Goal: Transaction & Acquisition: Purchase product/service

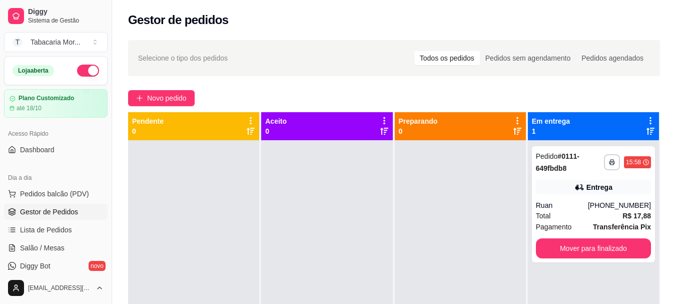
scroll to position [150, 0]
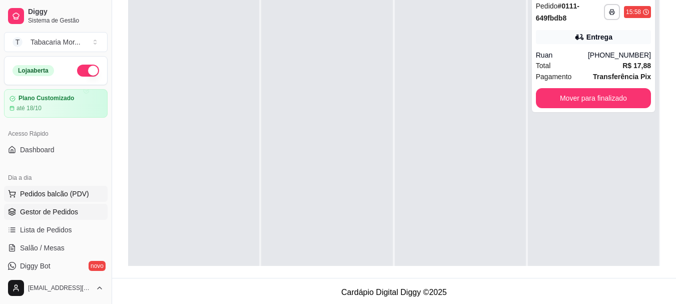
click at [44, 196] on span "Pedidos balcão (PDV)" at bounding box center [54, 194] width 69 height 10
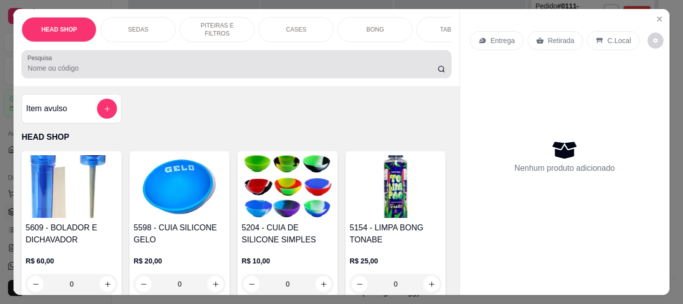
click at [63, 72] on input "Pesquisa" at bounding box center [233, 68] width 410 height 10
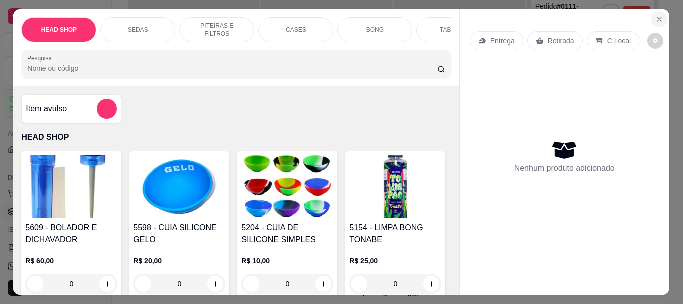
click at [656, 17] on icon "Close" at bounding box center [660, 19] width 8 height 8
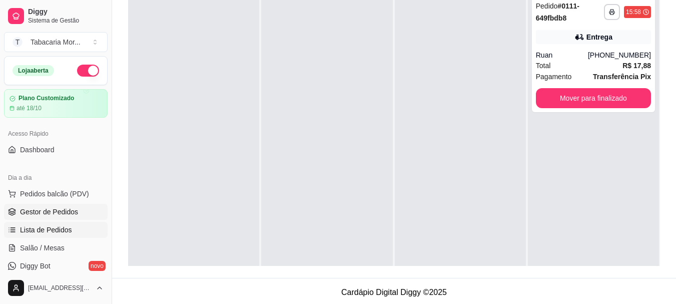
click at [47, 223] on link "Lista de Pedidos" at bounding box center [56, 230] width 104 height 16
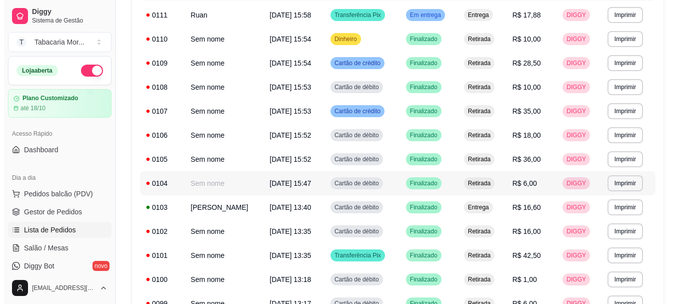
scroll to position [92, 0]
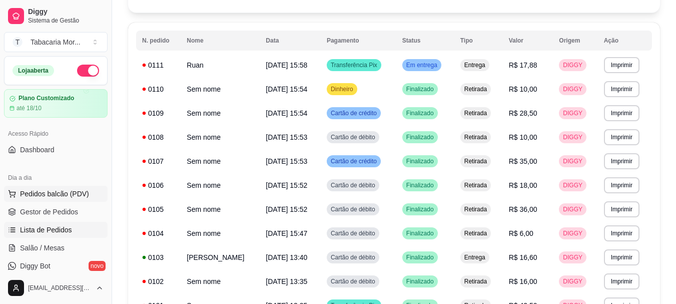
click at [50, 193] on span "Pedidos balcão (PDV)" at bounding box center [54, 194] width 69 height 10
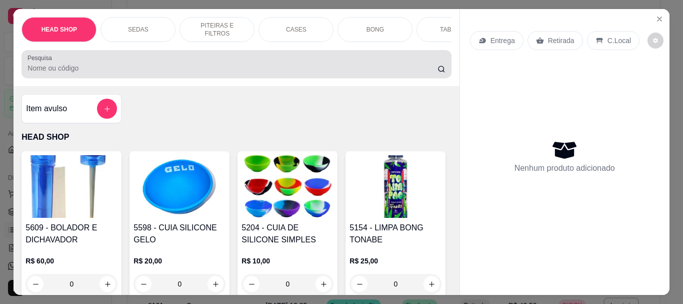
click at [51, 60] on div at bounding box center [237, 64] width 418 height 20
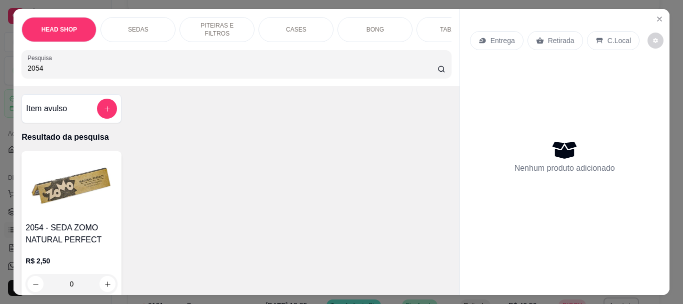
type input "2054"
click at [68, 187] on img at bounding box center [72, 186] width 92 height 63
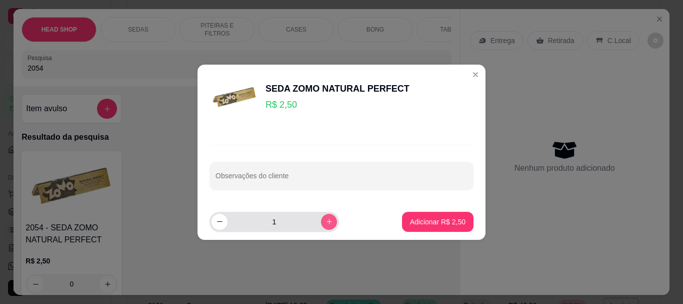
click at [327, 220] on icon "increase-product-quantity" at bounding box center [330, 222] width 6 height 6
type input "2"
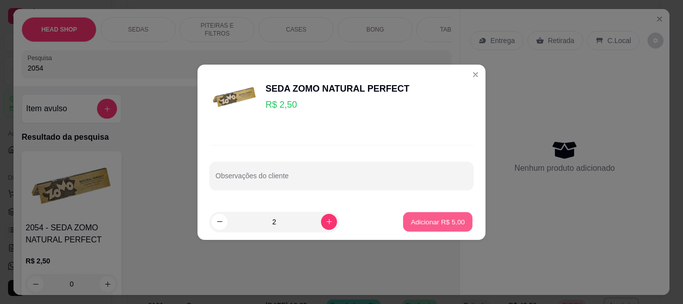
click at [465, 223] on button "Adicionar R$ 5,00" at bounding box center [438, 222] width 70 height 20
type input "2"
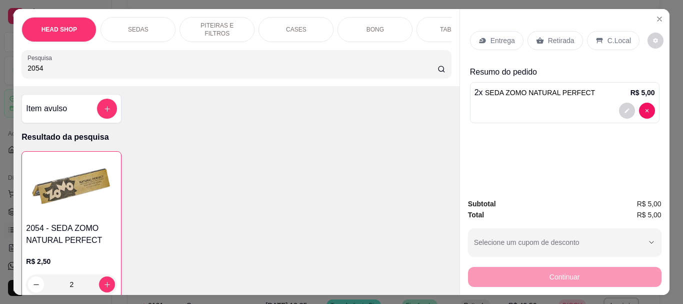
click at [563, 41] on p "Retirada" at bounding box center [561, 41] width 27 height 10
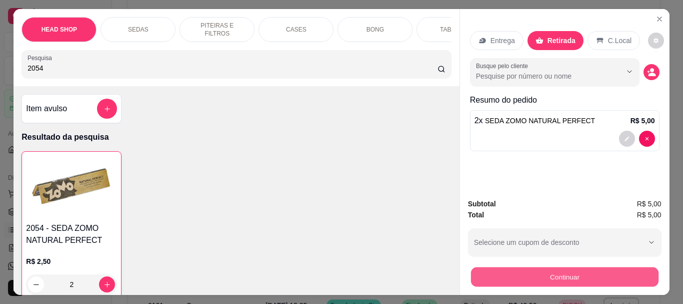
click at [530, 270] on button "Continuar" at bounding box center [565, 277] width 188 height 20
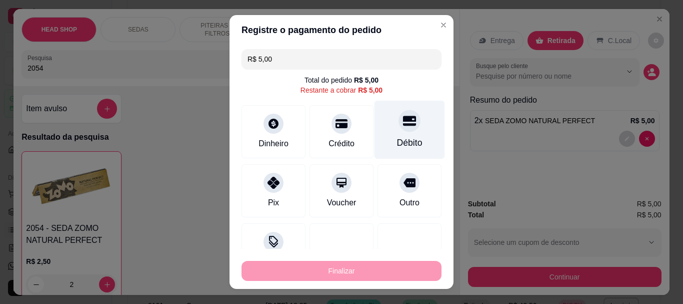
click at [399, 132] on div at bounding box center [410, 121] width 22 height 22
type input "R$ 0,00"
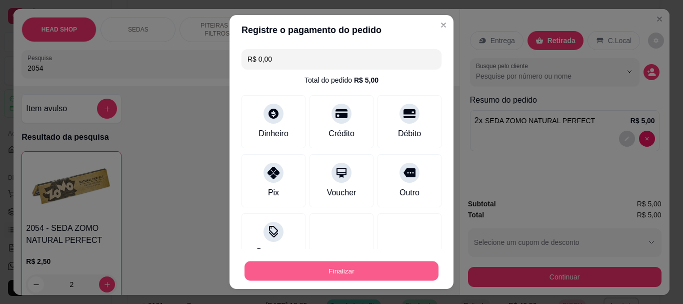
click at [373, 268] on button "Finalizar" at bounding box center [342, 271] width 194 height 20
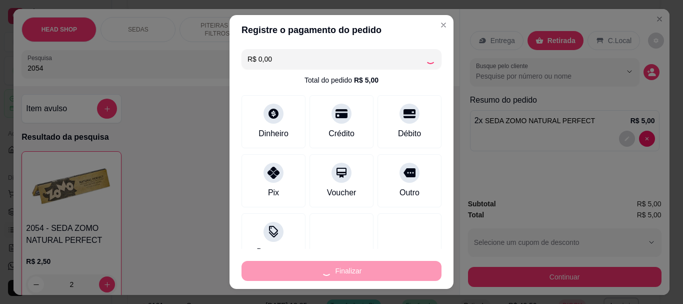
type input "0"
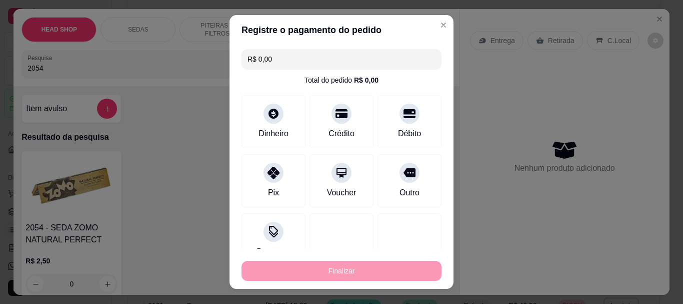
type input "-R$ 5,00"
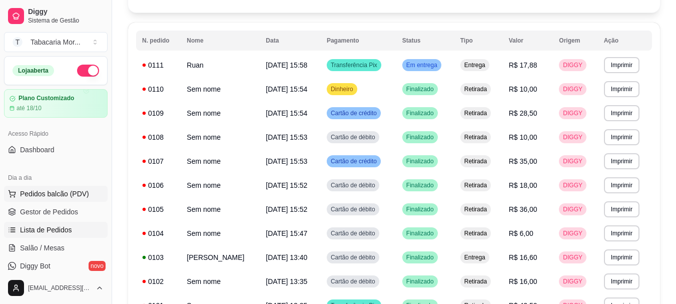
click at [50, 198] on span "Pedidos balcão (PDV)" at bounding box center [54, 194] width 69 height 10
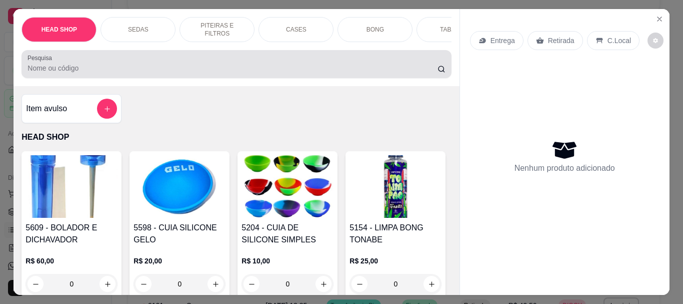
click at [77, 68] on input "Pesquisa" at bounding box center [233, 68] width 410 height 10
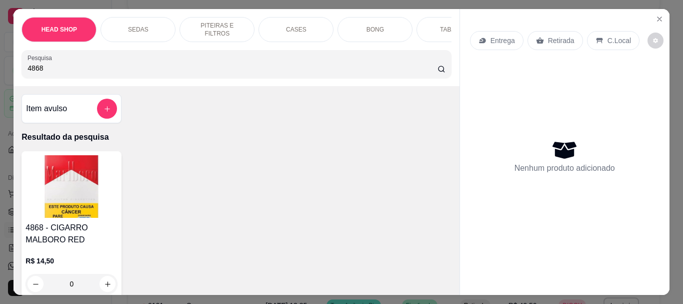
type input "4868"
click at [52, 218] on img at bounding box center [72, 186] width 92 height 63
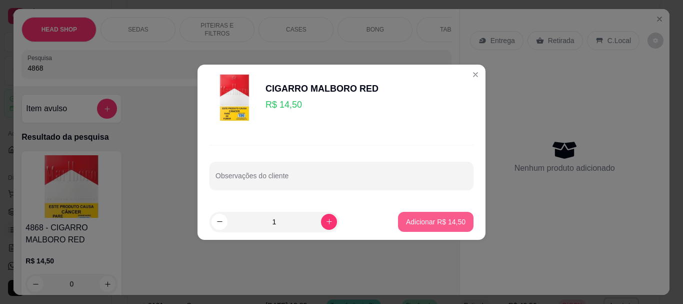
click at [408, 215] on button "Adicionar R$ 14,50" at bounding box center [436, 222] width 76 height 20
type input "1"
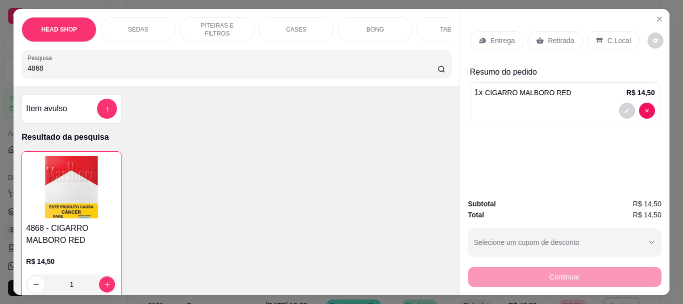
click at [538, 42] on div "Retirada" at bounding box center [556, 40] width 56 height 19
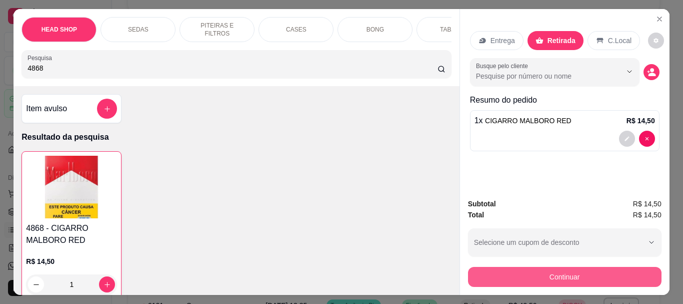
click at [515, 268] on button "Continuar" at bounding box center [565, 277] width 194 height 20
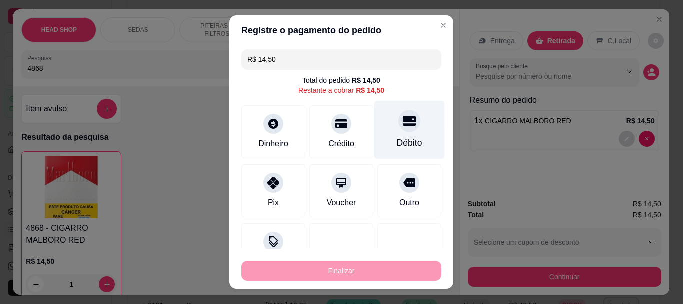
click at [401, 129] on div at bounding box center [410, 121] width 22 height 22
type input "R$ 0,00"
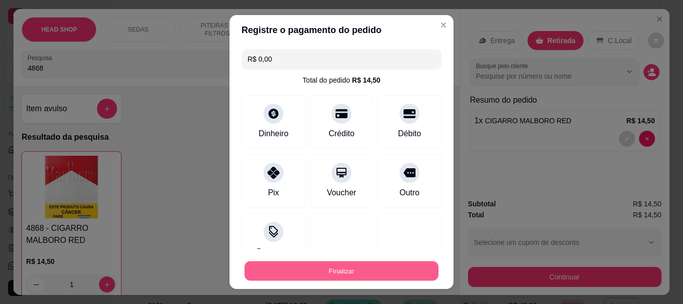
click at [368, 269] on button "Finalizar" at bounding box center [342, 271] width 194 height 20
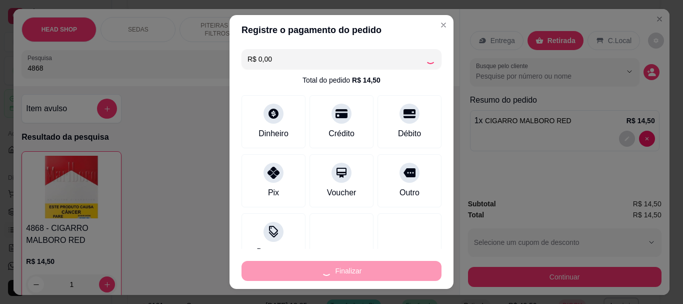
type input "0"
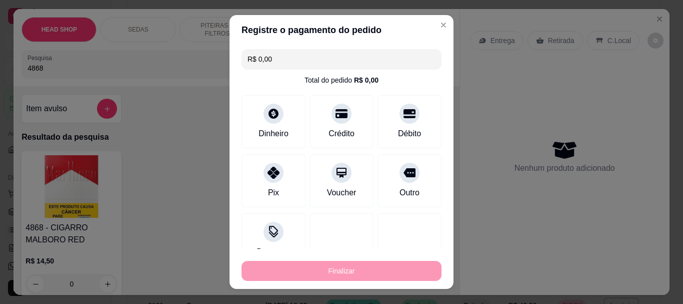
type input "-R$ 14,50"
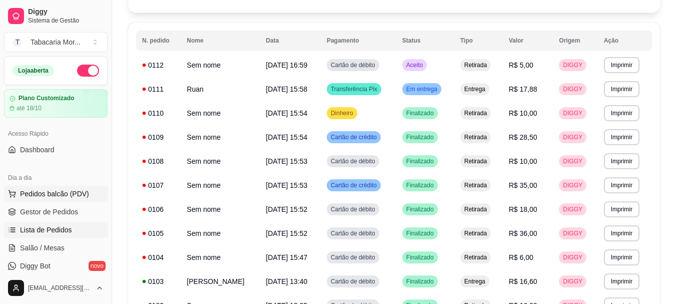
click at [66, 199] on button "Pedidos balcão (PDV)" at bounding box center [56, 194] width 104 height 16
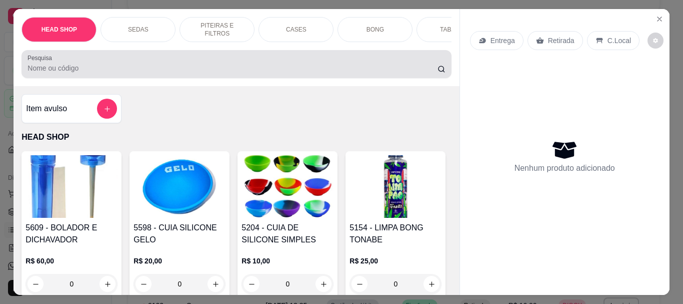
click at [52, 72] on input "Pesquisa" at bounding box center [233, 68] width 410 height 10
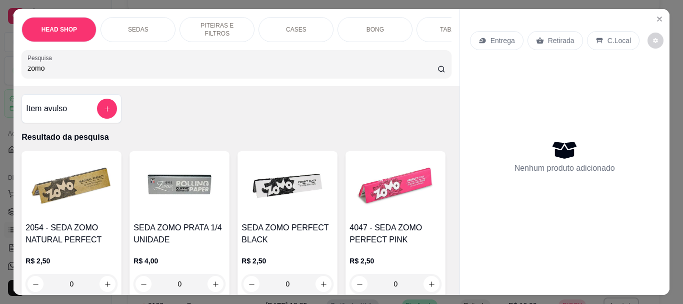
scroll to position [250, 0]
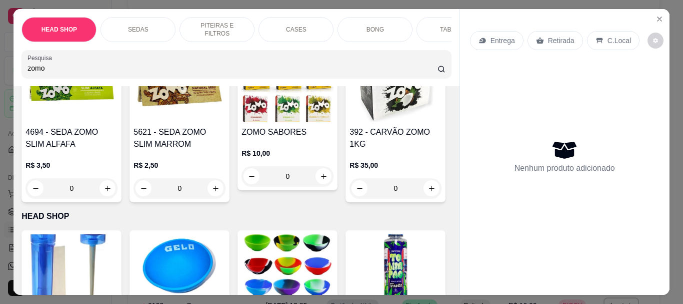
type input "zomo"
click at [242, 122] on img at bounding box center [288, 91] width 92 height 63
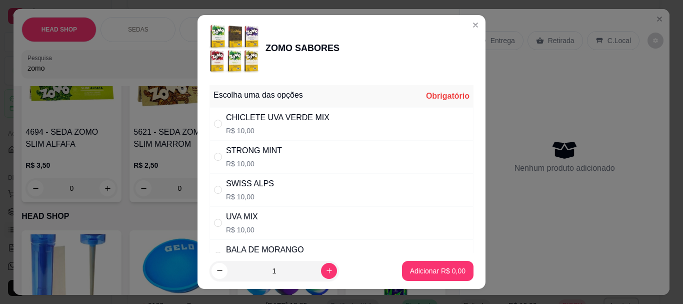
click at [259, 159] on p "R$ 10,00" at bounding box center [254, 164] width 56 height 10
radio input "true"
click at [439, 268] on p "Adicionar R$ 10,00" at bounding box center [436, 271] width 60 height 10
type input "1"
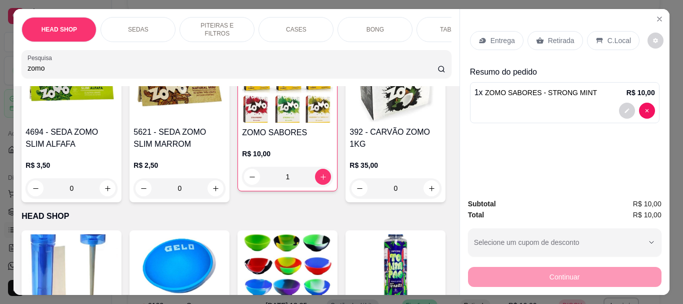
click at [556, 36] on p "Retirada" at bounding box center [561, 41] width 27 height 10
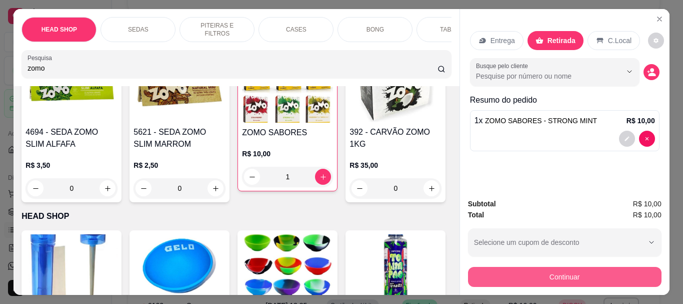
click at [538, 270] on button "Continuar" at bounding box center [565, 277] width 194 height 20
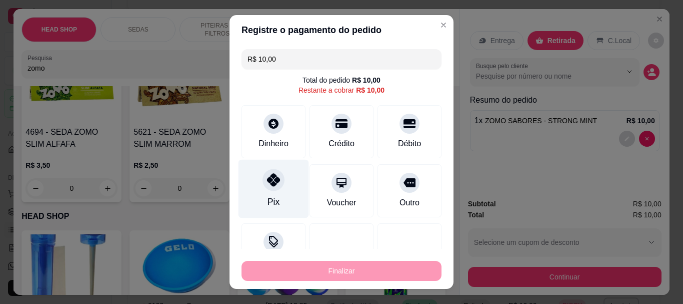
click at [268, 184] on icon at bounding box center [273, 180] width 13 height 13
type input "R$ 0,00"
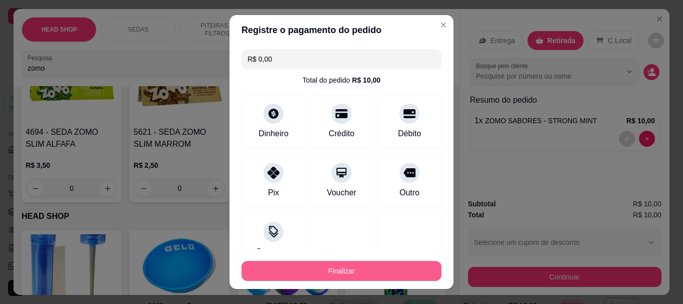
click at [323, 265] on button "Finalizar" at bounding box center [342, 271] width 200 height 20
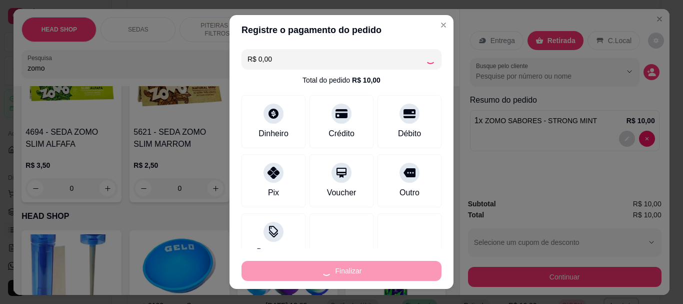
type input "0"
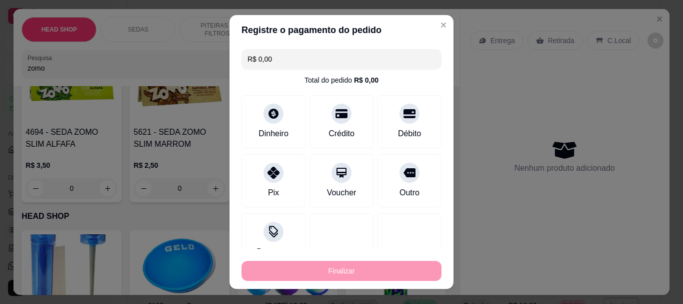
type input "-R$ 10,00"
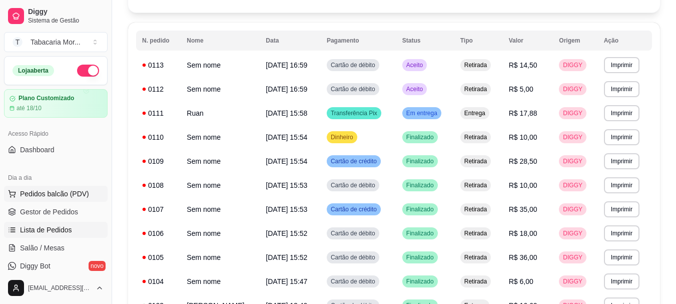
click at [63, 193] on span "Pedidos balcão (PDV)" at bounding box center [54, 194] width 69 height 10
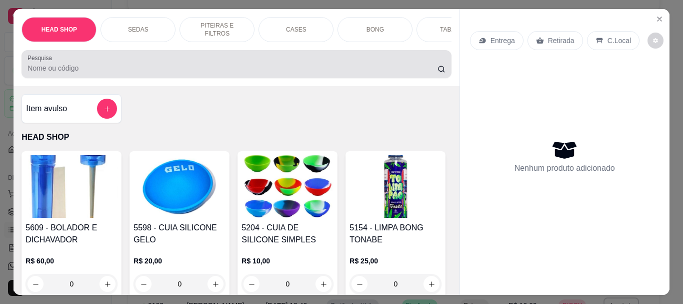
click at [68, 59] on div at bounding box center [237, 64] width 418 height 20
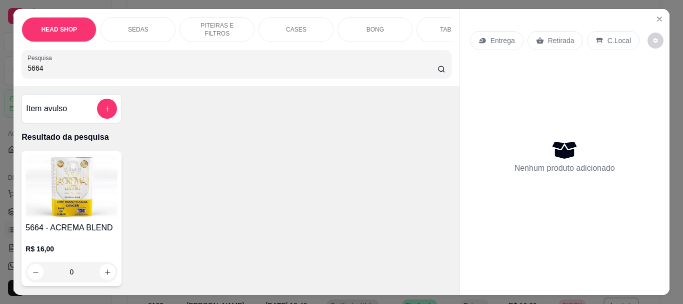
type input "5664"
click at [73, 175] on img at bounding box center [72, 186] width 92 height 63
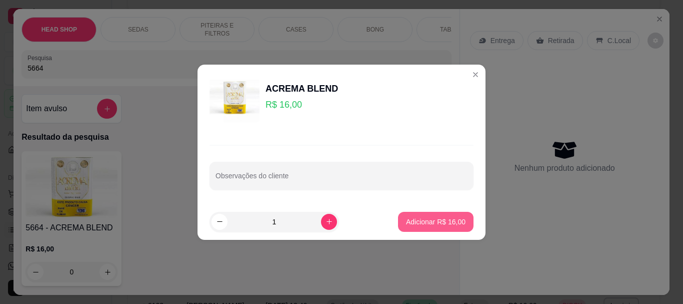
click at [423, 214] on button "Adicionar R$ 16,00" at bounding box center [436, 222] width 76 height 20
type input "1"
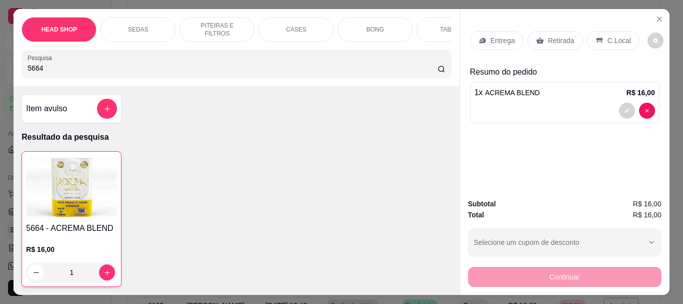
click at [548, 40] on p "Retirada" at bounding box center [561, 41] width 27 height 10
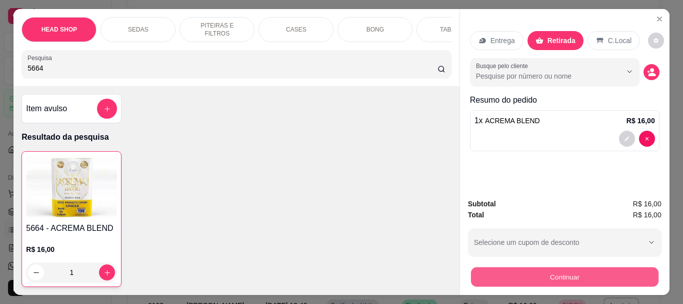
click at [571, 277] on button "Continuar" at bounding box center [565, 277] width 188 height 20
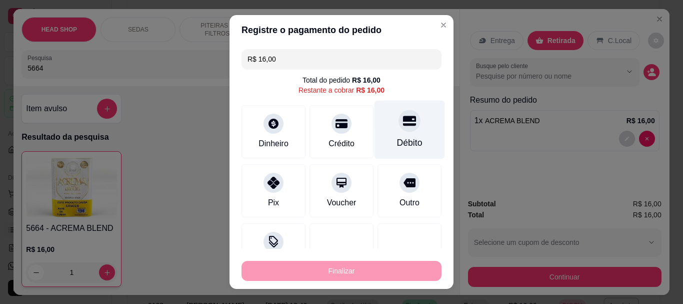
click at [404, 129] on div "Débito" at bounding box center [410, 130] width 71 height 59
type input "R$ 0,00"
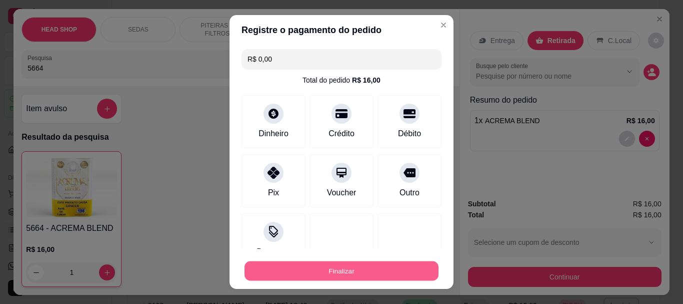
click at [370, 273] on button "Finalizar" at bounding box center [342, 271] width 194 height 20
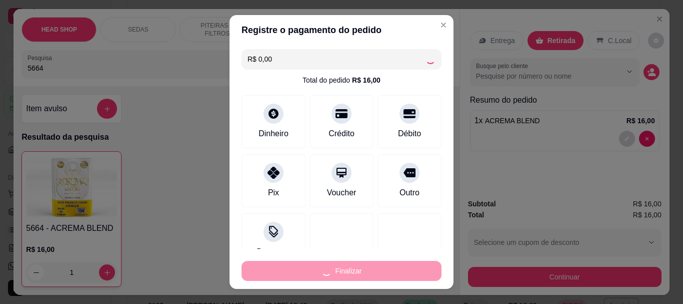
type input "0"
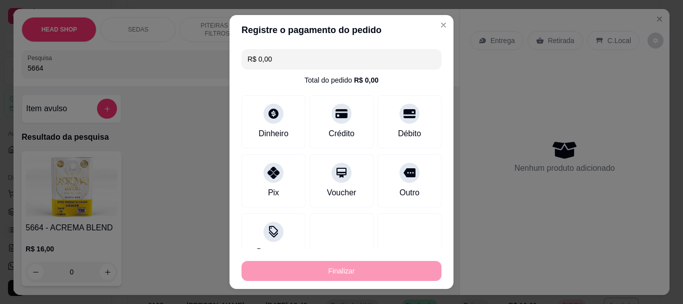
type input "-R$ 16,00"
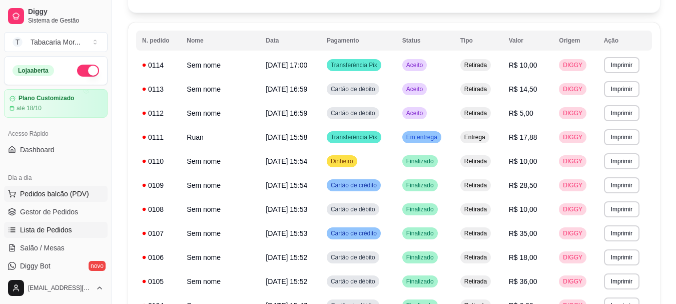
click at [52, 194] on span "Pedidos balcão (PDV)" at bounding box center [54, 194] width 69 height 10
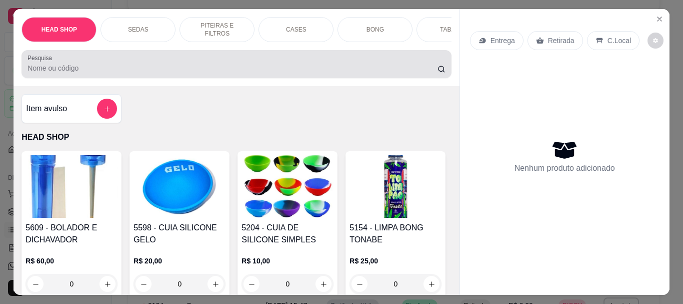
click at [42, 73] on input "Pesquisa" at bounding box center [233, 68] width 410 height 10
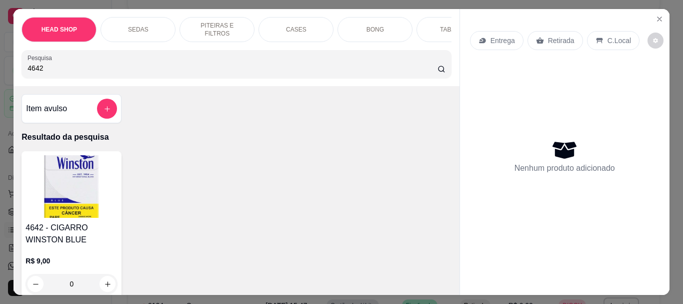
type input "4642"
click at [51, 186] on img at bounding box center [72, 186] width 92 height 63
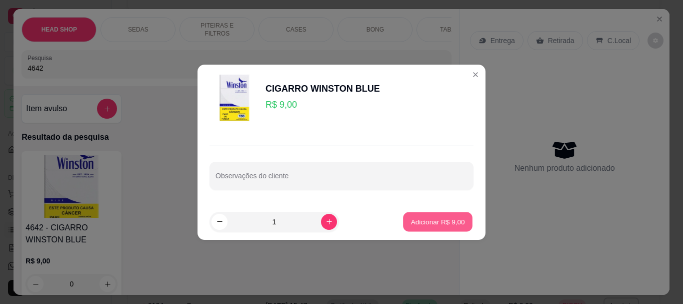
click at [416, 218] on p "Adicionar R$ 9,00" at bounding box center [438, 222] width 54 height 10
type input "1"
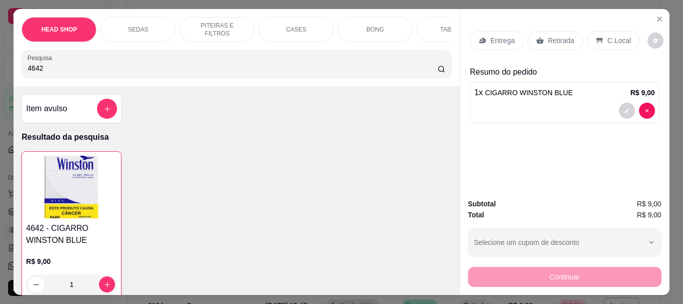
click at [551, 37] on p "Retirada" at bounding box center [561, 41] width 27 height 10
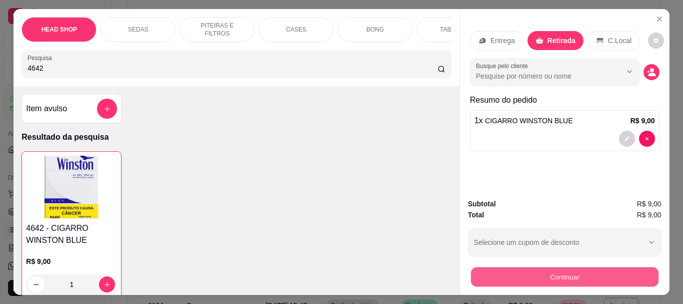
click at [531, 279] on button "Continuar" at bounding box center [565, 277] width 188 height 20
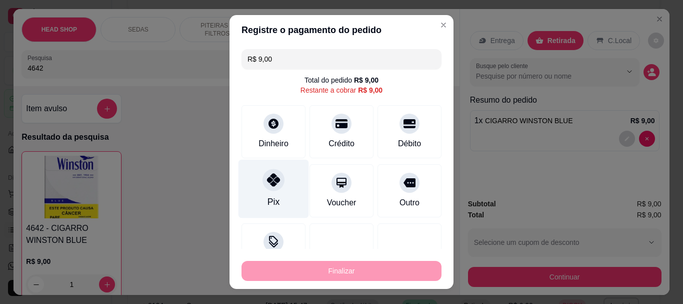
click at [263, 190] on div "Pix" at bounding box center [274, 189] width 71 height 59
type input "R$ 0,00"
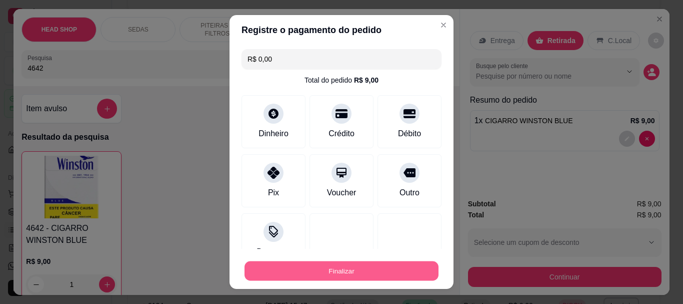
click at [357, 274] on button "Finalizar" at bounding box center [342, 271] width 194 height 20
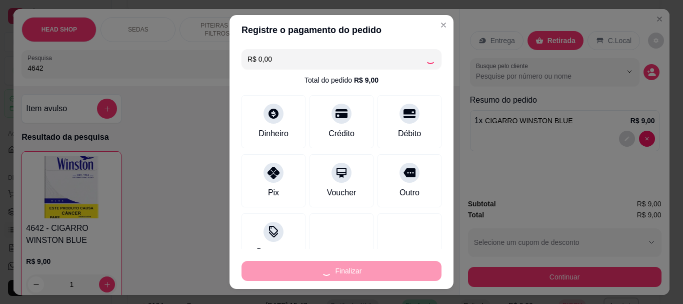
type input "0"
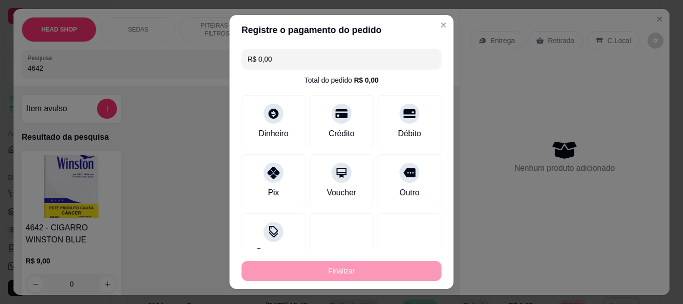
type input "-R$ 9,00"
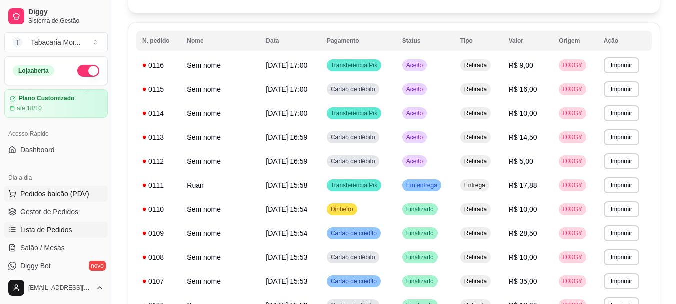
click at [50, 189] on span "Pedidos balcão (PDV)" at bounding box center [54, 194] width 69 height 10
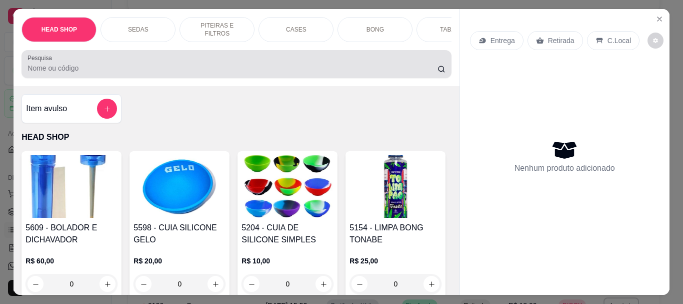
click at [72, 67] on input "Pesquisa" at bounding box center [233, 68] width 410 height 10
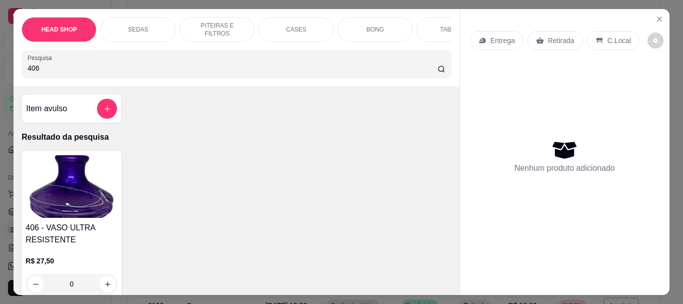
type input "406"
click at [80, 170] on img at bounding box center [72, 186] width 92 height 63
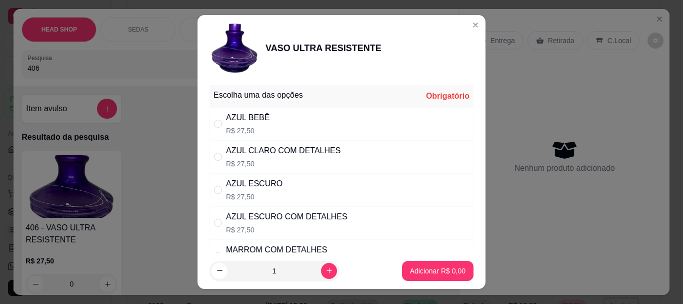
click at [293, 151] on div "AZUL CLARO COM DETALHES" at bounding box center [283, 151] width 115 height 12
radio input "true"
click at [439, 262] on button "Adicionar R$ 27,50" at bounding box center [436, 271] width 76 height 20
type input "1"
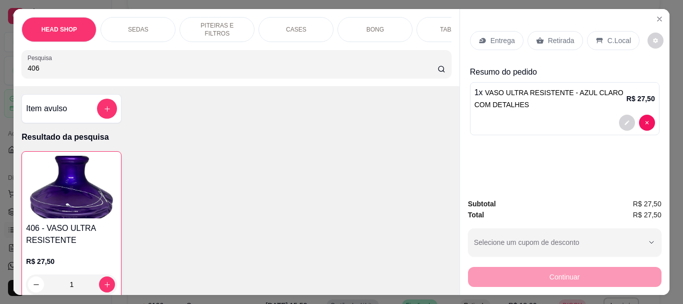
click at [550, 31] on div "Retirada" at bounding box center [556, 40] width 56 height 19
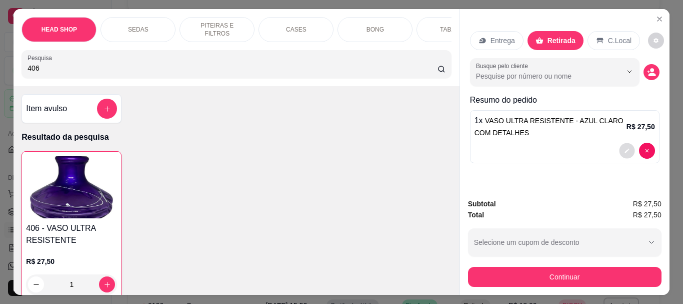
click at [622, 144] on button "decrease-product-quantity" at bounding box center [627, 151] width 16 height 16
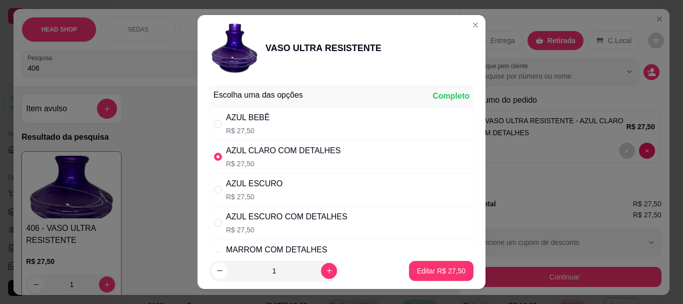
click at [263, 219] on div "AZUL ESCURO COM DETALHES" at bounding box center [287, 217] width 122 height 12
radio input "false"
radio input "true"
click at [437, 275] on p "Editar R$ 27,50" at bounding box center [441, 271] width 47 height 10
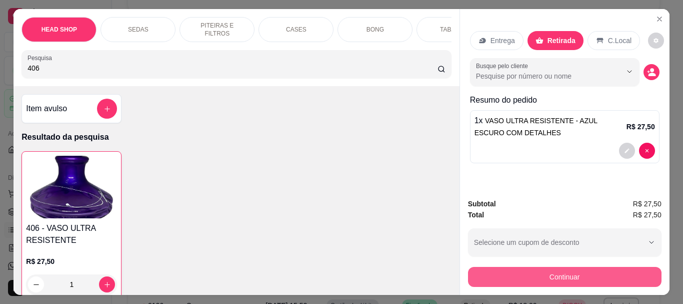
click at [525, 275] on button "Continuar" at bounding box center [565, 277] width 194 height 20
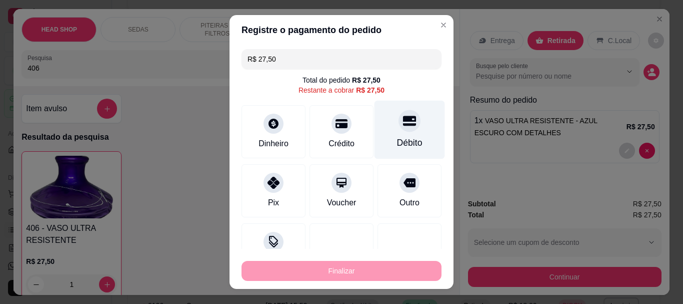
click at [399, 128] on div at bounding box center [410, 121] width 22 height 22
type input "R$ 0,00"
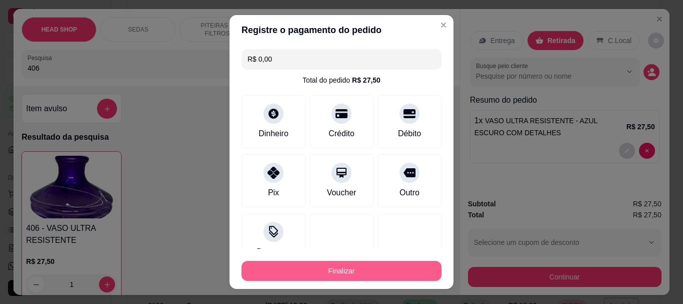
click at [328, 265] on button "Finalizar" at bounding box center [342, 271] width 200 height 20
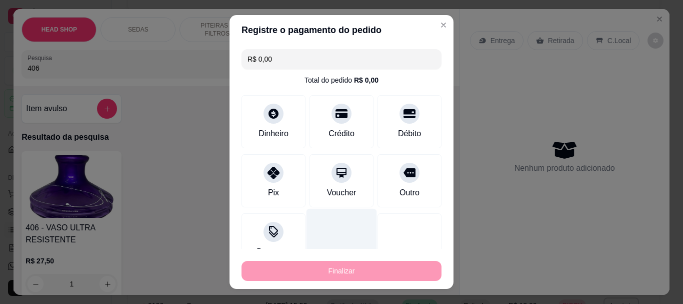
type input "0"
type input "-R$ 27,50"
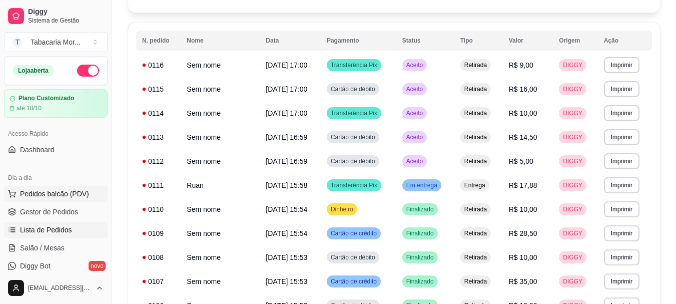
click at [38, 195] on span "Pedidos balcão (PDV)" at bounding box center [54, 194] width 69 height 10
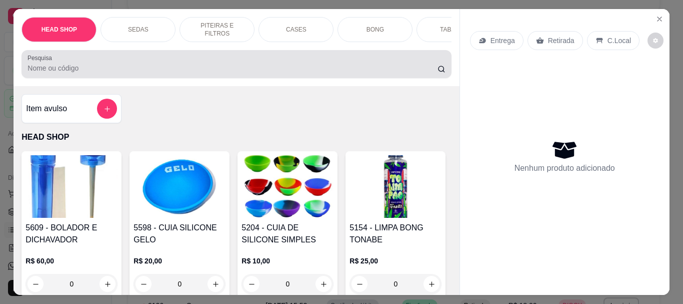
click at [58, 73] on input "Pesquisa" at bounding box center [233, 68] width 410 height 10
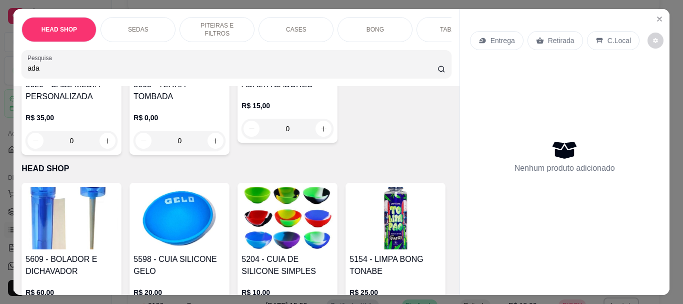
scroll to position [300, 0]
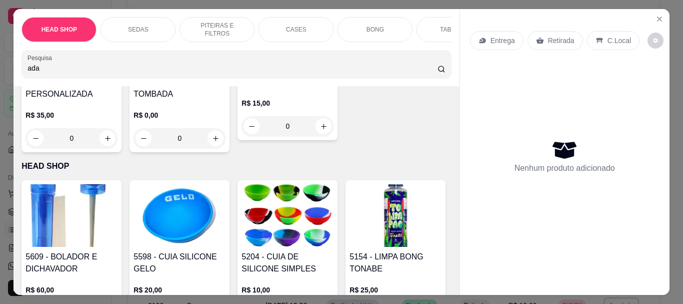
type input "ada"
click at [242, 72] on img at bounding box center [288, 41] width 92 height 63
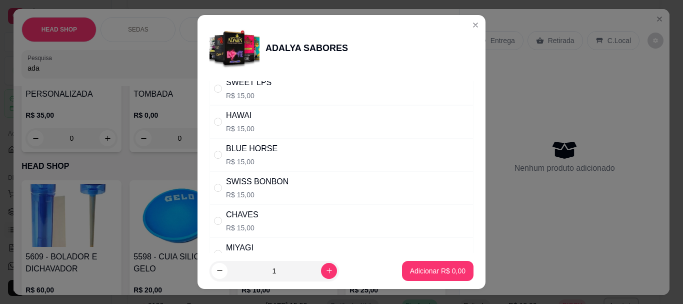
scroll to position [275, 0]
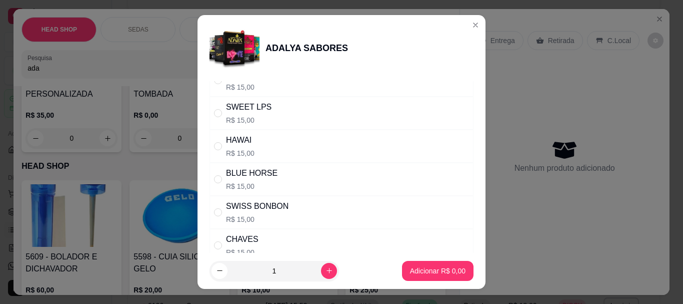
click at [268, 210] on div "SWISS BONBON" at bounding box center [257, 206] width 63 height 12
radio input "true"
click at [438, 269] on p "Adicionar R$ 15,00" at bounding box center [436, 271] width 60 height 10
type input "1"
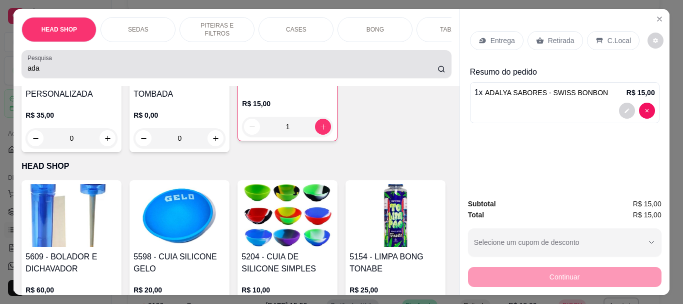
click at [50, 62] on label "Pesquisa" at bounding box center [42, 58] width 28 height 9
click at [50, 63] on input "ada" at bounding box center [233, 68] width 410 height 10
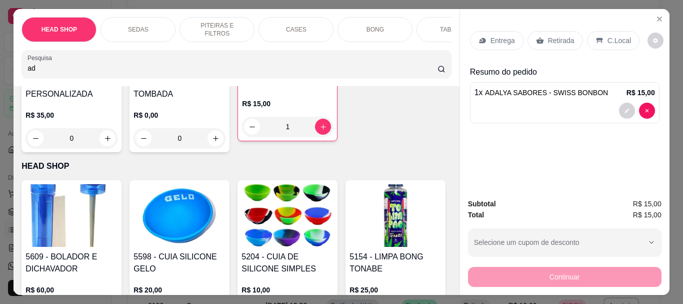
type input "a"
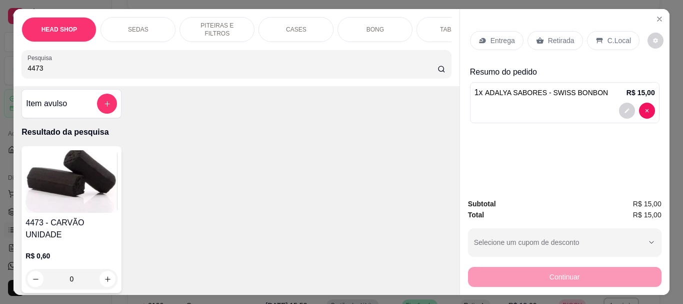
scroll to position [0, 0]
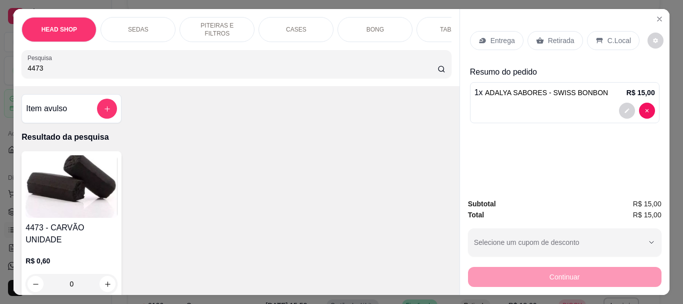
type input "4473"
click at [70, 218] on img at bounding box center [72, 186] width 92 height 63
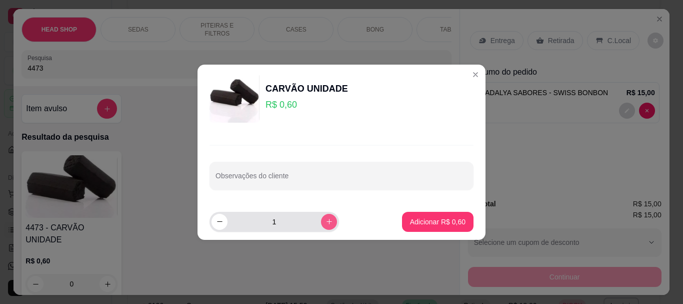
click at [327, 223] on button "increase-product-quantity" at bounding box center [329, 222] width 16 height 16
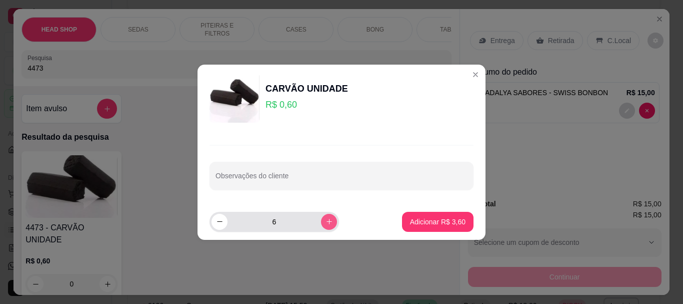
click at [327, 223] on button "increase-product-quantity" at bounding box center [329, 222] width 16 height 16
click at [326, 223] on button "increase-product-quantity" at bounding box center [329, 222] width 16 height 16
click at [325, 223] on button "increase-product-quantity" at bounding box center [329, 222] width 16 height 16
click at [324, 226] on button "increase-product-quantity" at bounding box center [329, 222] width 16 height 16
type input "10"
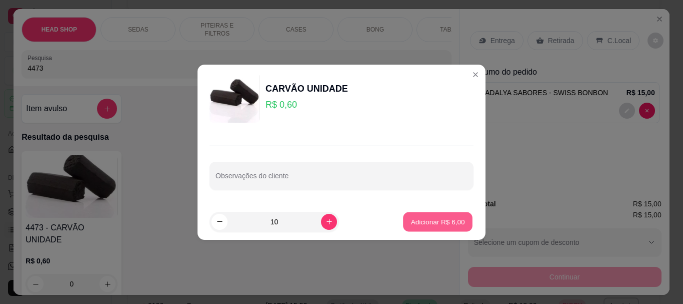
click at [427, 220] on p "Adicionar R$ 6,00" at bounding box center [438, 222] width 54 height 10
type input "10"
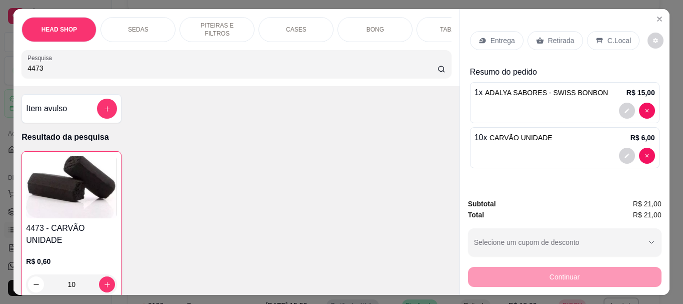
click at [542, 33] on div "Retirada" at bounding box center [556, 40] width 56 height 19
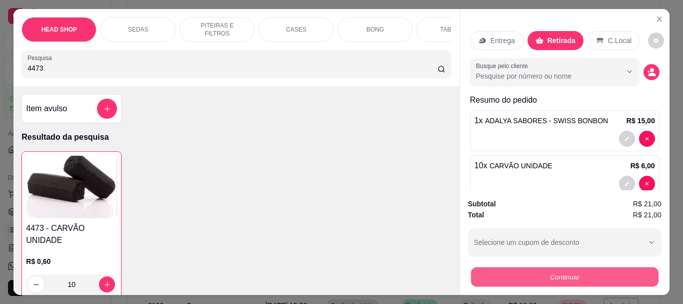
click at [549, 275] on button "Continuar" at bounding box center [565, 277] width 188 height 20
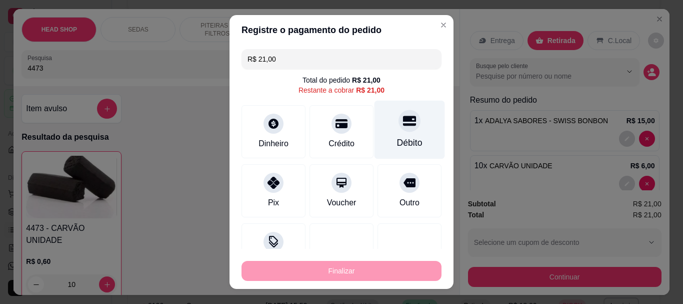
click at [404, 124] on div at bounding box center [410, 121] width 22 height 22
type input "R$ 0,00"
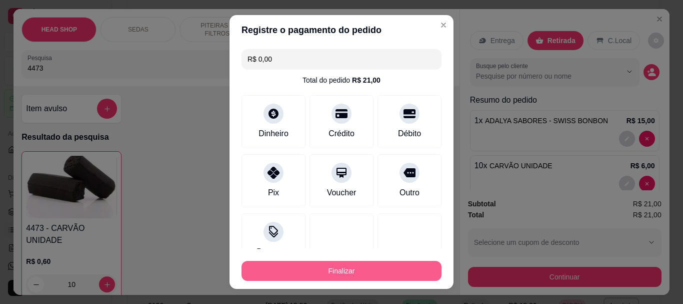
click at [369, 268] on button "Finalizar" at bounding box center [342, 271] width 200 height 20
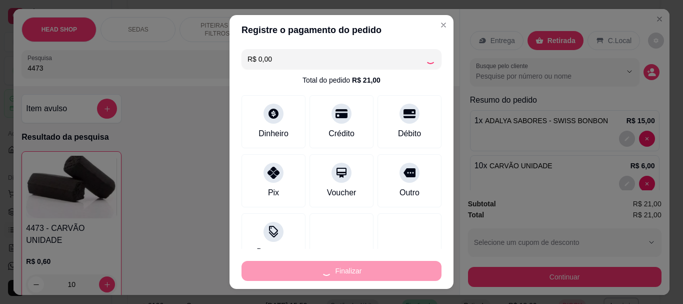
type input "0"
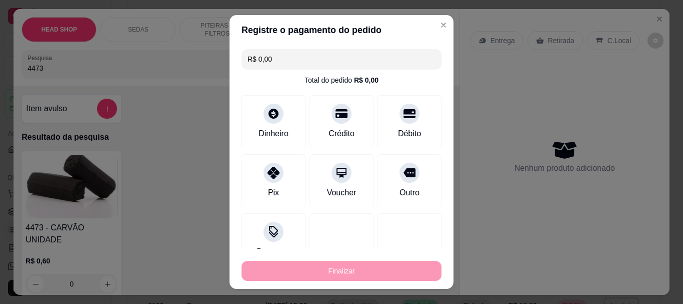
type input "-R$ 21,00"
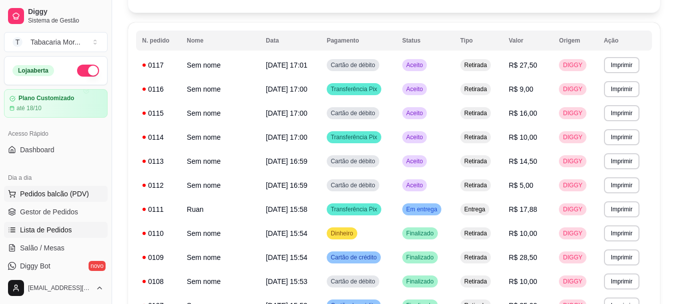
click at [52, 191] on span "Pedidos balcão (PDV)" at bounding box center [54, 194] width 69 height 10
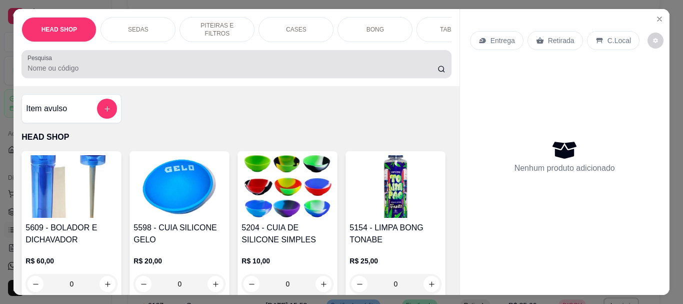
click at [79, 71] on input "Pesquisa" at bounding box center [233, 68] width 410 height 10
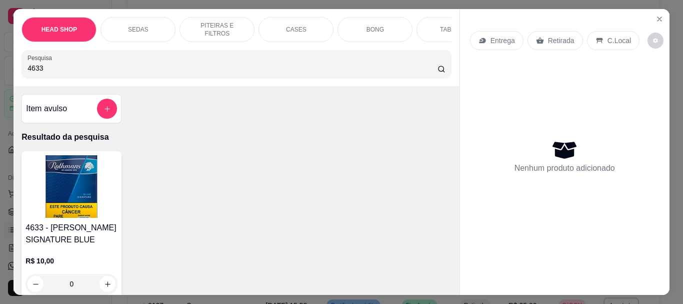
type input "4633"
click at [84, 187] on img at bounding box center [72, 186] width 92 height 63
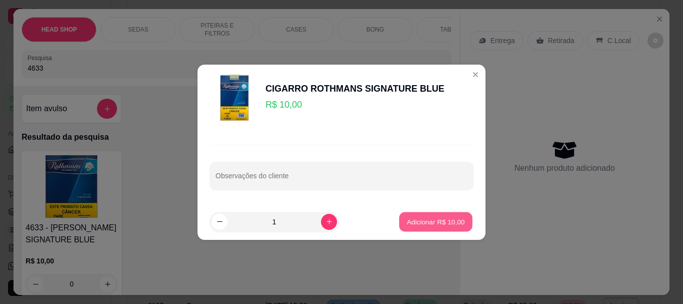
click at [461, 222] on button "Adicionar R$ 10,00" at bounding box center [436, 222] width 74 height 20
type input "1"
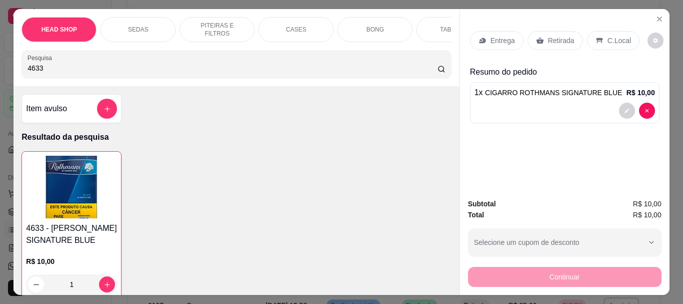
click at [555, 27] on div "Entrega Retirada C.Local" at bounding box center [565, 40] width 190 height 35
click at [555, 42] on div "Retirada" at bounding box center [556, 40] width 56 height 19
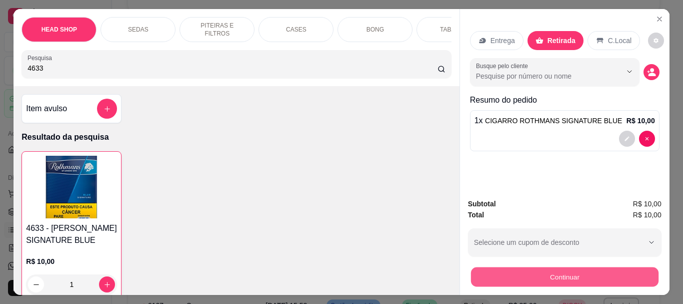
click at [508, 269] on button "Continuar" at bounding box center [565, 277] width 188 height 20
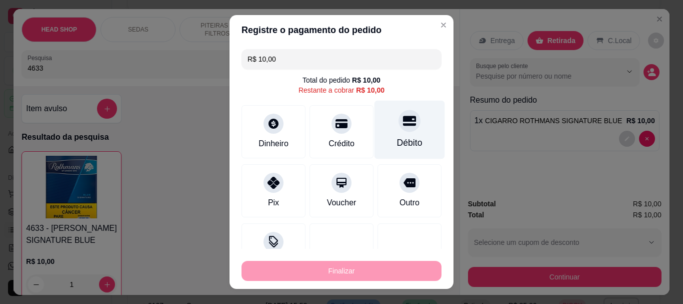
click at [402, 133] on div "Débito" at bounding box center [410, 130] width 71 height 59
type input "R$ 0,00"
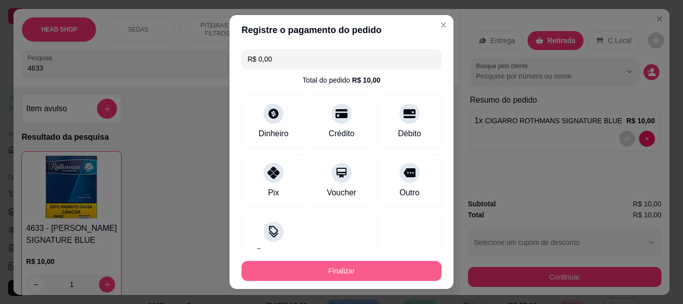
click at [393, 267] on button "Finalizar" at bounding box center [342, 271] width 200 height 20
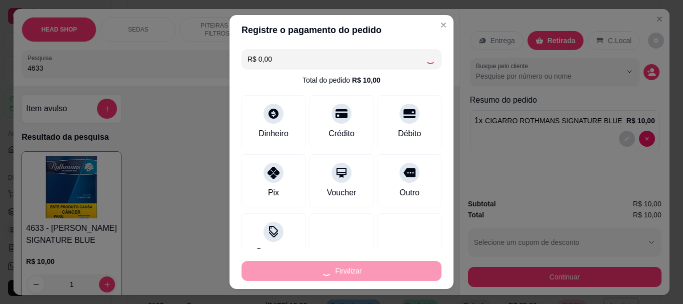
type input "0"
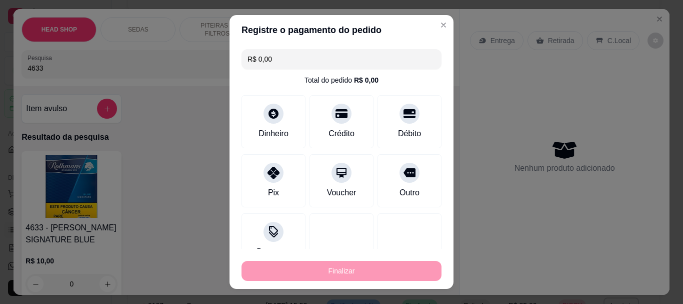
type input "-R$ 10,00"
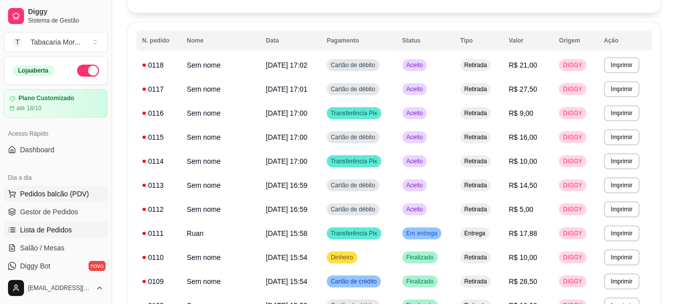
click at [56, 189] on span "Pedidos balcão (PDV)" at bounding box center [54, 194] width 69 height 10
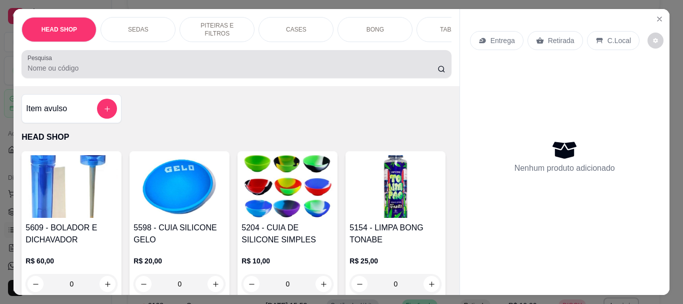
click at [82, 73] on input "Pesquisa" at bounding box center [233, 68] width 410 height 10
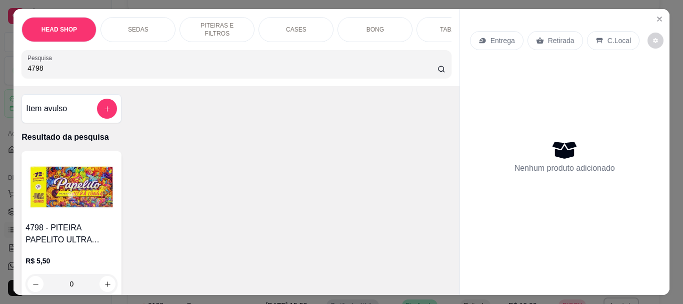
type input "4798"
click at [74, 192] on img at bounding box center [72, 186] width 92 height 63
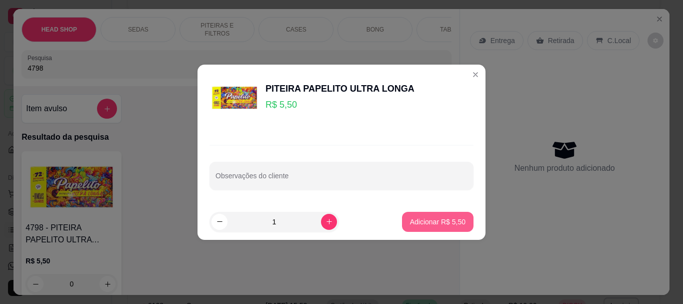
click at [451, 214] on button "Adicionar R$ 5,50" at bounding box center [438, 222] width 72 height 20
type input "1"
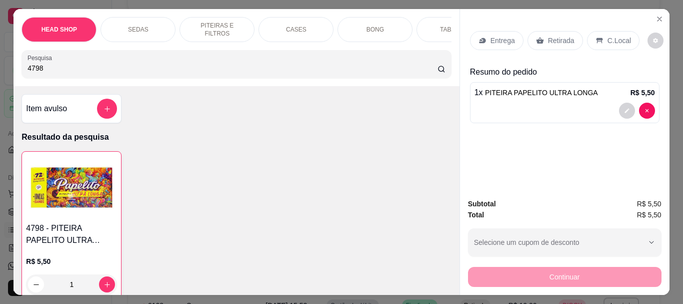
click at [548, 36] on p "Retirada" at bounding box center [561, 41] width 27 height 10
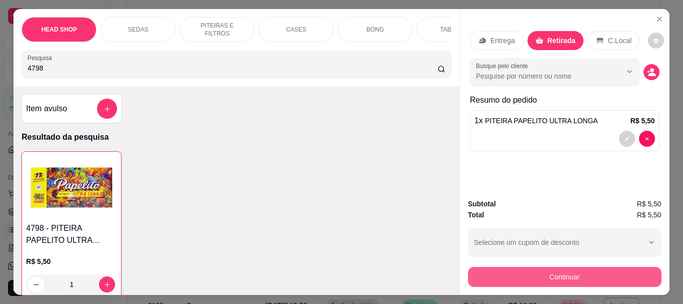
click at [534, 274] on button "Continuar" at bounding box center [565, 277] width 194 height 20
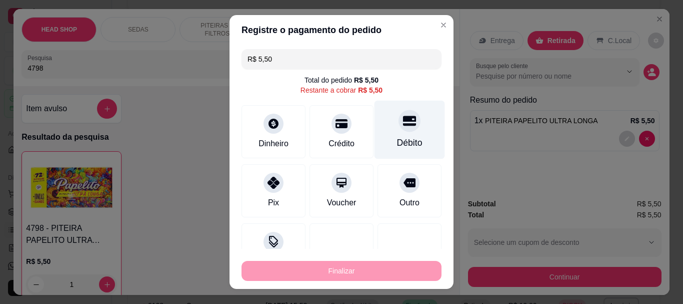
click at [404, 125] on div at bounding box center [410, 121] width 22 height 22
type input "R$ 0,00"
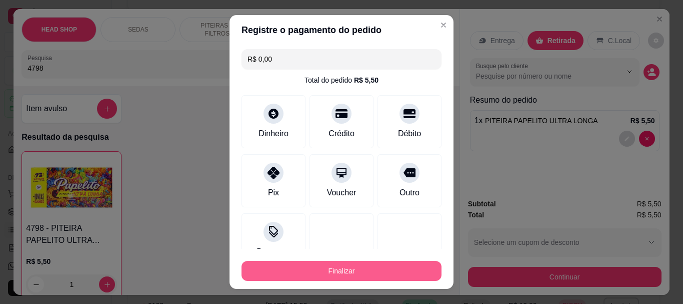
click at [408, 269] on button "Finalizar" at bounding box center [342, 271] width 200 height 20
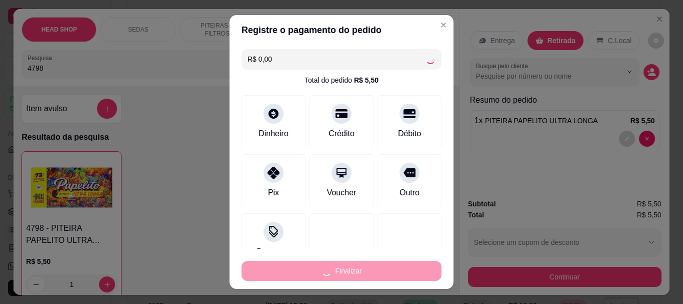
type input "0"
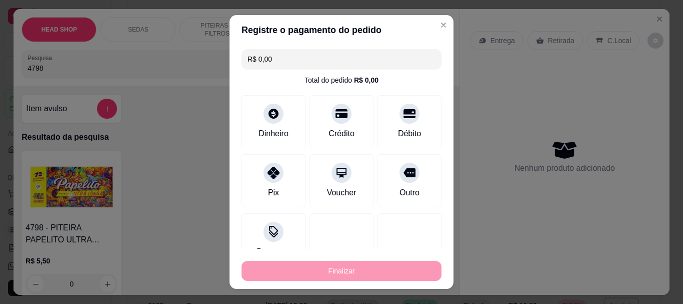
type input "-R$ 5,50"
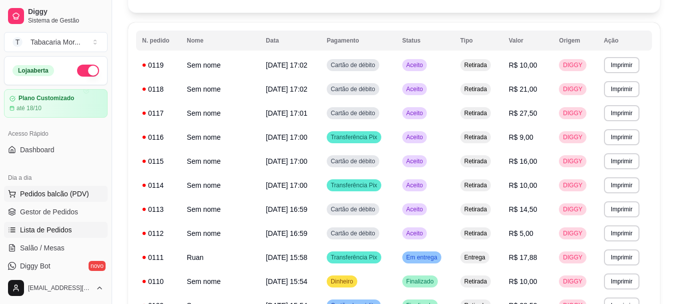
click at [50, 195] on span "Pedidos balcão (PDV)" at bounding box center [54, 194] width 69 height 10
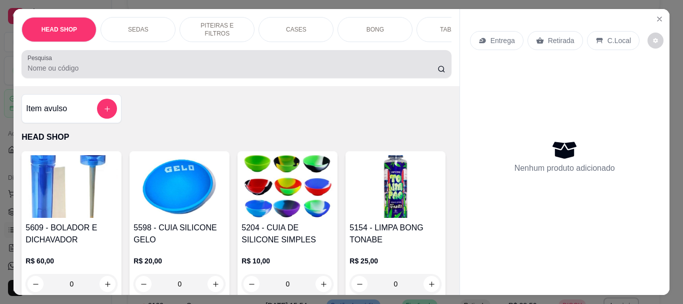
click at [35, 71] on input "Pesquisa" at bounding box center [233, 68] width 410 height 10
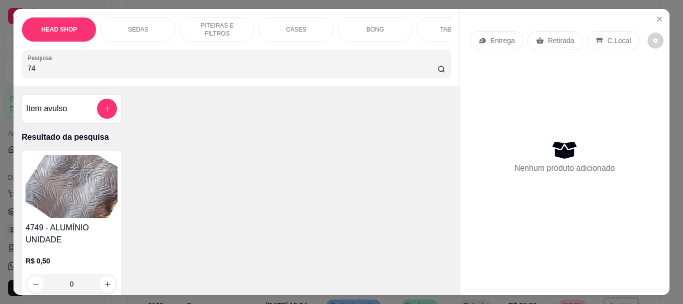
type input "7"
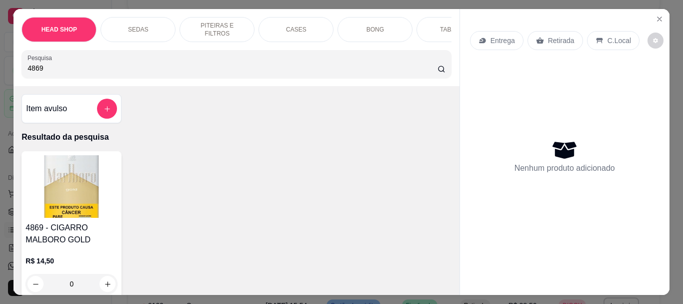
type input "4869"
click at [81, 216] on img at bounding box center [72, 186] width 92 height 63
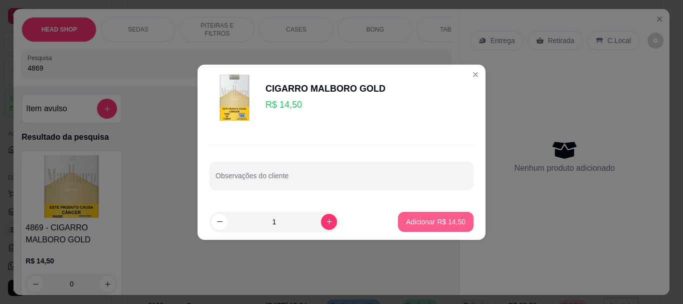
click at [443, 227] on button "Adicionar R$ 14,50" at bounding box center [436, 222] width 76 height 20
type input "1"
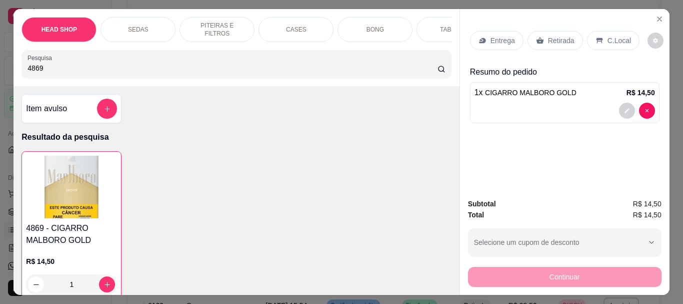
click at [543, 31] on div "Retirada" at bounding box center [556, 40] width 56 height 19
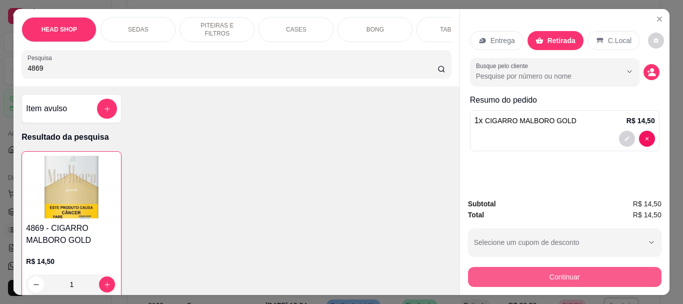
click at [538, 274] on button "Continuar" at bounding box center [565, 277] width 194 height 20
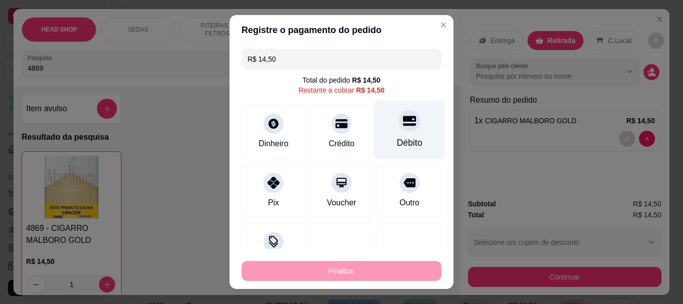
click at [390, 133] on div "Débito" at bounding box center [410, 130] width 71 height 59
type input "R$ 0,00"
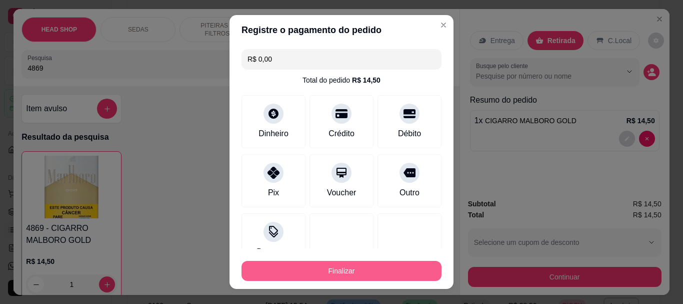
click at [339, 268] on button "Finalizar" at bounding box center [342, 271] width 200 height 20
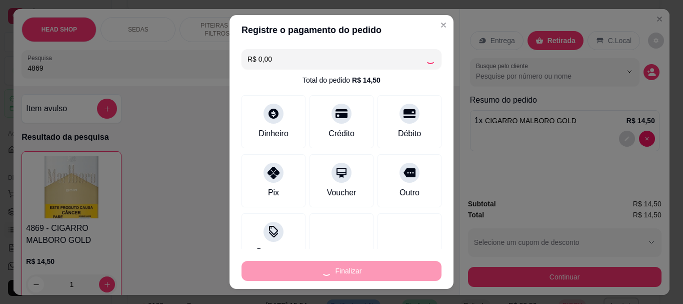
type input "0"
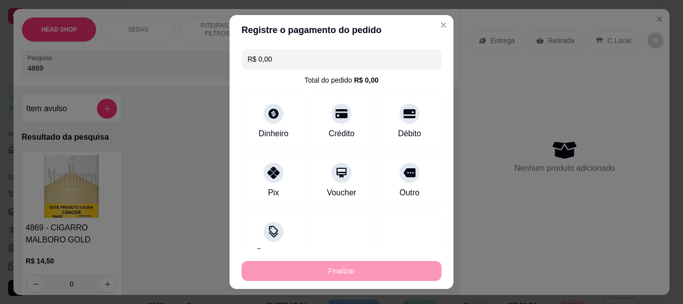
type input "-R$ 14,50"
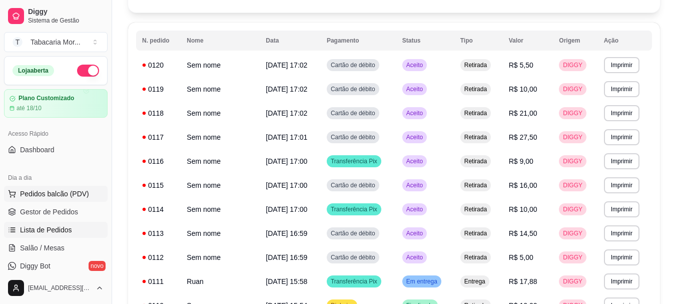
click at [71, 193] on span "Pedidos balcão (PDV)" at bounding box center [54, 194] width 69 height 10
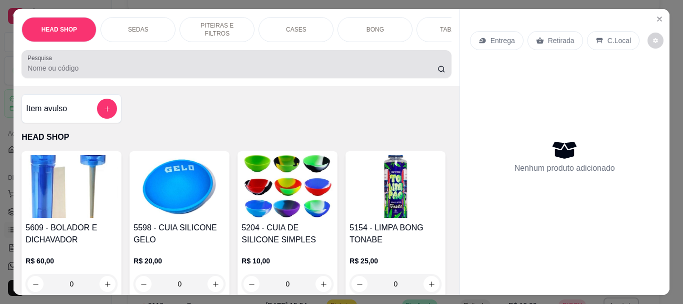
click at [53, 69] on input "Pesquisa" at bounding box center [233, 68] width 410 height 10
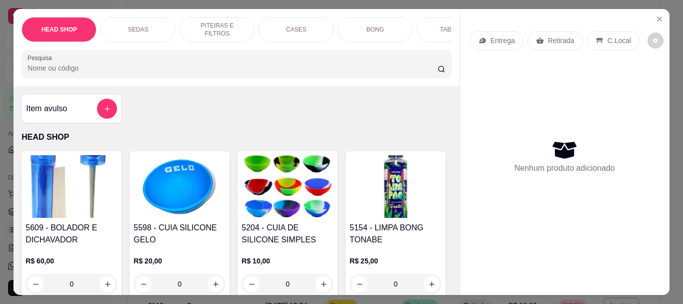
click at [46, 69] on input "Pesquisa" at bounding box center [233, 68] width 410 height 10
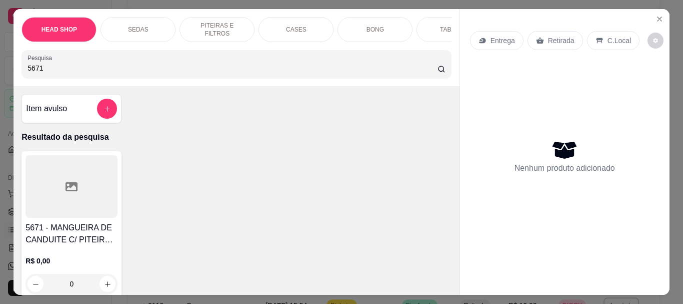
type input "5671"
click at [49, 206] on div at bounding box center [72, 186] width 92 height 63
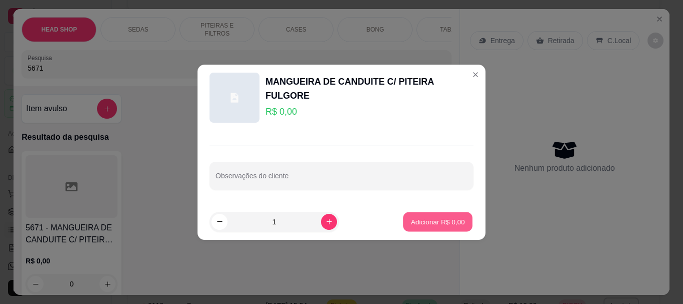
click at [447, 221] on p "Adicionar R$ 0,00" at bounding box center [438, 222] width 54 height 10
type input "1"
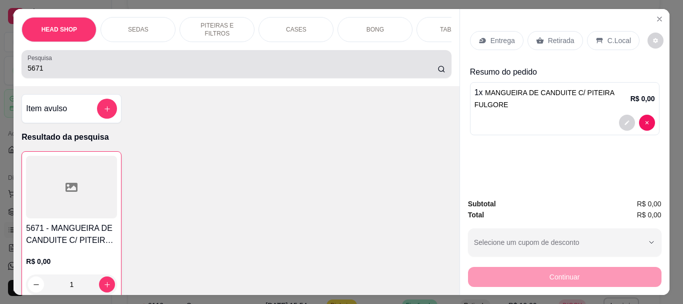
click at [68, 66] on div "5671" at bounding box center [237, 64] width 418 height 20
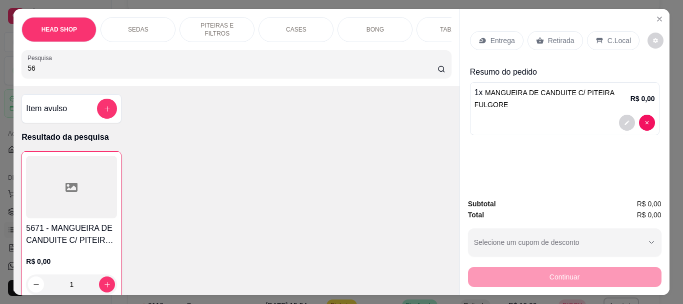
type input "5"
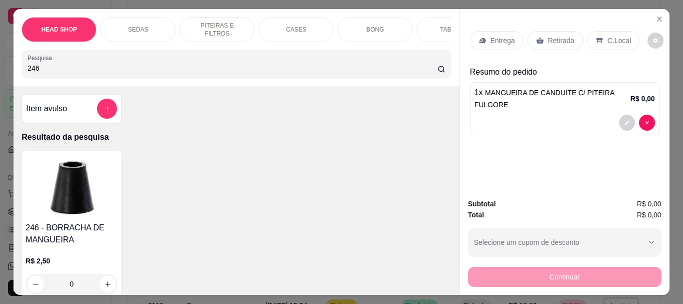
type input "246"
click at [104, 209] on img at bounding box center [72, 186] width 92 height 63
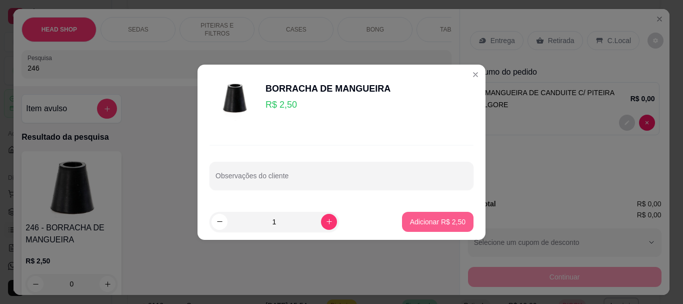
click at [433, 218] on p "Adicionar R$ 2,50" at bounding box center [438, 222] width 56 height 10
type input "1"
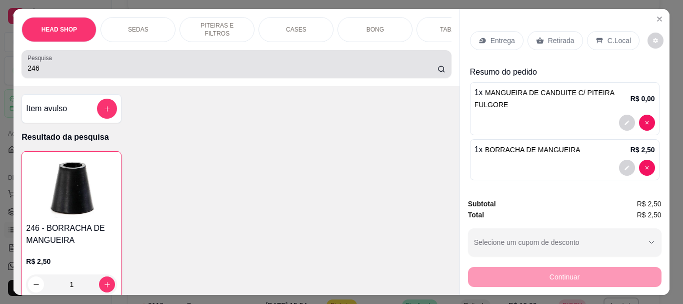
click at [119, 68] on input "246" at bounding box center [233, 68] width 410 height 10
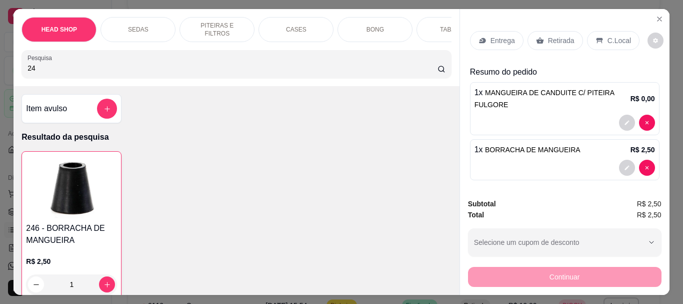
type input "2"
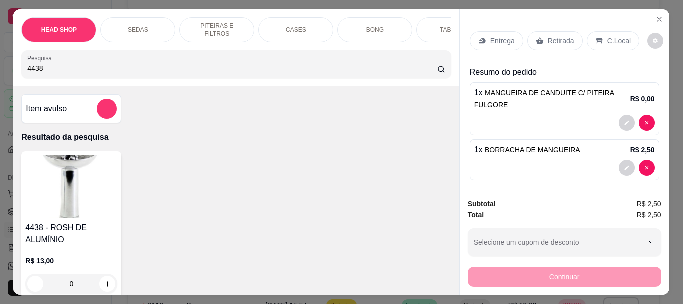
type input "4438"
click at [63, 180] on img at bounding box center [72, 186] width 92 height 63
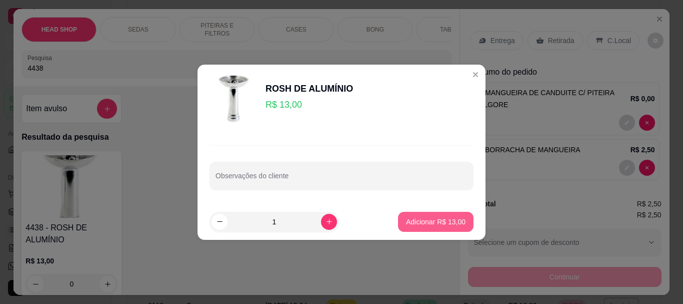
click at [447, 219] on p "Adicionar R$ 13,00" at bounding box center [436, 222] width 60 height 10
type input "1"
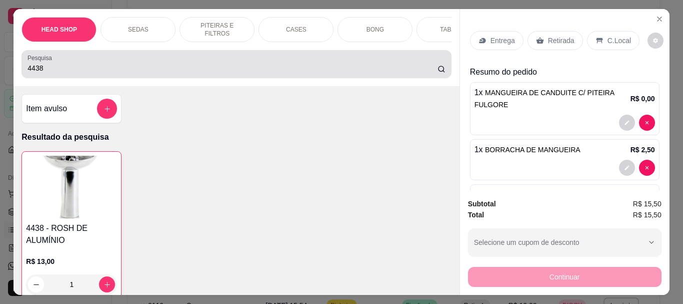
click at [52, 70] on input "4438" at bounding box center [233, 68] width 410 height 10
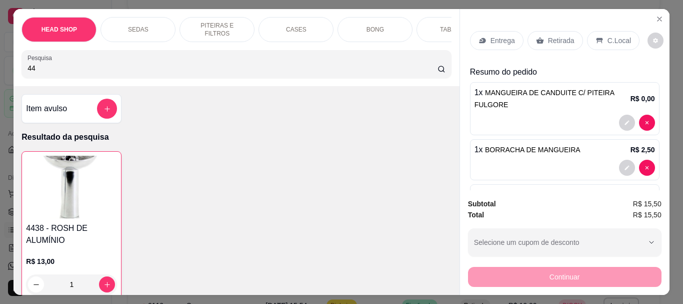
type input "4"
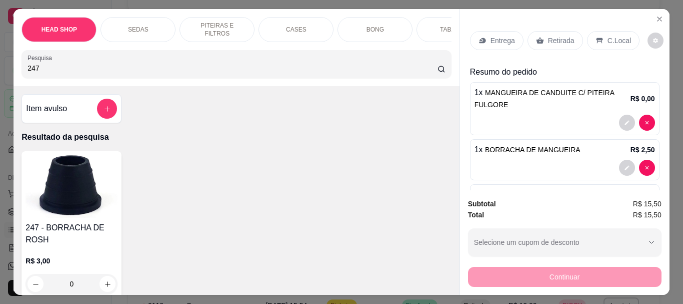
type input "247"
click at [58, 206] on img at bounding box center [72, 186] width 92 height 63
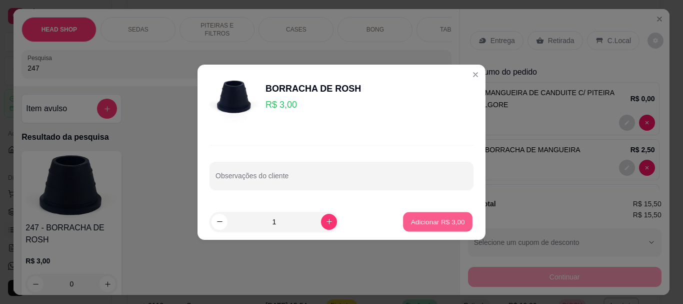
click at [416, 225] on p "Adicionar R$ 3,00" at bounding box center [438, 222] width 54 height 10
type input "1"
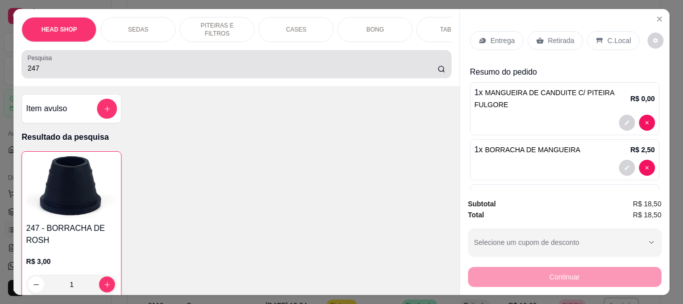
click at [45, 73] on input "247" at bounding box center [233, 68] width 410 height 10
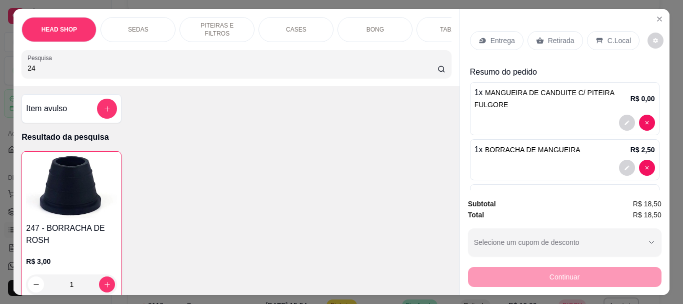
type input "2"
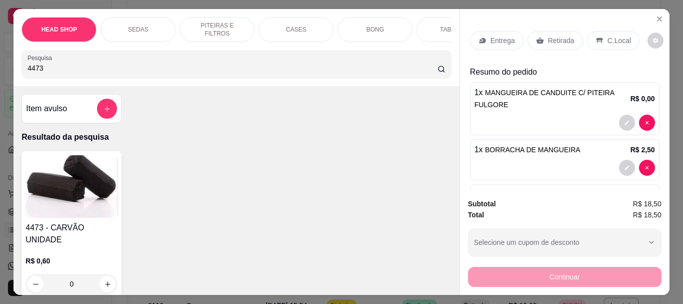
type input "4473"
click at [88, 181] on img at bounding box center [72, 186] width 92 height 63
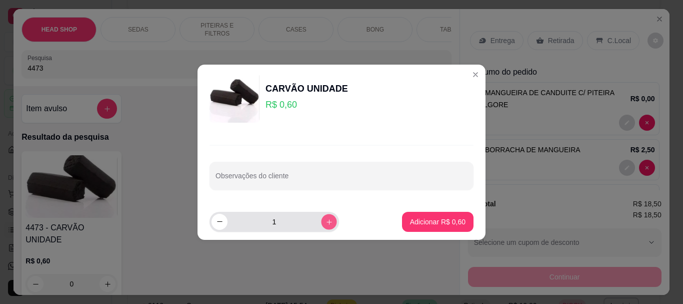
click at [328, 224] on button "increase-product-quantity" at bounding box center [329, 222] width 16 height 16
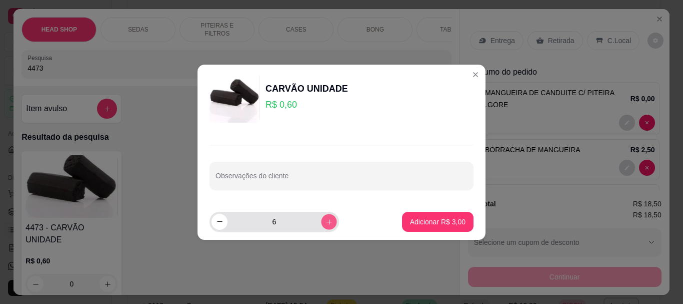
click at [328, 224] on button "increase-product-quantity" at bounding box center [329, 222] width 16 height 16
type input "10"
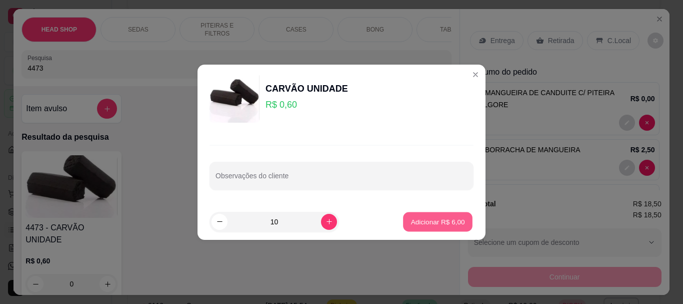
click at [418, 223] on p "Adicionar R$ 6,00" at bounding box center [438, 222] width 54 height 10
type input "10"
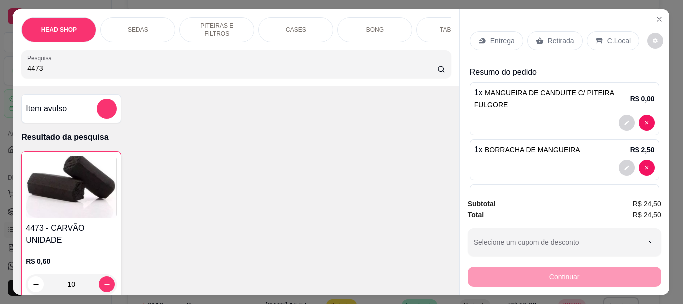
click at [84, 71] on input "4473" at bounding box center [233, 68] width 410 height 10
type input "4"
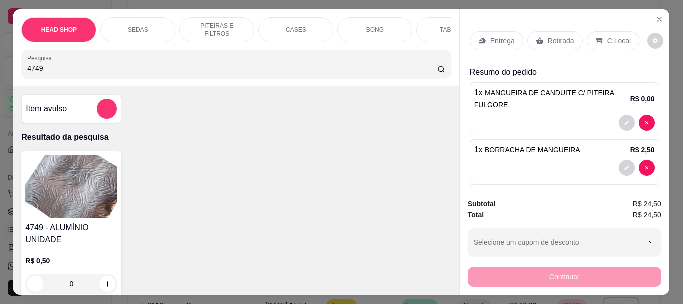
type input "4749"
click at [80, 203] on img at bounding box center [72, 186] width 92 height 63
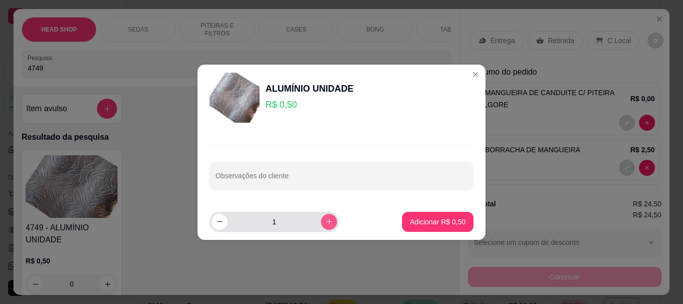
click at [326, 220] on button "increase-product-quantity" at bounding box center [329, 222] width 16 height 16
type input "2"
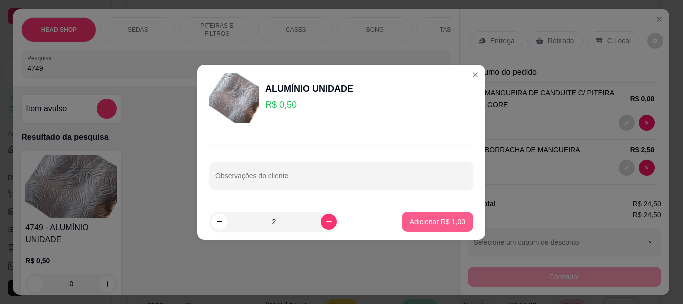
click at [436, 221] on p "Adicionar R$ 1,00" at bounding box center [438, 222] width 56 height 10
type input "2"
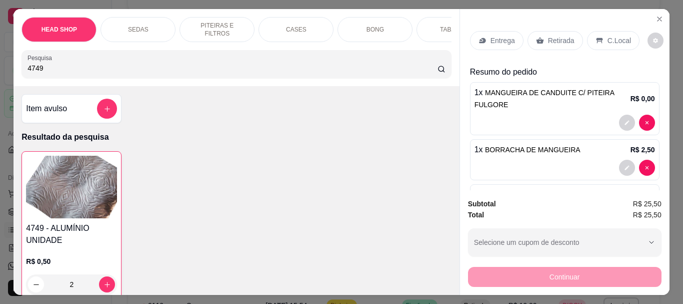
click at [44, 72] on input "4749" at bounding box center [233, 68] width 410 height 10
type input "4"
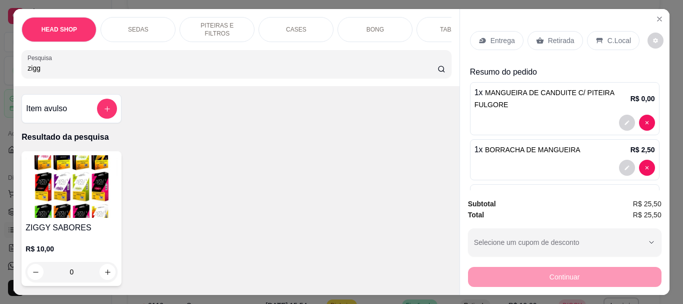
type input "zigg"
click at [53, 202] on img at bounding box center [72, 186] width 92 height 63
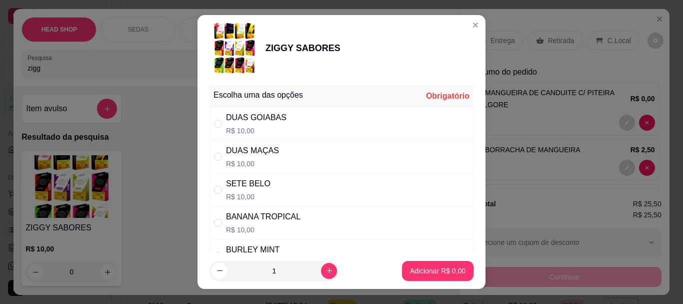
click at [256, 152] on div "DUAS MAÇAS" at bounding box center [252, 151] width 53 height 12
radio input "true"
click at [442, 282] on footer "1 Adicionar R$ 10,00" at bounding box center [342, 271] width 288 height 36
click at [439, 268] on p "Adicionar R$ 10,00" at bounding box center [436, 271] width 58 height 10
type input "1"
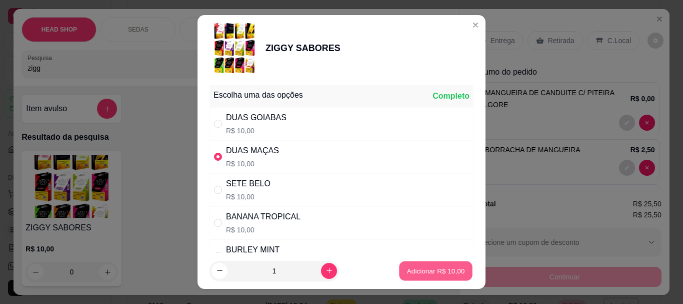
type input "1"
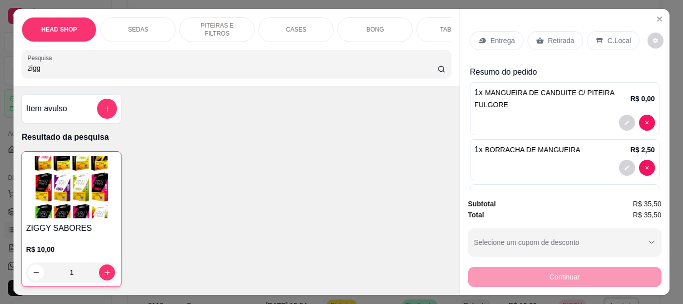
click at [557, 115] on div at bounding box center [565, 123] width 181 height 16
click at [656, 15] on icon "Close" at bounding box center [660, 19] width 8 height 8
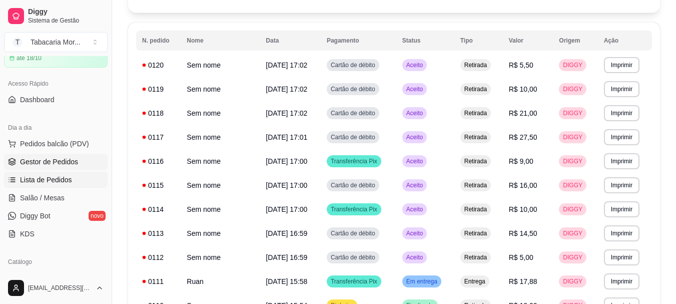
scroll to position [100, 0]
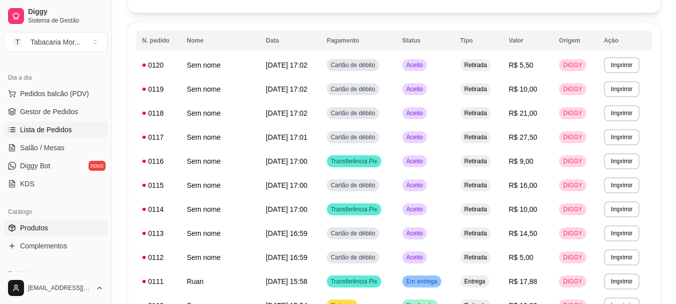
click at [39, 231] on span "Produtos" at bounding box center [34, 228] width 28 height 10
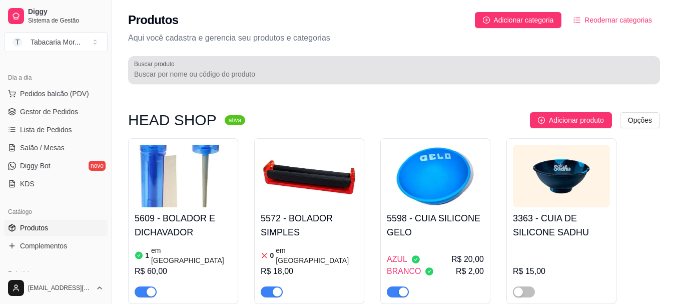
click at [179, 70] on input "Buscar produto" at bounding box center [394, 74] width 520 height 10
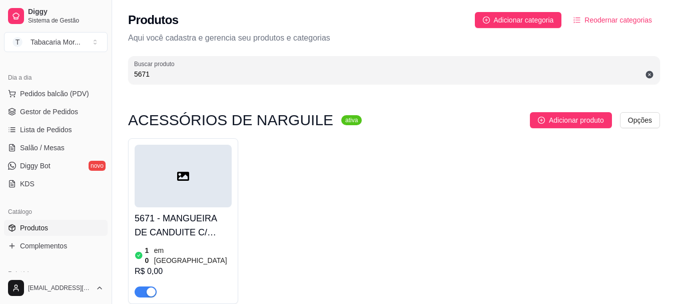
type input "5671"
click at [205, 170] on div at bounding box center [183, 176] width 97 height 63
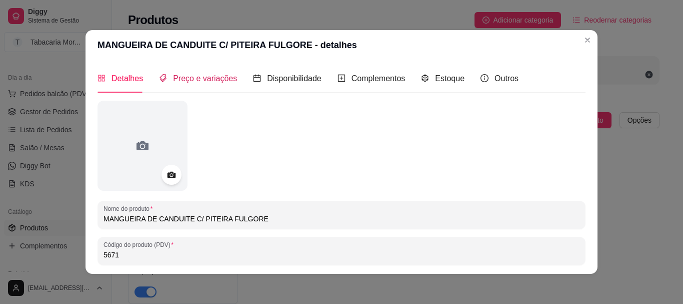
click at [201, 81] on span "Preço e variações" at bounding box center [205, 78] width 64 height 9
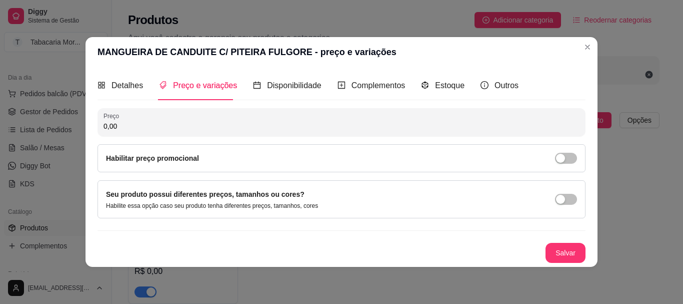
click at [166, 131] on input "0,00" at bounding box center [342, 126] width 476 height 10
type input "15,00"
click at [577, 253] on button "Salvar" at bounding box center [565, 253] width 39 height 20
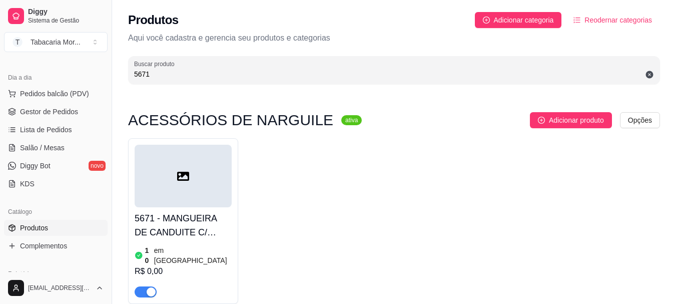
click at [192, 210] on div "5671 - MANGUEIRA DE CANDUITE C/ PITEIRA FULGORE 10 em estoque R$ 0,00" at bounding box center [183, 252] width 97 height 90
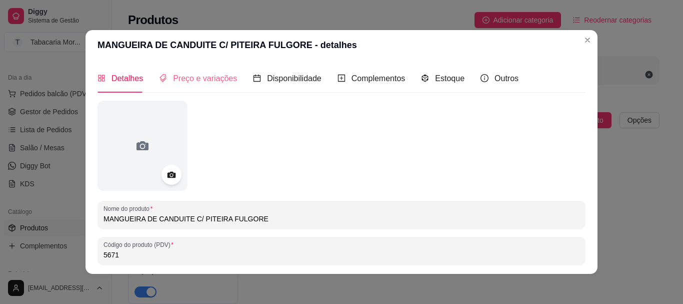
click at [178, 71] on div "Preço e variações" at bounding box center [198, 78] width 78 height 29
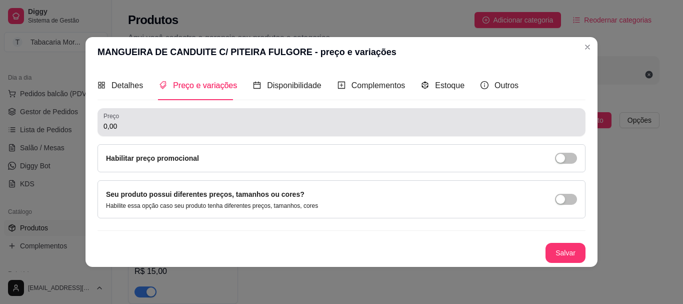
click at [156, 127] on input "0,00" at bounding box center [342, 126] width 476 height 10
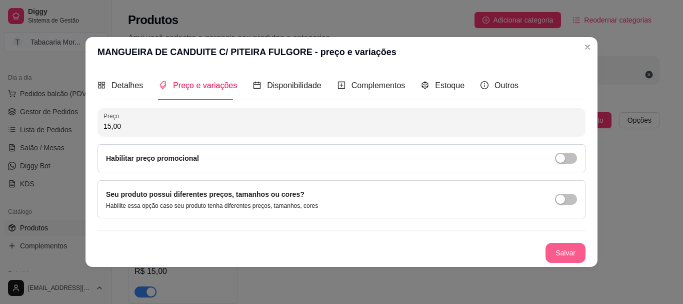
type input "15,00"
click at [561, 248] on button "Salvar" at bounding box center [566, 253] width 40 height 20
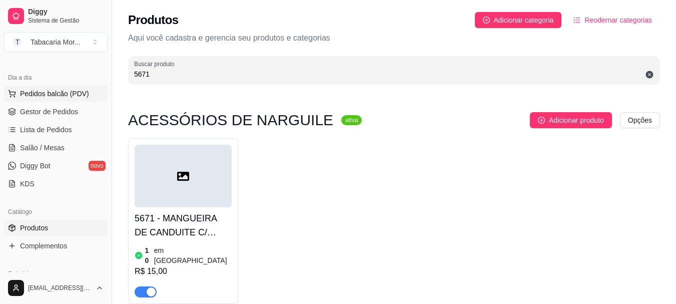
click at [48, 93] on span "Pedidos balcão (PDV)" at bounding box center [54, 94] width 69 height 10
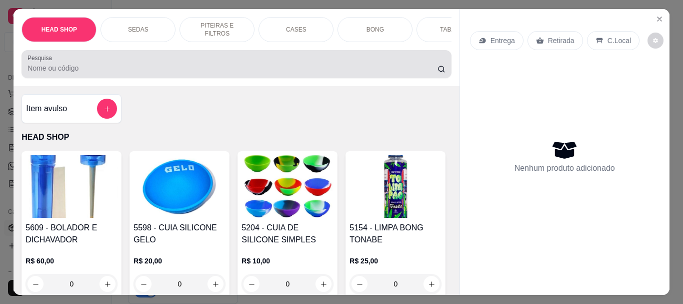
click at [65, 74] on div at bounding box center [237, 64] width 418 height 20
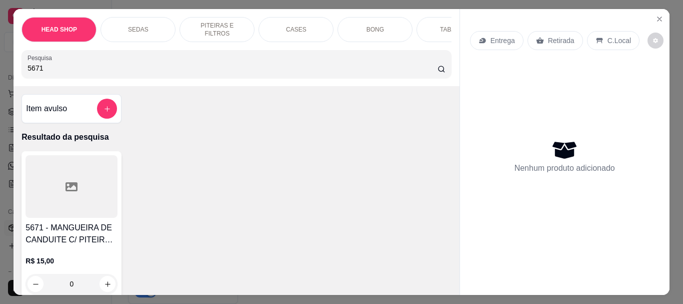
type input "5671"
click at [50, 196] on div at bounding box center [72, 186] width 92 height 63
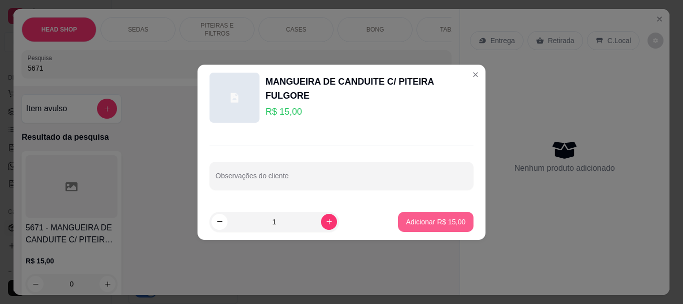
click at [431, 216] on button "Adicionar R$ 15,00" at bounding box center [436, 222] width 76 height 20
type input "1"
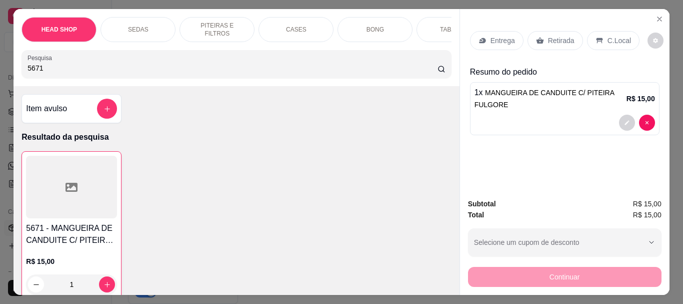
click at [79, 67] on input "5671" at bounding box center [233, 68] width 410 height 10
type input "5"
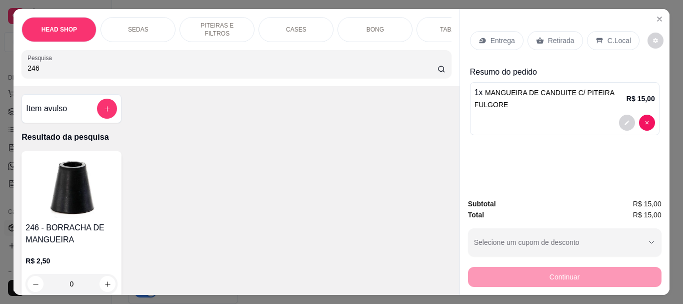
type input "246"
click at [61, 195] on img at bounding box center [72, 186] width 92 height 63
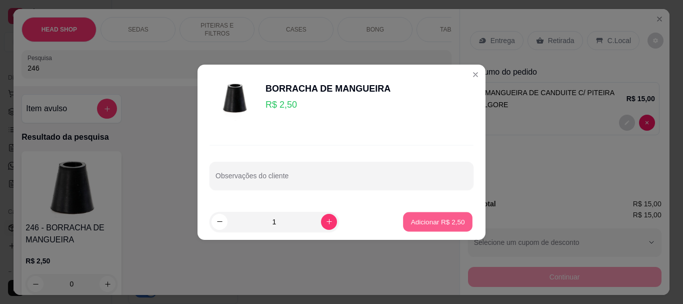
click at [420, 212] on button "Adicionar R$ 2,50" at bounding box center [438, 222] width 70 height 20
type input "1"
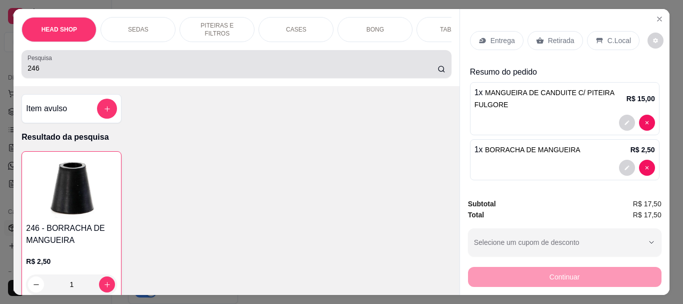
click at [68, 72] on input "246" at bounding box center [233, 68] width 410 height 10
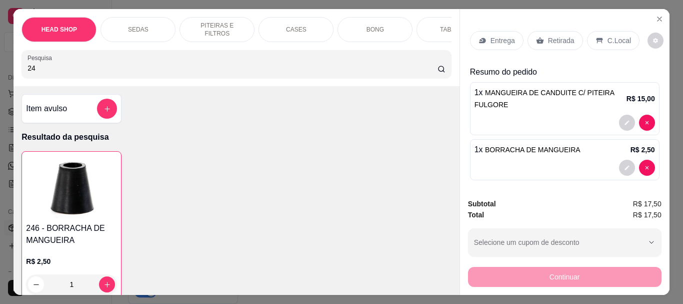
type input "2"
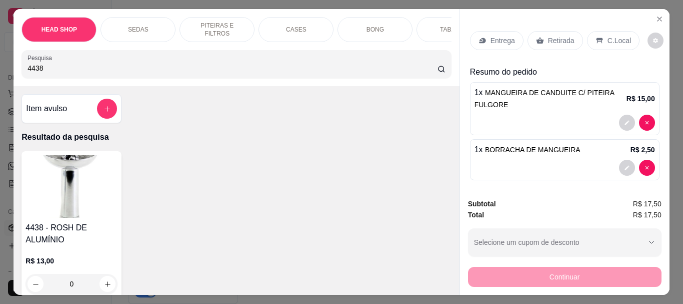
type input "4438"
click at [47, 216] on img at bounding box center [72, 186] width 92 height 63
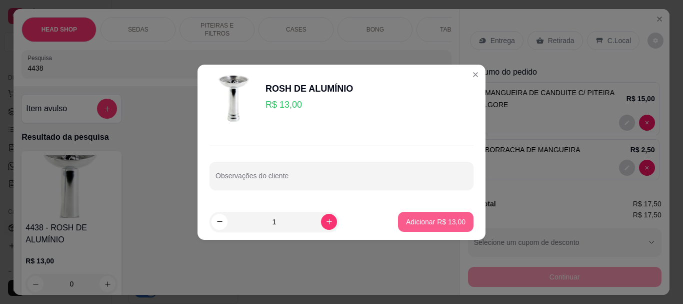
click at [451, 227] on button "Adicionar R$ 13,00" at bounding box center [436, 222] width 76 height 20
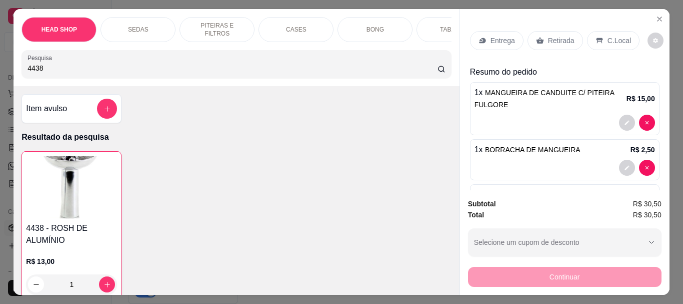
type input "1"
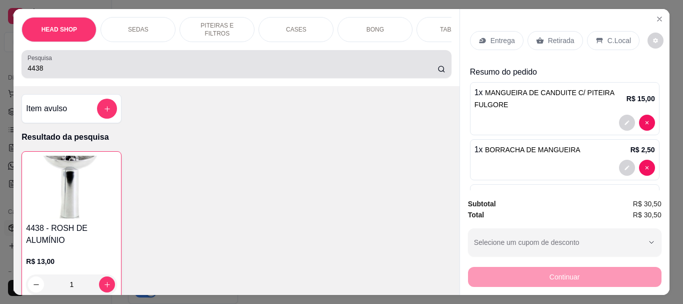
click at [83, 65] on div "4438" at bounding box center [237, 64] width 418 height 20
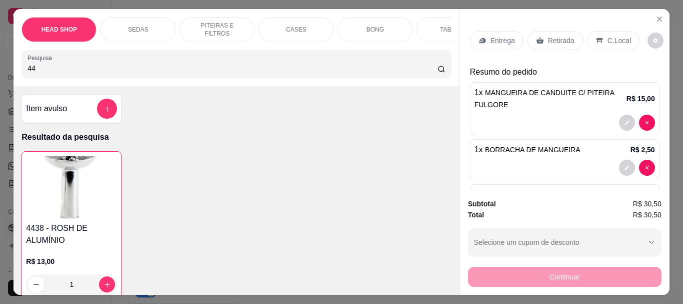
type input "4"
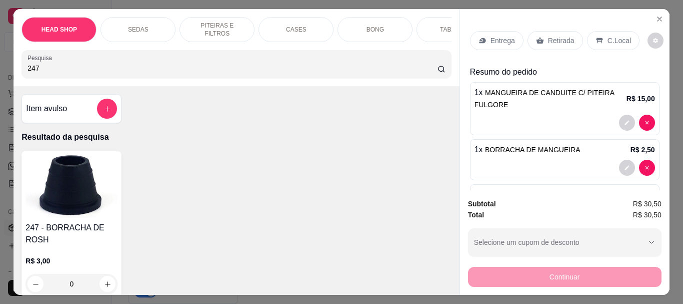
type input "247"
click at [55, 232] on h4 "247 - BORRACHA DE ROSH" at bounding box center [72, 234] width 92 height 24
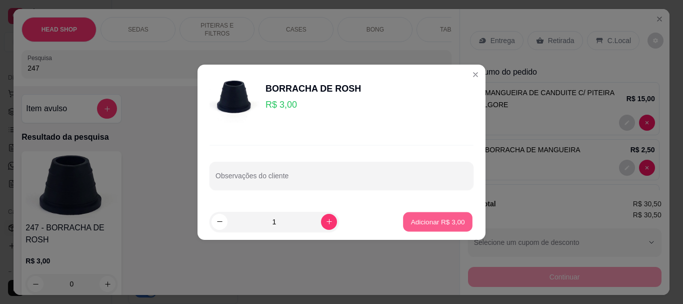
click at [424, 220] on p "Adicionar R$ 3,00" at bounding box center [438, 222] width 54 height 10
type input "1"
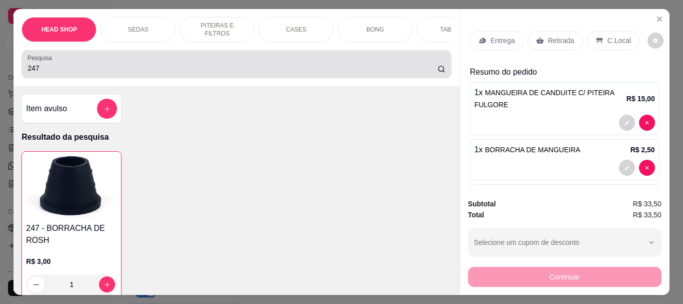
click at [78, 78] on div "Pesquisa 247" at bounding box center [237, 64] width 430 height 28
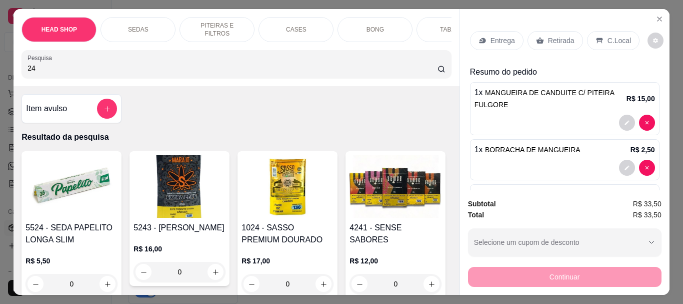
type input "2"
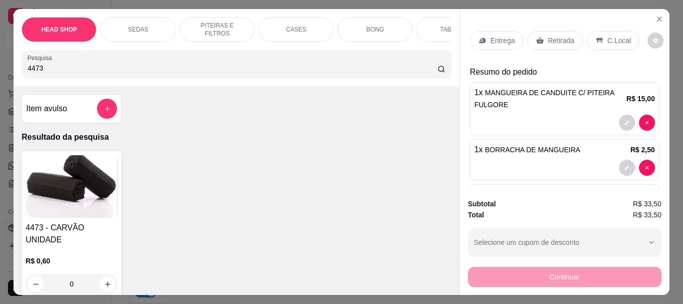
type input "4473"
click at [80, 193] on img at bounding box center [72, 186] width 92 height 63
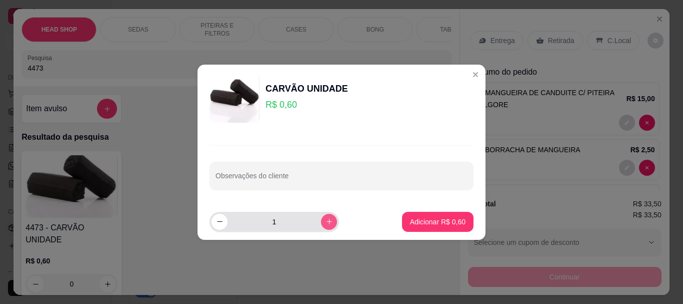
click at [327, 222] on icon "increase-product-quantity" at bounding box center [330, 222] width 6 height 6
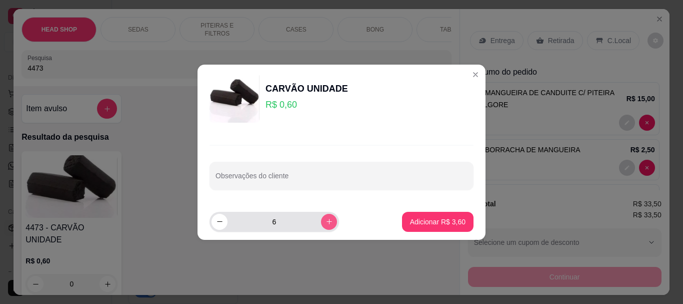
click at [327, 222] on icon "increase-product-quantity" at bounding box center [330, 222] width 6 height 6
click at [327, 222] on icon "increase-product-quantity" at bounding box center [329, 221] width 5 height 5
click at [327, 222] on icon "increase-product-quantity" at bounding box center [330, 222] width 6 height 6
type input "10"
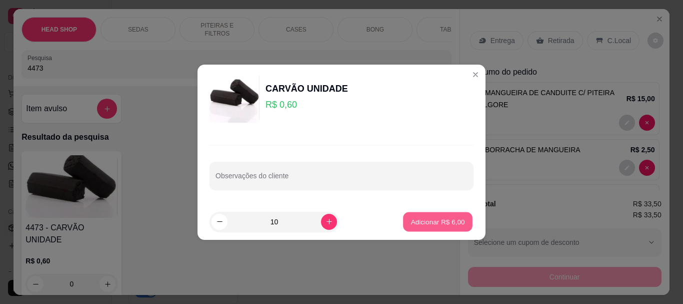
click at [426, 226] on p "Adicionar R$ 6,00" at bounding box center [438, 222] width 54 height 10
type input "10"
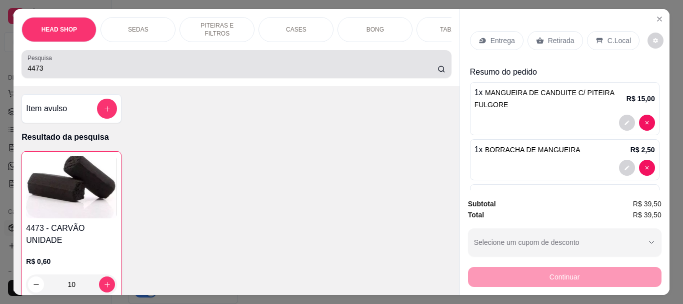
click at [55, 70] on input "4473" at bounding box center [233, 68] width 410 height 10
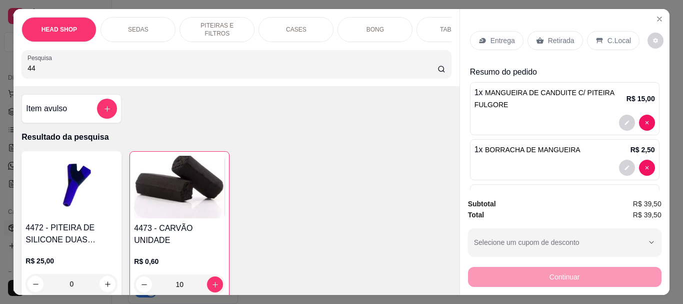
type input "4"
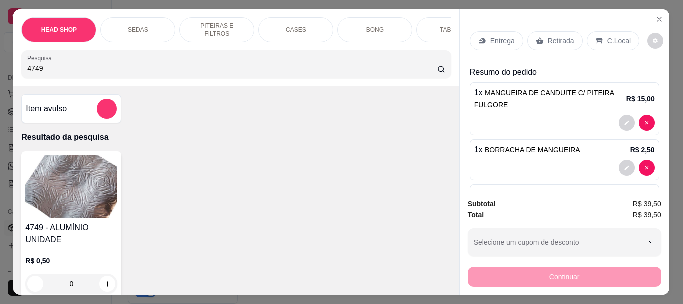
type input "4749"
click at [67, 166] on img at bounding box center [72, 186] width 92 height 63
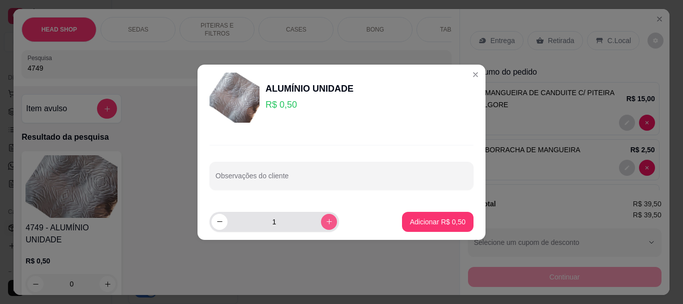
click at [322, 229] on button "increase-product-quantity" at bounding box center [329, 222] width 16 height 16
type input "2"
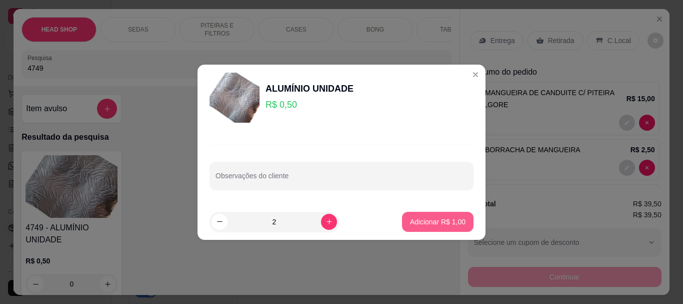
click at [461, 219] on button "Adicionar R$ 1,00" at bounding box center [438, 222] width 72 height 20
type input "2"
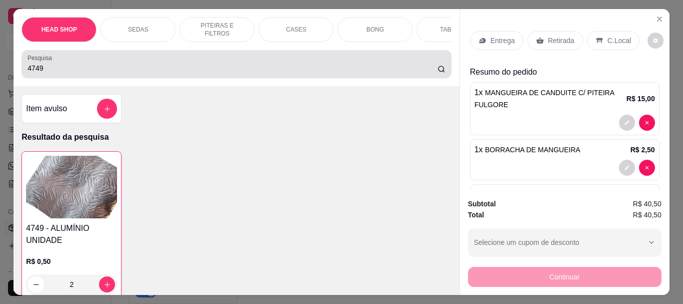
drag, startPoint x: 59, startPoint y: 65, endPoint x: 133, endPoint y: 50, distance: 76.0
click at [59, 65] on div "4749" at bounding box center [237, 64] width 418 height 20
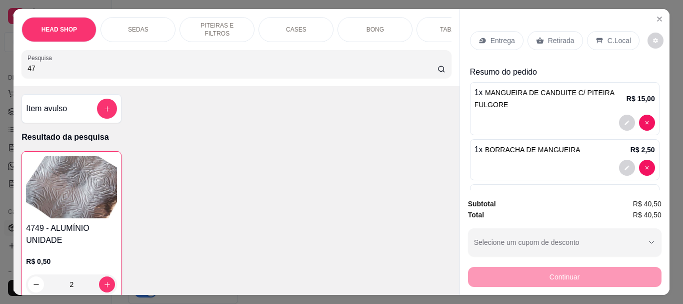
type input "4"
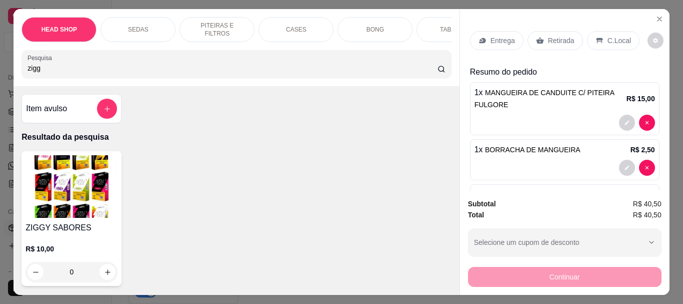
type input "zigg"
click at [67, 184] on img at bounding box center [72, 186] width 92 height 63
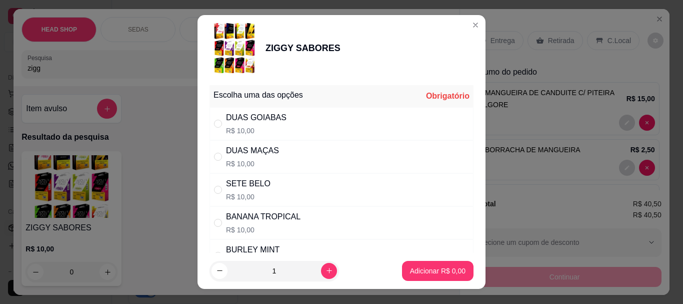
click at [273, 148] on div "DUAS MAÇAS R$ 10,00" at bounding box center [342, 156] width 264 height 33
radio input "true"
click at [410, 274] on p "Adicionar R$ 10,00" at bounding box center [436, 271] width 58 height 10
type input "1"
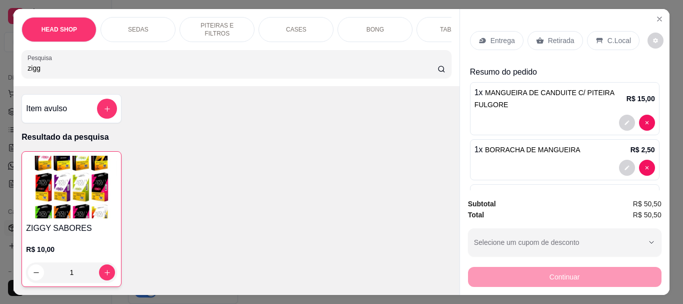
drag, startPoint x: 552, startPoint y: 36, endPoint x: 532, endPoint y: 45, distance: 21.7
click at [552, 37] on p "Retirada" at bounding box center [561, 41] width 27 height 10
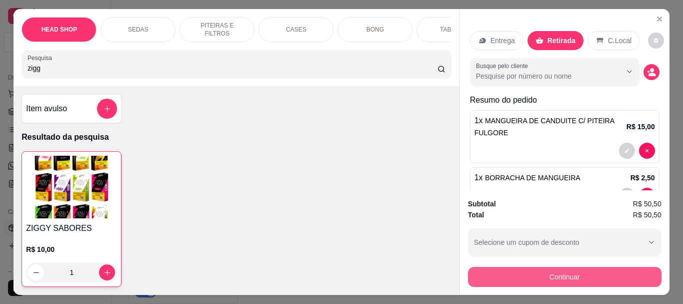
click at [530, 275] on button "Continuar" at bounding box center [565, 277] width 194 height 20
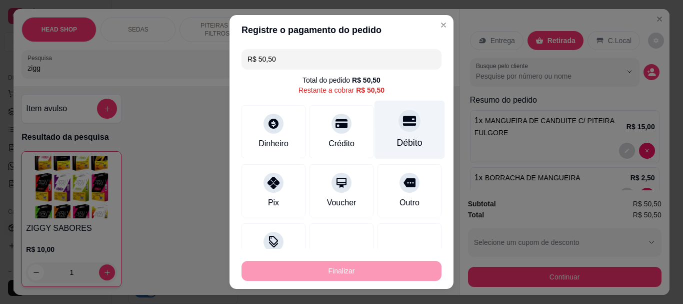
click at [403, 124] on icon at bounding box center [409, 121] width 13 height 10
type input "R$ 0,00"
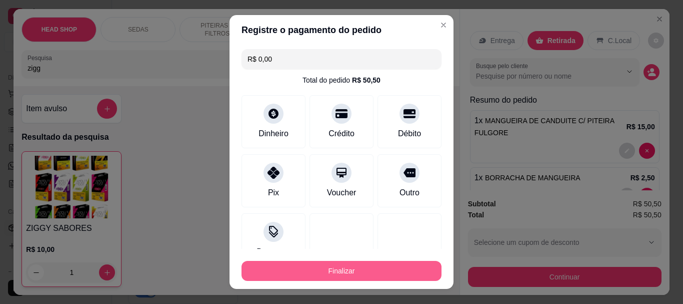
click at [376, 269] on button "Finalizar" at bounding box center [342, 271] width 200 height 20
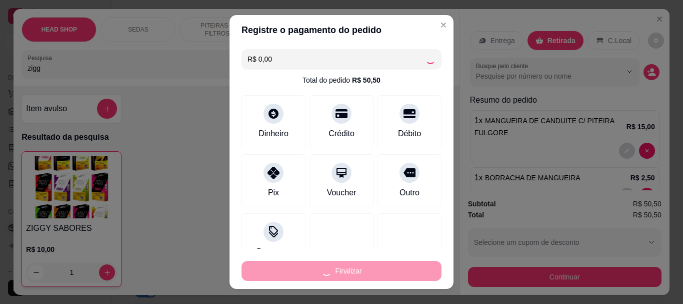
type input "0"
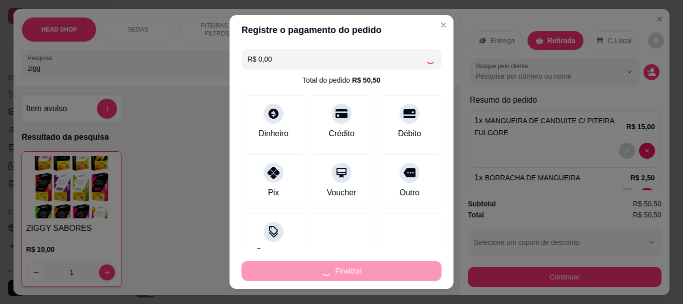
type input "0"
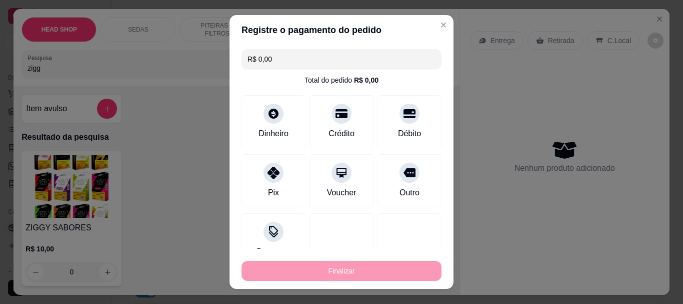
type input "-R$ 50,50"
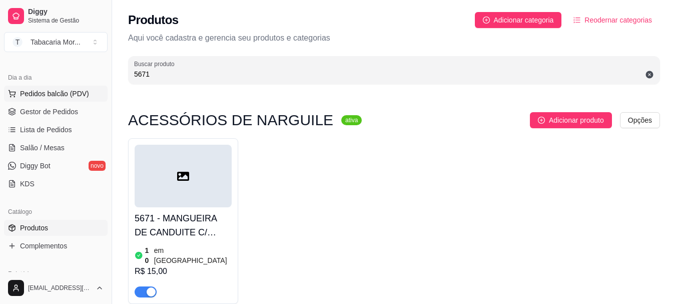
click at [59, 93] on span "Pedidos balcão (PDV)" at bounding box center [54, 94] width 69 height 10
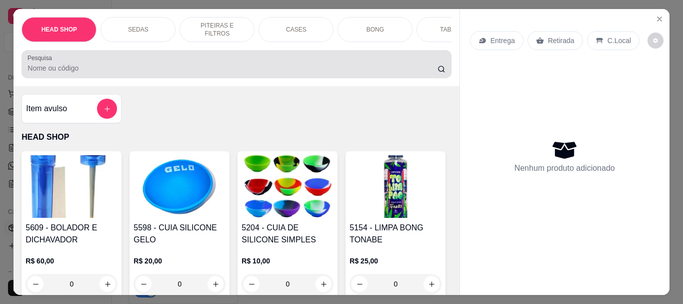
click at [265, 78] on div "Pesquisa" at bounding box center [237, 64] width 430 height 28
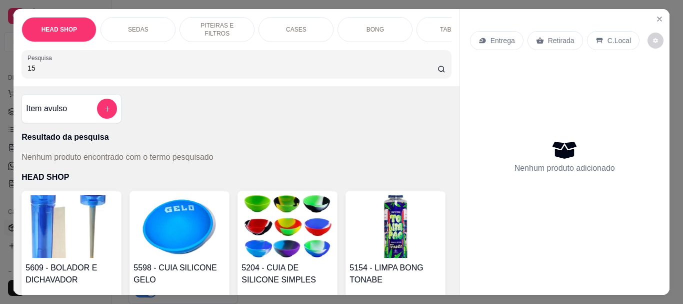
type input "1"
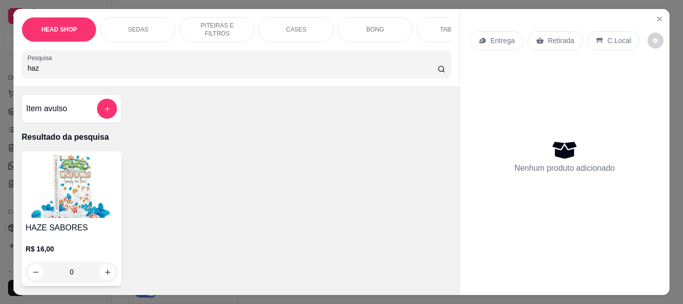
type input "haz"
click at [84, 182] on img at bounding box center [72, 186] width 92 height 63
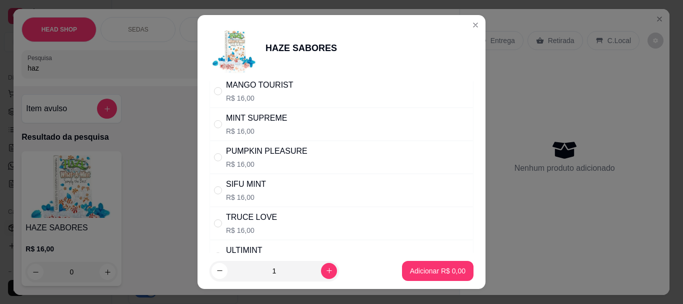
scroll to position [50, 0]
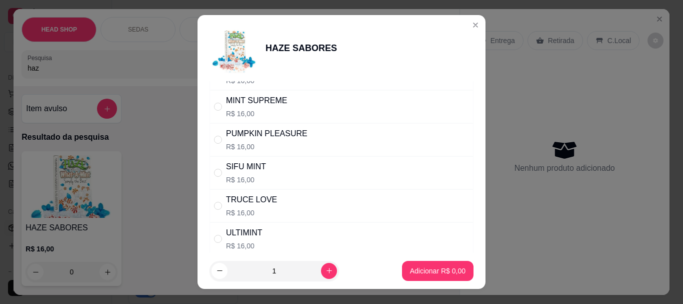
drag, startPoint x: 258, startPoint y: 204, endPoint x: 263, endPoint y: 197, distance: 8.9
click at [258, 204] on div "TRUCE LOVE" at bounding box center [251, 200] width 51 height 12
radio input "true"
click at [415, 264] on button "Adicionar R$ 16,00" at bounding box center [436, 271] width 74 height 20
type input "1"
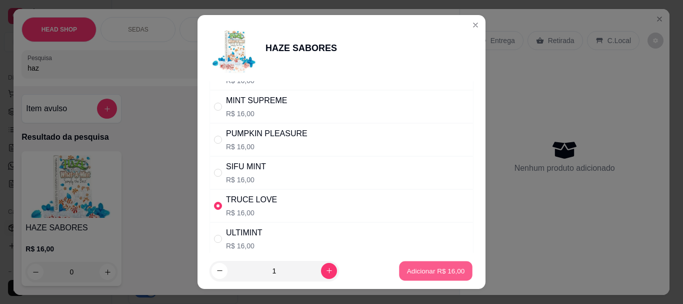
type input "1"
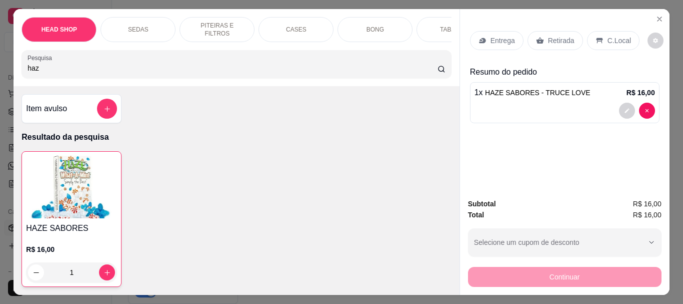
click at [73, 198] on img at bounding box center [71, 187] width 91 height 63
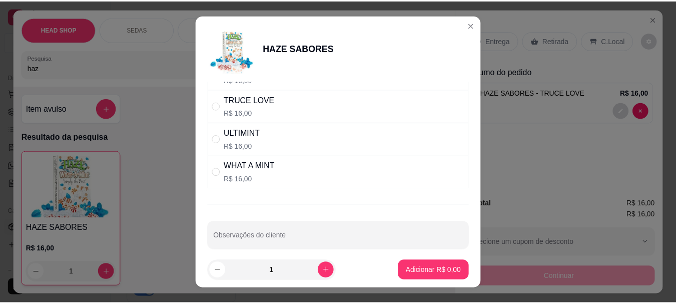
scroll to position [150, 0]
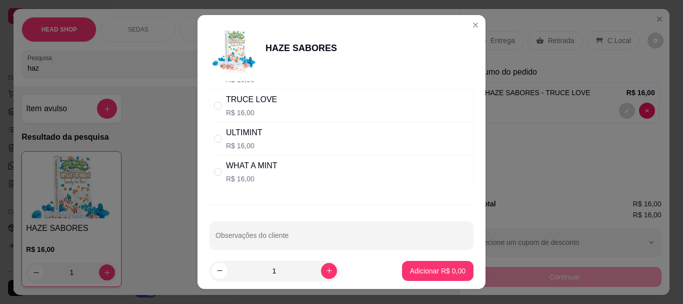
click at [256, 177] on p "R$ 16,00" at bounding box center [252, 179] width 52 height 10
radio input "true"
click at [448, 277] on button "Adicionar R$ 16,00" at bounding box center [436, 271] width 76 height 20
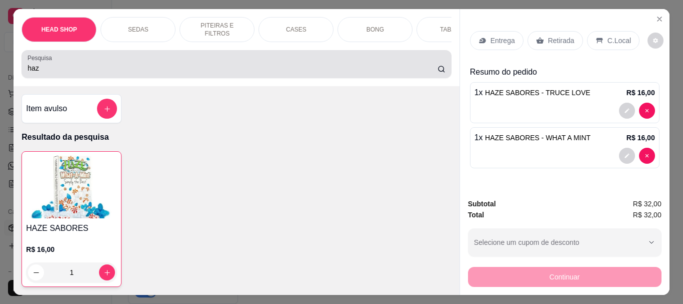
click at [85, 73] on input "haz" at bounding box center [233, 68] width 410 height 10
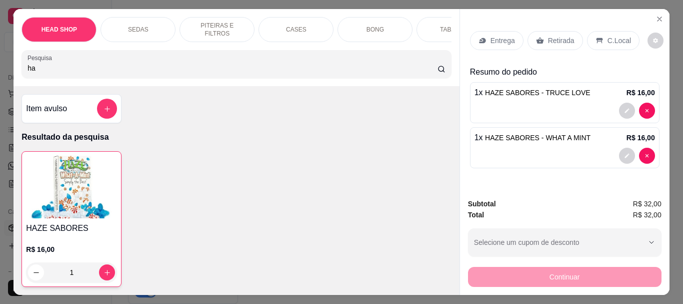
type input "h"
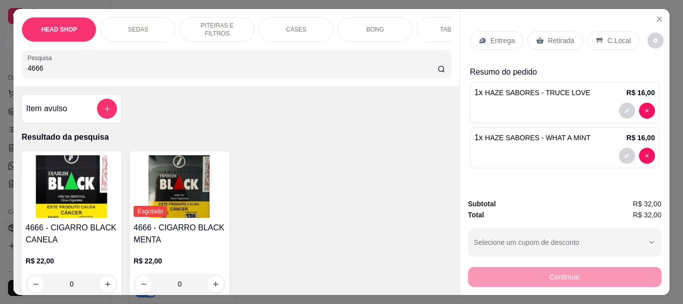
type input "4666"
click at [72, 222] on div "4666 - CIGARRO BLACK CANELA R$ 22,00 0" at bounding box center [72, 224] width 100 height 147
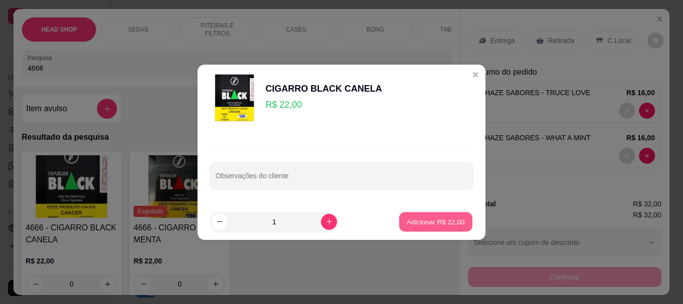
click at [429, 224] on p "Adicionar R$ 22,00" at bounding box center [436, 222] width 58 height 10
type input "1"
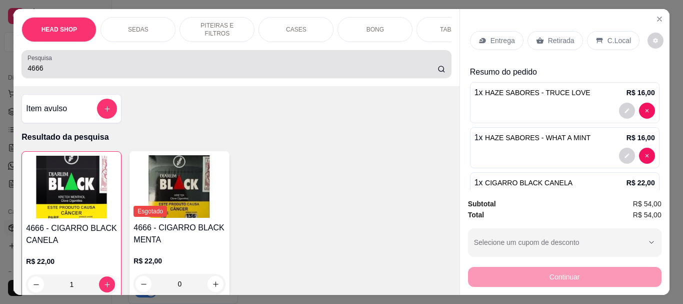
click at [150, 68] on input "4666" at bounding box center [233, 68] width 410 height 10
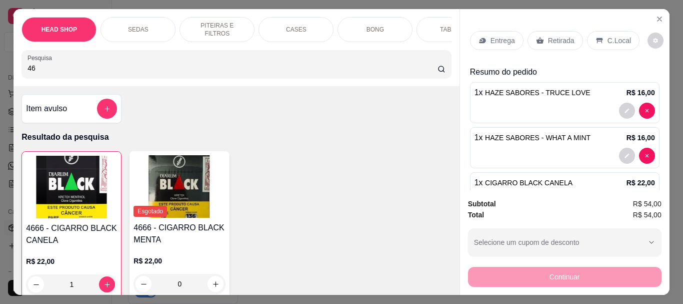
type input "4"
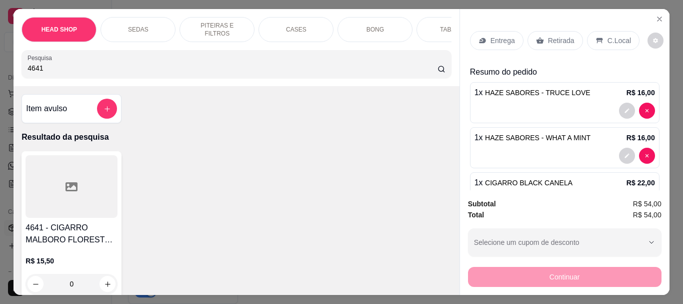
type input "4641"
click at [71, 217] on div at bounding box center [72, 186] width 92 height 63
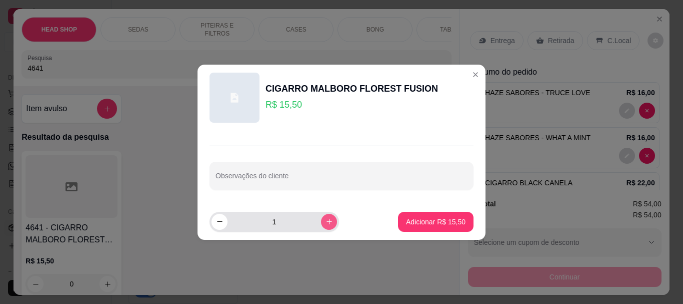
click at [326, 225] on icon "increase-product-quantity" at bounding box center [330, 222] width 8 height 8
type input "2"
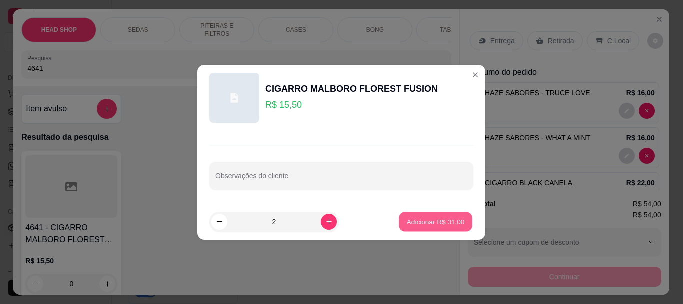
click at [438, 220] on p "Adicionar R$ 31,00" at bounding box center [436, 222] width 58 height 10
type input "2"
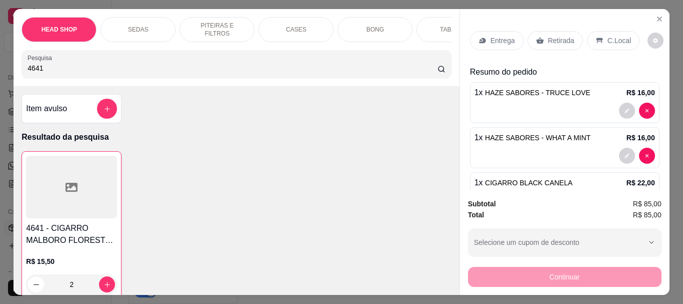
click at [113, 73] on input "4641" at bounding box center [233, 68] width 410 height 10
type input "4"
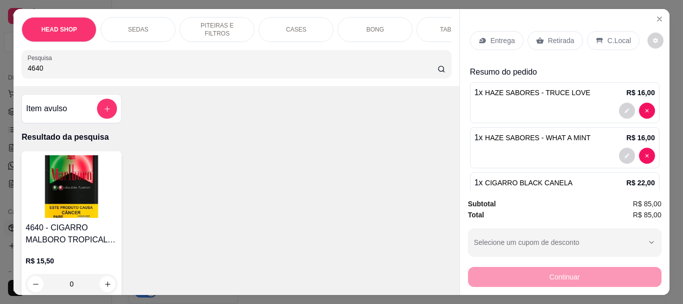
type input "4640"
click at [65, 177] on img at bounding box center [72, 186] width 92 height 63
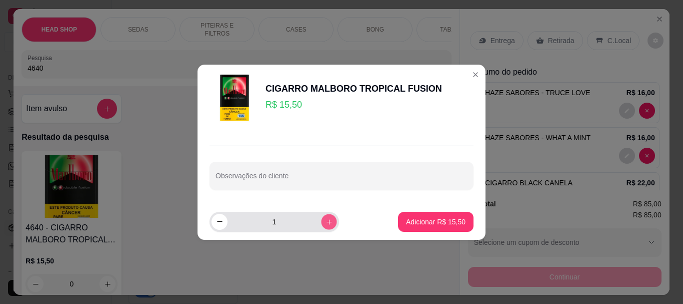
click at [326, 221] on icon "increase-product-quantity" at bounding box center [330, 222] width 8 height 8
type input "2"
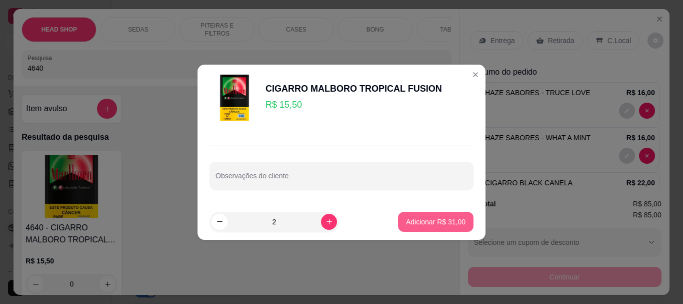
click at [456, 220] on p "Adicionar R$ 31,00" at bounding box center [436, 222] width 60 height 10
type input "2"
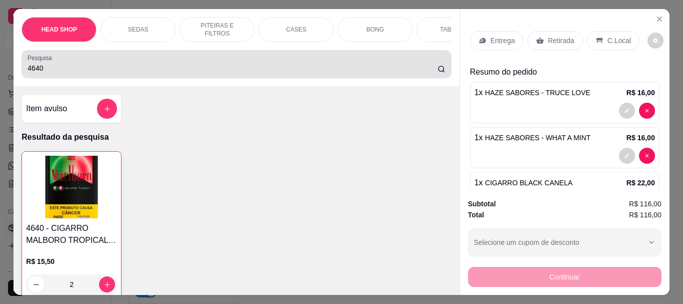
click at [141, 70] on input "4640" at bounding box center [233, 68] width 410 height 10
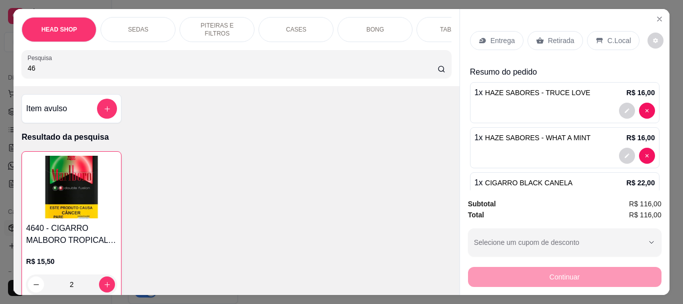
type input "4"
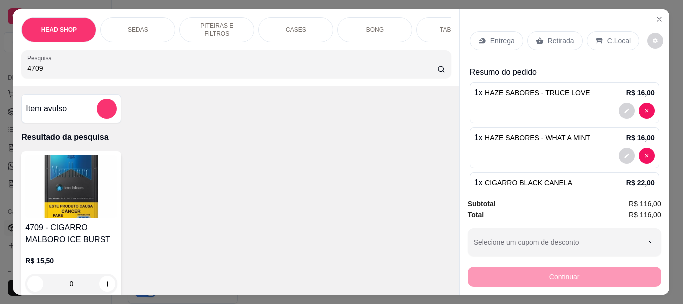
type input "4709"
click at [93, 182] on img at bounding box center [72, 186] width 92 height 63
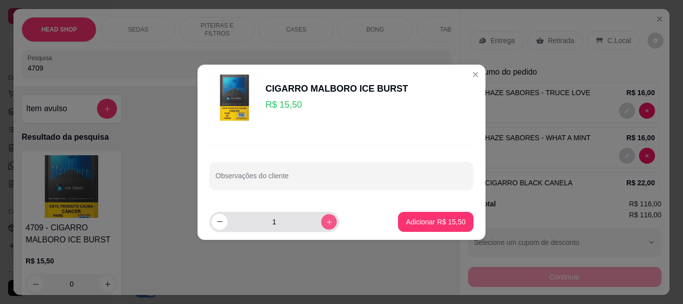
click at [326, 221] on icon "increase-product-quantity" at bounding box center [330, 222] width 8 height 8
type input "2"
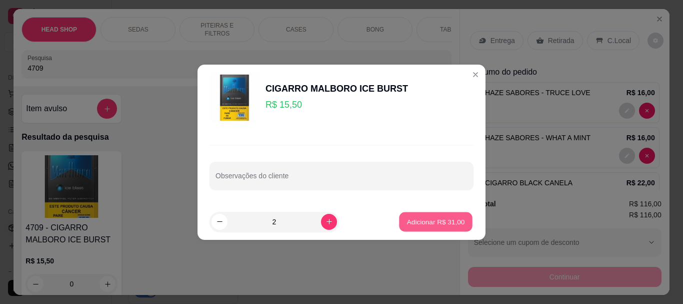
click at [457, 225] on p "Adicionar R$ 31,00" at bounding box center [436, 222] width 58 height 10
type input "2"
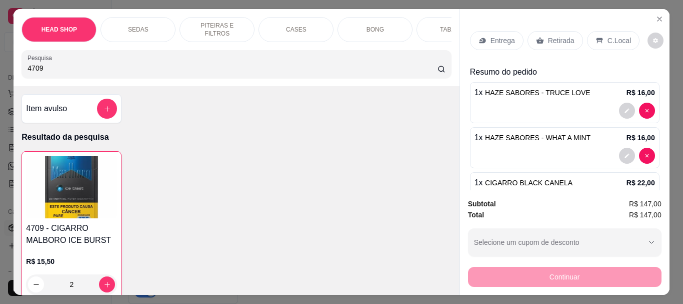
click at [568, 36] on p "Retirada" at bounding box center [561, 41] width 27 height 10
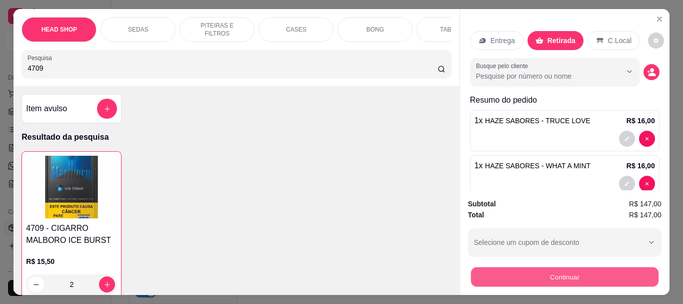
click at [551, 267] on button "Continuar" at bounding box center [565, 277] width 188 height 20
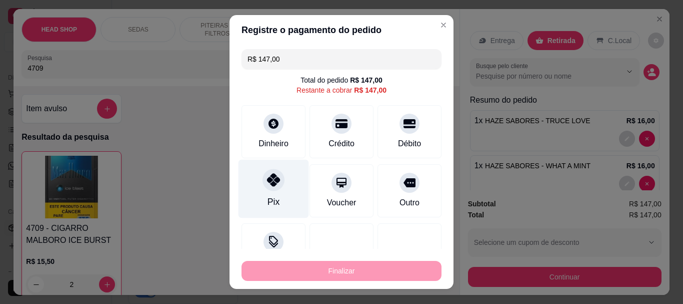
drag, startPoint x: 269, startPoint y: 181, endPoint x: 285, endPoint y: 203, distance: 27.3
click at [269, 182] on icon at bounding box center [273, 180] width 13 height 13
type input "R$ 0,00"
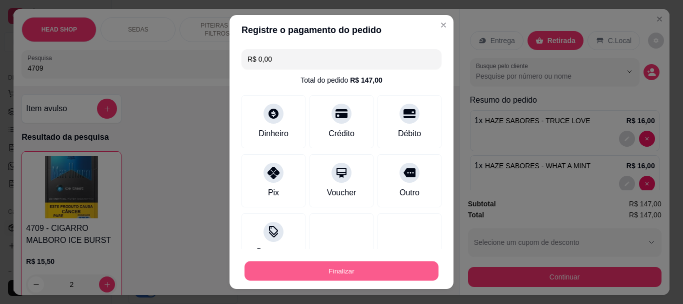
click at [311, 265] on button "Finalizar" at bounding box center [342, 271] width 194 height 20
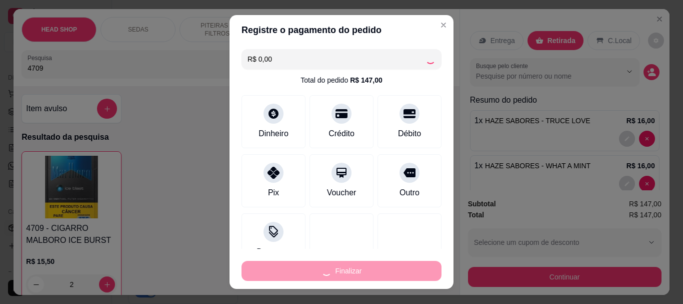
type input "0"
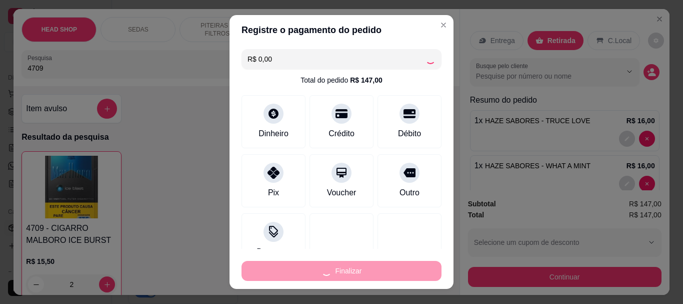
type input "0"
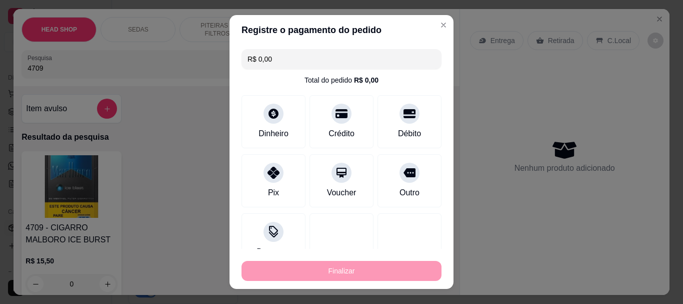
type input "-R$ 147,00"
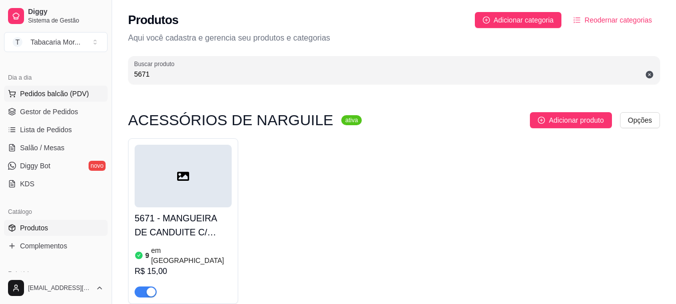
click at [71, 96] on span "Pedidos balcão (PDV)" at bounding box center [54, 94] width 69 height 10
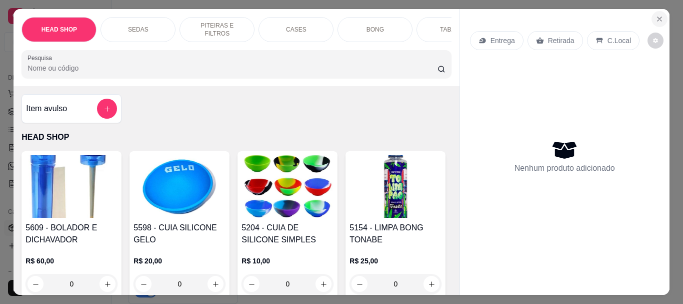
click at [657, 15] on icon "Close" at bounding box center [660, 19] width 8 height 8
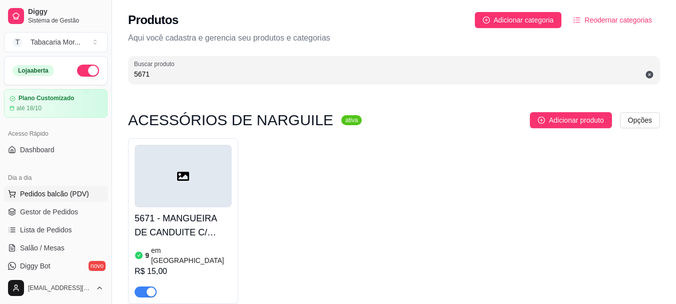
click at [51, 195] on span "Pedidos balcão (PDV)" at bounding box center [54, 194] width 69 height 10
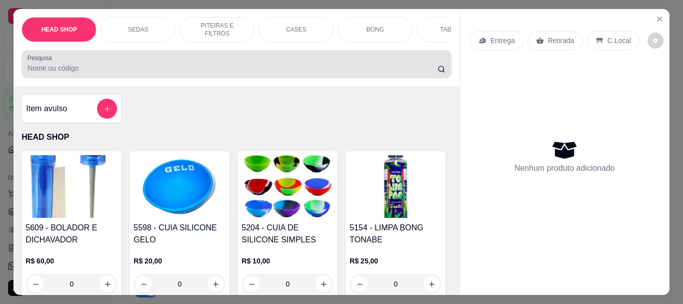
click at [143, 72] on input "Pesquisa" at bounding box center [233, 68] width 410 height 10
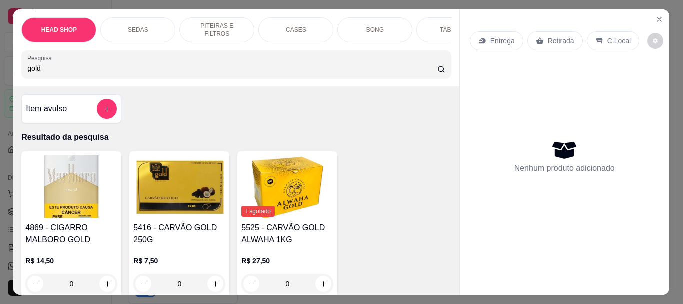
type input "gold"
click at [205, 198] on img at bounding box center [180, 186] width 92 height 63
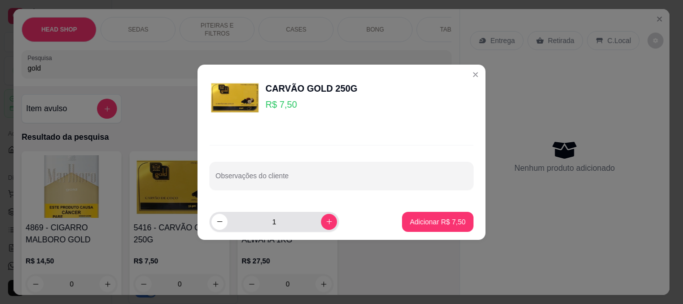
click at [293, 219] on input "1" at bounding box center [275, 222] width 94 height 20
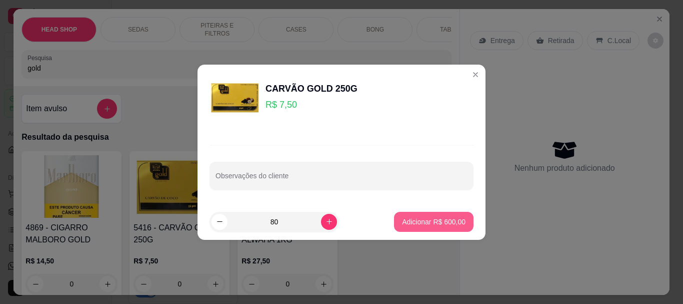
type input "80"
click at [426, 225] on p "Adicionar R$ 600,00" at bounding box center [434, 222] width 64 height 10
type input "80"
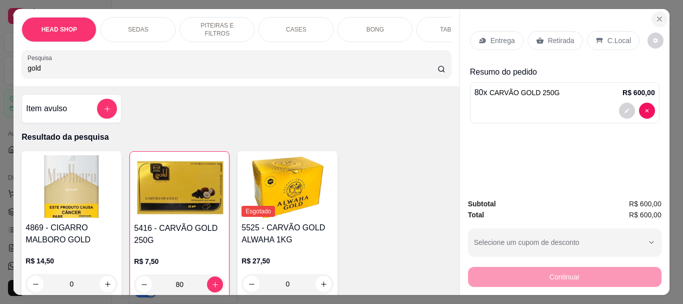
click at [656, 18] on icon "Close" at bounding box center [660, 19] width 8 height 8
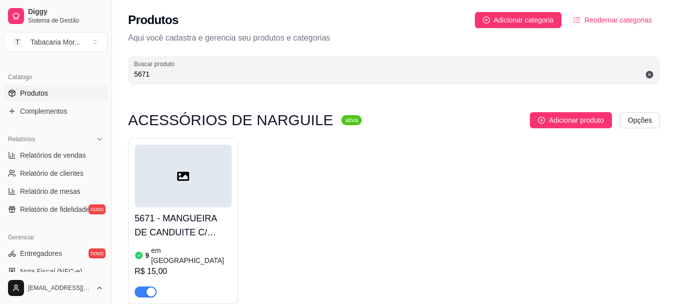
scroll to position [216, 0]
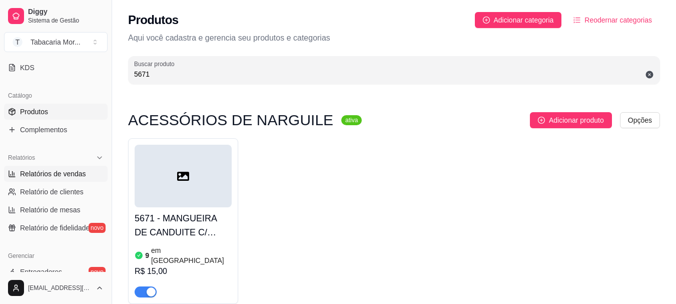
click at [59, 171] on span "Relatórios de vendas" at bounding box center [53, 174] width 66 height 10
select select "ALL"
select select "0"
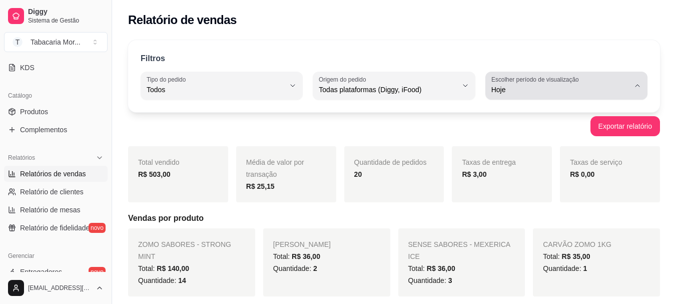
click at [526, 84] on div "Hoje" at bounding box center [560, 86] width 138 height 20
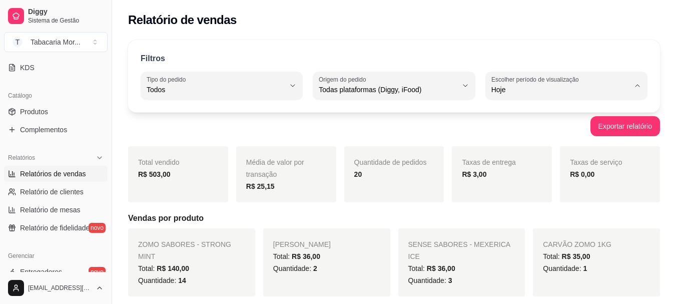
click at [508, 125] on li "Ontem" at bounding box center [566, 130] width 148 height 16
type input "1"
select select "1"
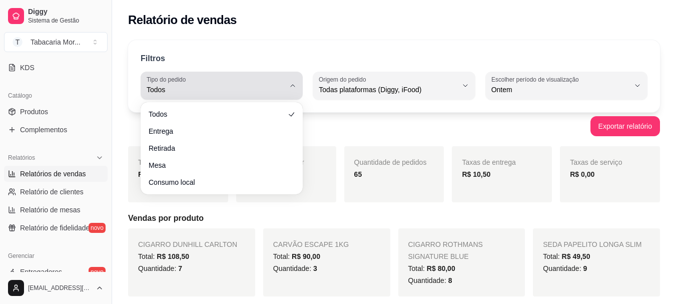
click at [181, 91] on span "Todos" at bounding box center [216, 90] width 138 height 10
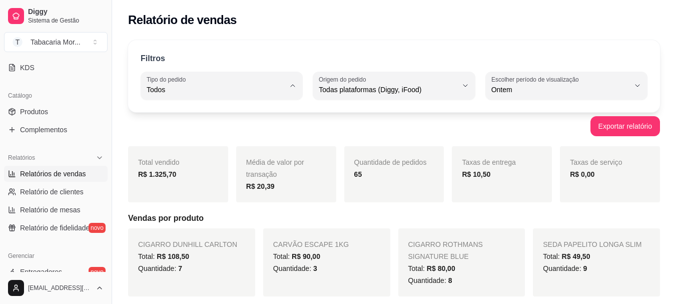
click at [182, 147] on span "Retirada" at bounding box center [217, 147] width 131 height 10
type input "PICKUP"
select select "PICKUP"
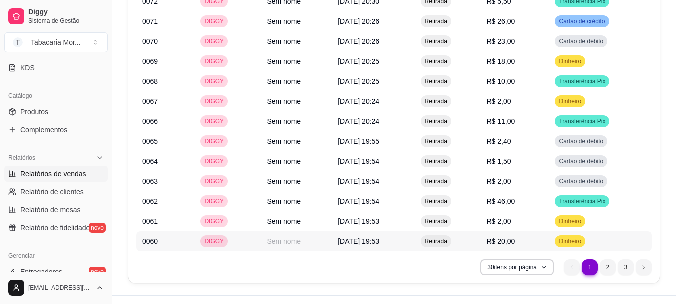
scroll to position [1884, 0]
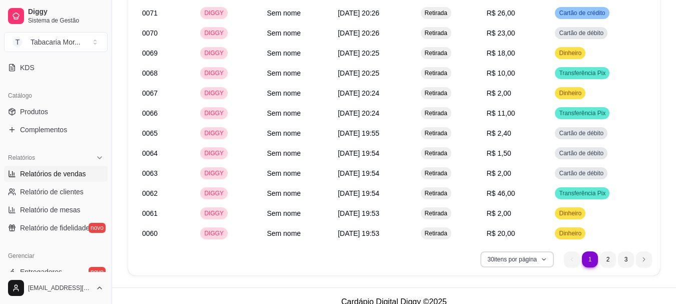
click at [511, 251] on button "30 itens por página" at bounding box center [517, 259] width 74 height 16
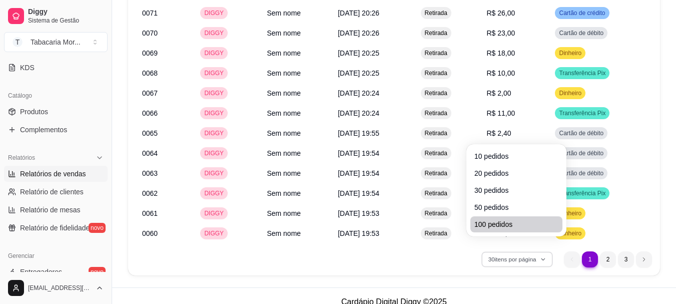
click at [497, 224] on span "100 pedidos" at bounding box center [516, 224] width 84 height 10
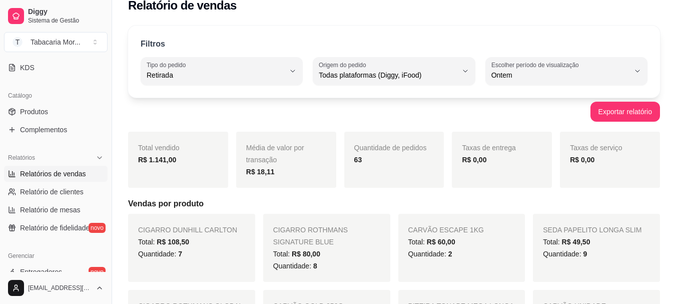
scroll to position [0, 0]
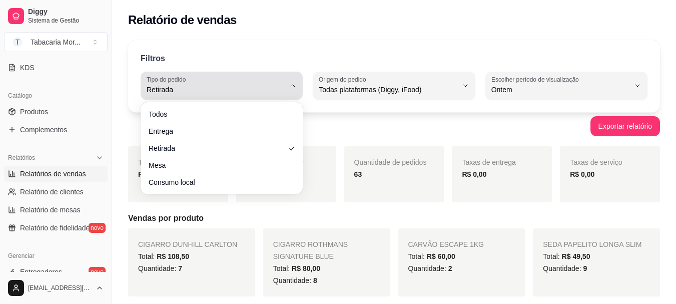
click at [180, 97] on button "Tipo do pedido Retirada" at bounding box center [222, 86] width 162 height 28
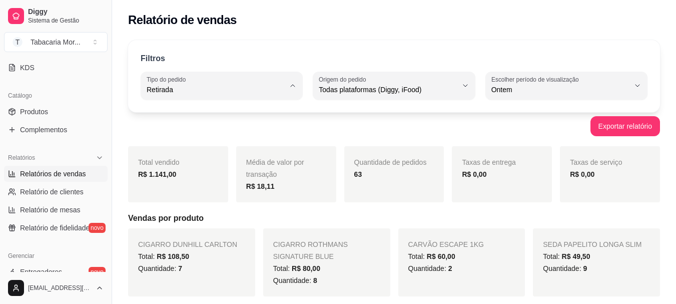
click at [193, 109] on span "Todos" at bounding box center [217, 114] width 131 height 10
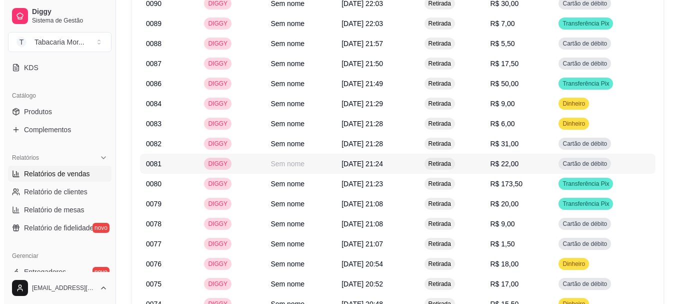
scroll to position [1700, 0]
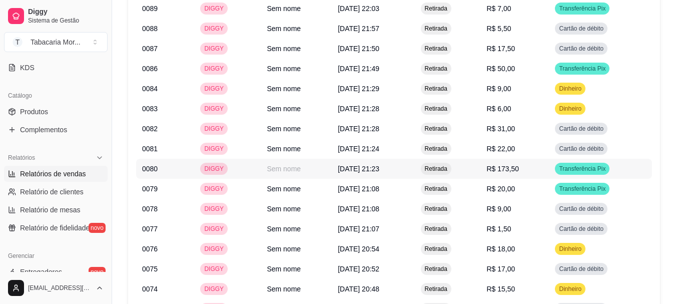
click at [481, 159] on td "Retirada" at bounding box center [448, 169] width 66 height 20
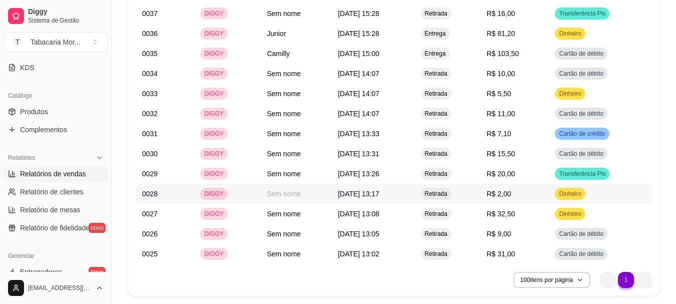
scroll to position [2724, 0]
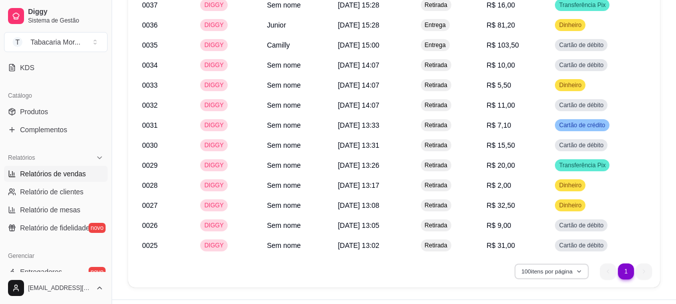
click at [545, 263] on button "100 itens por página" at bounding box center [551, 271] width 75 height 16
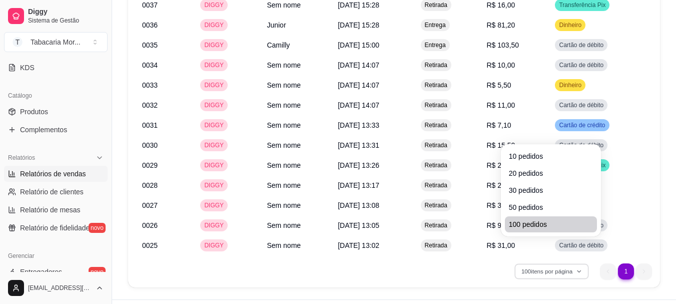
click at [521, 225] on span "100 pedidos" at bounding box center [551, 224] width 84 height 10
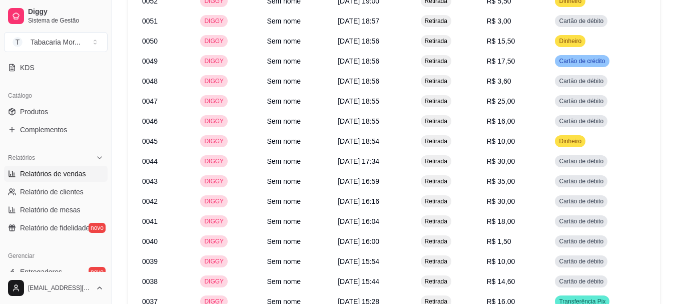
scroll to position [2424, 0]
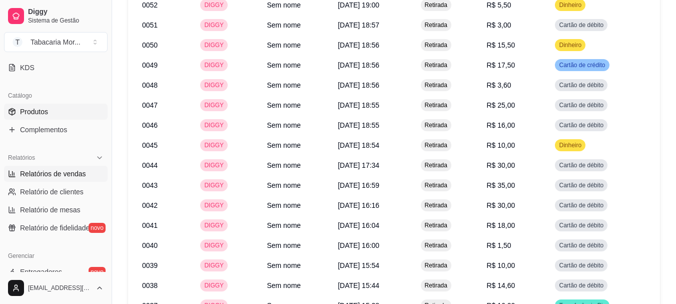
click at [47, 109] on span "Produtos" at bounding box center [34, 112] width 28 height 10
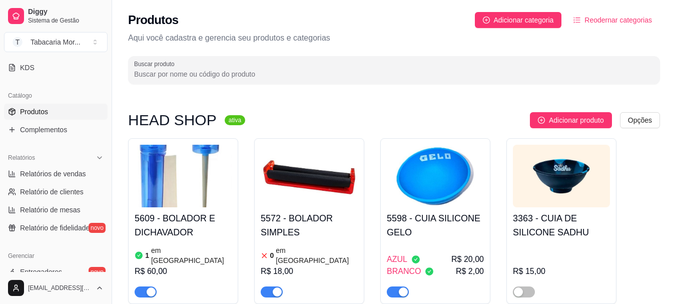
click at [166, 74] on input "Buscar produto" at bounding box center [394, 74] width 520 height 10
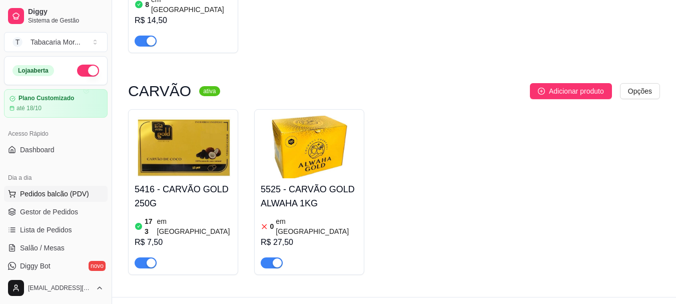
click at [41, 196] on span "Pedidos balcão (PDV)" at bounding box center [54, 194] width 69 height 10
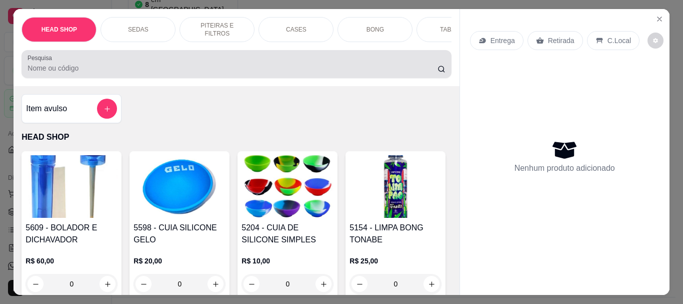
click at [118, 68] on input "Pesquisa" at bounding box center [233, 68] width 410 height 10
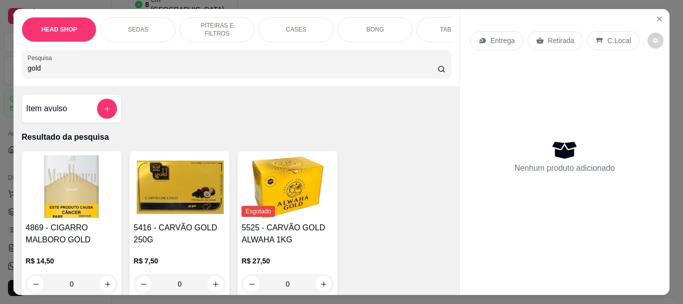
click at [166, 211] on img at bounding box center [180, 186] width 92 height 63
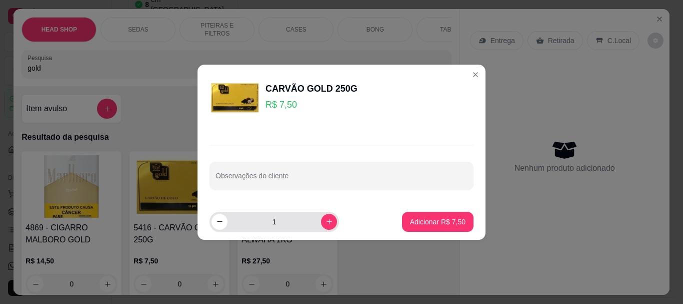
click at [270, 221] on input "1" at bounding box center [275, 222] width 94 height 20
click at [291, 224] on input "1" at bounding box center [275, 222] width 94 height 20
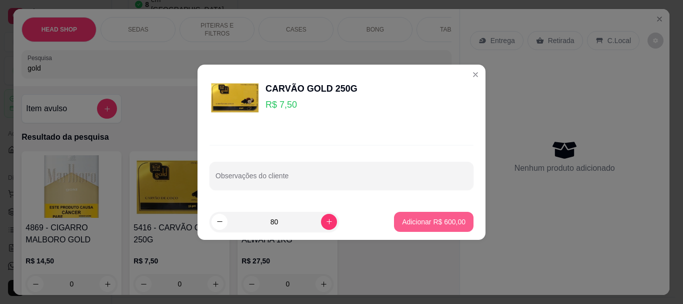
click at [415, 226] on p "Adicionar R$ 600,00" at bounding box center [434, 222] width 64 height 10
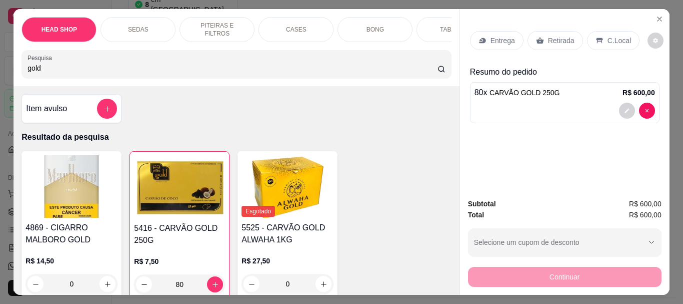
click at [561, 36] on p "Retirada" at bounding box center [561, 41] width 27 height 10
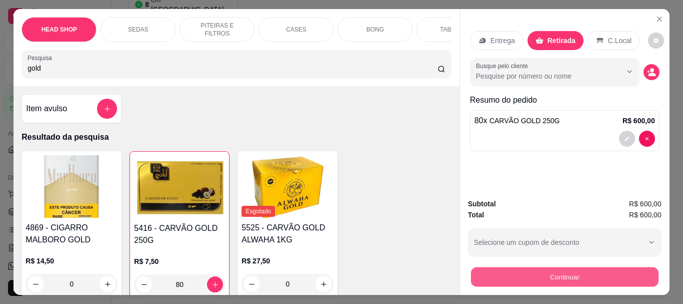
click at [554, 278] on button "Continuar" at bounding box center [565, 277] width 188 height 20
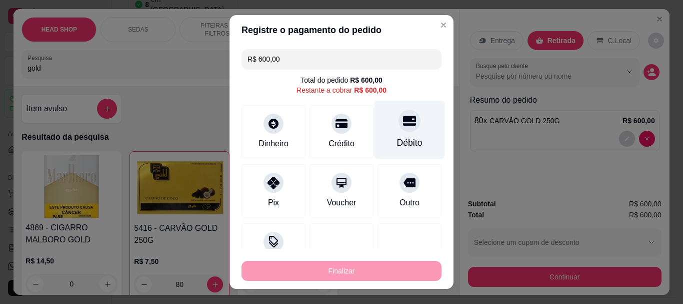
click at [403, 124] on icon at bounding box center [409, 121] width 13 height 10
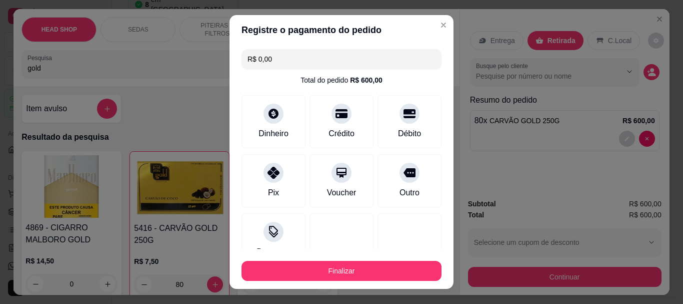
click at [398, 281] on footer "Finalizar" at bounding box center [342, 269] width 224 height 40
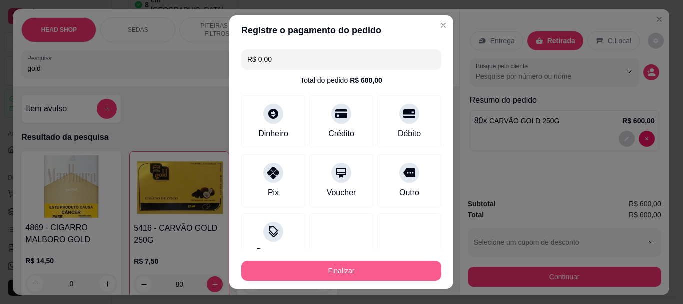
click at [389, 268] on button "Finalizar" at bounding box center [342, 271] width 200 height 20
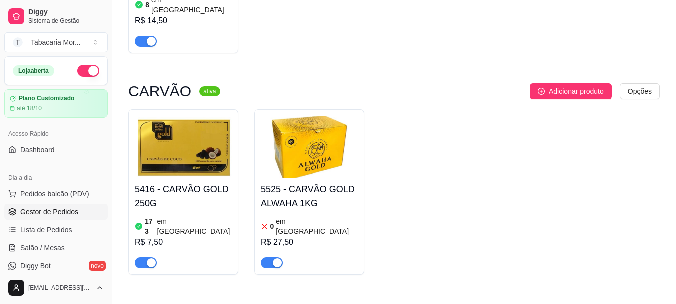
click at [38, 208] on span "Gestor de Pedidos" at bounding box center [49, 212] width 58 height 10
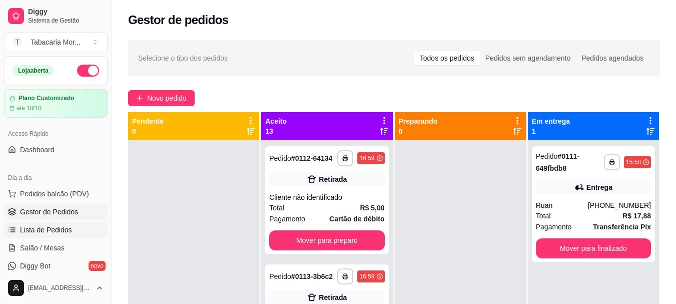
click at [30, 232] on span "Lista de Pedidos" at bounding box center [46, 230] width 52 height 10
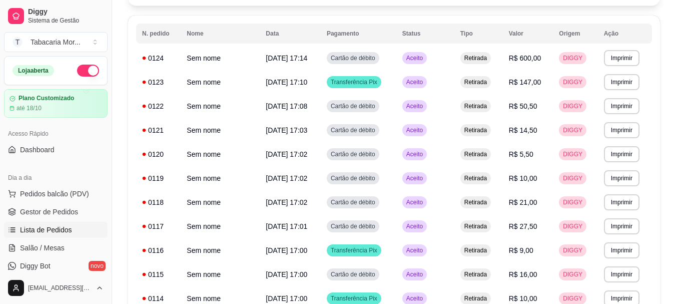
scroll to position [84, 0]
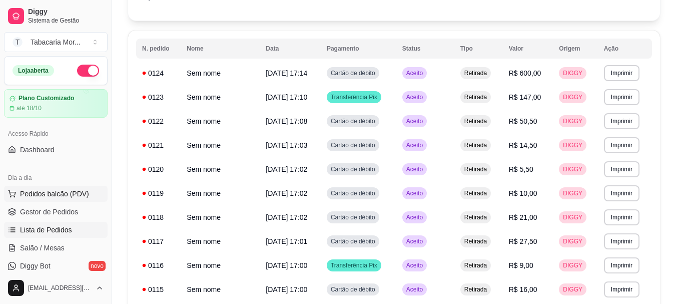
click at [52, 197] on span "Pedidos balcão (PDV)" at bounding box center [54, 194] width 69 height 10
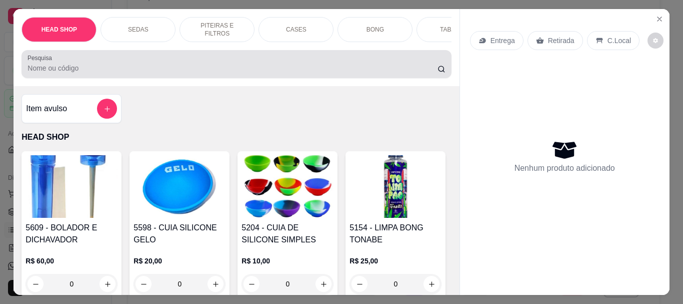
click at [41, 62] on label "Pesquisa" at bounding box center [42, 58] width 28 height 9
click at [41, 63] on input "Pesquisa" at bounding box center [233, 68] width 410 height 10
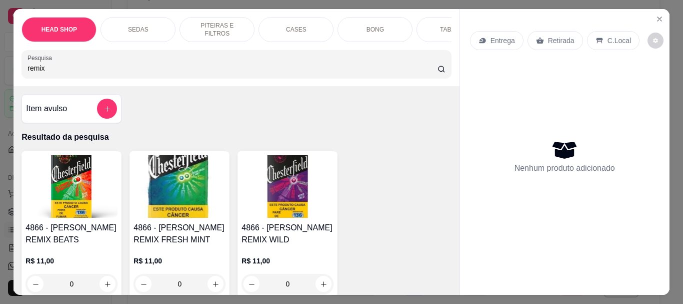
click at [292, 198] on img at bounding box center [288, 186] width 92 height 63
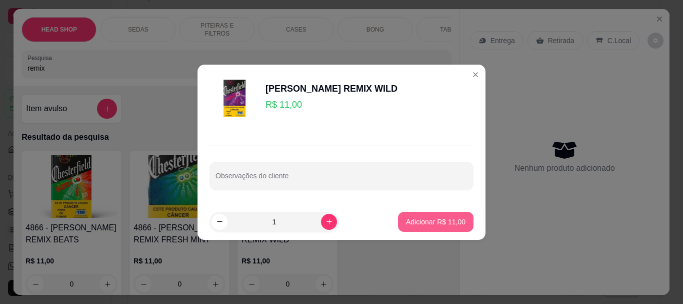
click at [448, 217] on p "Adicionar R$ 11,00" at bounding box center [436, 222] width 60 height 10
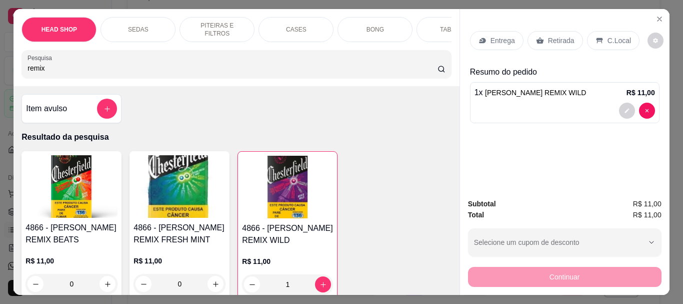
click at [548, 36] on p "Retirada" at bounding box center [561, 41] width 27 height 10
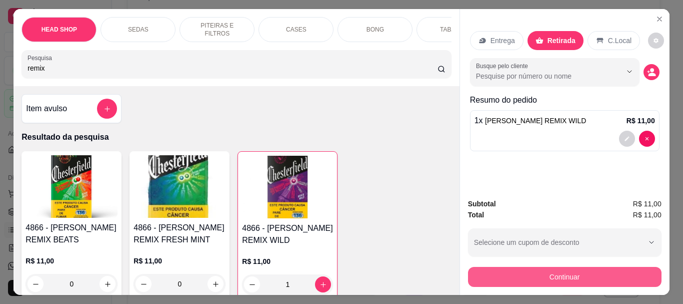
click at [538, 277] on button "Continuar" at bounding box center [565, 277] width 194 height 20
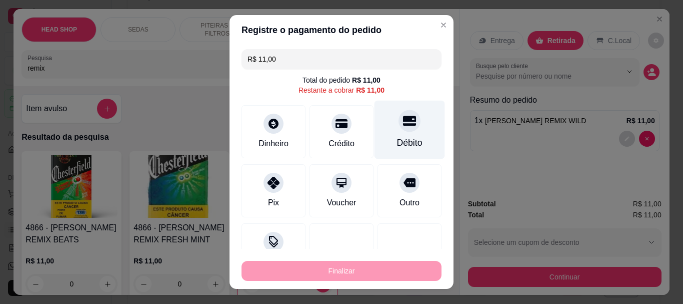
click at [397, 144] on div "Débito" at bounding box center [410, 143] width 26 height 13
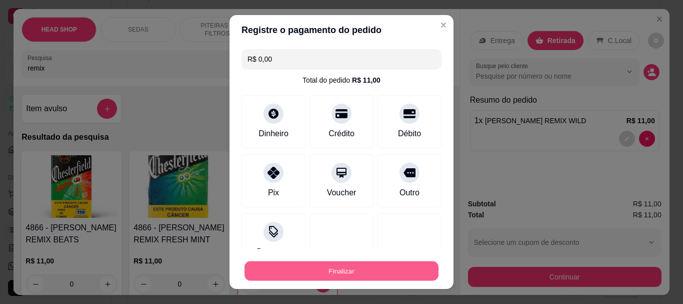
click at [372, 266] on button "Finalizar" at bounding box center [342, 271] width 194 height 20
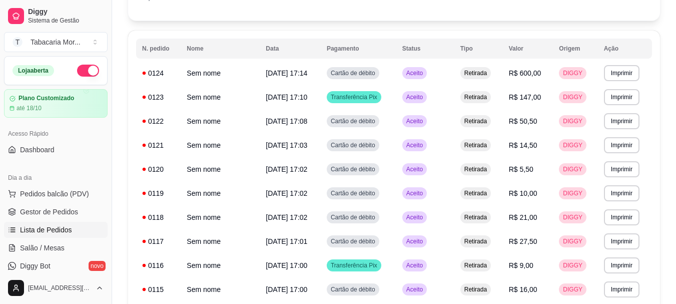
click at [56, 210] on span "Gestor de Pedidos" at bounding box center [49, 212] width 58 height 10
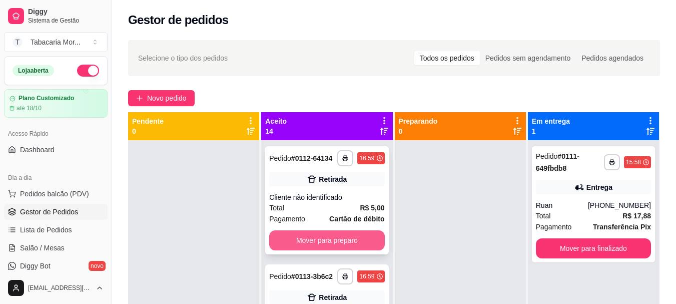
click at [303, 250] on button "Mover para preparo" at bounding box center [326, 240] width 115 height 20
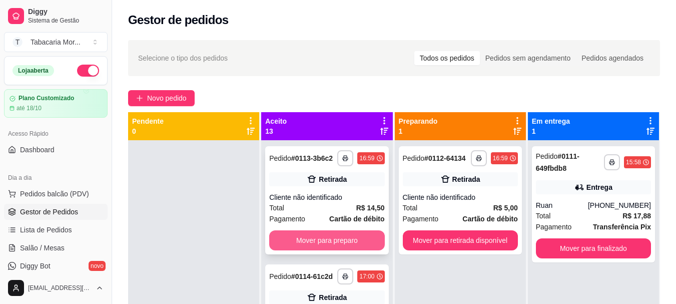
click at [302, 250] on button "Mover para preparo" at bounding box center [326, 240] width 115 height 20
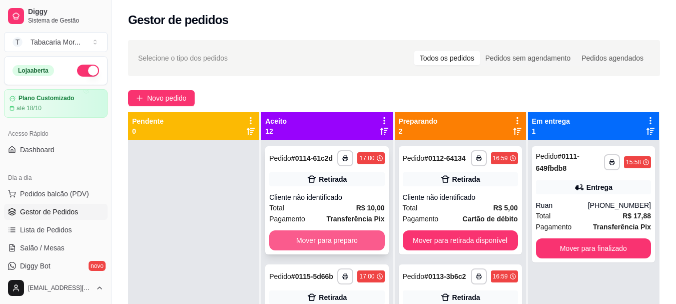
click at [292, 245] on button "Mover para preparo" at bounding box center [326, 240] width 115 height 20
click at [292, 245] on button "Mover para preparo" at bounding box center [327, 241] width 112 height 20
click at [293, 247] on button "Mover para preparo" at bounding box center [327, 241] width 112 height 20
click at [293, 247] on button "Mover para preparo" at bounding box center [326, 240] width 115 height 20
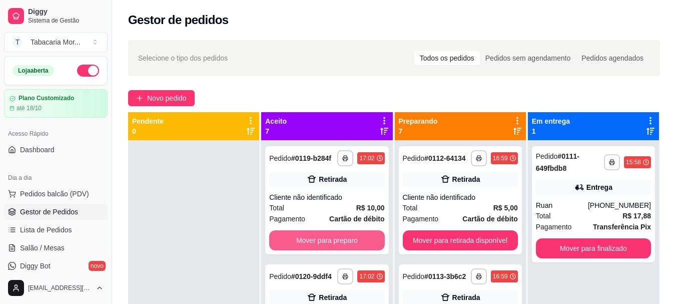
click at [293, 247] on button "Mover para preparo" at bounding box center [326, 240] width 115 height 20
click at [293, 248] on button "Mover para preparo" at bounding box center [326, 240] width 115 height 20
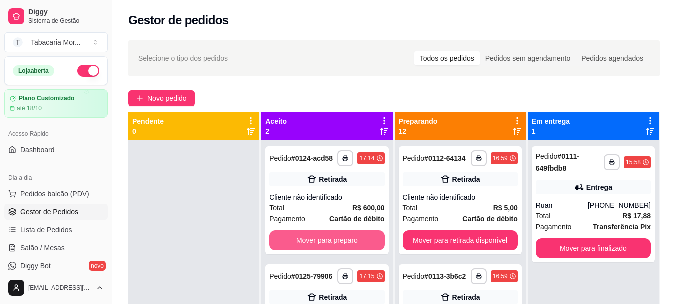
click at [293, 248] on button "Mover para preparo" at bounding box center [326, 240] width 115 height 20
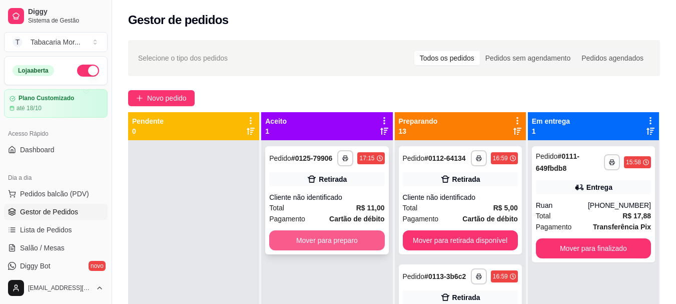
click at [293, 241] on button "Mover para preparo" at bounding box center [326, 240] width 115 height 20
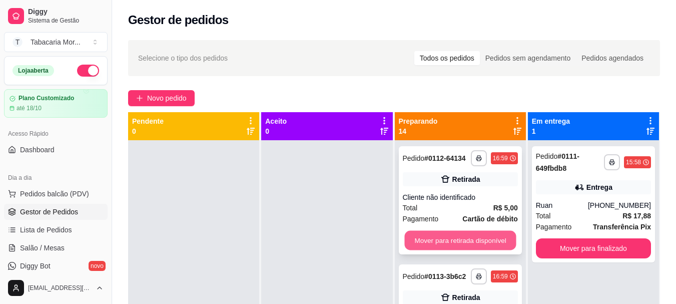
click at [456, 236] on button "Mover para retirada disponível" at bounding box center [460, 241] width 112 height 20
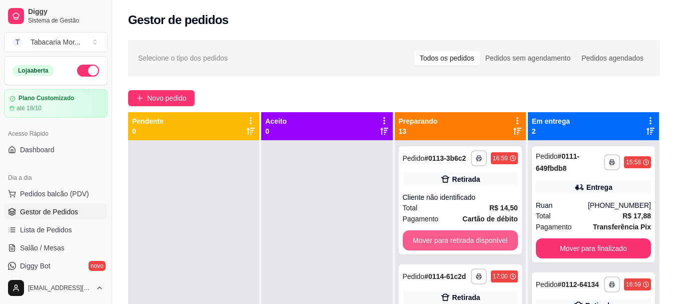
click at [456, 236] on button "Mover para retirada disponível" at bounding box center [460, 240] width 115 height 20
click at [456, 236] on button "Mover para retirada disponível" at bounding box center [460, 241] width 112 height 20
click at [456, 236] on button "Mover para retirada disponível" at bounding box center [460, 240] width 115 height 20
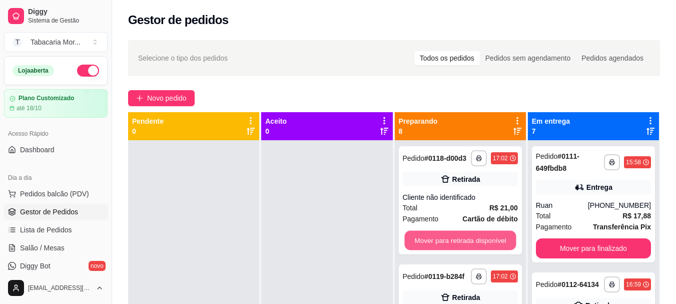
click at [456, 236] on button "Mover para retirada disponível" at bounding box center [460, 241] width 112 height 20
click at [456, 236] on button "Mover para retirada disponível" at bounding box center [460, 240] width 115 height 20
click at [456, 236] on button "Mover para retirada disponível" at bounding box center [460, 241] width 112 height 20
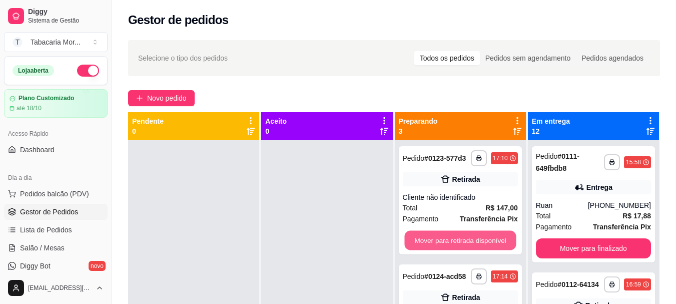
click at [456, 236] on button "Mover para retirada disponível" at bounding box center [460, 241] width 112 height 20
click at [456, 236] on button "Mover para retirada disponível" at bounding box center [460, 240] width 115 height 20
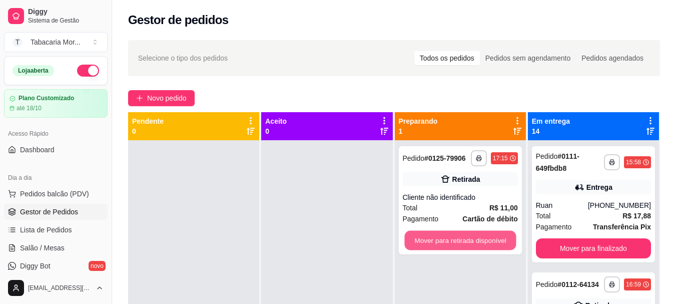
click at [456, 236] on button "Mover para retirada disponível" at bounding box center [460, 241] width 112 height 20
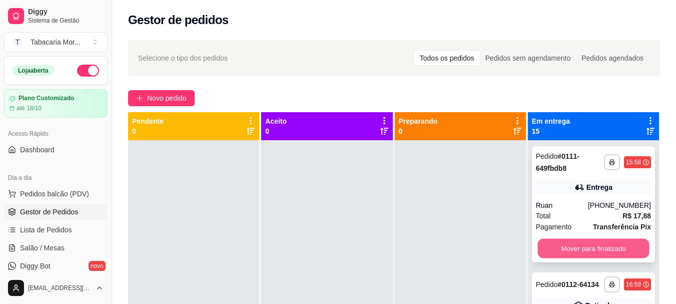
click at [565, 250] on button "Mover para finalizado" at bounding box center [593, 249] width 112 height 20
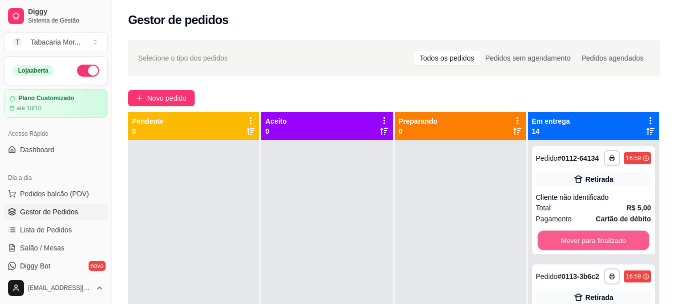
click at [553, 247] on button "Mover para finalizado" at bounding box center [593, 241] width 112 height 20
click at [552, 247] on button "Mover para finalizado" at bounding box center [593, 241] width 112 height 20
click at [550, 247] on button "Mover para finalizado" at bounding box center [593, 240] width 115 height 20
click at [544, 247] on button "Mover para finalizado" at bounding box center [593, 241] width 112 height 20
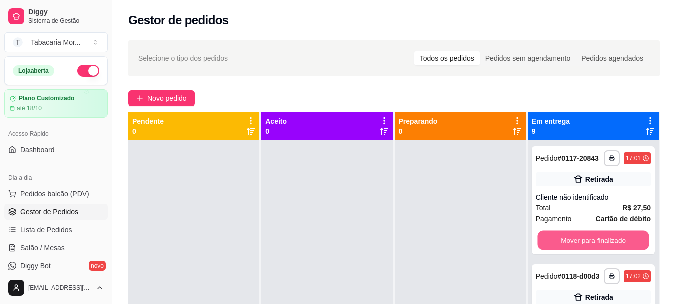
click at [544, 247] on button "Mover para finalizado" at bounding box center [593, 241] width 112 height 20
click at [544, 247] on button "Mover para finalizado" at bounding box center [593, 240] width 115 height 20
click at [574, 246] on button "Mover para finalizado" at bounding box center [593, 240] width 115 height 20
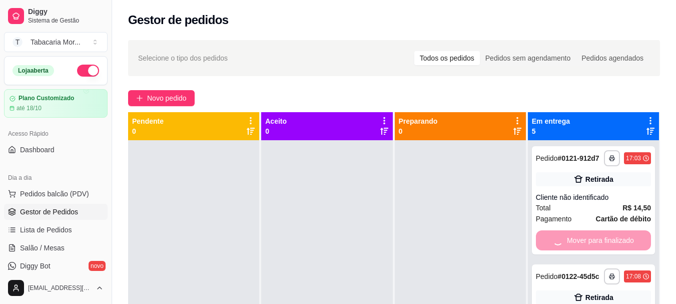
click at [574, 246] on div "Mover para finalizado" at bounding box center [593, 240] width 115 height 20
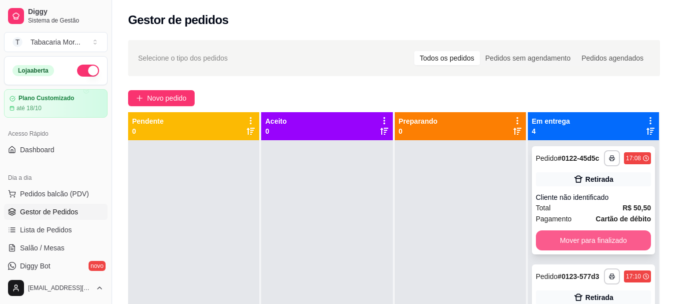
click at [569, 250] on button "Mover para finalizado" at bounding box center [593, 240] width 115 height 20
click at [548, 240] on button "Mover para finalizado" at bounding box center [593, 240] width 115 height 20
click at [554, 246] on button "Mover para finalizado" at bounding box center [593, 241] width 112 height 20
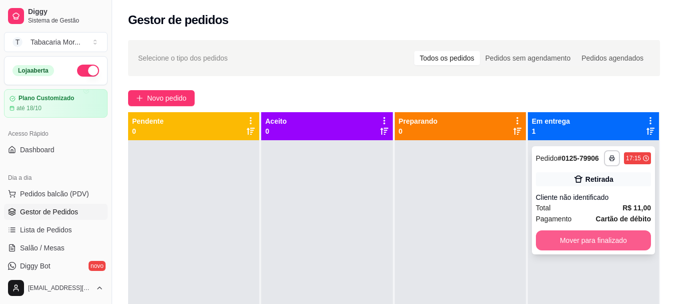
click at [559, 239] on button "Mover para finalizado" at bounding box center [593, 240] width 115 height 20
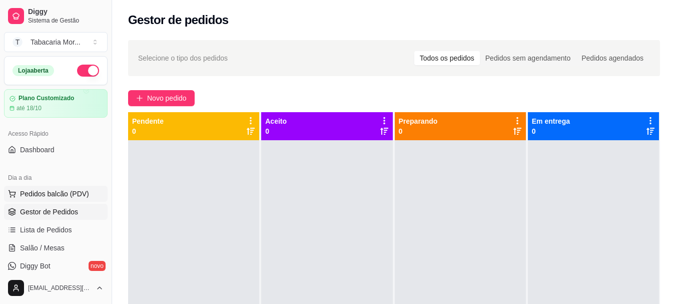
click at [63, 192] on span "Pedidos balcão (PDV)" at bounding box center [54, 194] width 69 height 10
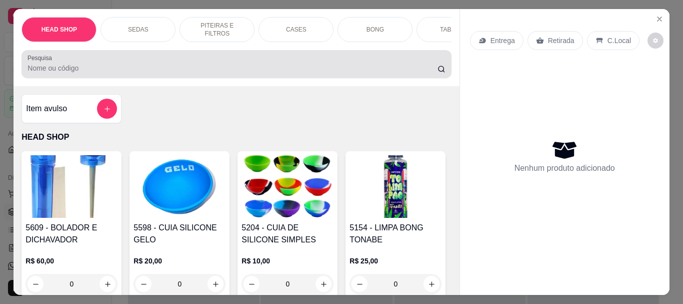
click at [56, 72] on input "Pesquisa" at bounding box center [233, 68] width 410 height 10
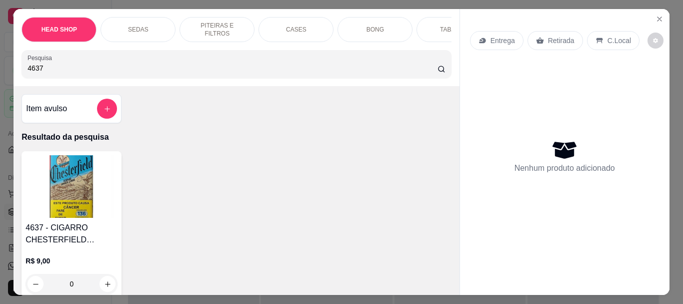
click at [49, 203] on img at bounding box center [72, 186] width 92 height 63
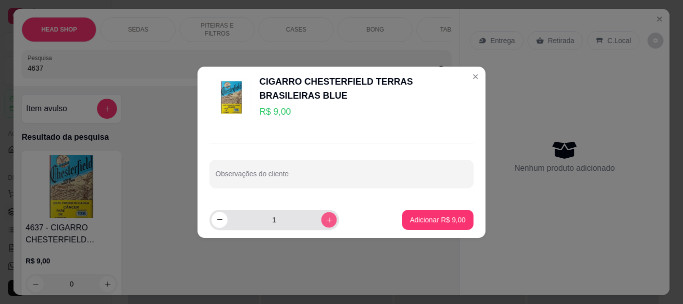
click at [326, 219] on icon "increase-product-quantity" at bounding box center [330, 220] width 8 height 8
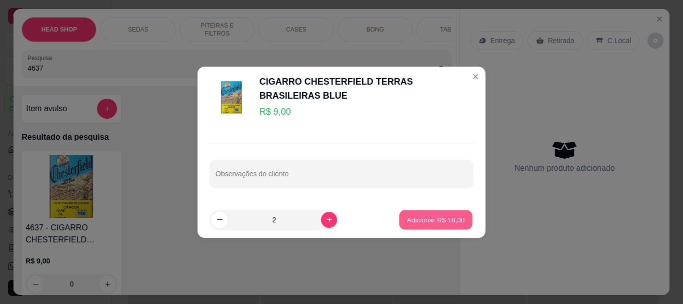
click at [443, 219] on p "Adicionar R$ 18,00" at bounding box center [436, 220] width 58 height 10
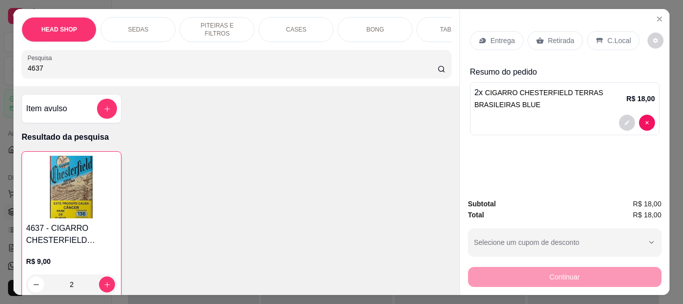
click at [548, 41] on p "Retirada" at bounding box center [561, 41] width 27 height 10
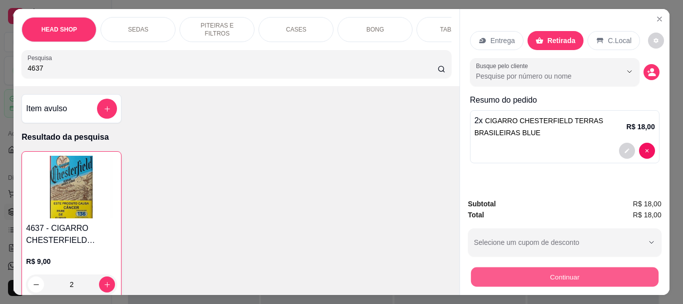
click at [491, 270] on button "Continuar" at bounding box center [565, 277] width 188 height 20
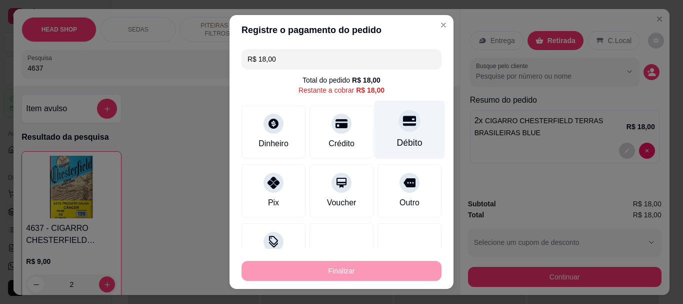
click at [401, 131] on div "Débito" at bounding box center [410, 130] width 71 height 59
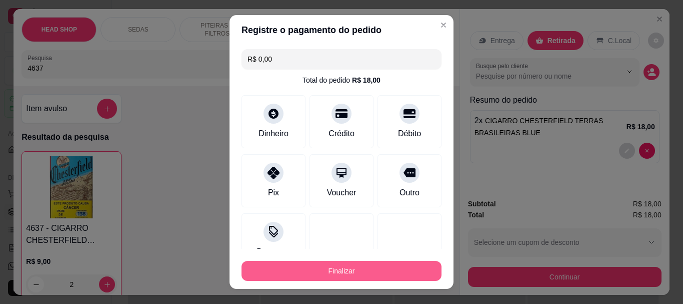
click at [388, 267] on button "Finalizar" at bounding box center [342, 271] width 200 height 20
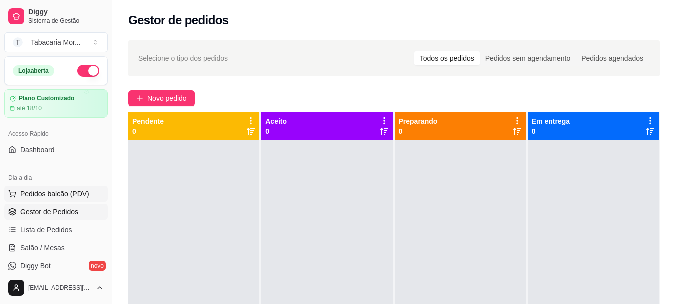
click at [47, 191] on span "Pedidos balcão (PDV)" at bounding box center [54, 194] width 69 height 10
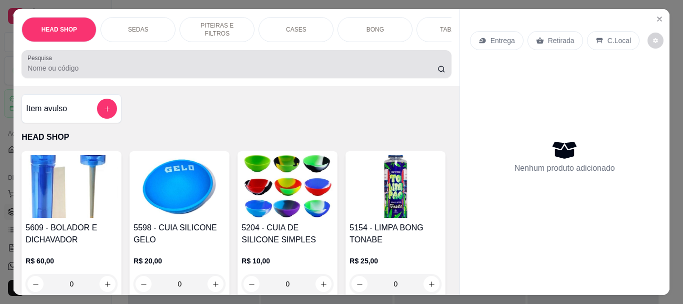
click at [68, 73] on input "Pesquisa" at bounding box center [233, 68] width 410 height 10
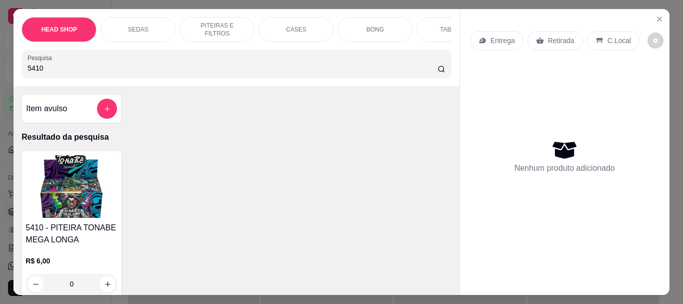
click at [81, 200] on img at bounding box center [72, 186] width 92 height 63
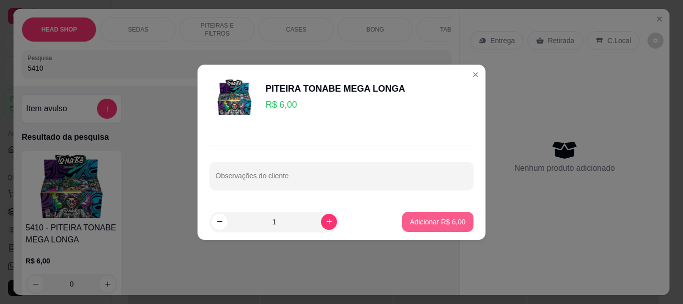
click at [416, 217] on p "Adicionar R$ 6,00" at bounding box center [438, 222] width 56 height 10
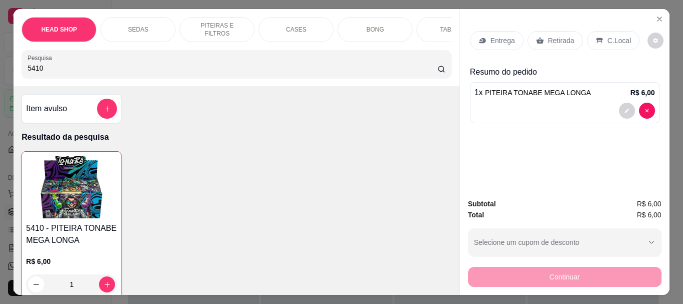
click at [548, 37] on p "Retirada" at bounding box center [561, 41] width 27 height 10
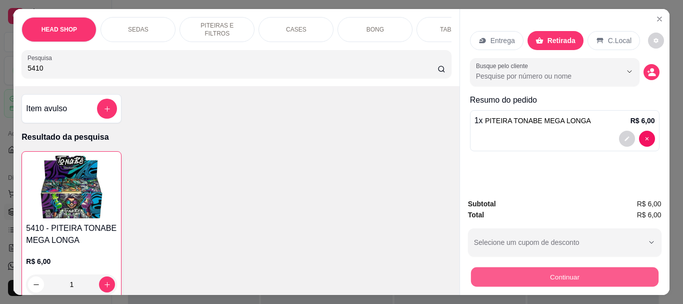
click at [497, 268] on button "Continuar" at bounding box center [565, 277] width 188 height 20
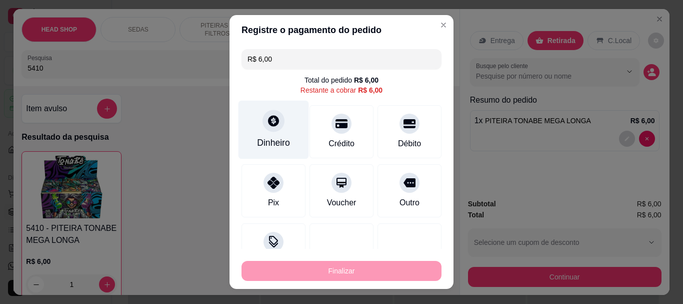
click at [277, 118] on div at bounding box center [274, 121] width 22 height 22
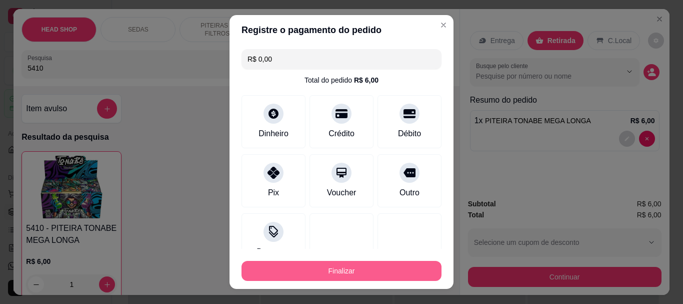
click at [361, 265] on button "Finalizar" at bounding box center [342, 271] width 200 height 20
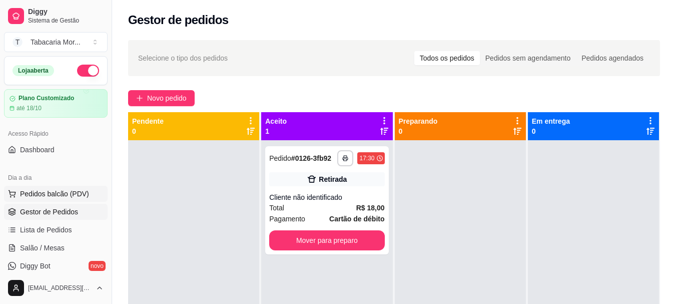
click at [63, 191] on span "Pedidos balcão (PDV)" at bounding box center [54, 194] width 69 height 10
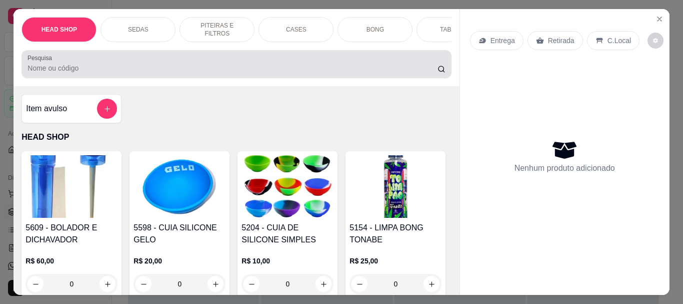
click at [82, 78] on div "Pesquisa" at bounding box center [237, 64] width 430 height 28
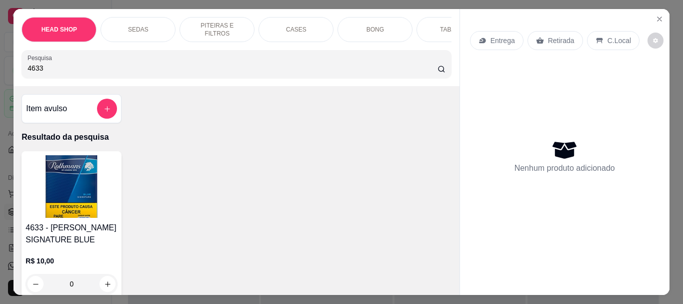
click at [89, 214] on img at bounding box center [72, 186] width 92 height 63
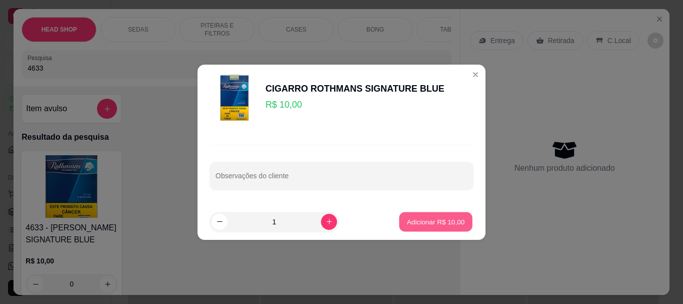
click at [419, 224] on p "Adicionar R$ 10,00" at bounding box center [436, 222] width 58 height 10
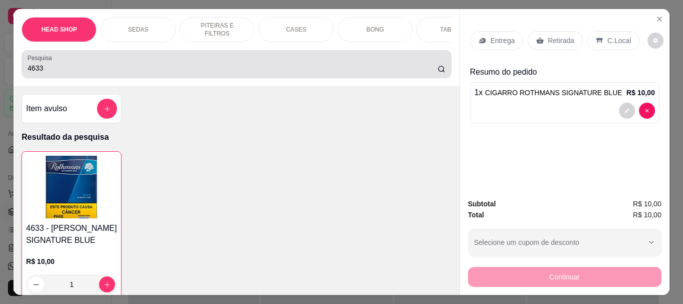
click at [58, 78] on div "Pesquisa 4633" at bounding box center [237, 64] width 430 height 28
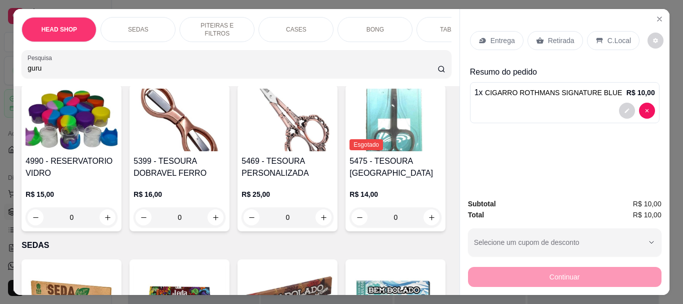
scroll to position [700, 0]
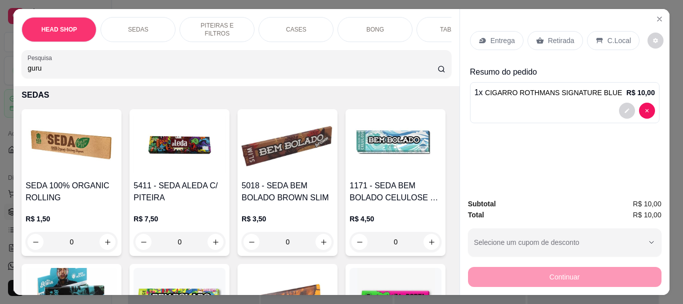
click at [72, 72] on input "guru" at bounding box center [233, 68] width 410 height 10
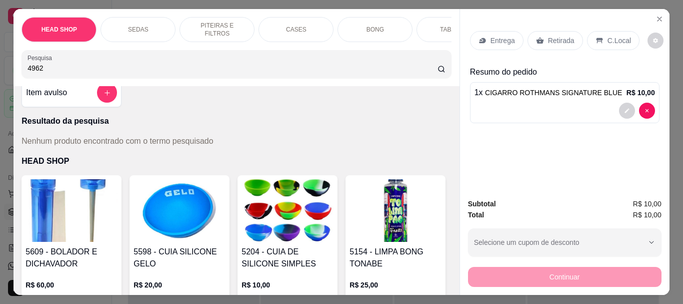
scroll to position [0, 0]
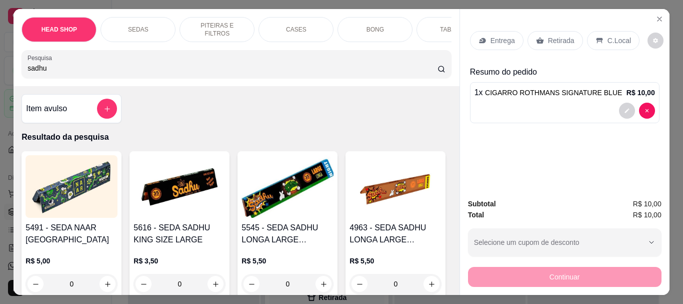
click at [286, 193] on img at bounding box center [288, 186] width 92 height 63
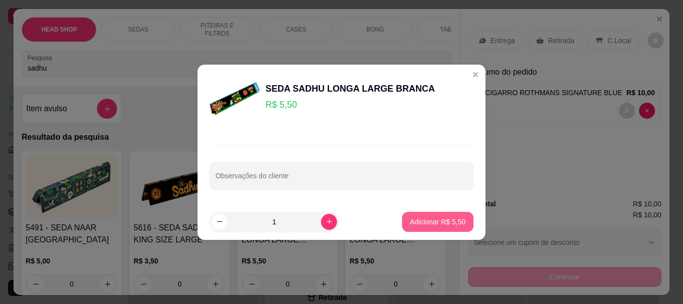
click at [426, 216] on button "Adicionar R$ 5,50" at bounding box center [438, 222] width 72 height 20
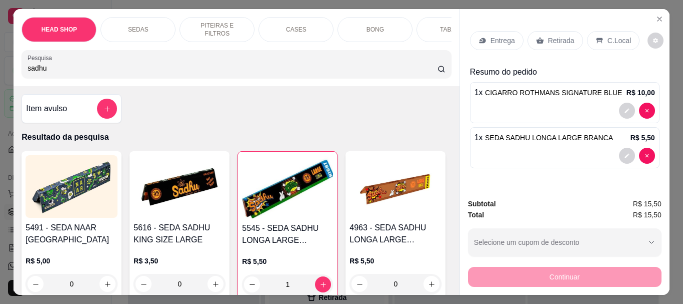
click at [67, 73] on input "sadhu" at bounding box center [233, 68] width 410 height 10
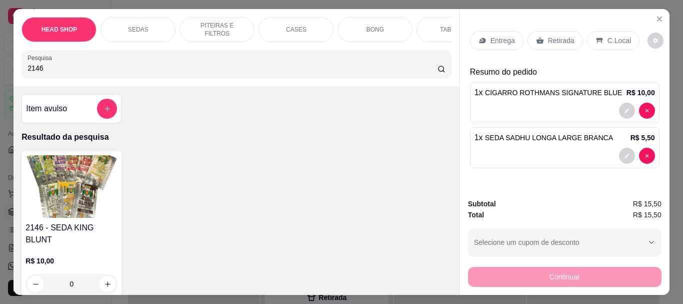
click at [94, 197] on img at bounding box center [72, 186] width 92 height 63
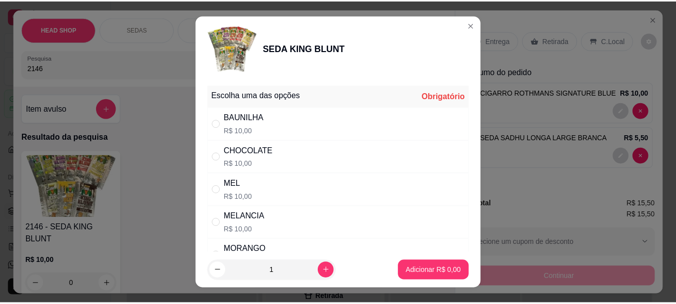
scroll to position [50, 0]
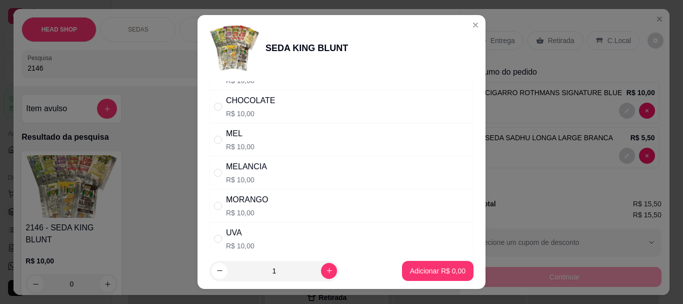
click at [250, 170] on div "MELANCIA" at bounding box center [246, 167] width 41 height 12
click at [411, 264] on button "Adicionar R$ 10,00" at bounding box center [436, 271] width 76 height 20
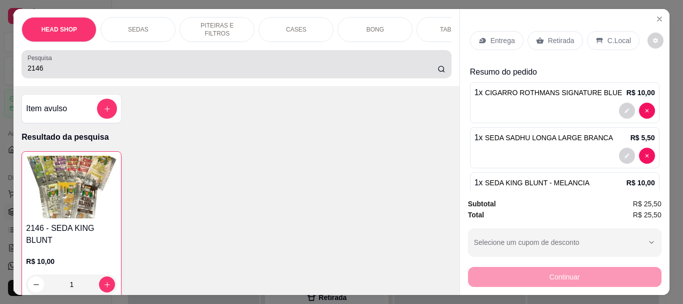
click at [128, 74] on div "2146" at bounding box center [237, 64] width 418 height 20
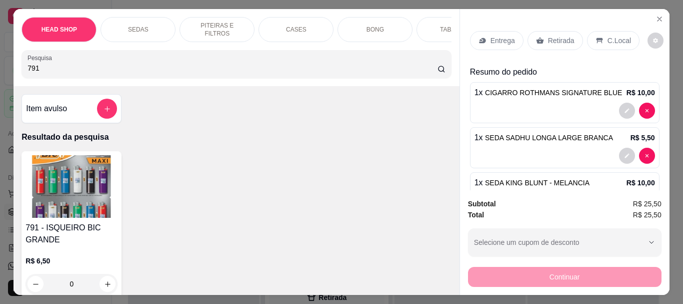
click at [74, 194] on img at bounding box center [72, 186] width 92 height 63
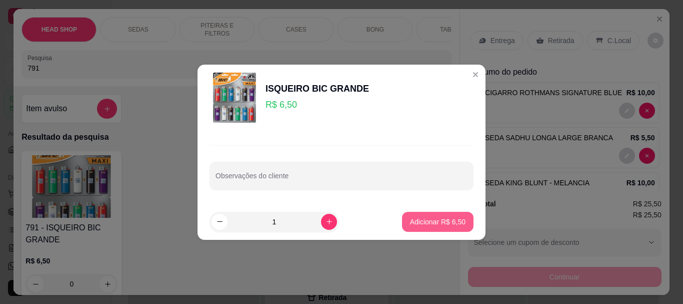
click at [412, 227] on button "Adicionar R$ 6,50" at bounding box center [438, 222] width 72 height 20
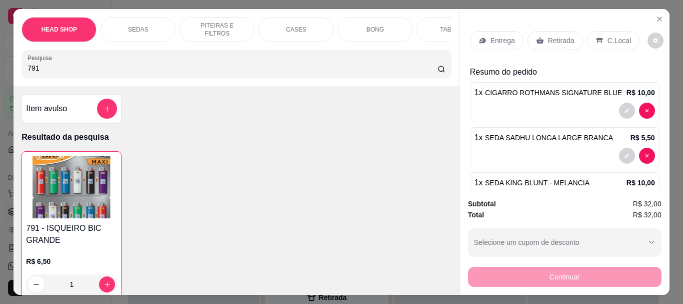
click at [548, 37] on p "Retirada" at bounding box center [561, 41] width 27 height 10
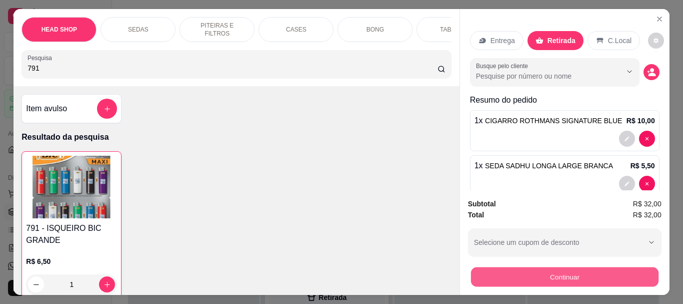
click at [530, 269] on button "Continuar" at bounding box center [565, 277] width 188 height 20
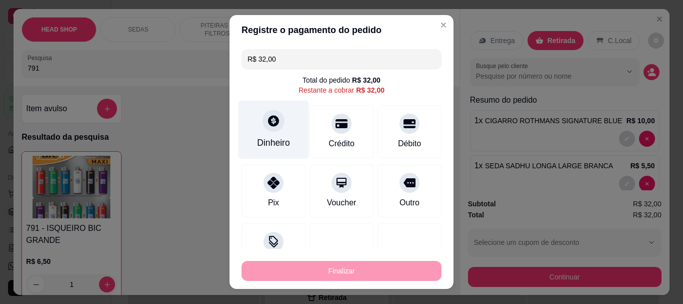
click at [267, 130] on div at bounding box center [274, 121] width 22 height 22
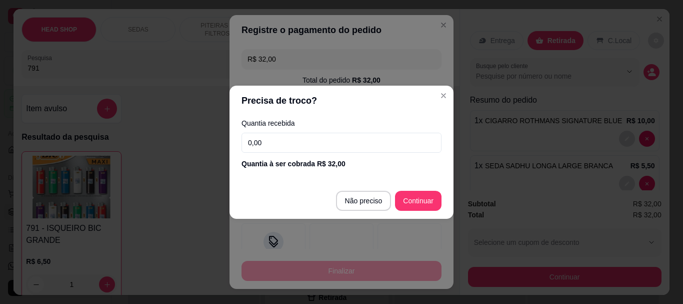
click at [324, 144] on input "0,00" at bounding box center [342, 143] width 200 height 20
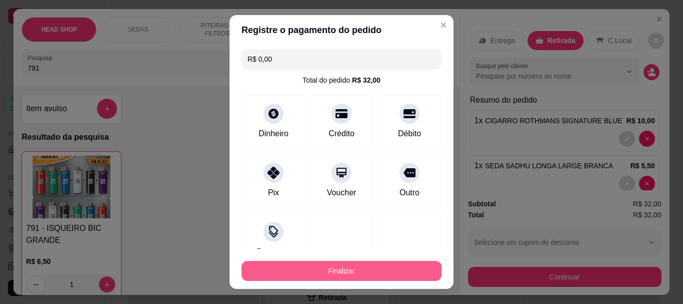
click at [401, 271] on button "Finalizar" at bounding box center [342, 271] width 200 height 20
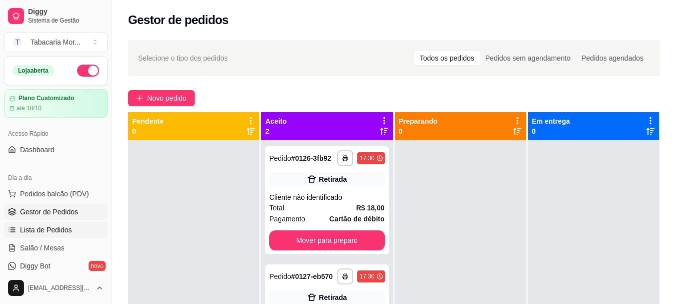
click at [55, 228] on span "Lista de Pedidos" at bounding box center [46, 230] width 52 height 10
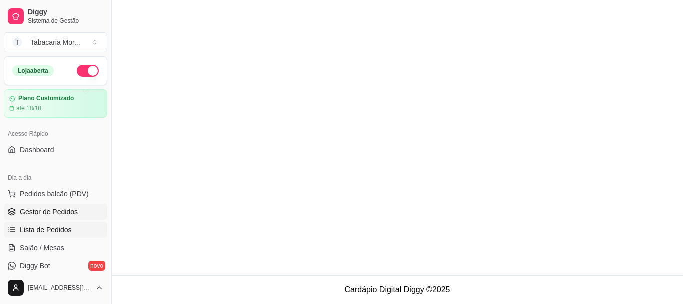
click at [68, 208] on span "Gestor de Pedidos" at bounding box center [49, 212] width 58 height 10
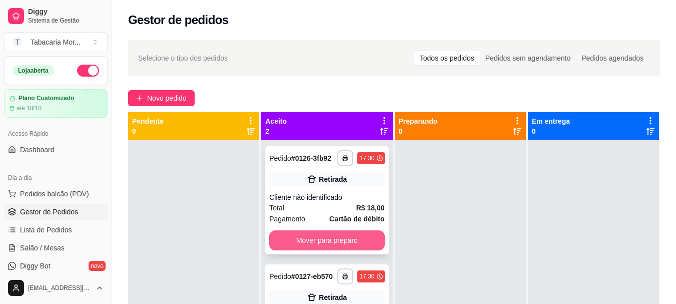
click at [350, 241] on button "Mover para preparo" at bounding box center [326, 240] width 115 height 20
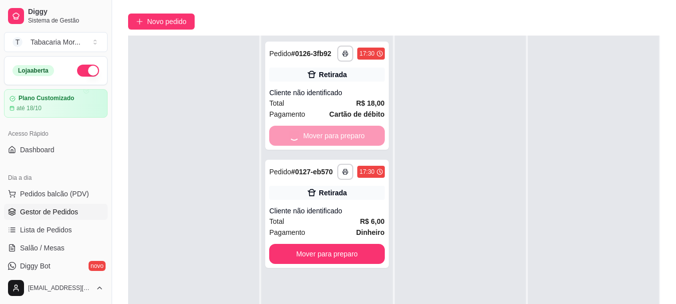
scroll to position [150, 0]
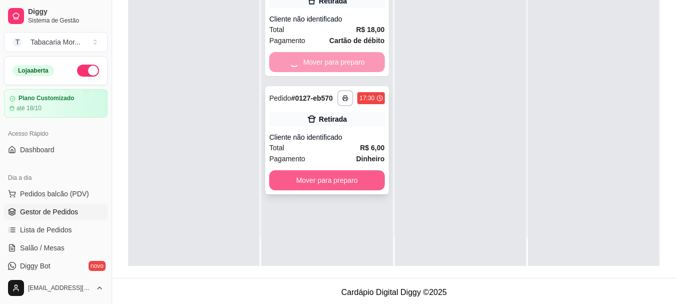
click at [338, 188] on button "Mover para preparo" at bounding box center [326, 180] width 115 height 20
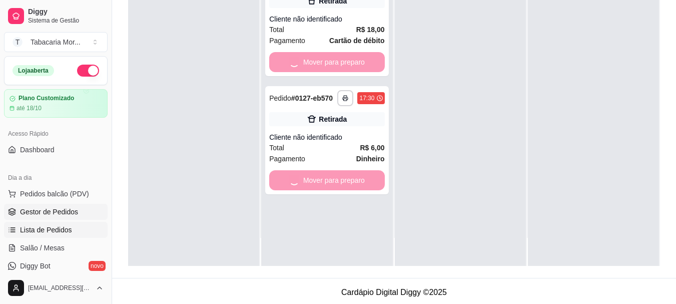
click at [40, 231] on span "Lista de Pedidos" at bounding box center [46, 230] width 52 height 10
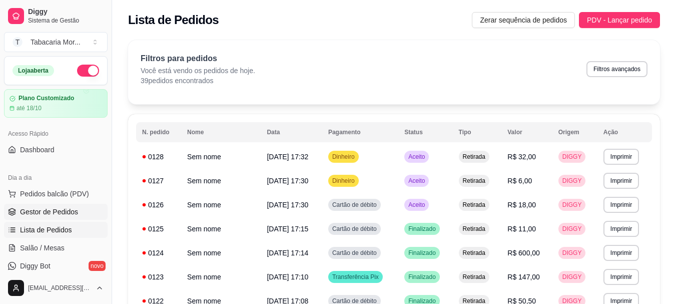
click at [59, 212] on span "Gestor de Pedidos" at bounding box center [49, 212] width 58 height 10
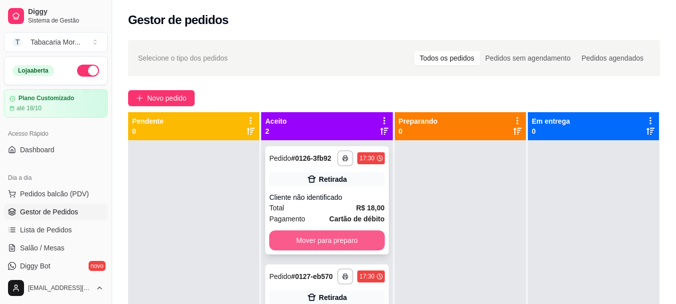
click at [293, 235] on button "Mover para preparo" at bounding box center [326, 240] width 115 height 20
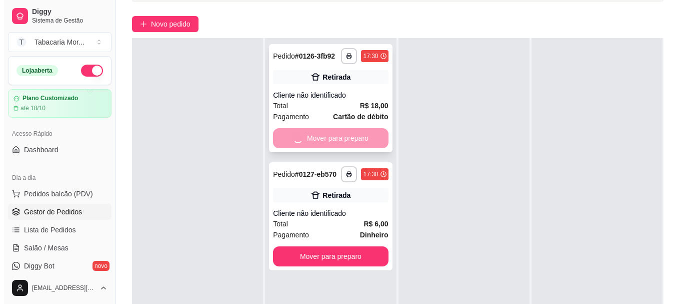
scroll to position [150, 0]
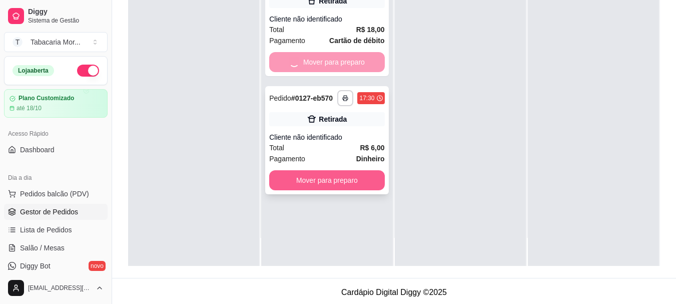
click at [328, 179] on button "Mover para preparo" at bounding box center [326, 180] width 115 height 20
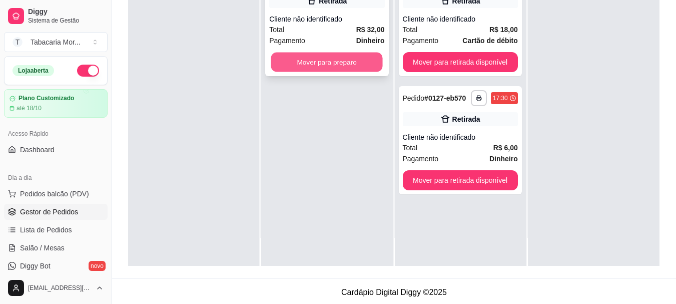
click at [359, 70] on button "Mover para preparo" at bounding box center [327, 63] width 112 height 20
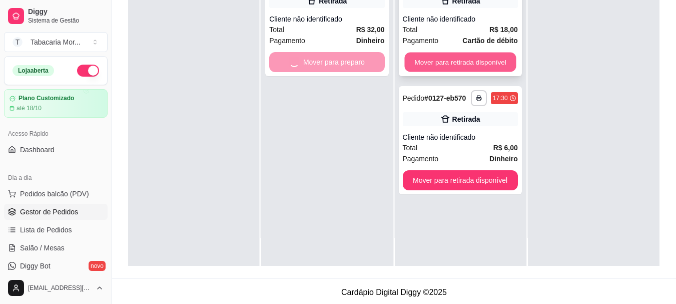
click at [437, 60] on button "Mover para retirada disponível" at bounding box center [460, 63] width 112 height 20
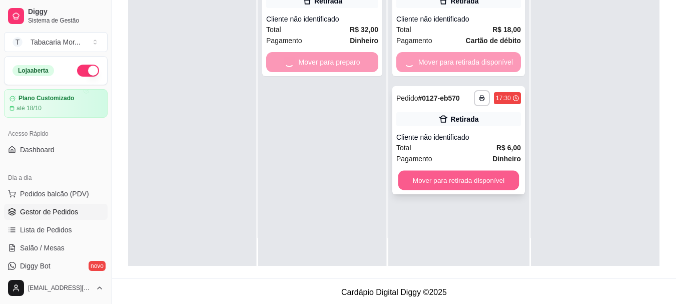
click at [443, 180] on button "Mover para retirada disponível" at bounding box center [458, 181] width 121 height 20
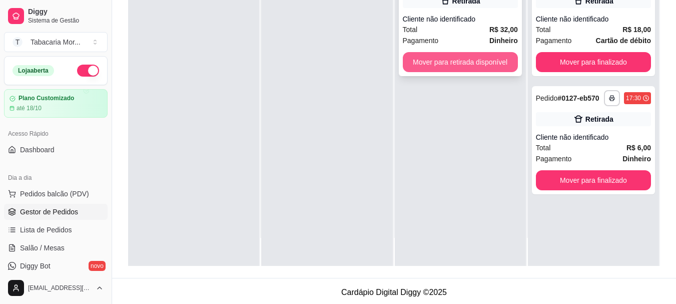
click at [419, 60] on button "Mover para retirada disponível" at bounding box center [460, 62] width 115 height 20
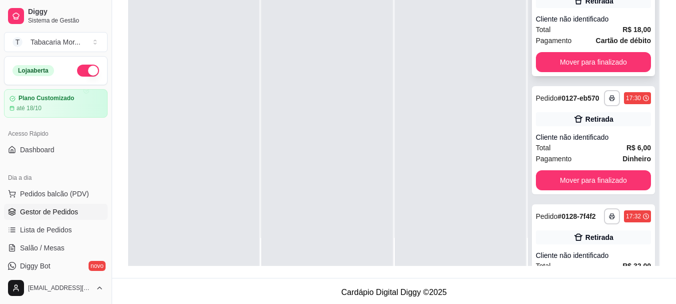
click at [593, 57] on div "**********" at bounding box center [593, 22] width 123 height 108
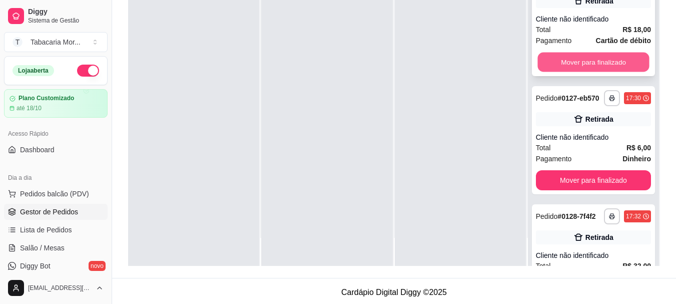
click at [571, 70] on button "Mover para finalizado" at bounding box center [593, 63] width 112 height 20
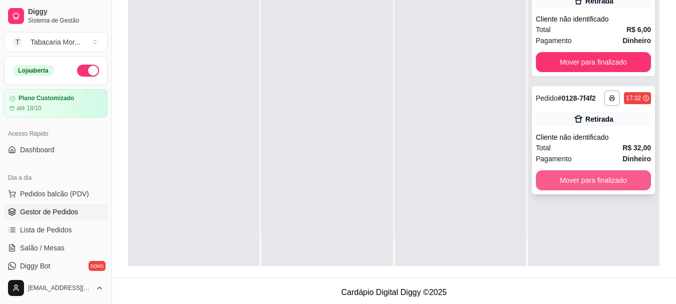
click at [561, 181] on button "Mover para finalizado" at bounding box center [593, 180] width 115 height 20
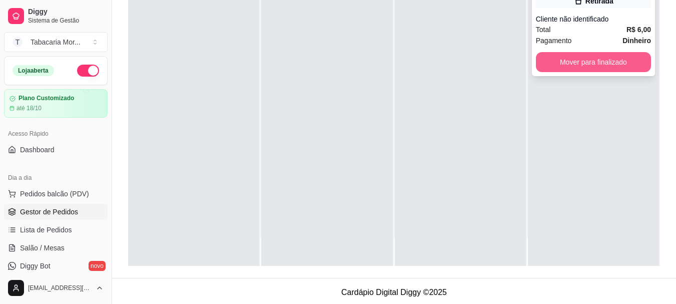
click at [565, 64] on button "Mover para finalizado" at bounding box center [593, 62] width 115 height 20
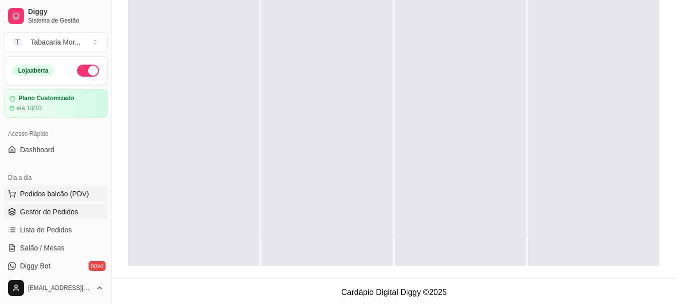
click at [56, 191] on span "Pedidos balcão (PDV)" at bounding box center [54, 194] width 69 height 10
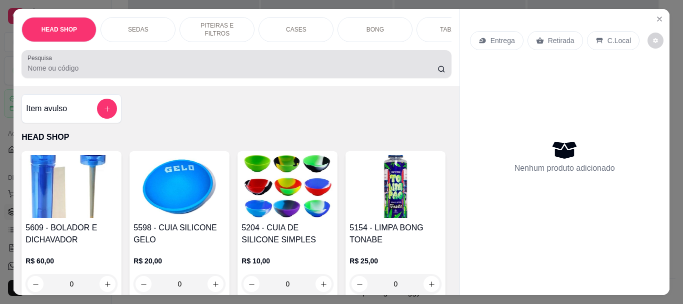
click at [68, 66] on div at bounding box center [237, 64] width 418 height 20
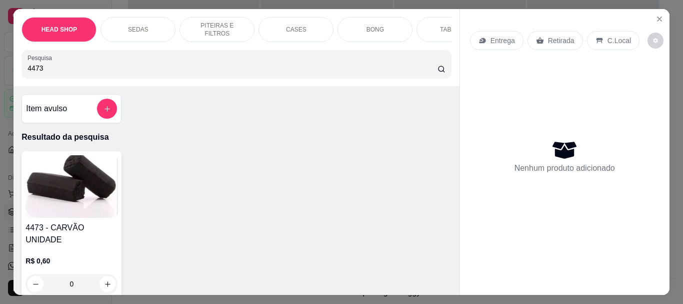
click at [94, 246] on div "R$ 0,60 0" at bounding box center [72, 270] width 92 height 48
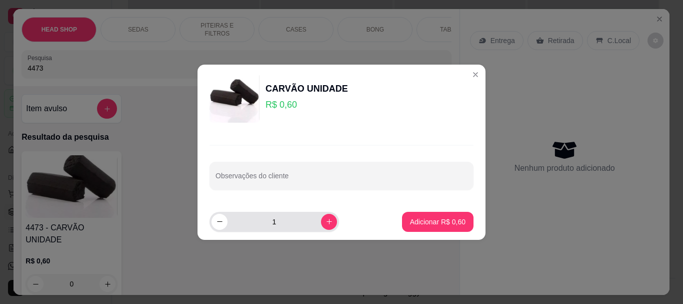
click at [296, 228] on input "1" at bounding box center [275, 222] width 94 height 20
click at [415, 211] on footer "10 Adicionar R$ 6,00" at bounding box center [342, 222] width 288 height 36
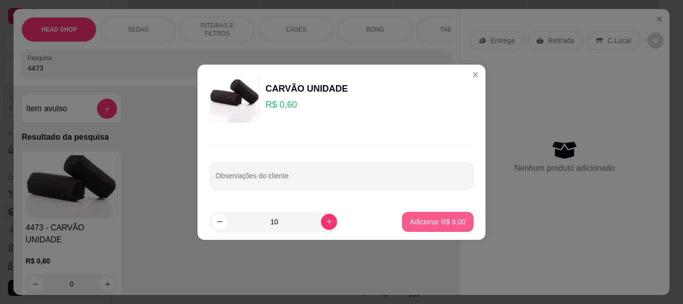
click at [418, 218] on p "Adicionar R$ 6,00" at bounding box center [438, 222] width 56 height 10
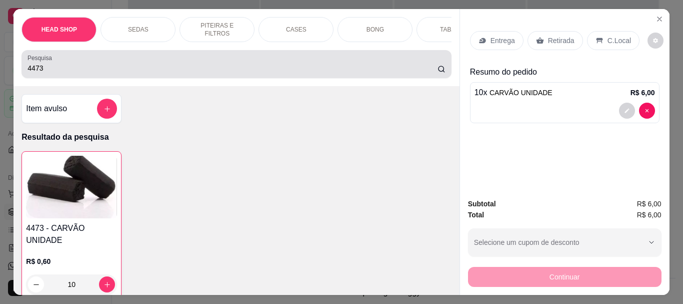
drag, startPoint x: 62, startPoint y: 68, endPoint x: 62, endPoint y: 61, distance: 7.0
click at [62, 67] on input "4473" at bounding box center [233, 68] width 410 height 10
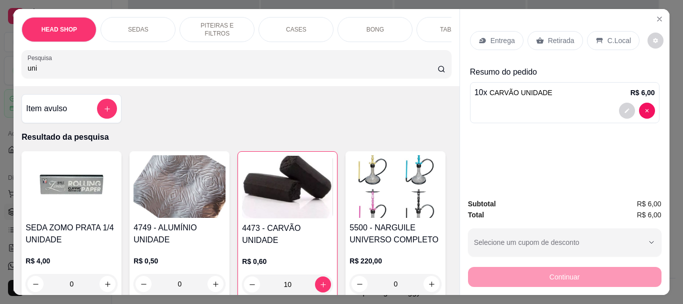
click at [146, 195] on img at bounding box center [180, 186] width 92 height 63
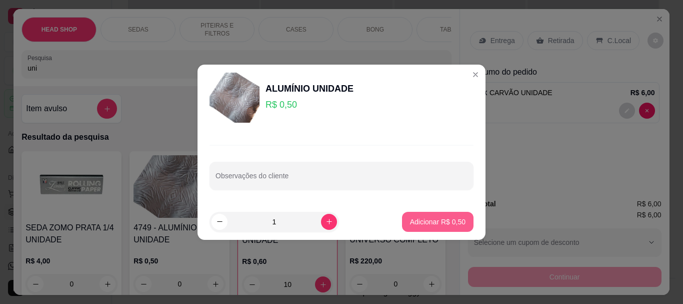
click at [428, 223] on p "Adicionar R$ 0,50" at bounding box center [438, 222] width 56 height 10
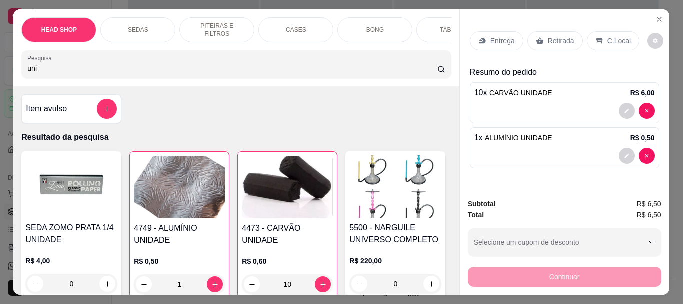
click at [557, 36] on p "Retirada" at bounding box center [561, 41] width 27 height 10
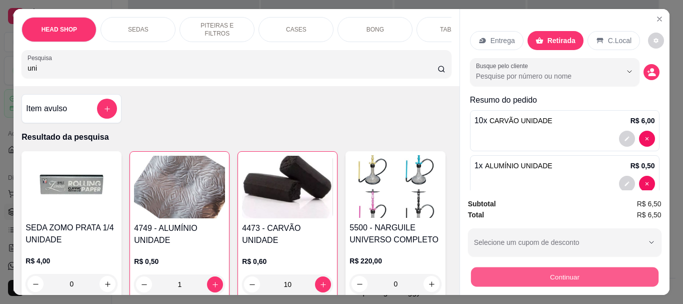
click at [558, 269] on button "Continuar" at bounding box center [565, 277] width 188 height 20
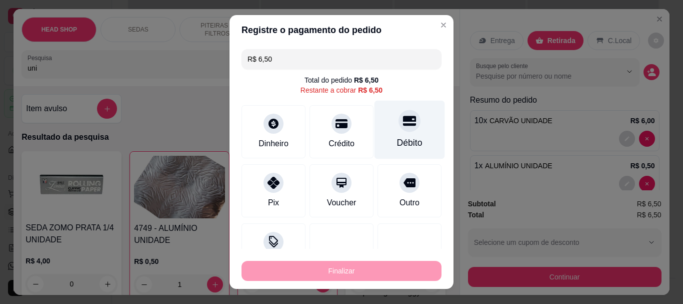
click at [381, 135] on div "Débito" at bounding box center [410, 130] width 71 height 59
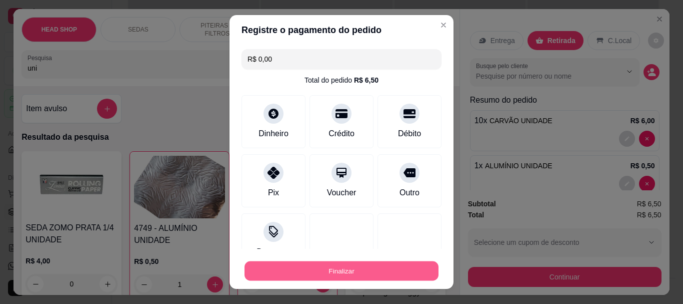
click at [399, 280] on button "Finalizar" at bounding box center [342, 271] width 194 height 20
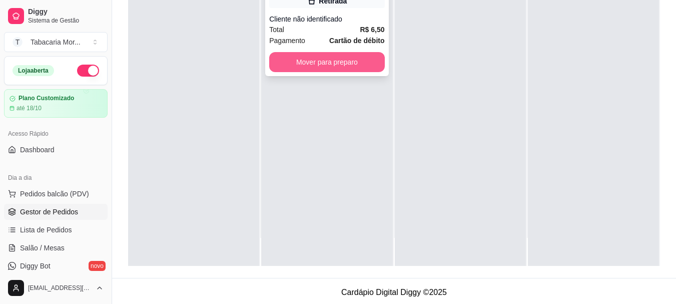
click at [342, 61] on button "Mover para preparo" at bounding box center [326, 62] width 115 height 20
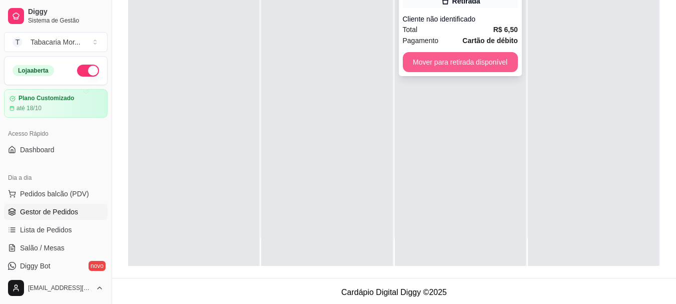
click at [493, 65] on button "Mover para retirada disponível" at bounding box center [460, 62] width 115 height 20
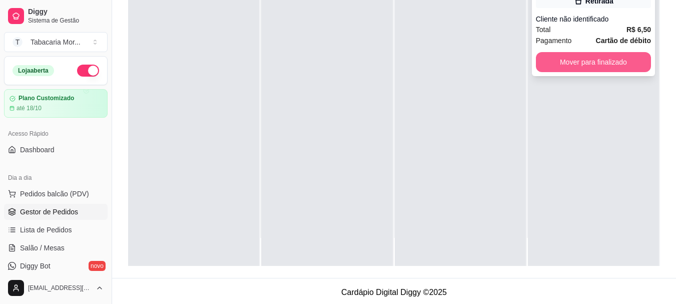
click at [560, 67] on button "Mover para finalizado" at bounding box center [593, 62] width 115 height 20
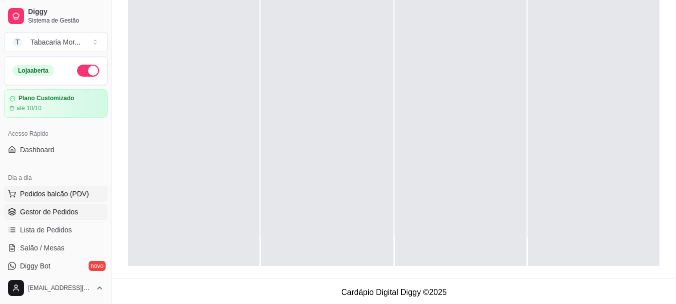
click at [54, 190] on span "Pedidos balcão (PDV)" at bounding box center [54, 194] width 69 height 10
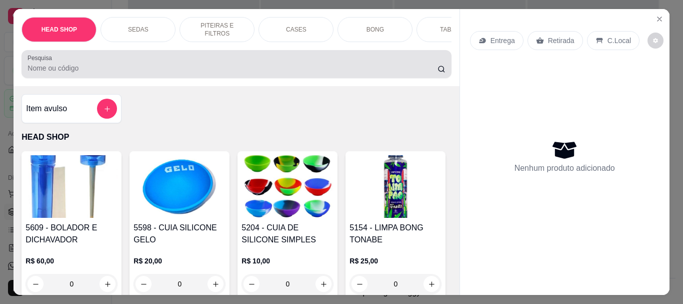
click at [77, 63] on div at bounding box center [237, 64] width 418 height 20
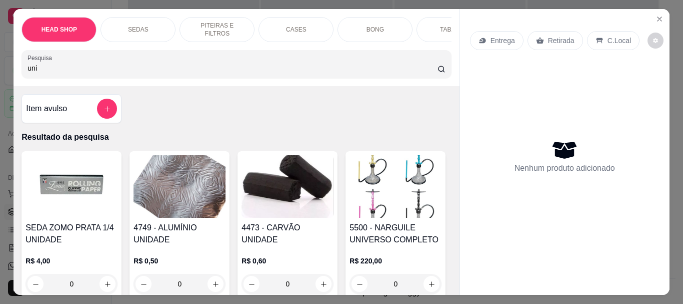
click at [272, 178] on img at bounding box center [288, 186] width 92 height 63
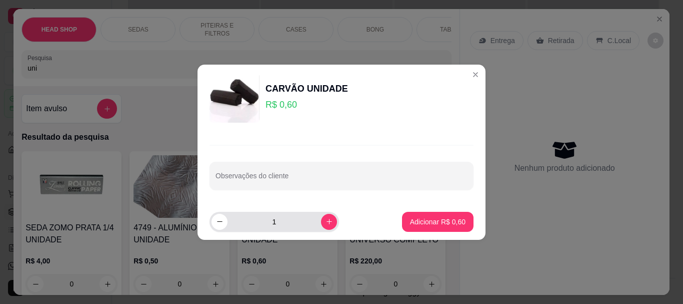
click at [280, 223] on input "1" at bounding box center [275, 222] width 94 height 20
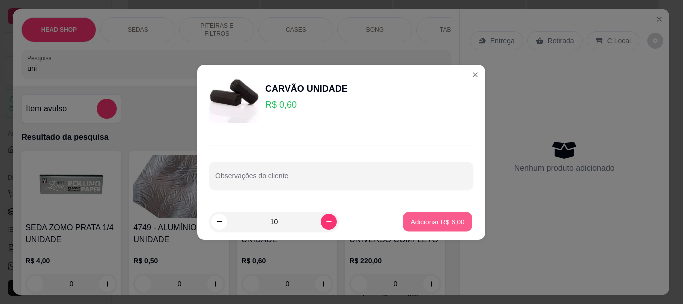
click at [431, 227] on button "Adicionar R$ 6,00" at bounding box center [438, 222] width 70 height 20
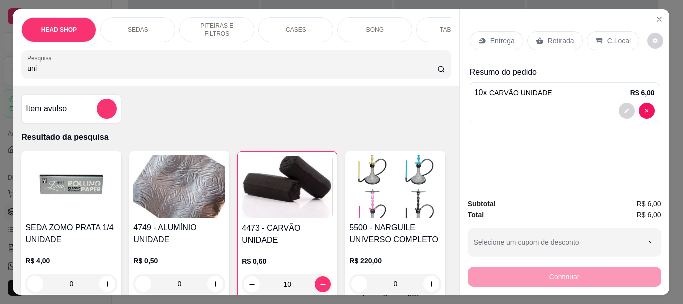
click at [211, 228] on h4 "4749 - ALUMÍNIO UNIDADE" at bounding box center [180, 234] width 92 height 24
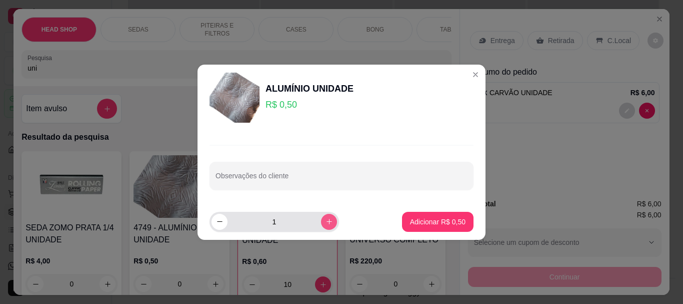
click at [325, 224] on button "increase-product-quantity" at bounding box center [329, 222] width 16 height 16
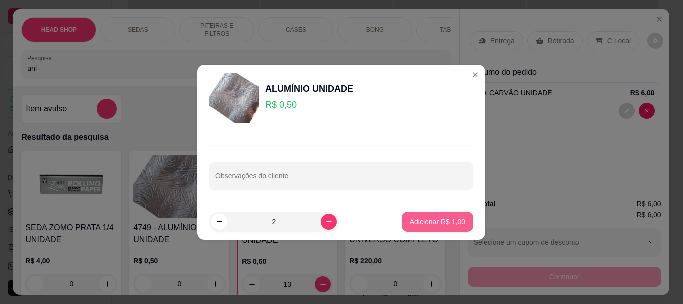
click at [437, 223] on p "Adicionar R$ 1,00" at bounding box center [438, 222] width 56 height 10
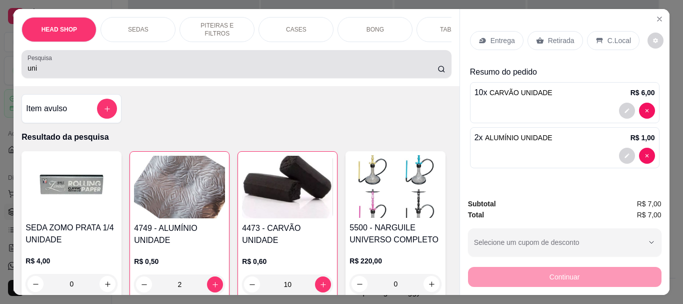
click at [47, 72] on input "uni" at bounding box center [233, 68] width 410 height 10
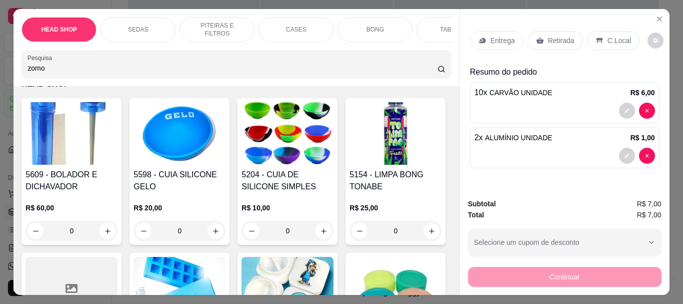
scroll to position [400, 0]
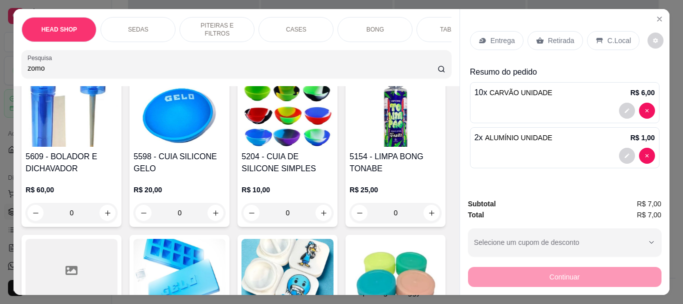
click at [242, 8] on p "R$ 10,00" at bounding box center [288, 3] width 92 height 10
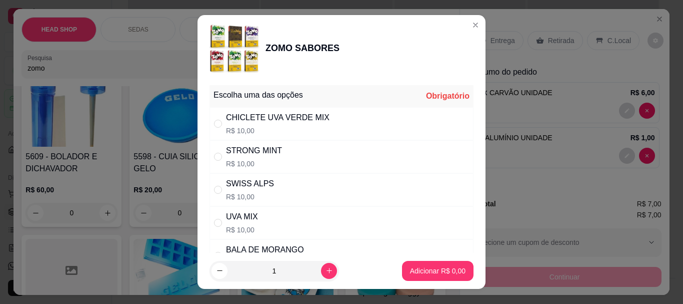
click at [254, 186] on div "SWISS ALPS" at bounding box center [250, 184] width 48 height 12
click at [412, 264] on button "Adicionar R$ 10,00" at bounding box center [436, 271] width 76 height 20
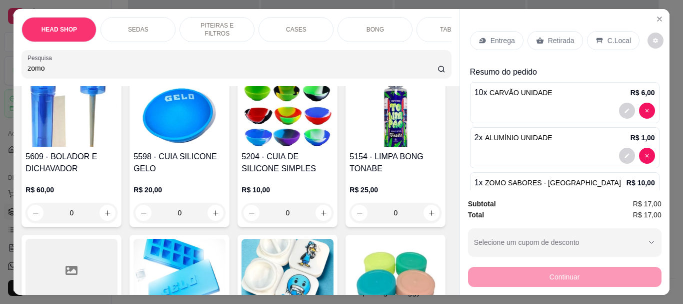
scroll to position [401, 0]
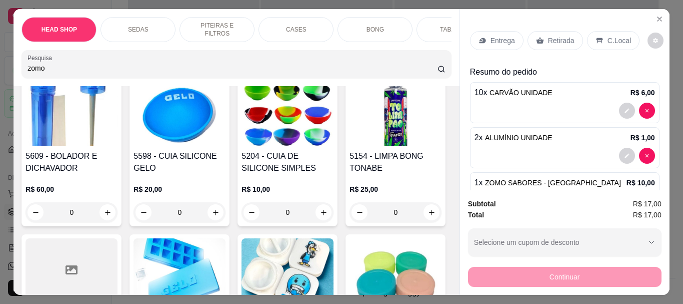
click at [552, 38] on p "Retirada" at bounding box center [561, 41] width 27 height 10
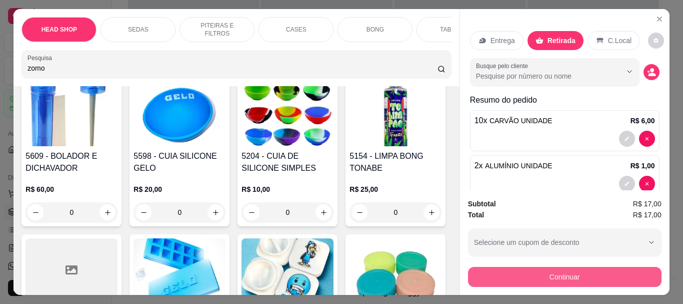
click at [544, 278] on button "Continuar" at bounding box center [565, 277] width 194 height 20
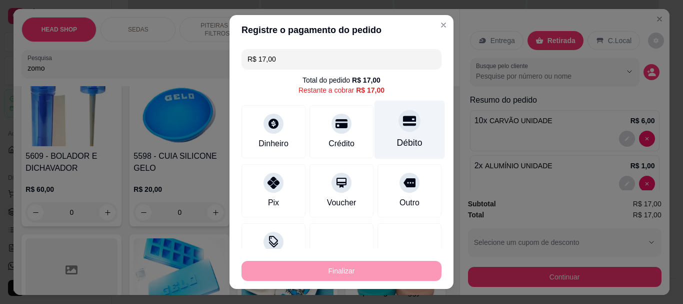
click at [401, 130] on div "Débito" at bounding box center [410, 130] width 71 height 59
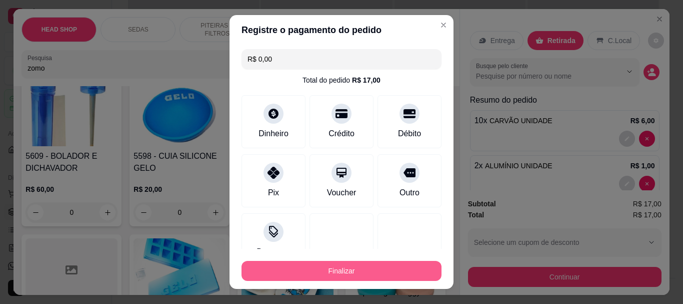
click at [375, 276] on button "Finalizar" at bounding box center [342, 271] width 200 height 20
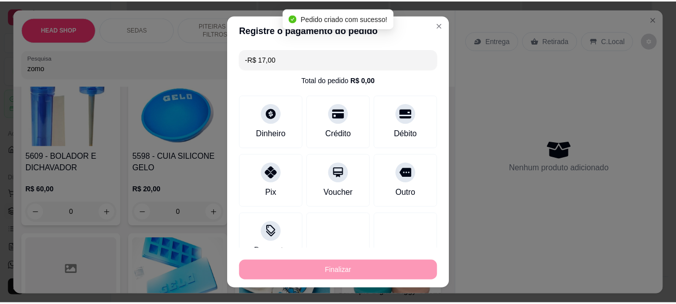
scroll to position [400, 0]
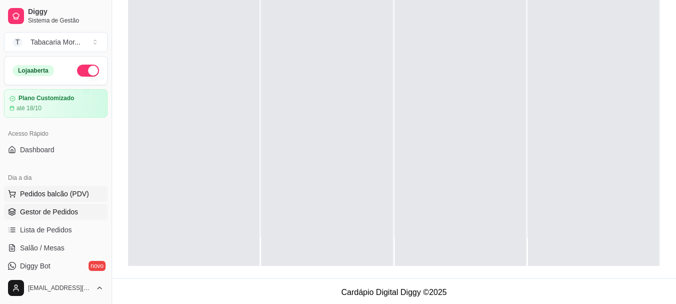
click at [58, 191] on span "Pedidos balcão (PDV)" at bounding box center [54, 194] width 69 height 10
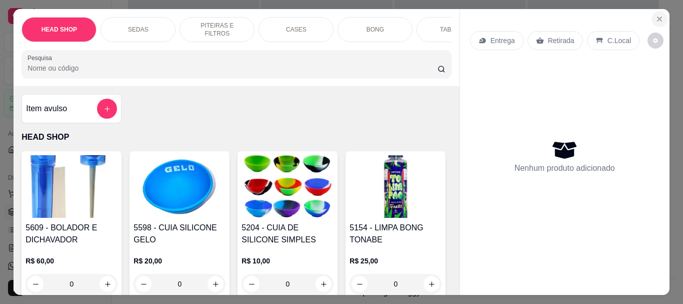
click at [658, 15] on icon "Close" at bounding box center [660, 19] width 8 height 8
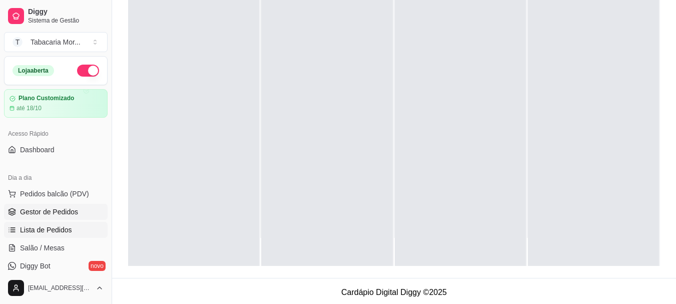
click at [39, 233] on span "Lista de Pedidos" at bounding box center [46, 230] width 52 height 10
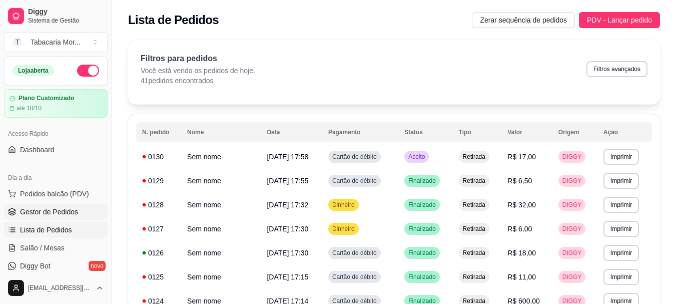
click at [68, 210] on span "Gestor de Pedidos" at bounding box center [49, 212] width 58 height 10
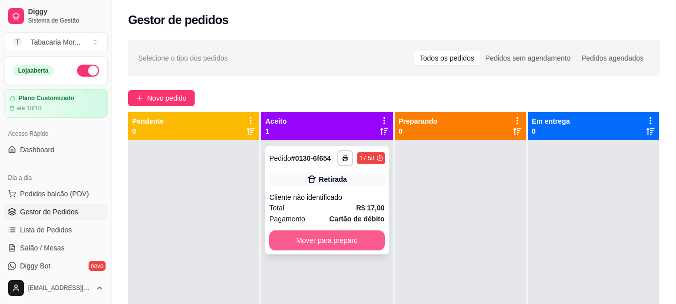
click at [330, 234] on button "Mover para preparo" at bounding box center [326, 240] width 115 height 20
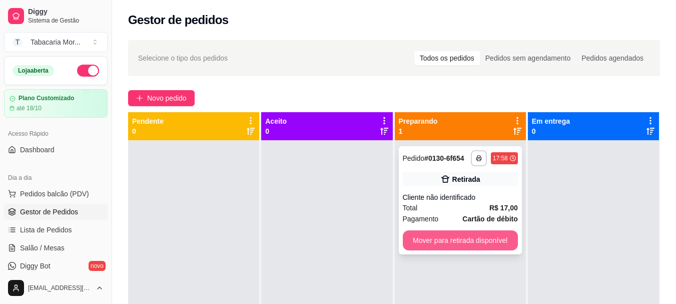
click at [492, 238] on button "Mover para retirada disponível" at bounding box center [460, 240] width 115 height 20
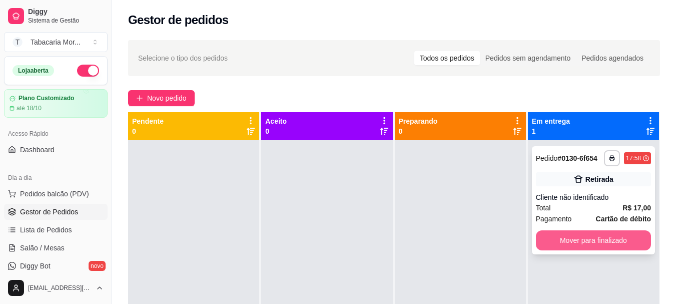
click at [548, 233] on button "Mover para finalizado" at bounding box center [593, 240] width 115 height 20
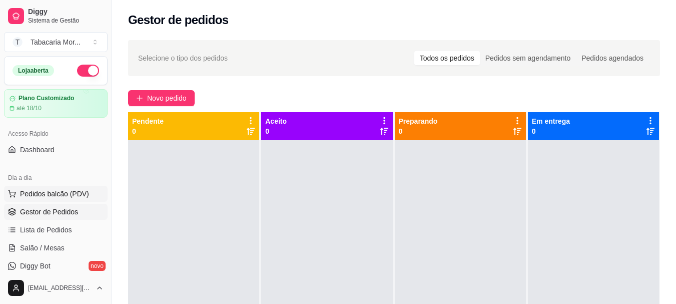
click at [60, 191] on span "Pedidos balcão (PDV)" at bounding box center [54, 194] width 69 height 10
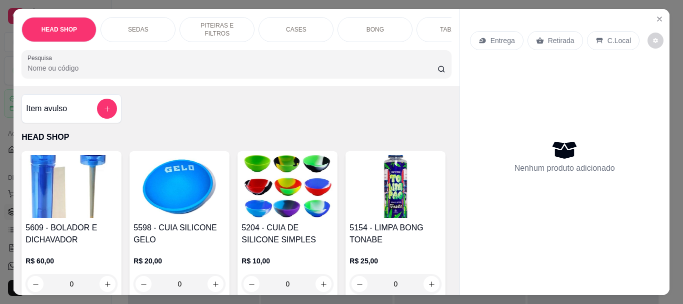
click at [52, 73] on input "Pesquisa" at bounding box center [233, 68] width 410 height 10
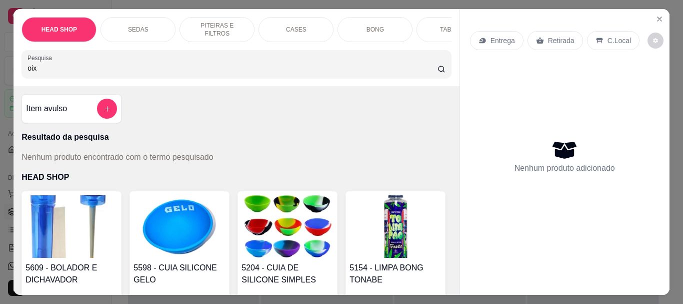
click at [59, 70] on input "oix" at bounding box center [233, 68] width 410 height 10
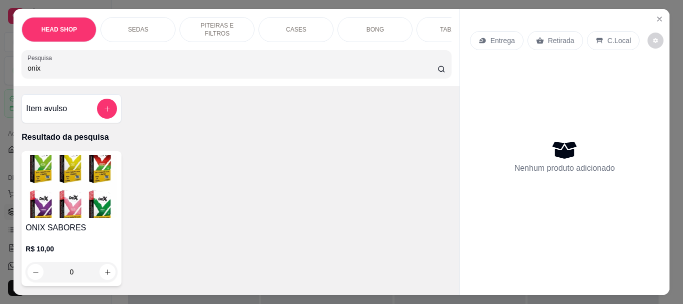
click at [60, 200] on img at bounding box center [72, 186] width 92 height 63
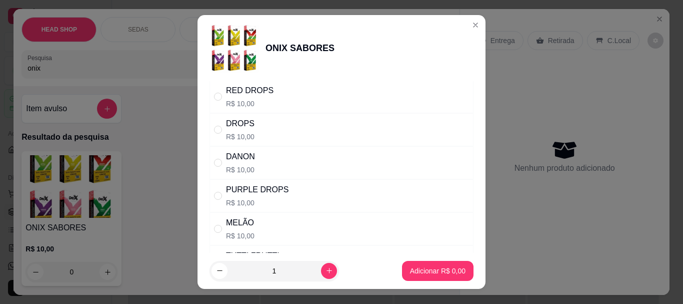
scroll to position [700, 0]
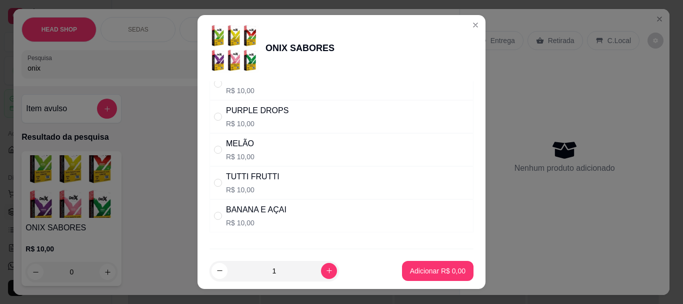
click at [248, 115] on div "PURPLE DROPS" at bounding box center [257, 111] width 63 height 12
click at [421, 271] on p "Adicionar R$ 10,00" at bounding box center [436, 271] width 60 height 10
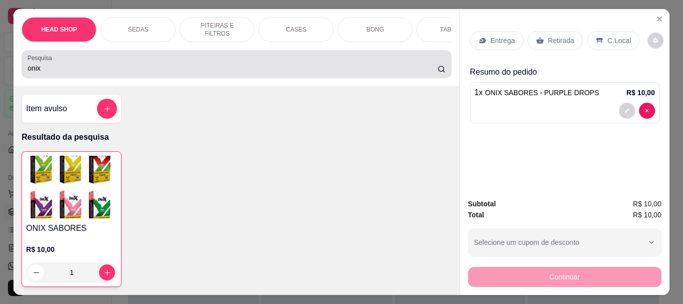
click at [47, 62] on label "Pesquisa" at bounding box center [42, 58] width 28 height 9
click at [47, 65] on input "onix" at bounding box center [233, 68] width 410 height 10
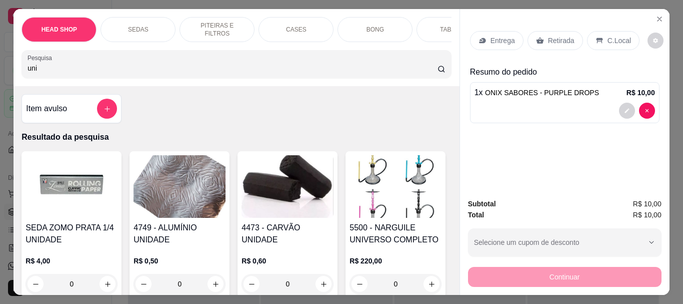
click at [287, 176] on img at bounding box center [288, 186] width 92 height 63
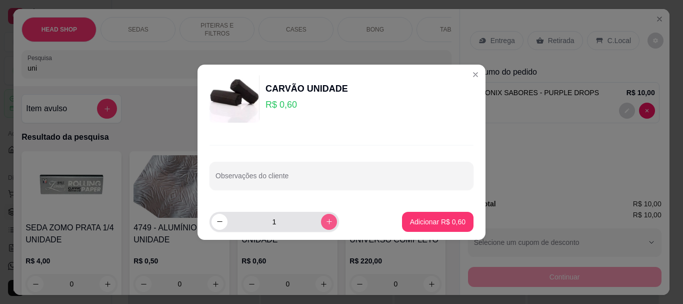
click at [325, 221] on button "increase-product-quantity" at bounding box center [329, 222] width 16 height 16
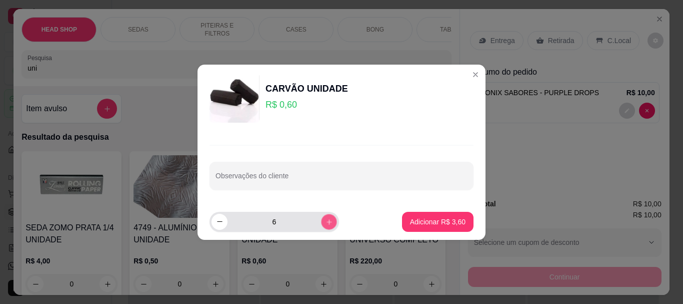
click at [325, 221] on button "increase-product-quantity" at bounding box center [329, 222] width 16 height 16
click at [326, 221] on icon "increase-product-quantity" at bounding box center [330, 222] width 8 height 8
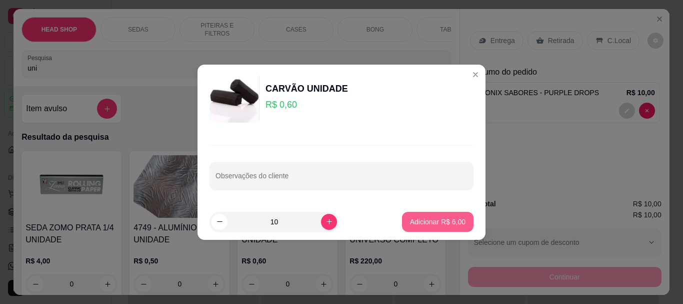
click at [425, 217] on p "Adicionar R$ 6,00" at bounding box center [438, 222] width 56 height 10
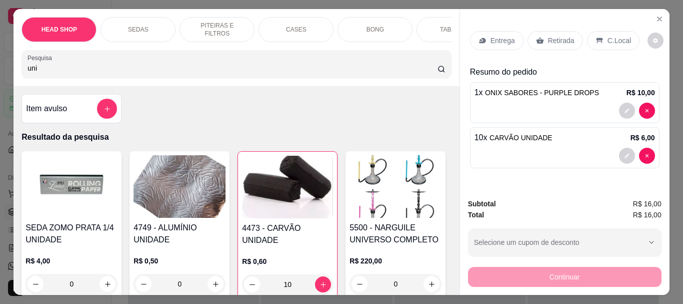
click at [158, 188] on img at bounding box center [180, 186] width 92 height 63
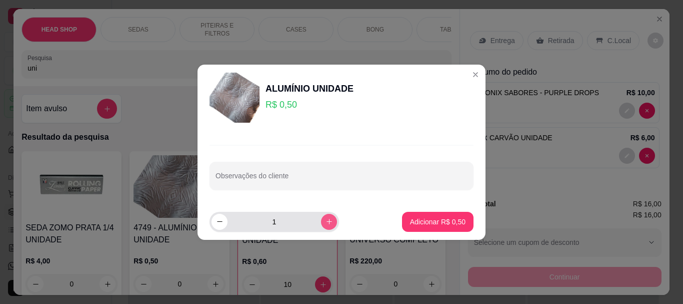
click at [326, 222] on icon "increase-product-quantity" at bounding box center [330, 222] width 8 height 8
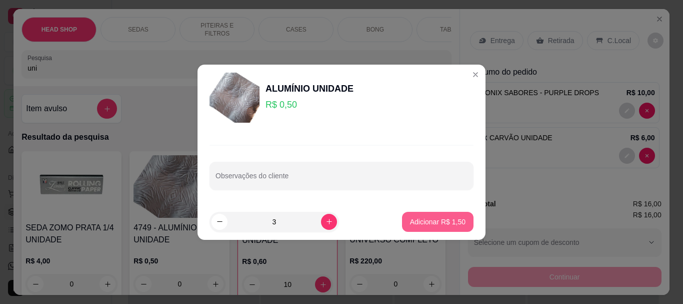
click at [459, 221] on button "Adicionar R$ 1,50" at bounding box center [438, 222] width 72 height 20
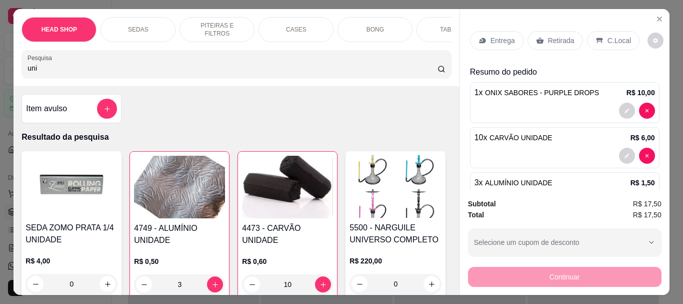
click at [556, 36] on p "Retirada" at bounding box center [561, 41] width 27 height 10
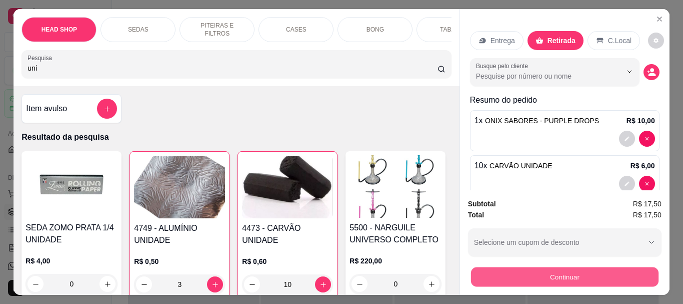
click at [494, 277] on button "Continuar" at bounding box center [565, 277] width 188 height 20
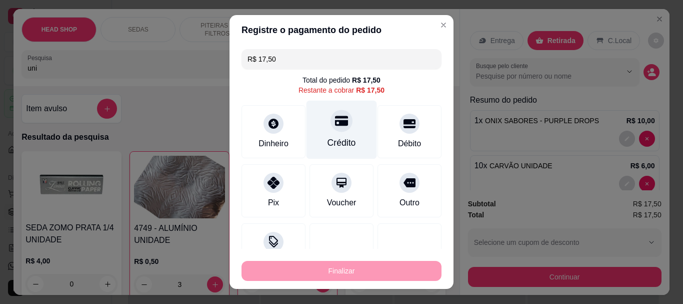
click at [337, 133] on div "Crédito" at bounding box center [342, 130] width 71 height 59
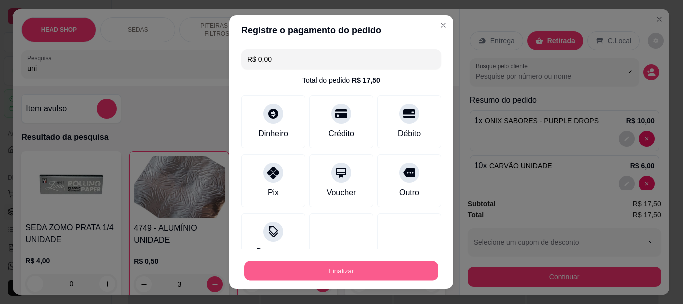
click at [357, 274] on button "Finalizar" at bounding box center [342, 271] width 194 height 20
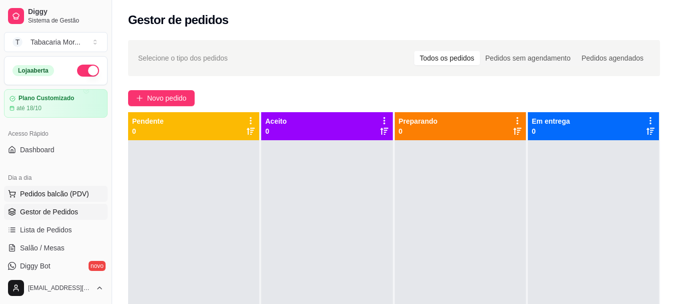
click at [49, 195] on span "Pedidos balcão (PDV)" at bounding box center [54, 194] width 69 height 10
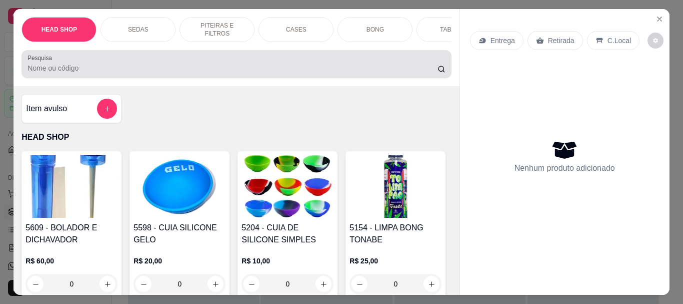
click at [82, 70] on input "Pesquisa" at bounding box center [233, 68] width 410 height 10
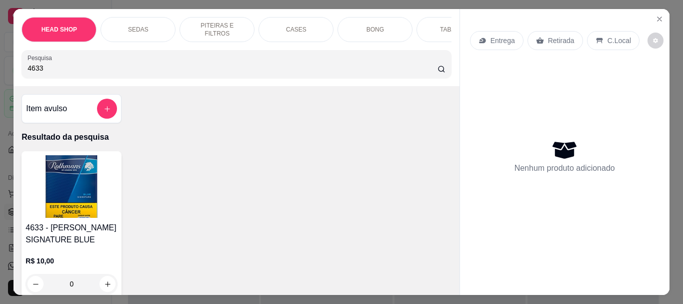
click at [80, 177] on img at bounding box center [72, 186] width 92 height 63
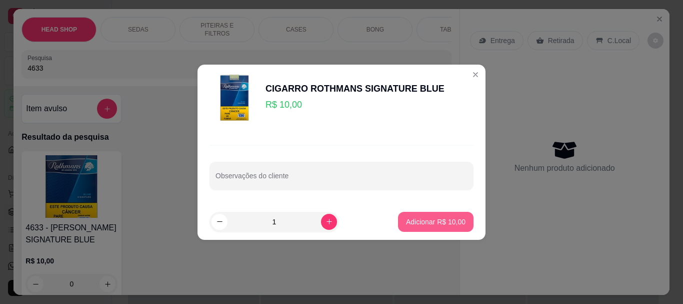
click at [437, 217] on p "Adicionar R$ 10,00" at bounding box center [436, 222] width 60 height 10
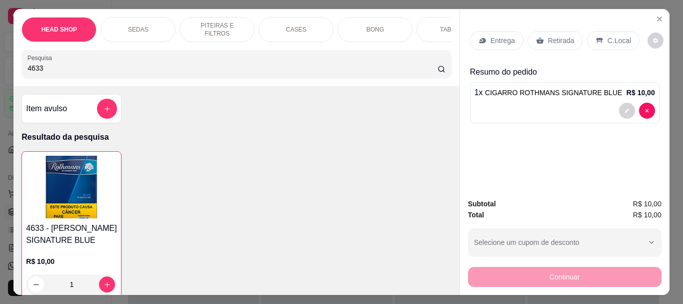
click at [557, 36] on p "Retirada" at bounding box center [561, 41] width 27 height 10
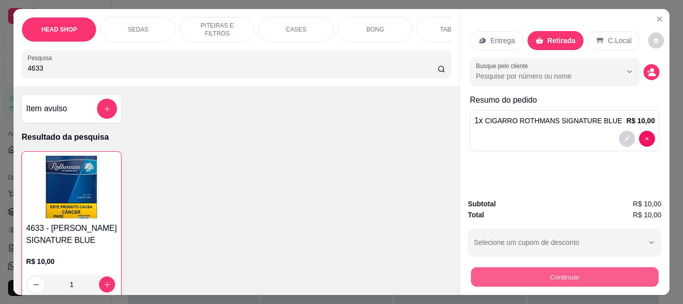
click at [541, 271] on button "Continuar" at bounding box center [565, 277] width 188 height 20
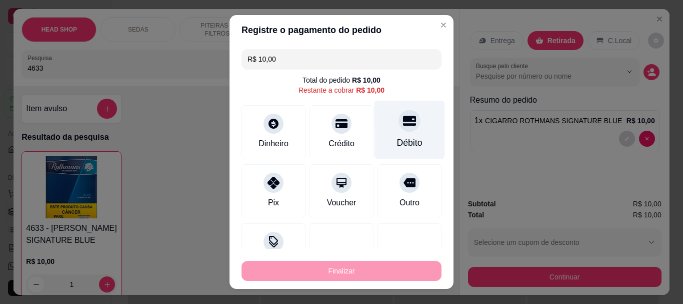
click at [399, 128] on div at bounding box center [410, 121] width 22 height 22
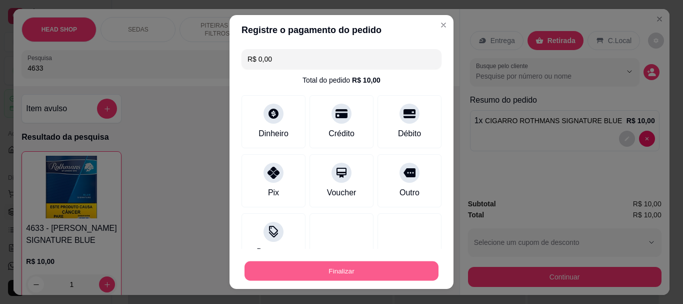
click at [370, 274] on button "Finalizar" at bounding box center [342, 271] width 194 height 20
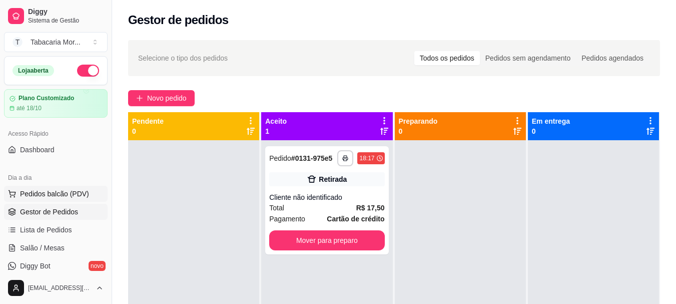
click at [43, 187] on button "Pedidos balcão (PDV)" at bounding box center [56, 194] width 104 height 16
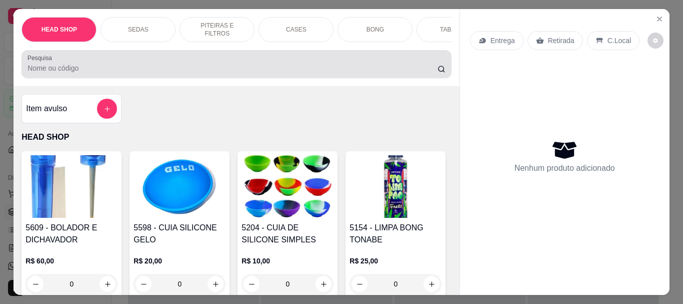
click at [30, 70] on input "Pesquisa" at bounding box center [233, 68] width 410 height 10
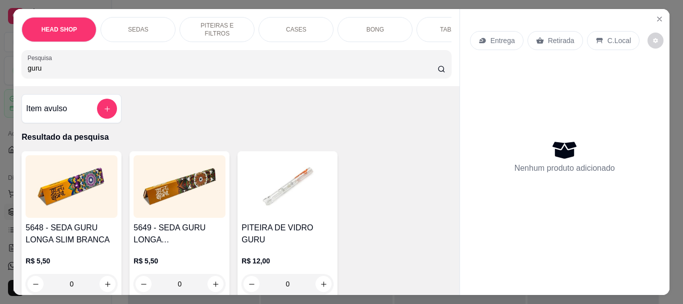
click at [74, 190] on img at bounding box center [72, 186] width 92 height 63
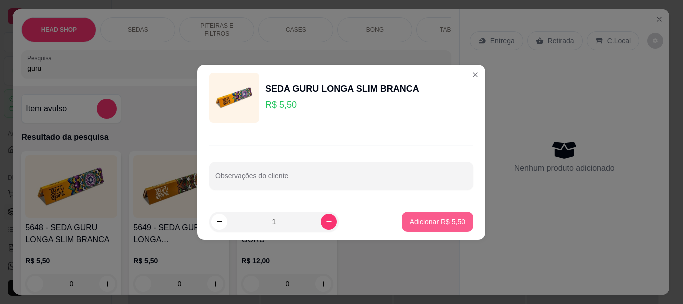
click at [440, 219] on p "Adicionar R$ 5,50" at bounding box center [438, 222] width 56 height 10
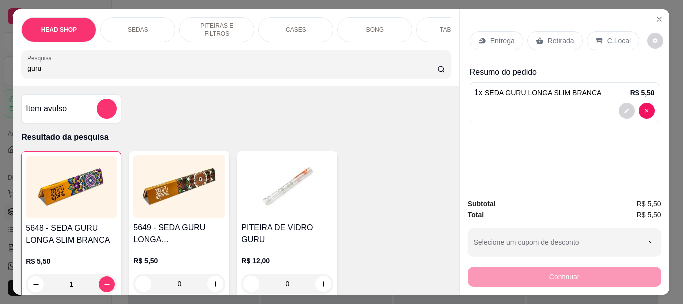
click at [554, 36] on p "Retirada" at bounding box center [561, 41] width 27 height 10
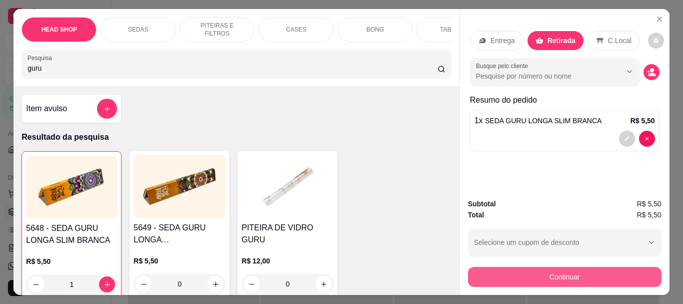
click at [512, 270] on button "Continuar" at bounding box center [565, 277] width 194 height 20
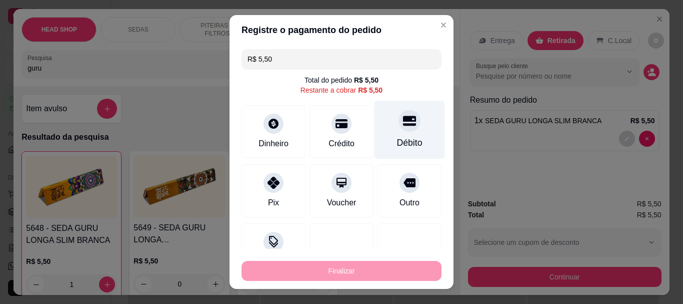
click at [403, 121] on icon at bounding box center [409, 121] width 13 height 10
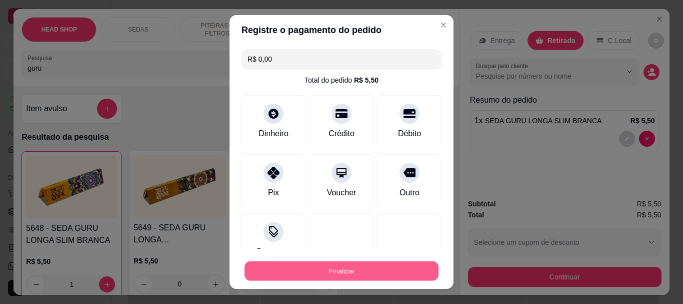
click at [373, 262] on button "Finalizar" at bounding box center [342, 271] width 194 height 20
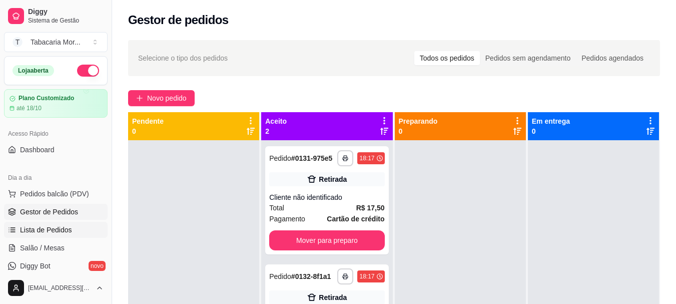
click at [57, 223] on link "Lista de Pedidos" at bounding box center [56, 230] width 104 height 16
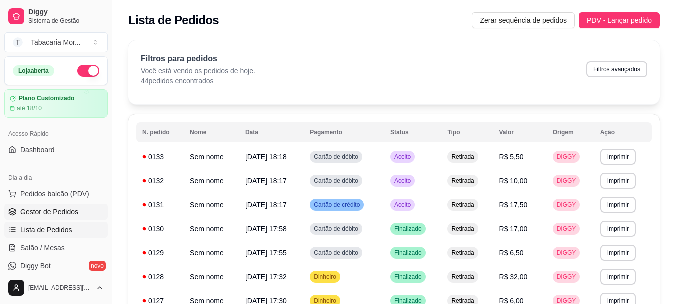
click at [63, 207] on span "Gestor de Pedidos" at bounding box center [49, 212] width 58 height 10
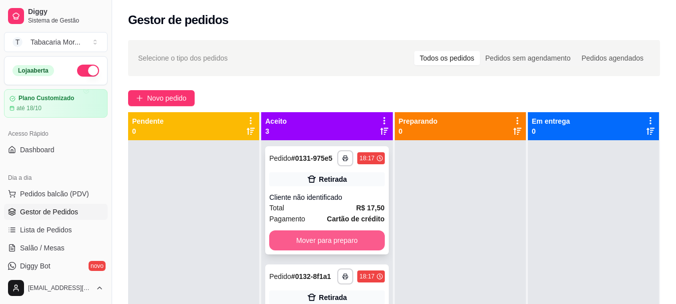
click at [318, 246] on button "Mover para preparo" at bounding box center [326, 240] width 115 height 20
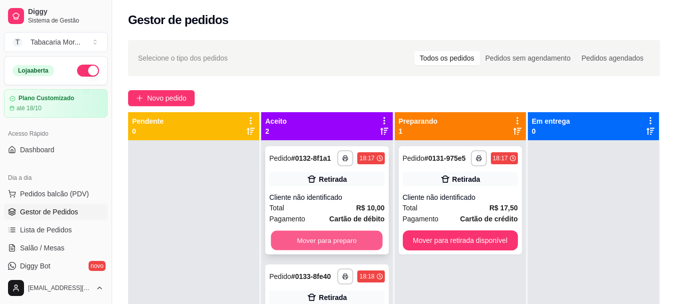
click at [328, 238] on button "Mover para preparo" at bounding box center [327, 241] width 112 height 20
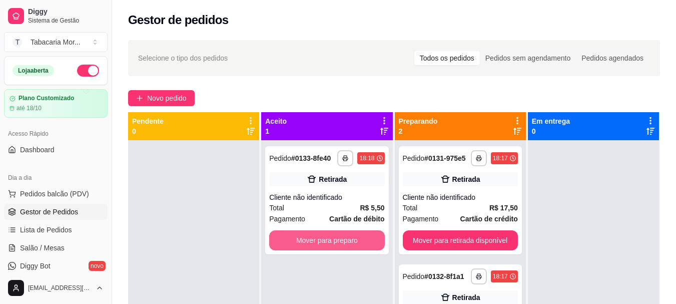
click at [328, 238] on button "Mover para preparo" at bounding box center [326, 240] width 115 height 20
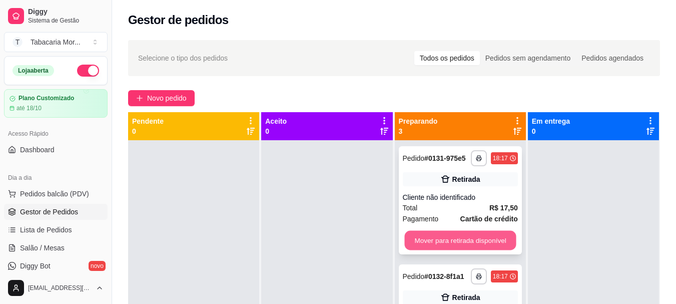
click at [440, 239] on button "Mover para retirada disponível" at bounding box center [460, 241] width 112 height 20
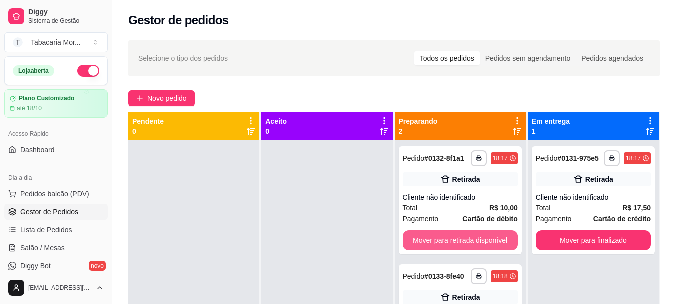
click at [440, 239] on button "Mover para retirada disponível" at bounding box center [460, 240] width 115 height 20
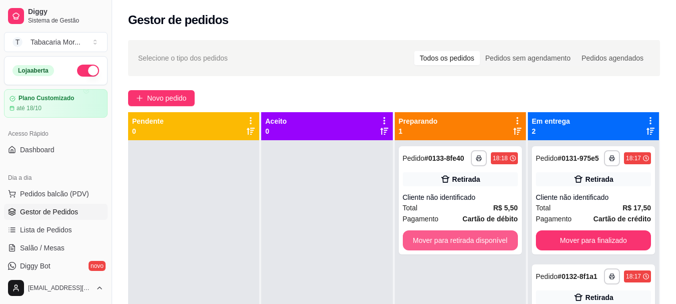
click at [440, 239] on button "Mover para retirada disponível" at bounding box center [460, 240] width 115 height 20
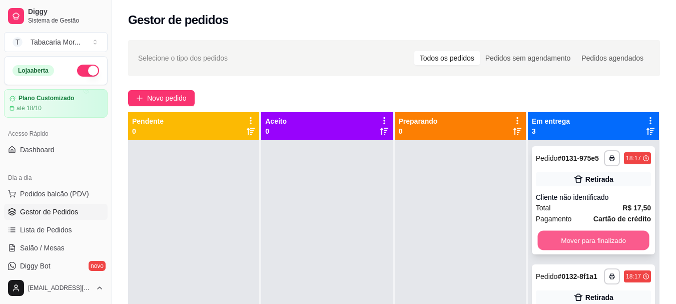
click at [575, 241] on button "Mover para finalizado" at bounding box center [593, 241] width 112 height 20
click at [574, 246] on button "Mover para finalizado" at bounding box center [593, 240] width 115 height 20
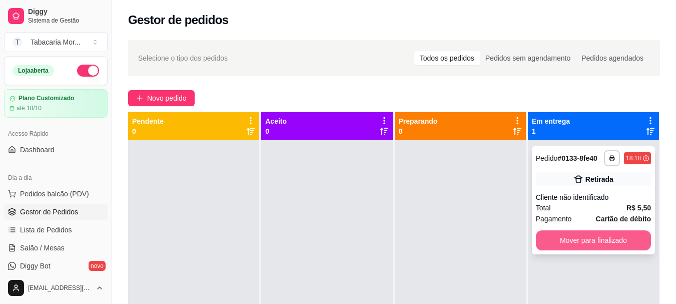
click at [569, 241] on button "Mover para finalizado" at bounding box center [593, 240] width 115 height 20
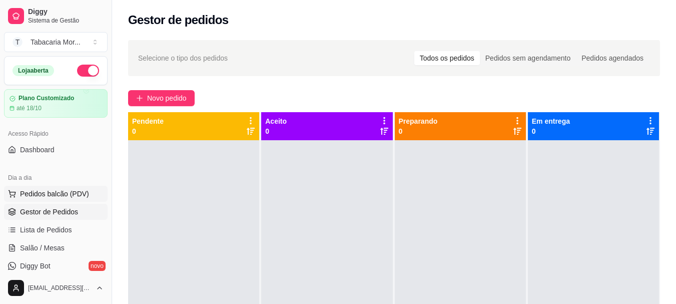
click at [71, 189] on span "Pedidos balcão (PDV)" at bounding box center [54, 194] width 69 height 10
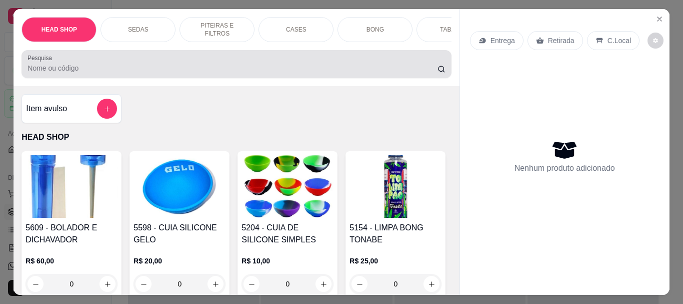
click at [59, 69] on input "Pesquisa" at bounding box center [233, 68] width 410 height 10
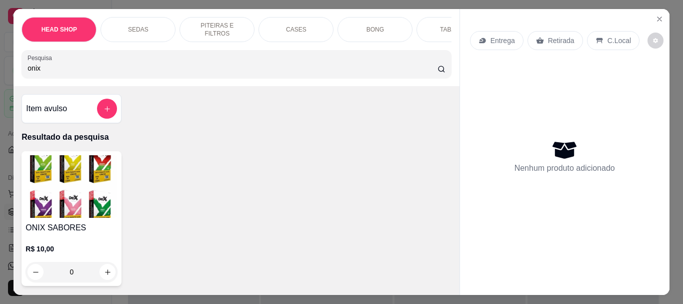
click at [83, 178] on img at bounding box center [72, 186] width 92 height 63
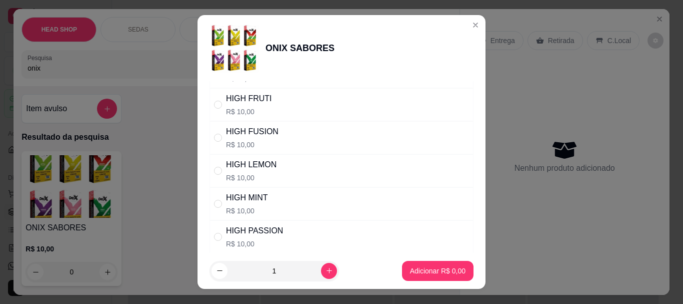
scroll to position [300, 0]
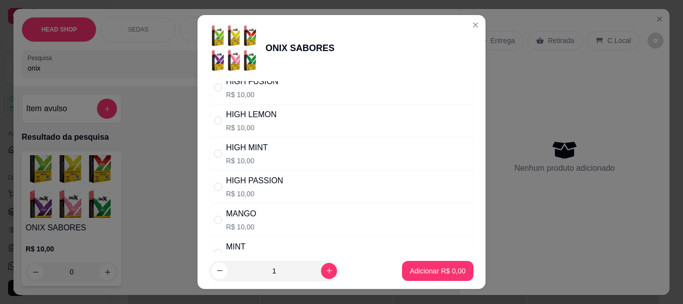
click at [244, 155] on div "HIGH MINT R$ 10,00" at bounding box center [247, 154] width 42 height 24
click at [406, 267] on p "Adicionar R$ 10,00" at bounding box center [436, 271] width 60 height 10
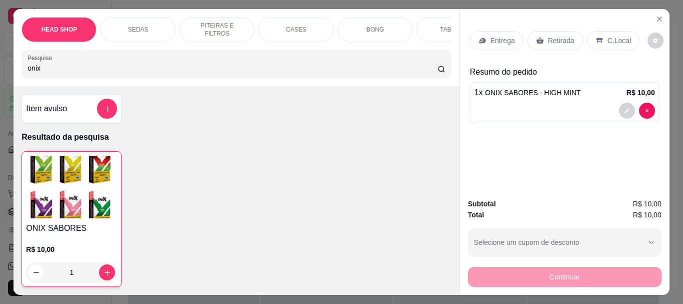
click at [548, 36] on p "Retirada" at bounding box center [561, 41] width 27 height 10
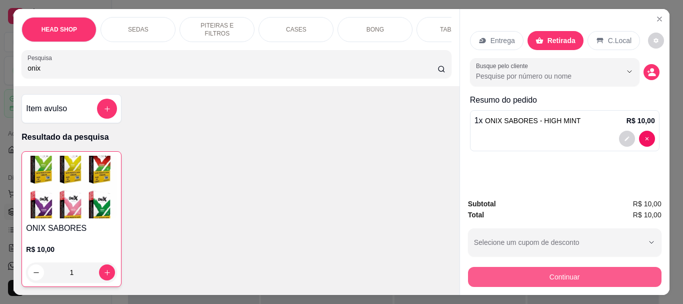
click at [589, 269] on button "Continuar" at bounding box center [565, 277] width 194 height 20
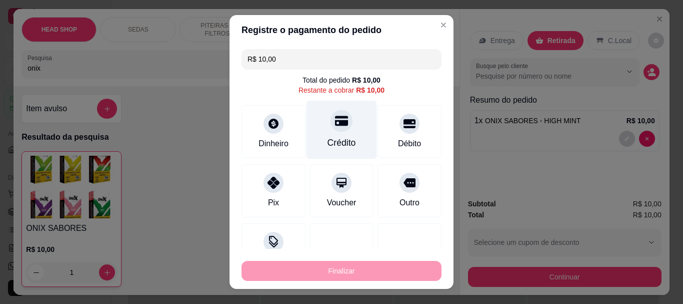
click at [333, 132] on div at bounding box center [342, 121] width 22 height 22
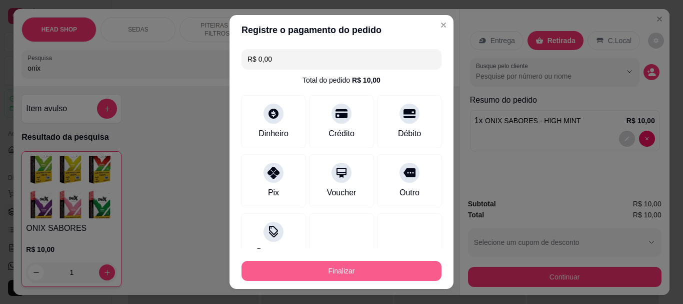
click at [342, 271] on button "Finalizar" at bounding box center [342, 271] width 200 height 20
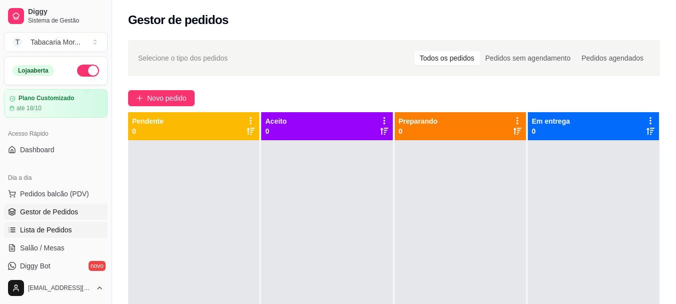
click at [38, 231] on span "Lista de Pedidos" at bounding box center [46, 230] width 52 height 10
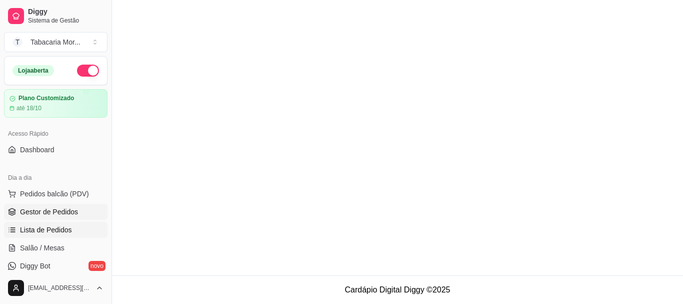
click at [49, 205] on link "Gestor de Pedidos" at bounding box center [56, 212] width 104 height 16
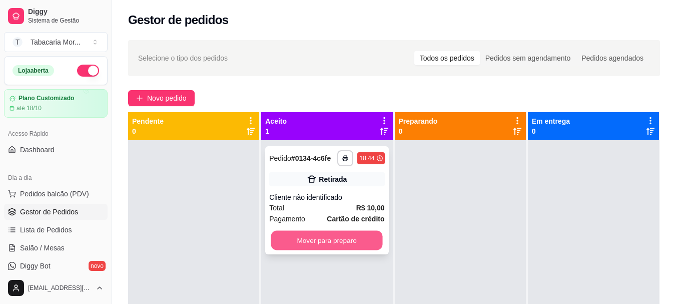
click at [360, 231] on button "Mover para preparo" at bounding box center [327, 241] width 112 height 20
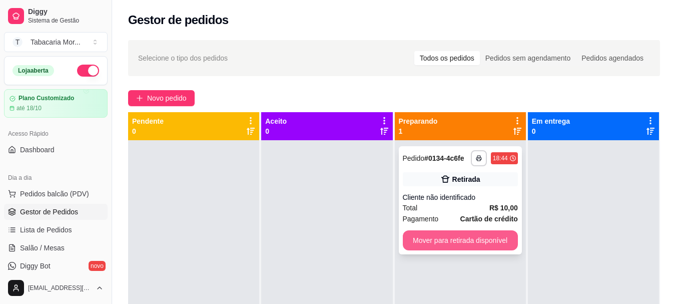
click at [424, 240] on button "Mover para retirada disponível" at bounding box center [460, 240] width 115 height 20
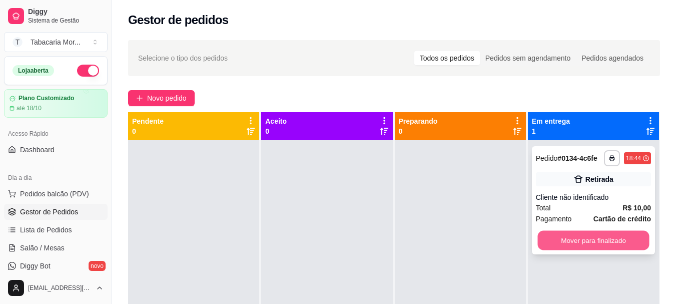
click at [582, 240] on button "Mover para finalizado" at bounding box center [593, 241] width 112 height 20
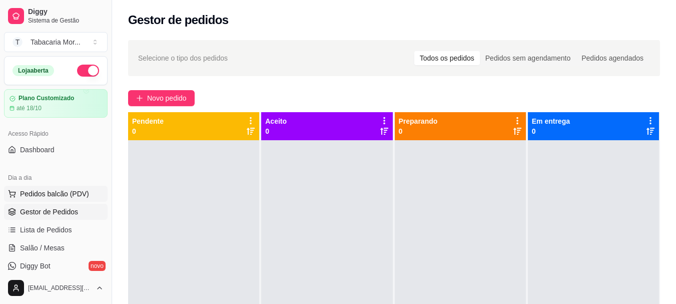
click at [63, 190] on span "Pedidos balcão (PDV)" at bounding box center [54, 194] width 69 height 10
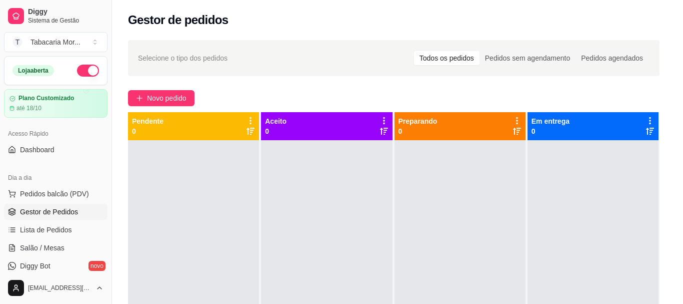
click at [64, 73] on input "Pesquisa" at bounding box center [233, 68] width 410 height 10
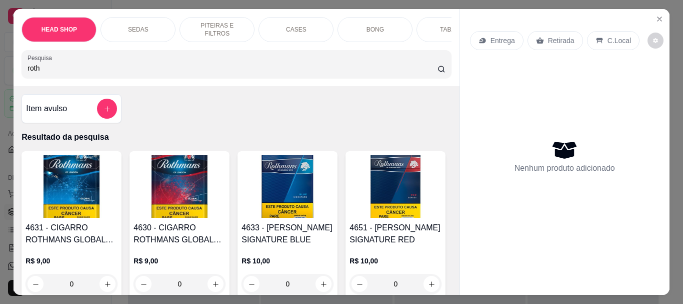
click at [281, 228] on h4 "4633 - [PERSON_NAME] SIGNATURE BLUE" at bounding box center [288, 234] width 92 height 24
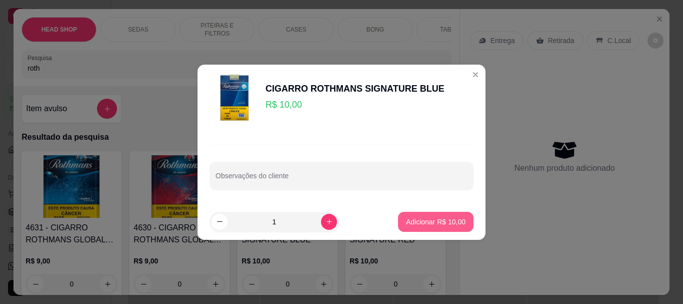
click at [437, 219] on p "Adicionar R$ 10,00" at bounding box center [436, 222] width 60 height 10
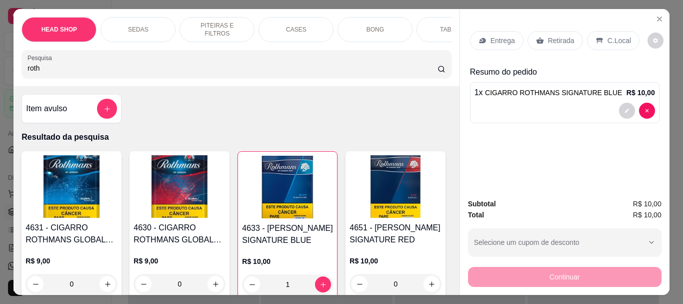
click at [548, 36] on p "Retirada" at bounding box center [561, 41] width 27 height 10
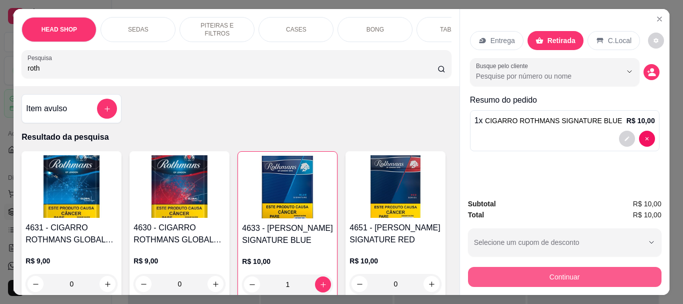
click at [535, 275] on button "Continuar" at bounding box center [565, 277] width 194 height 20
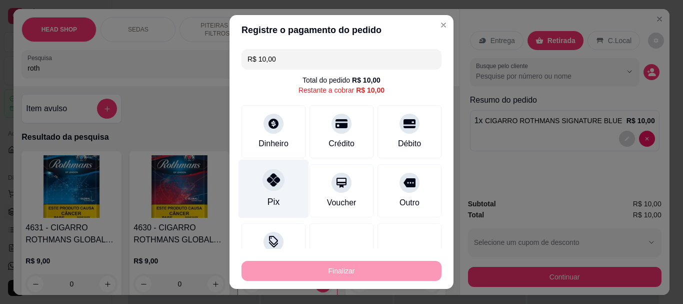
click at [273, 179] on icon at bounding box center [273, 180] width 13 height 13
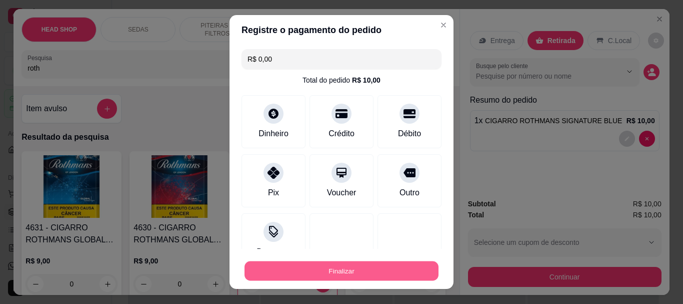
click at [279, 269] on button "Finalizar" at bounding box center [342, 271] width 194 height 20
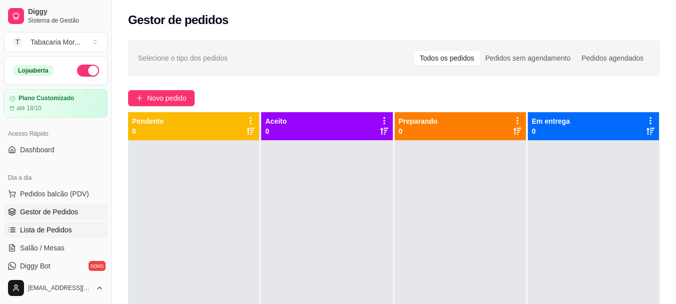
click at [49, 236] on link "Lista de Pedidos" at bounding box center [56, 230] width 104 height 16
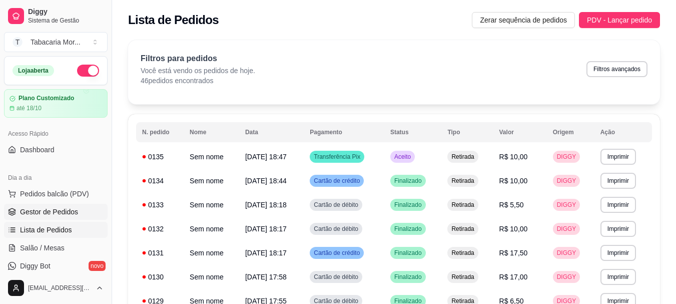
click at [56, 215] on span "Gestor de Pedidos" at bounding box center [49, 212] width 58 height 10
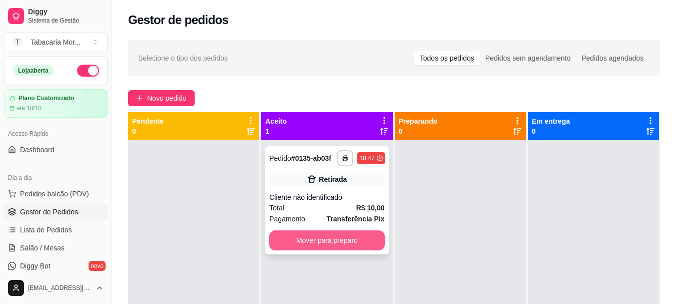
click at [287, 250] on button "Mover para preparo" at bounding box center [326, 240] width 115 height 20
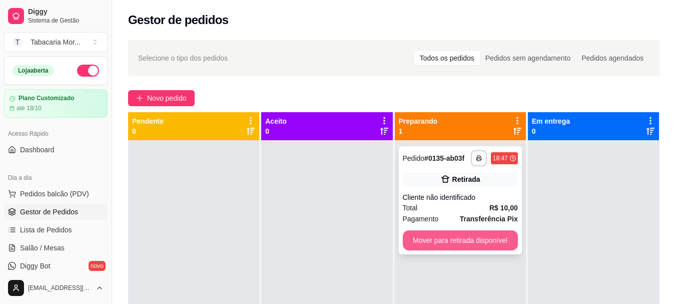
click at [435, 245] on button "Mover para retirada disponível" at bounding box center [460, 240] width 115 height 20
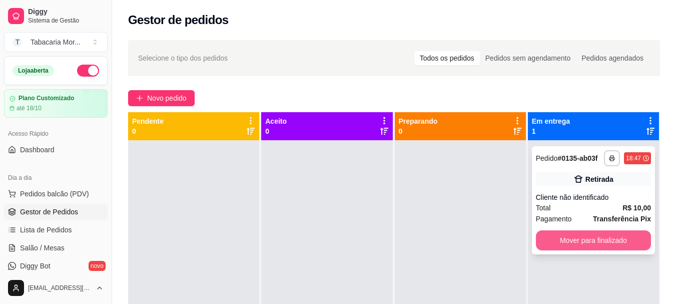
click at [571, 243] on button "Mover para finalizado" at bounding box center [593, 240] width 115 height 20
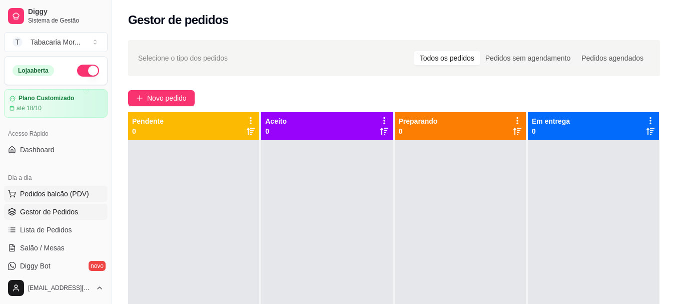
click at [45, 196] on span "Pedidos balcão (PDV)" at bounding box center [54, 194] width 69 height 10
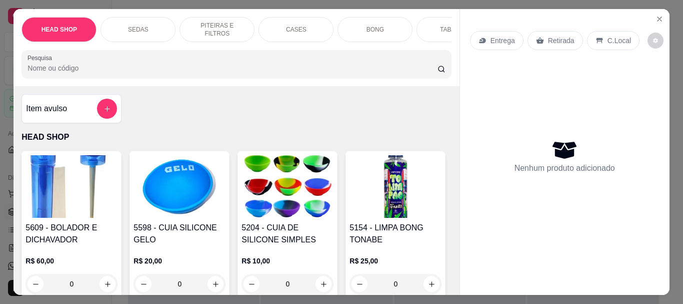
click at [55, 72] on input "Pesquisa" at bounding box center [233, 68] width 410 height 10
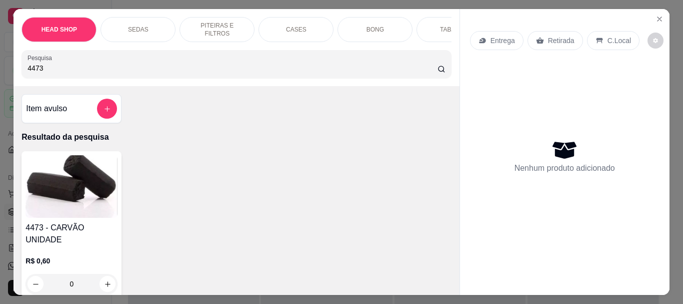
click at [95, 169] on img at bounding box center [72, 186] width 92 height 63
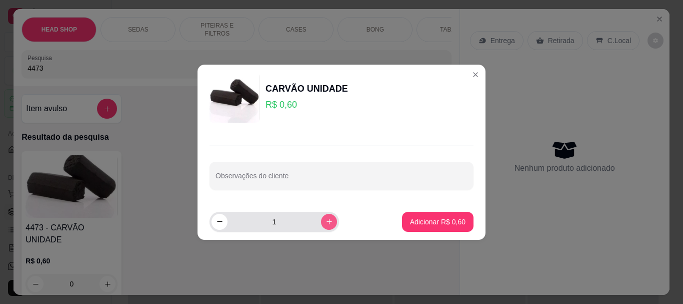
click at [326, 221] on icon "increase-product-quantity" at bounding box center [330, 222] width 8 height 8
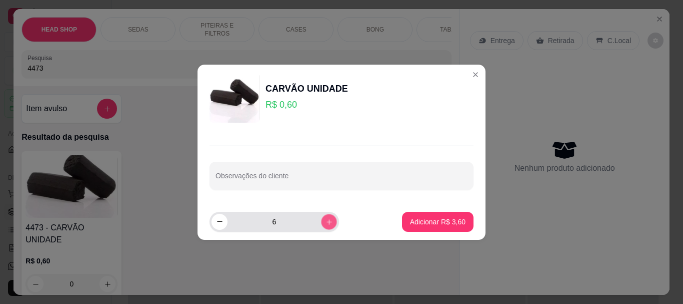
click at [326, 220] on icon "increase-product-quantity" at bounding box center [330, 222] width 8 height 8
click at [326, 219] on icon "increase-product-quantity" at bounding box center [330, 222] width 8 height 8
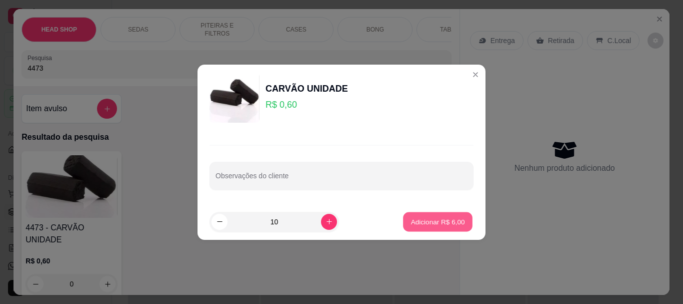
click at [417, 225] on p "Adicionar R$ 6,00" at bounding box center [438, 222] width 54 height 10
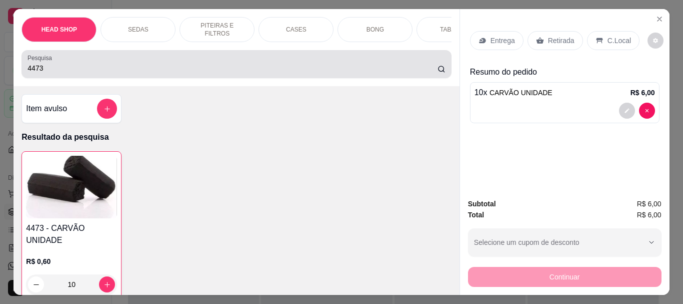
click at [142, 78] on div "Pesquisa 4473" at bounding box center [237, 64] width 430 height 28
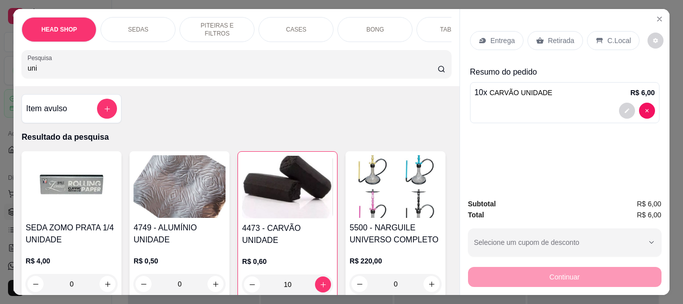
click at [219, 192] on img at bounding box center [180, 186] width 92 height 63
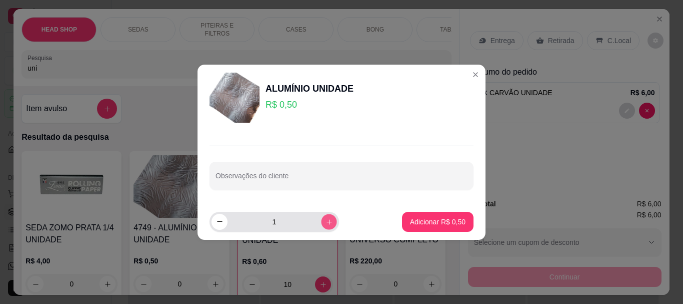
click at [326, 223] on icon "increase-product-quantity" at bounding box center [330, 222] width 8 height 8
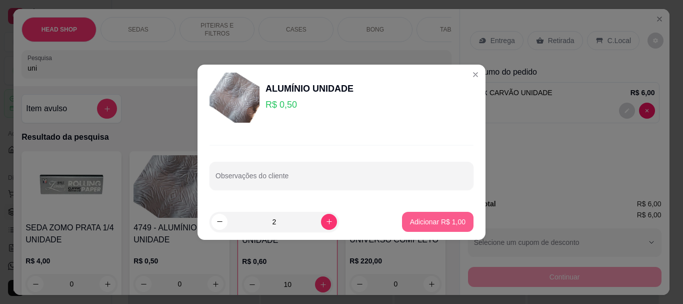
click at [455, 231] on button "Adicionar R$ 1,00" at bounding box center [438, 222] width 72 height 20
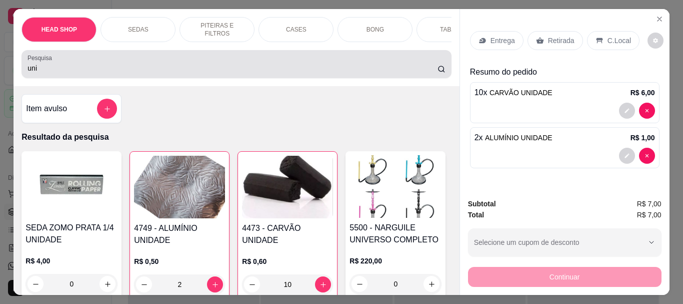
click at [115, 63] on div "uni" at bounding box center [237, 64] width 418 height 20
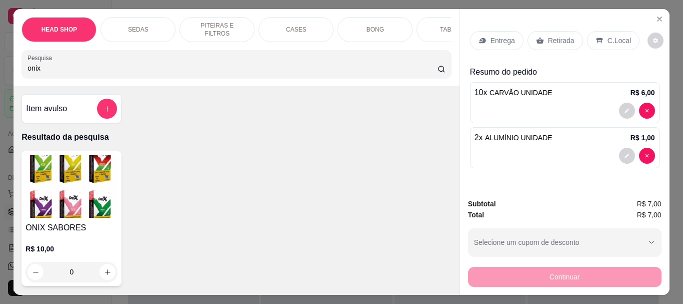
click at [54, 209] on img at bounding box center [72, 186] width 92 height 63
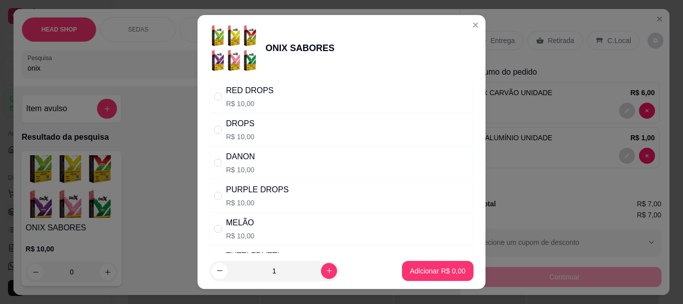
scroll to position [650, 0]
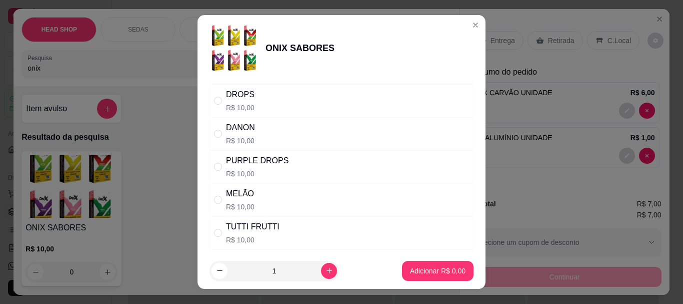
click at [238, 170] on p "R$ 10,00" at bounding box center [257, 174] width 63 height 10
click at [446, 262] on button "Adicionar R$ 10,00" at bounding box center [436, 271] width 76 height 20
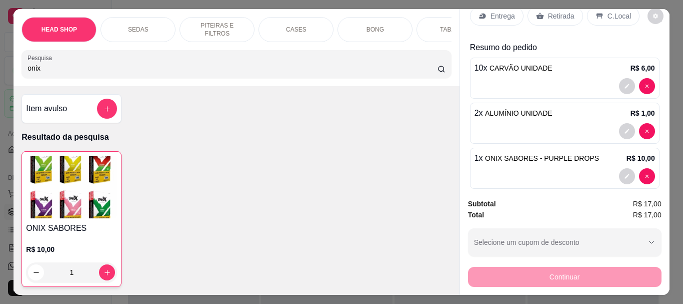
scroll to position [37, 0]
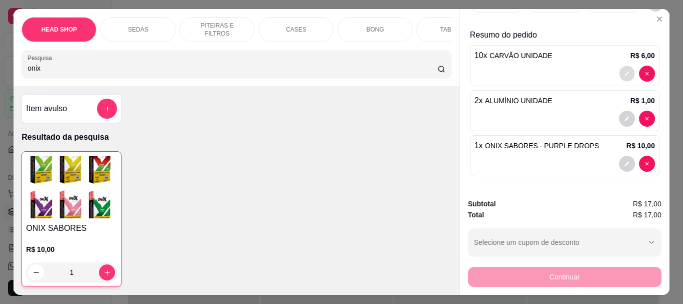
click at [619, 66] on button "decrease-product-quantity" at bounding box center [627, 74] width 16 height 16
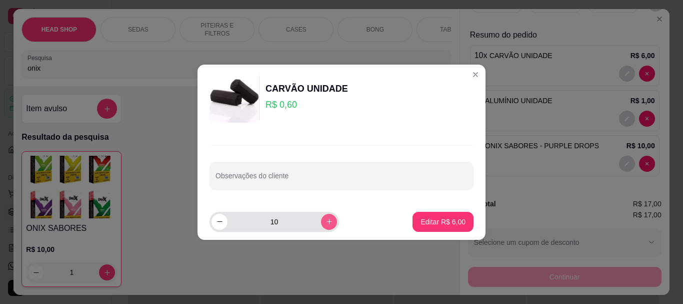
click at [326, 223] on icon "increase-product-quantity" at bounding box center [330, 222] width 8 height 8
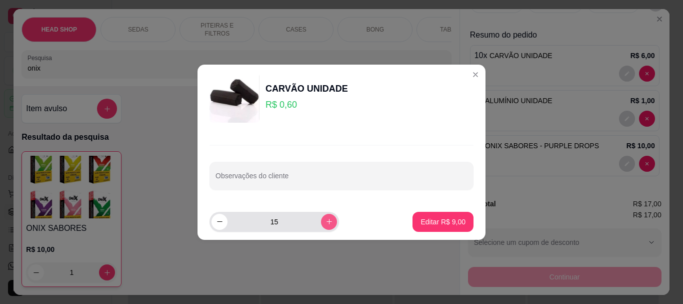
click at [326, 223] on icon "increase-product-quantity" at bounding box center [330, 222] width 8 height 8
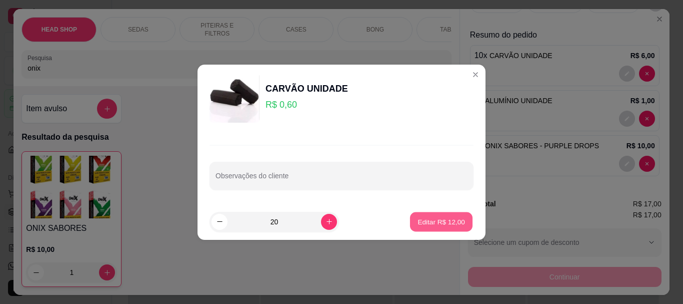
click at [437, 219] on p "Editar R$ 12,00" at bounding box center [441, 222] width 47 height 10
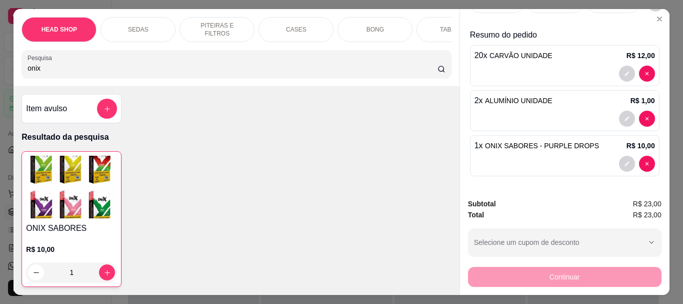
scroll to position [0, 0]
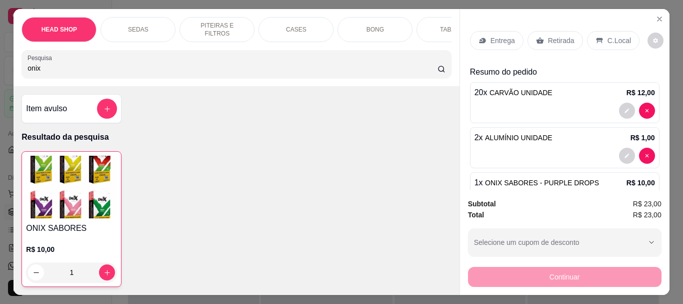
click at [549, 39] on p "Retirada" at bounding box center [561, 41] width 27 height 10
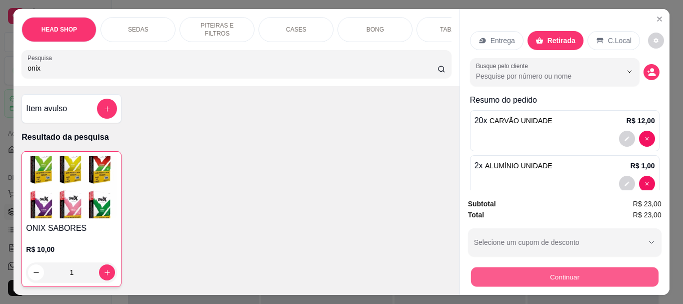
click at [546, 271] on button "Continuar" at bounding box center [565, 277] width 188 height 20
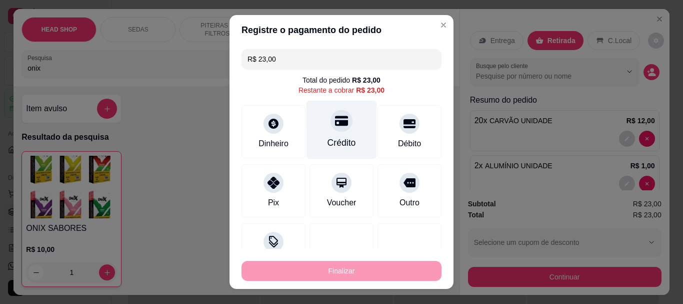
click at [338, 129] on div at bounding box center [342, 121] width 22 height 22
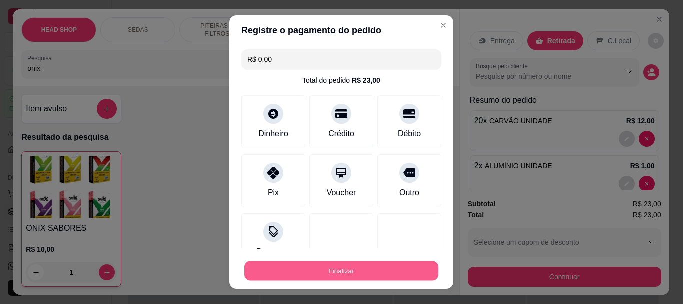
click at [342, 272] on button "Finalizar" at bounding box center [342, 271] width 194 height 20
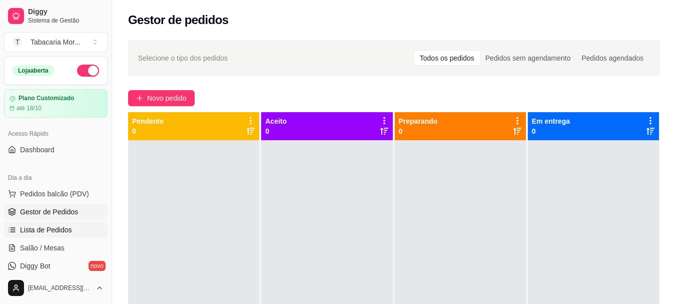
click at [42, 232] on span "Lista de Pedidos" at bounding box center [46, 230] width 52 height 10
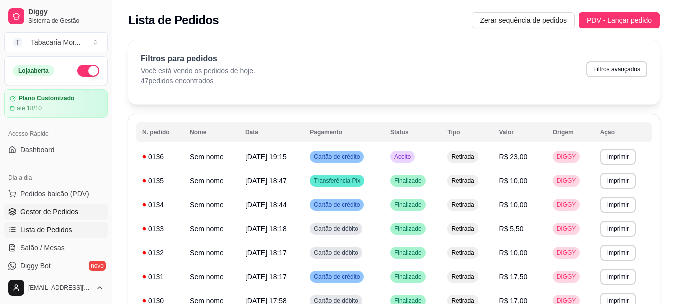
click at [52, 212] on span "Gestor de Pedidos" at bounding box center [49, 212] width 58 height 10
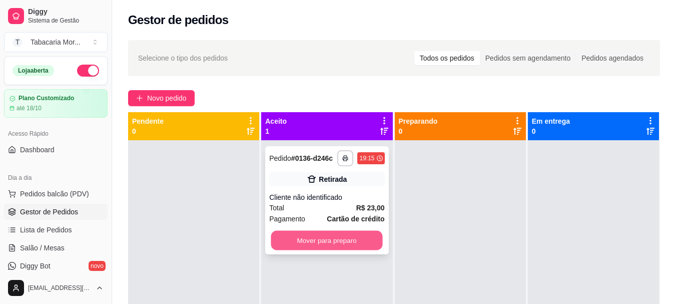
click at [345, 245] on button "Mover para preparo" at bounding box center [327, 241] width 112 height 20
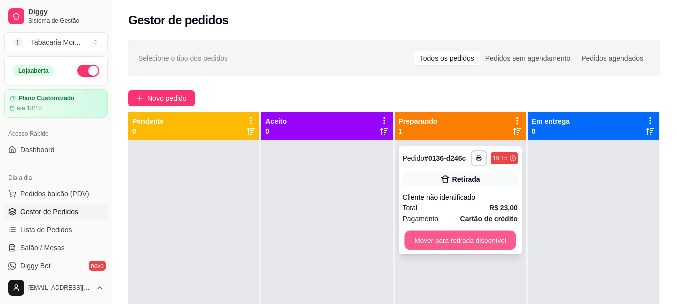
click at [507, 241] on button "Mover para retirada disponível" at bounding box center [460, 241] width 112 height 20
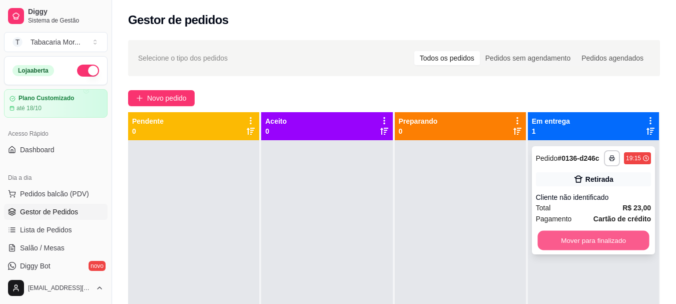
click at [589, 236] on button "Mover para finalizado" at bounding box center [593, 241] width 112 height 20
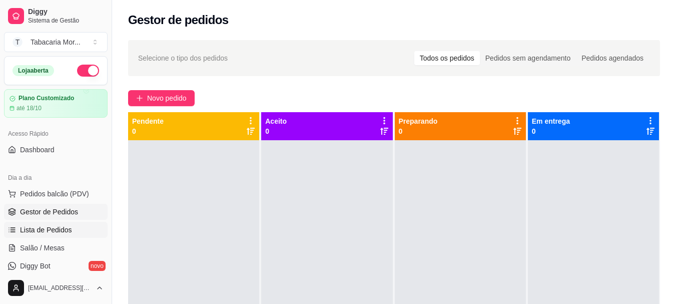
click at [47, 231] on span "Lista de Pedidos" at bounding box center [46, 230] width 52 height 10
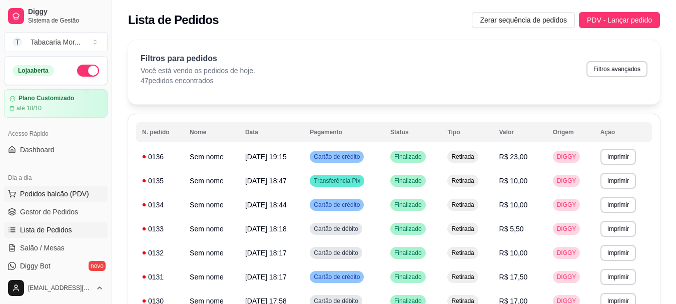
click at [47, 191] on span "Pedidos balcão (PDV)" at bounding box center [54, 194] width 69 height 10
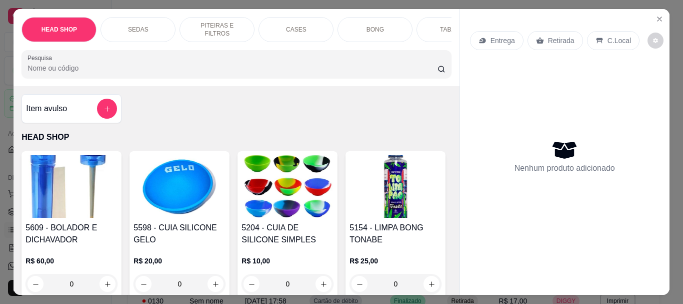
click at [92, 72] on input "Pesquisa" at bounding box center [233, 68] width 410 height 10
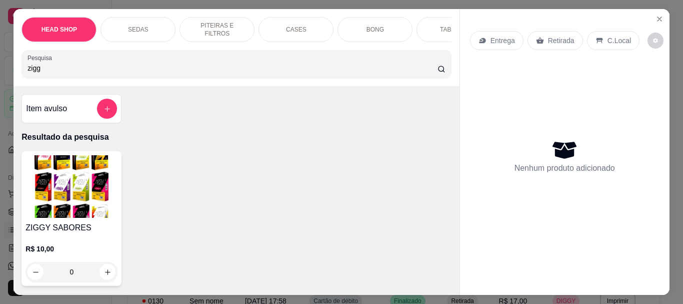
click at [78, 192] on img at bounding box center [72, 186] width 92 height 63
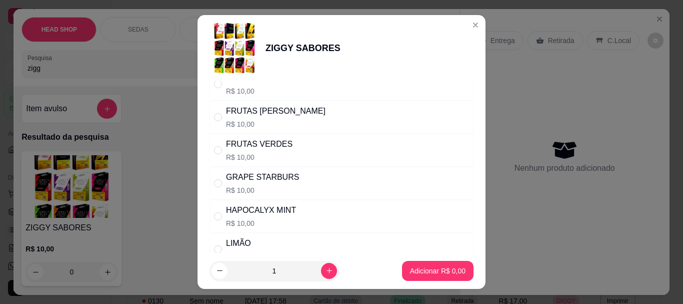
scroll to position [350, 0]
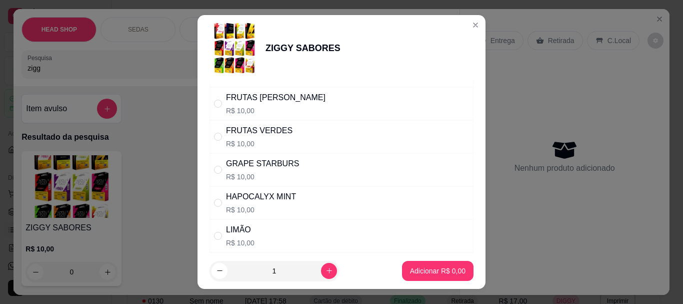
click at [267, 203] on div "HAPOCALYX MINT" at bounding box center [261, 197] width 70 height 12
click at [412, 269] on p "Adicionar R$ 10,00" at bounding box center [436, 271] width 58 height 10
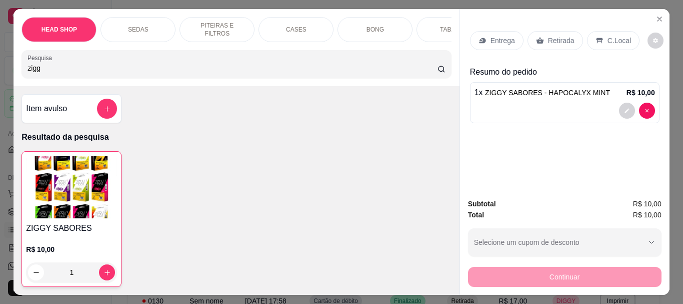
click at [77, 201] on img at bounding box center [71, 187] width 91 height 63
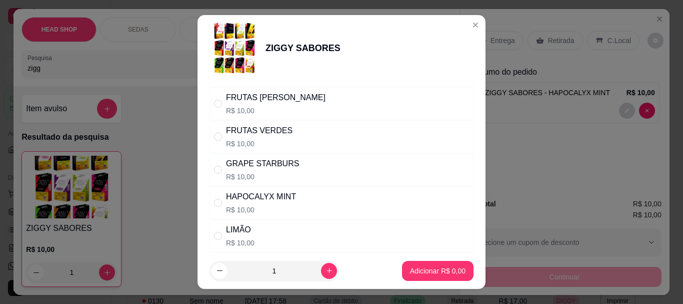
scroll to position [450, 0]
click at [221, 136] on div "" at bounding box center [220, 135] width 12 height 11
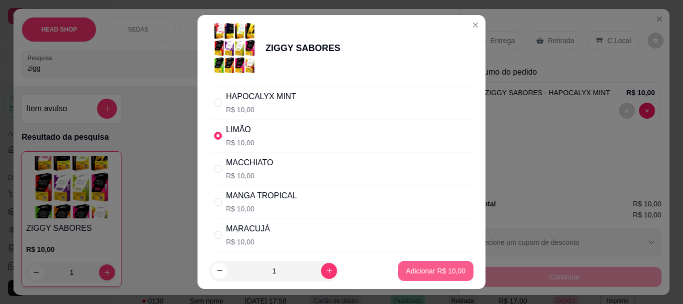
click at [410, 274] on p "Adicionar R$ 10,00" at bounding box center [436, 271] width 60 height 10
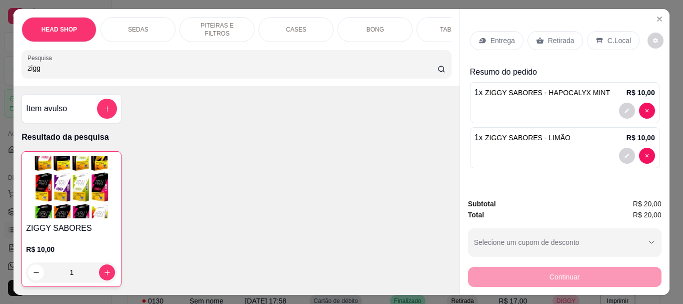
click at [73, 186] on img at bounding box center [71, 187] width 91 height 63
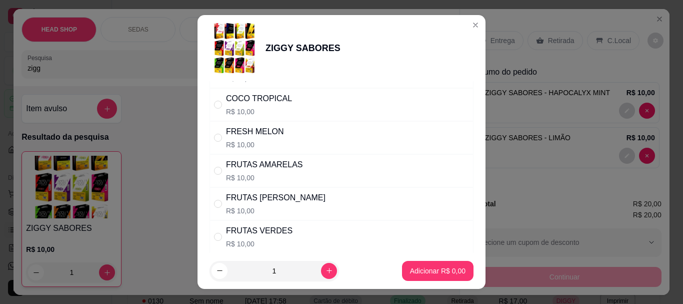
scroll to position [346, 0]
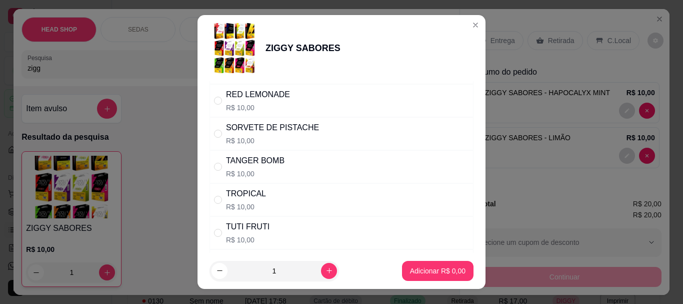
scroll to position [700, 0]
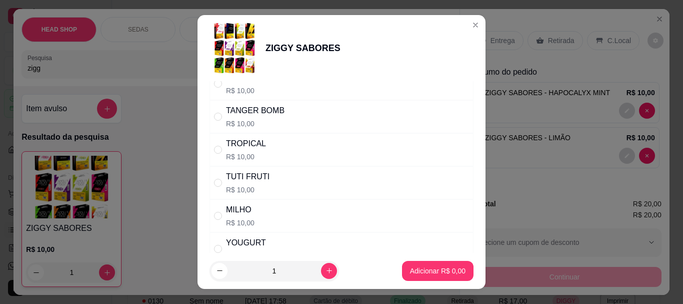
click at [244, 181] on div "TUTI FRUTI" at bounding box center [248, 177] width 44 height 12
radio input "true"
click at [407, 274] on p "Adicionar R$ 10,00" at bounding box center [436, 271] width 58 height 10
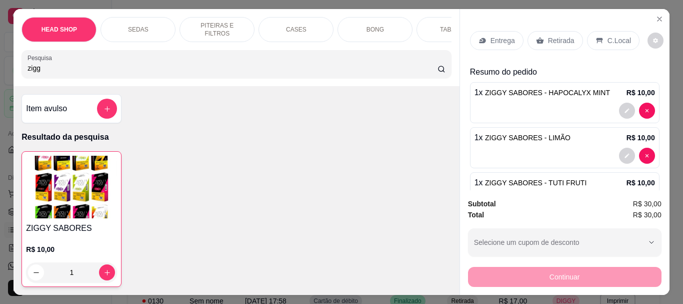
click at [548, 40] on p "Retirada" at bounding box center [561, 41] width 27 height 10
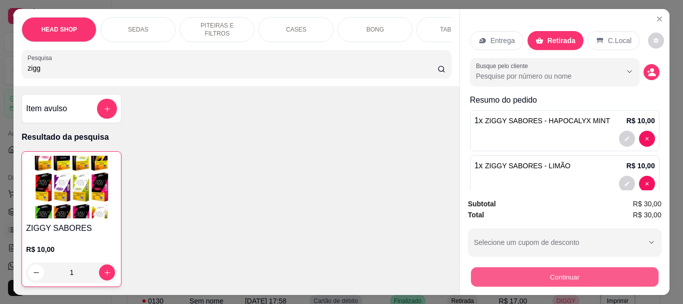
click at [552, 268] on button "Continuar" at bounding box center [565, 277] width 188 height 20
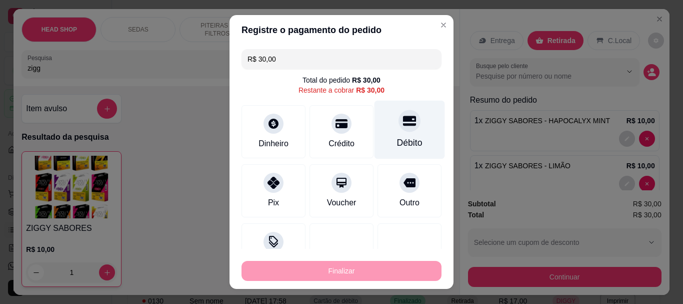
click at [399, 131] on div at bounding box center [410, 121] width 22 height 22
type input "R$ 0,00"
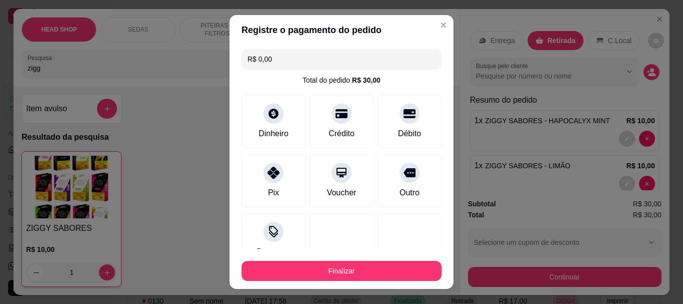
click at [384, 260] on div "Finalizar" at bounding box center [342, 269] width 200 height 24
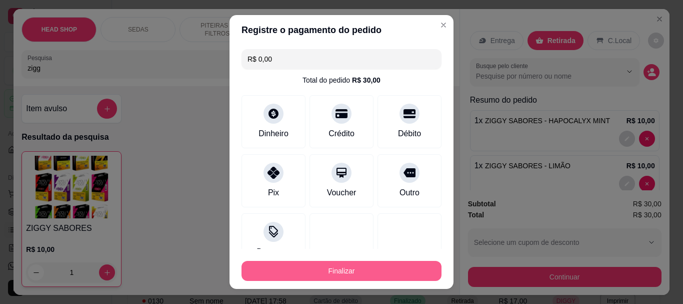
click at [381, 270] on button "Finalizar" at bounding box center [342, 271] width 200 height 20
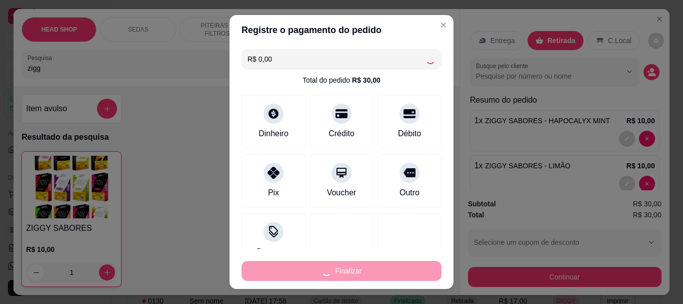
type input "0"
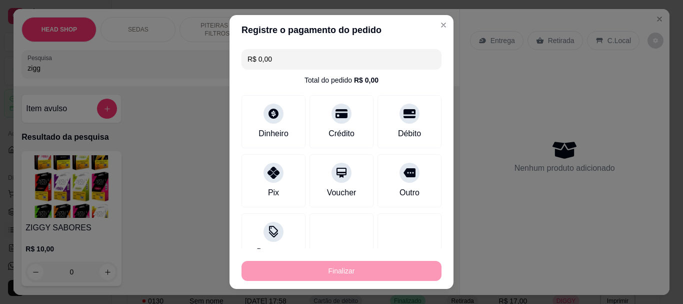
type input "-R$ 30,00"
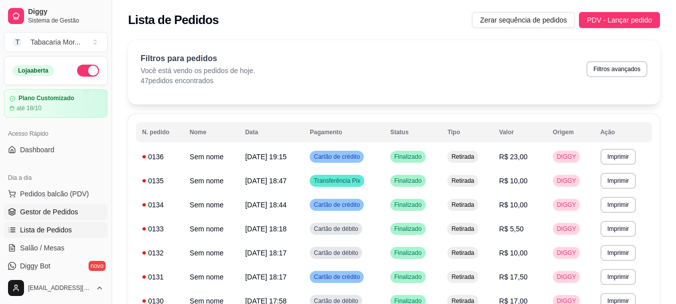
click at [42, 209] on span "Gestor de Pedidos" at bounding box center [49, 212] width 58 height 10
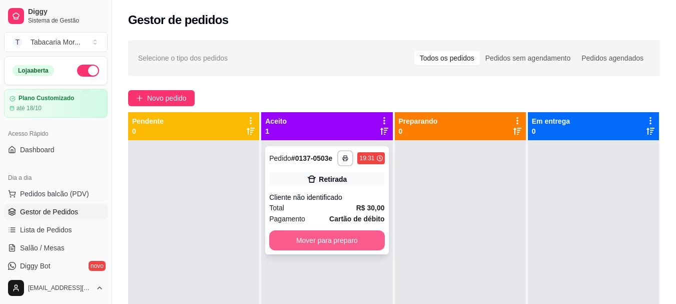
click at [362, 247] on button "Mover para preparo" at bounding box center [326, 240] width 115 height 20
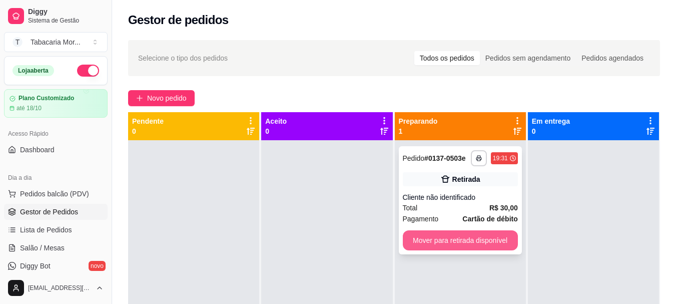
click at [431, 242] on button "Mover para retirada disponível" at bounding box center [460, 240] width 115 height 20
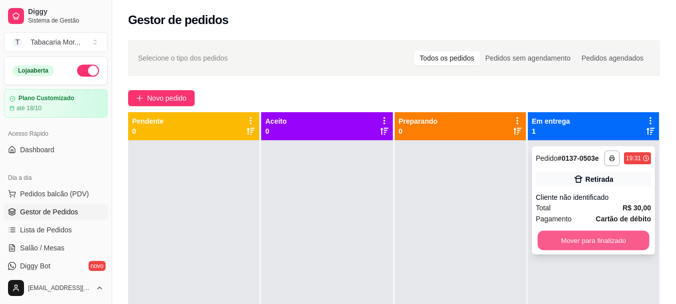
click at [557, 240] on button "Mover para finalizado" at bounding box center [593, 241] width 112 height 20
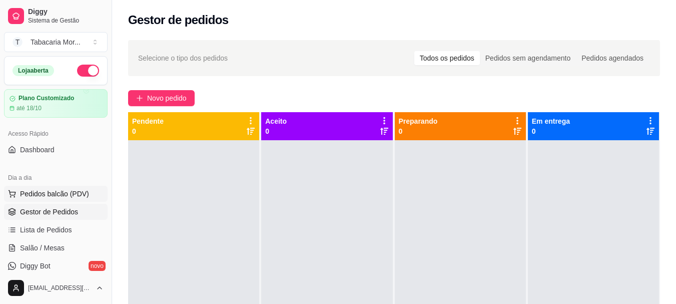
click at [81, 194] on span "Pedidos balcão (PDV)" at bounding box center [54, 194] width 69 height 10
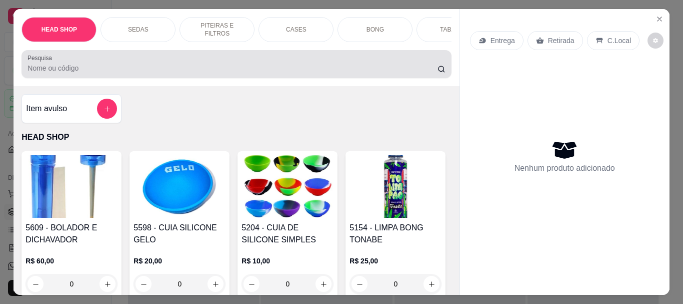
click at [118, 73] on input "Pesquisa" at bounding box center [233, 68] width 410 height 10
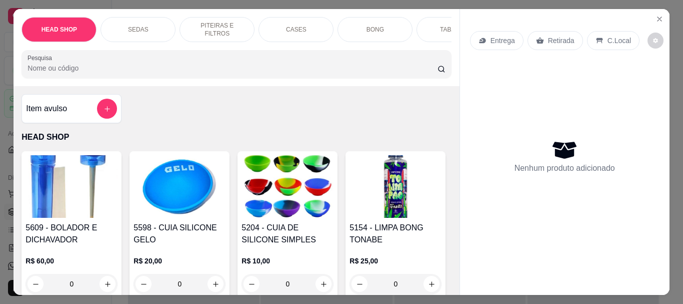
click at [55, 71] on input "Pesquisa" at bounding box center [233, 68] width 410 height 10
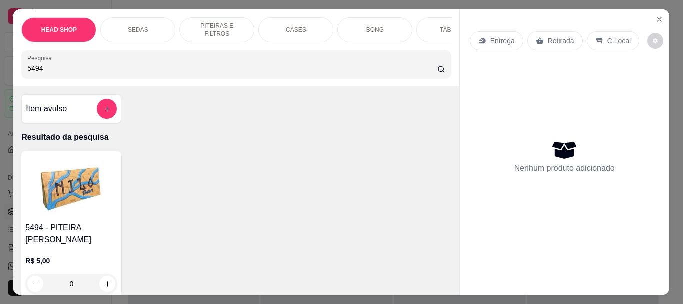
type input "5494"
click at [30, 203] on img at bounding box center [72, 186] width 92 height 63
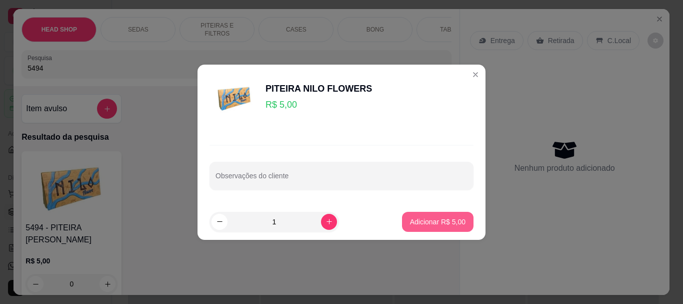
click at [444, 229] on button "Adicionar R$ 5,00" at bounding box center [438, 222] width 72 height 20
type input "1"
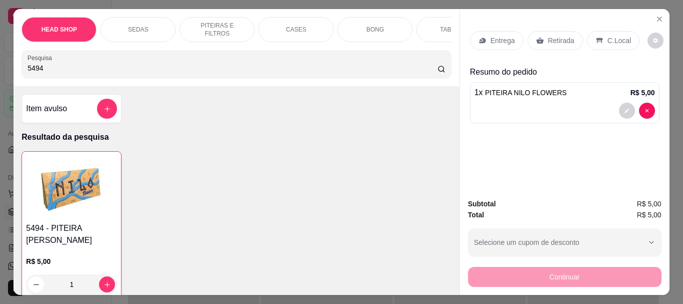
click at [93, 73] on input "5494" at bounding box center [233, 68] width 410 height 10
type input "5"
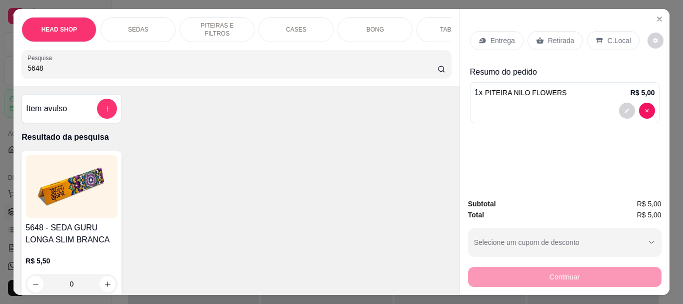
type input "5648"
click at [60, 202] on img at bounding box center [72, 186] width 92 height 63
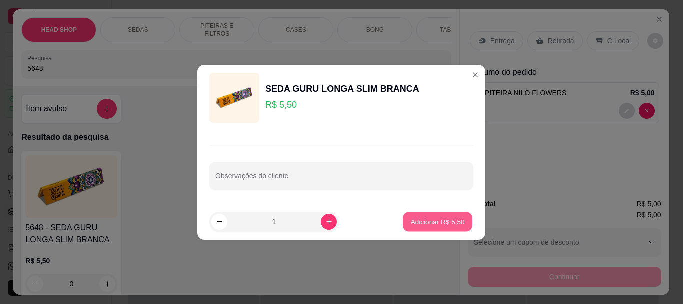
click at [447, 225] on p "Adicionar R$ 5,50" at bounding box center [438, 222] width 54 height 10
type input "1"
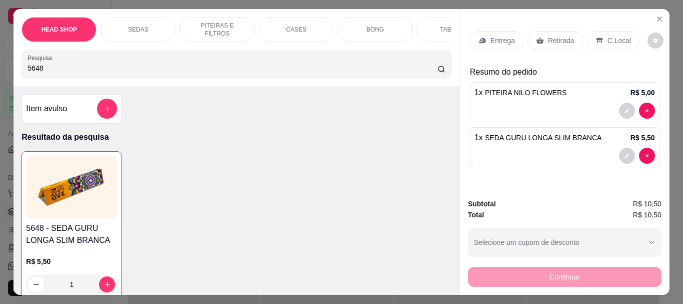
click at [562, 36] on p "Retirada" at bounding box center [561, 41] width 27 height 10
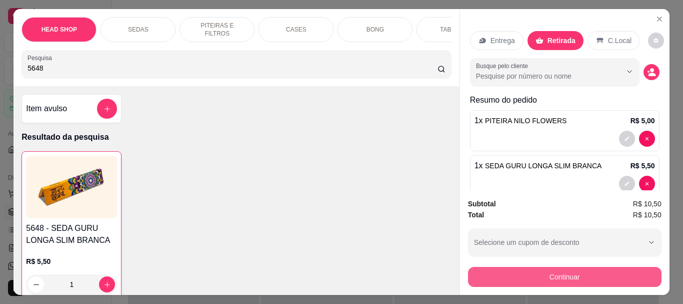
click at [497, 276] on button "Continuar" at bounding box center [565, 277] width 194 height 20
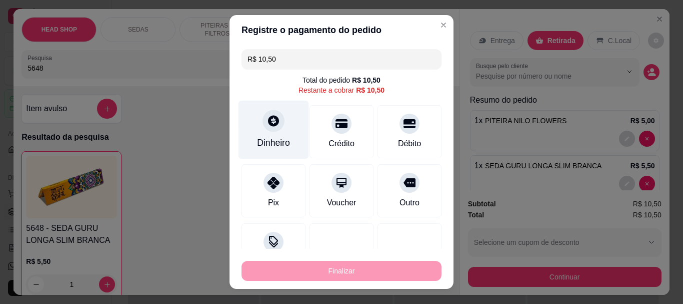
click at [269, 131] on div at bounding box center [274, 121] width 22 height 22
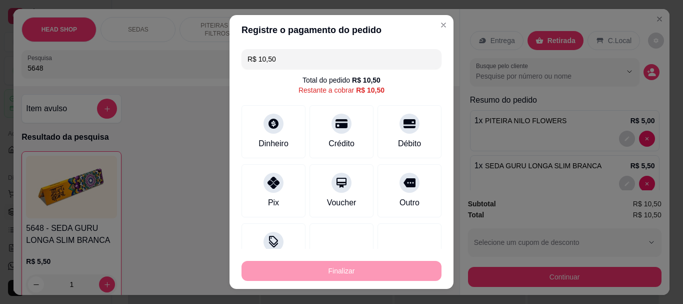
click at [290, 146] on input "0,00" at bounding box center [342, 142] width 200 height 20
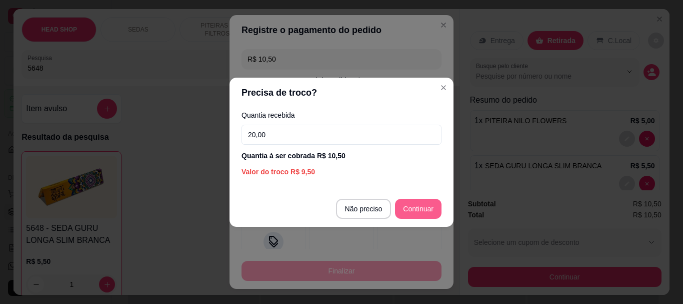
type input "20,00"
type input "R$ 0,00"
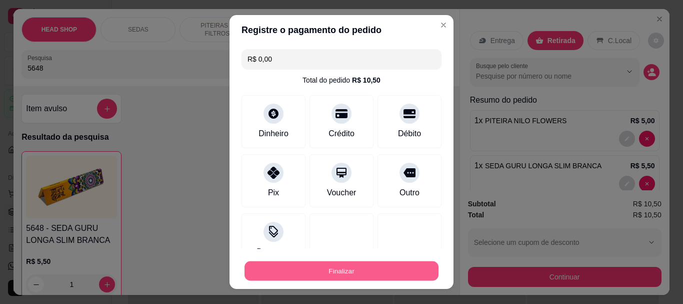
click at [379, 269] on button "Finalizar" at bounding box center [342, 271] width 194 height 20
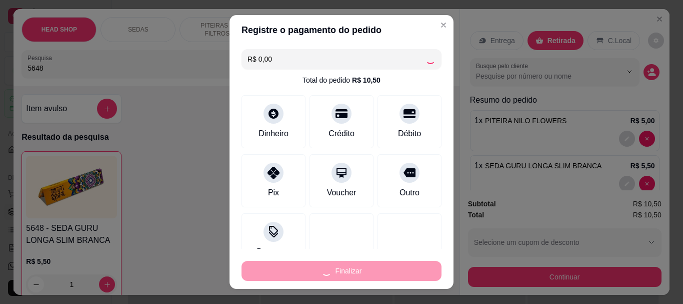
type input "0"
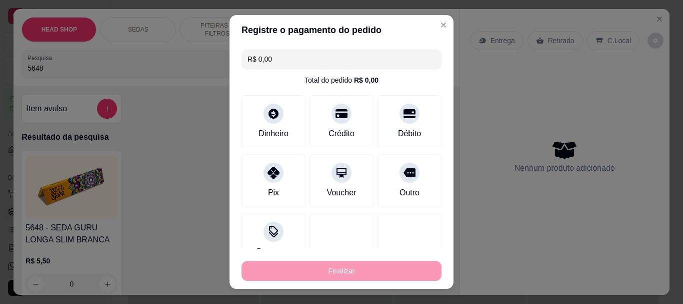
type input "-R$ 10,50"
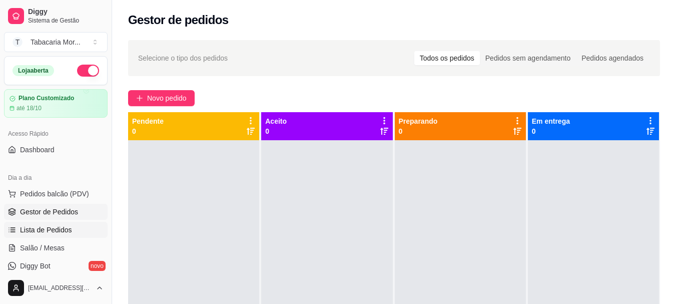
click at [66, 234] on span "Lista de Pedidos" at bounding box center [46, 230] width 52 height 10
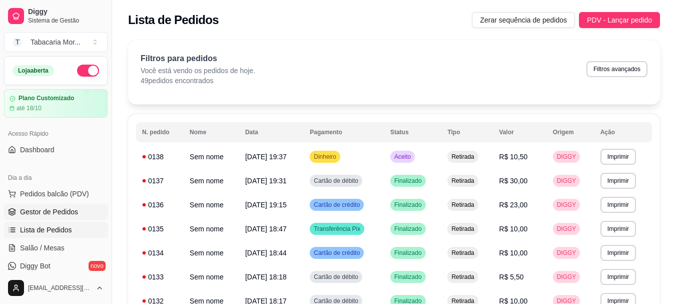
click at [52, 212] on span "Gestor de Pedidos" at bounding box center [49, 212] width 58 height 10
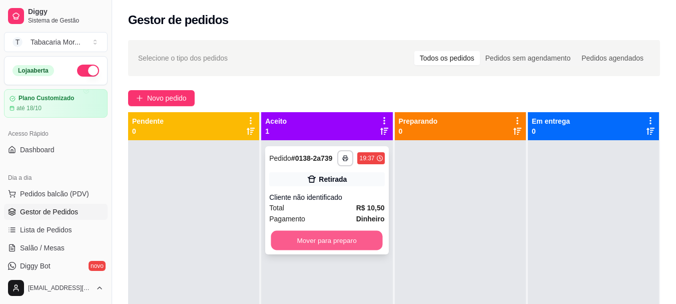
click at [325, 239] on button "Mover para preparo" at bounding box center [327, 241] width 112 height 20
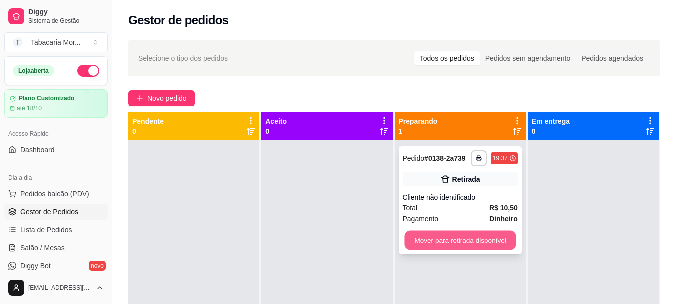
click at [453, 239] on button "Mover para retirada disponível" at bounding box center [460, 241] width 112 height 20
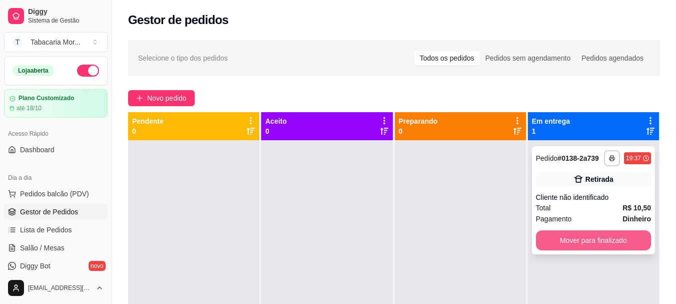
click at [575, 235] on button "Mover para finalizado" at bounding box center [593, 240] width 115 height 20
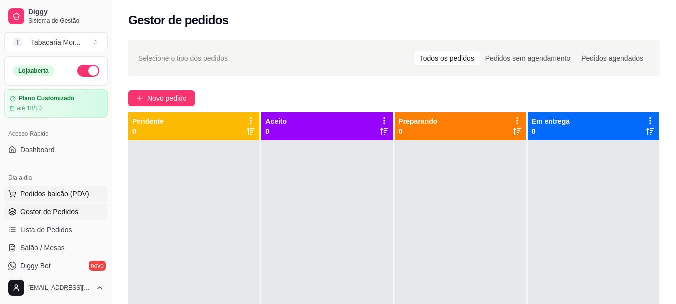
click at [47, 191] on span "Pedidos balcão (PDV)" at bounding box center [54, 194] width 69 height 10
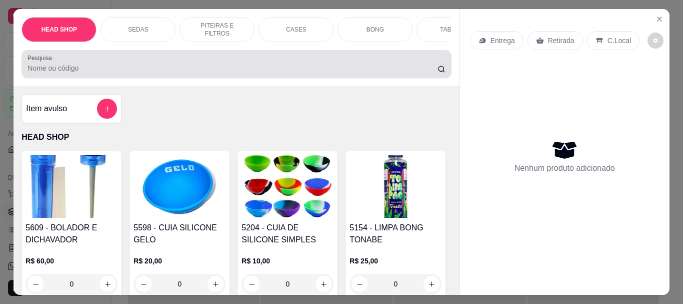
click at [55, 65] on div at bounding box center [237, 64] width 418 height 20
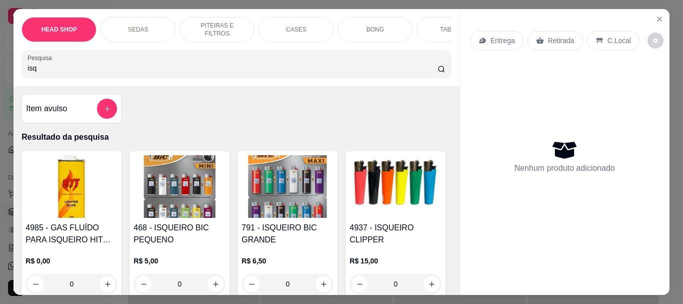
type input "isq"
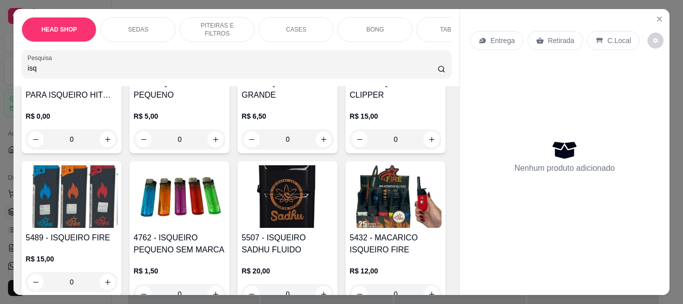
scroll to position [150, 0]
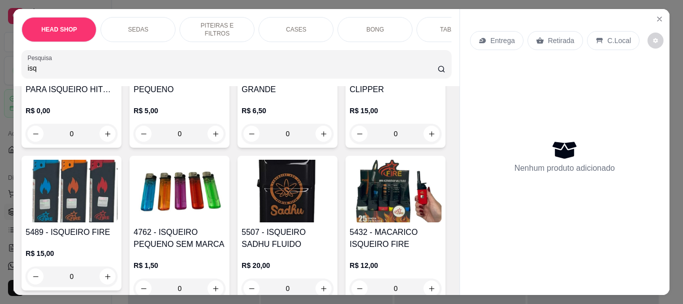
click at [226, 208] on img at bounding box center [180, 191] width 92 height 63
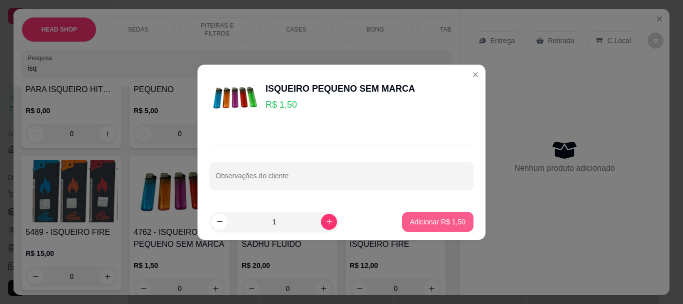
click at [444, 216] on button "Adicionar R$ 1,50" at bounding box center [438, 222] width 72 height 20
type input "1"
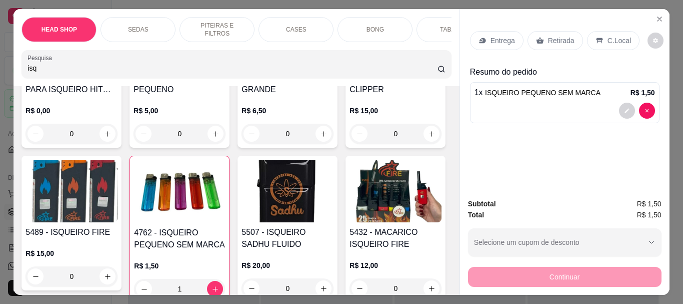
drag, startPoint x: 565, startPoint y: 36, endPoint x: 541, endPoint y: 199, distance: 164.8
click at [565, 37] on p "Retirada" at bounding box center [561, 41] width 27 height 10
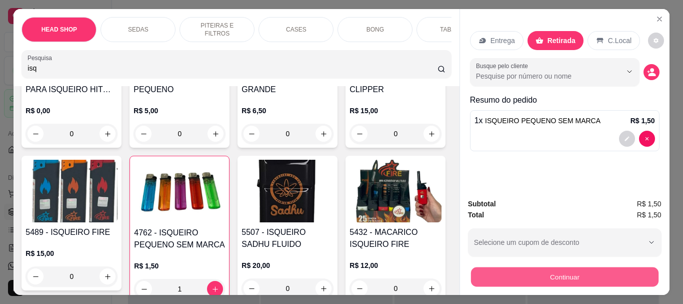
click at [520, 271] on button "Continuar" at bounding box center [565, 277] width 188 height 20
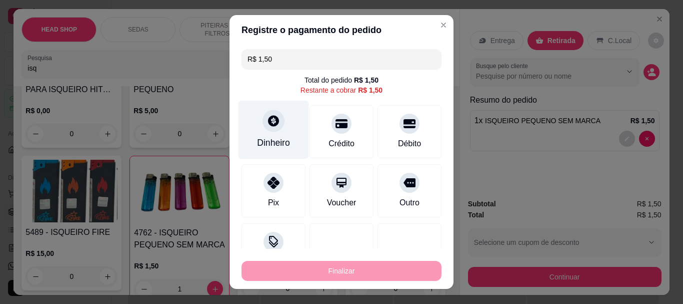
click at [276, 126] on div at bounding box center [274, 121] width 22 height 22
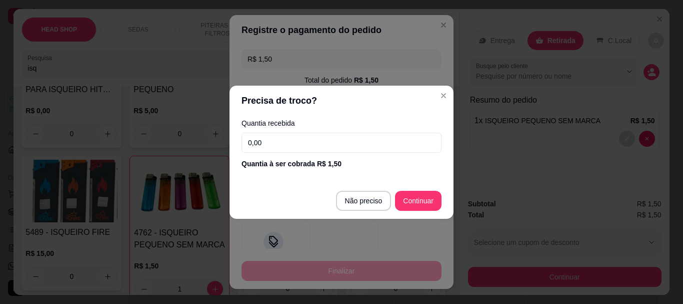
click at [315, 143] on input "0,00" at bounding box center [342, 143] width 200 height 20
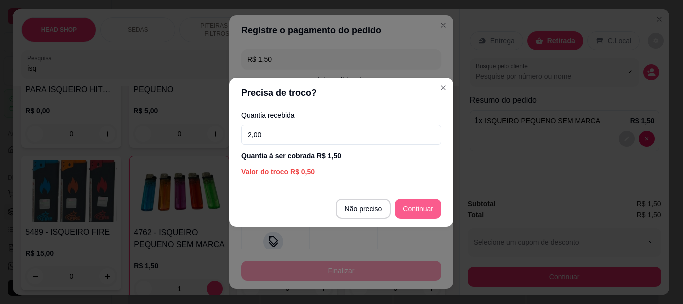
type input "2,00"
type input "R$ 0,00"
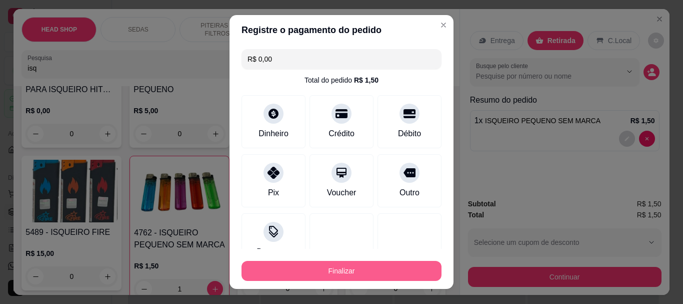
click at [392, 269] on button "Finalizar" at bounding box center [342, 271] width 200 height 20
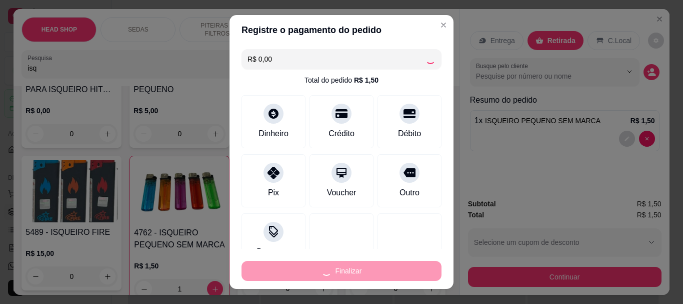
type input "0"
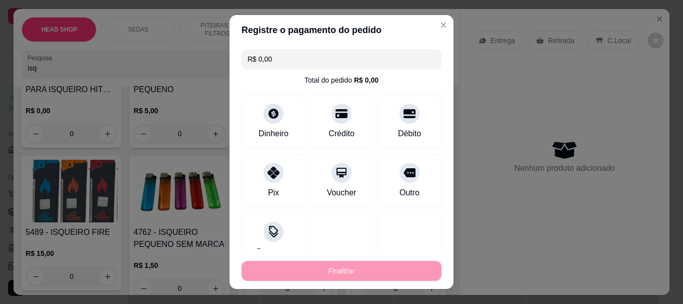
type input "-R$ 1,50"
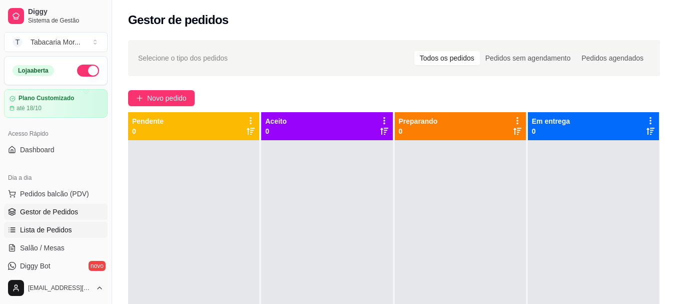
click at [61, 231] on span "Lista de Pedidos" at bounding box center [46, 230] width 52 height 10
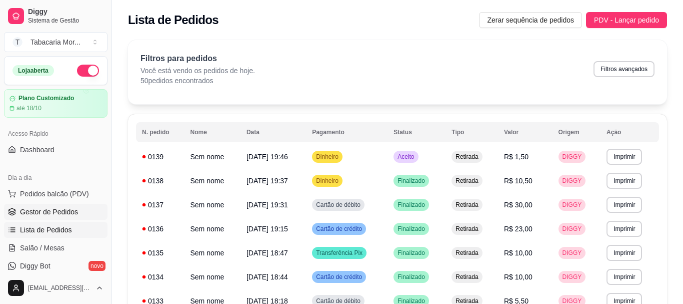
click at [57, 214] on span "Gestor de Pedidos" at bounding box center [49, 212] width 58 height 10
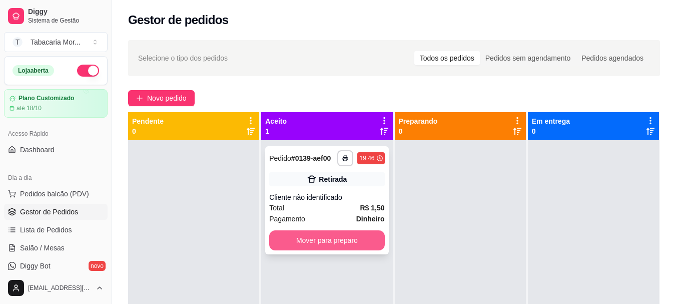
click at [345, 239] on button "Mover para preparo" at bounding box center [326, 240] width 115 height 20
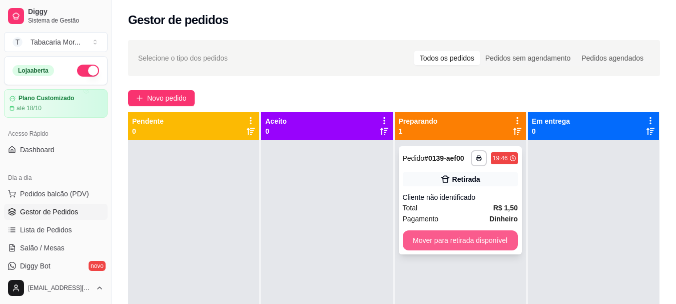
click at [450, 243] on button "Mover para retirada disponível" at bounding box center [460, 240] width 115 height 20
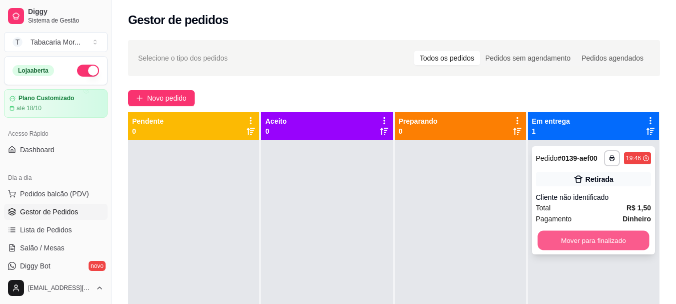
click at [543, 235] on button "Mover para finalizado" at bounding box center [593, 241] width 112 height 20
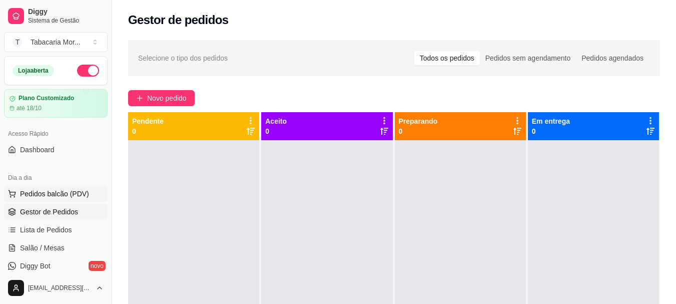
click at [31, 194] on span "Pedidos balcão (PDV)" at bounding box center [54, 194] width 69 height 10
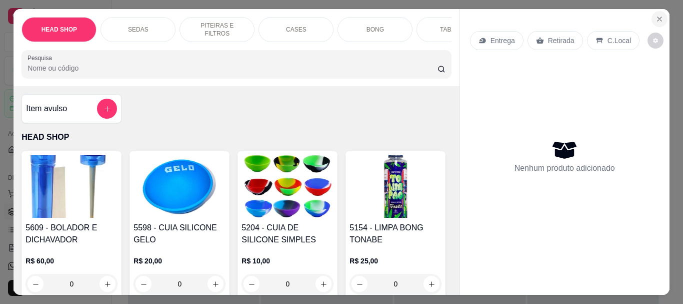
click at [656, 15] on icon "Close" at bounding box center [660, 19] width 8 height 8
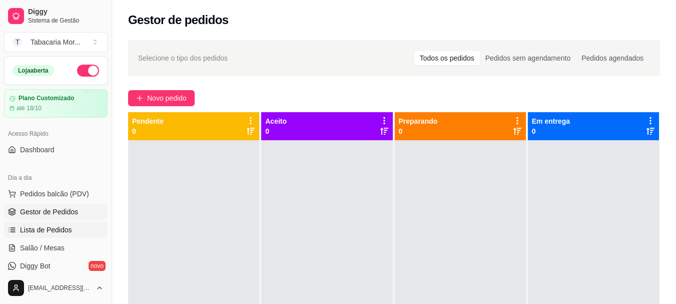
click at [57, 230] on span "Lista de Pedidos" at bounding box center [46, 230] width 52 height 10
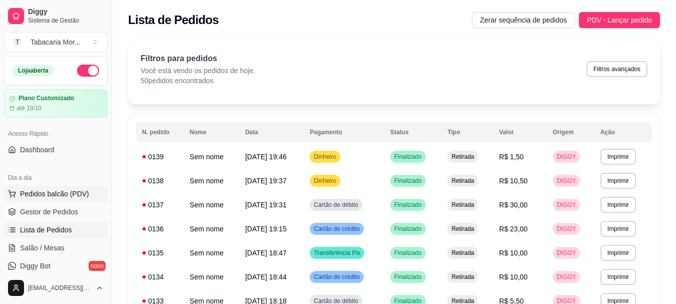
click at [45, 197] on span "Pedidos balcão (PDV)" at bounding box center [54, 194] width 69 height 10
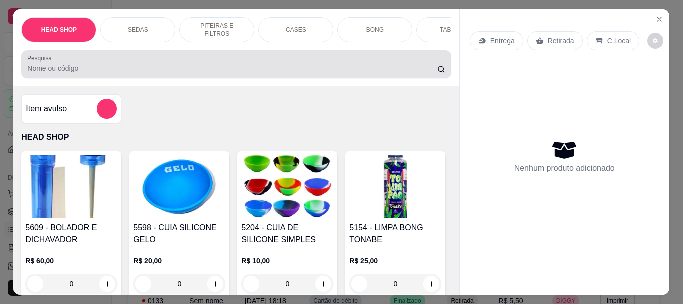
click at [76, 71] on input "Pesquisa" at bounding box center [233, 68] width 410 height 10
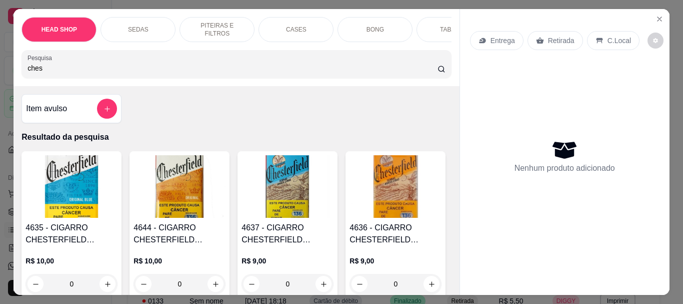
type input "ches"
click at [80, 222] on div "4635 - CIGARRO CHESTERFIELD ORIGINAL BLUE R$ 10,00 0" at bounding box center [72, 224] width 100 height 147
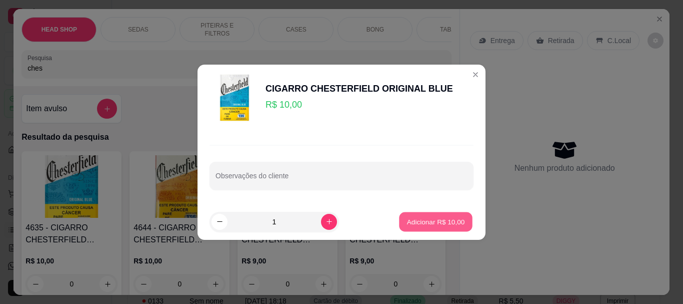
click at [434, 223] on p "Adicionar R$ 10,00" at bounding box center [436, 222] width 58 height 10
type input "1"
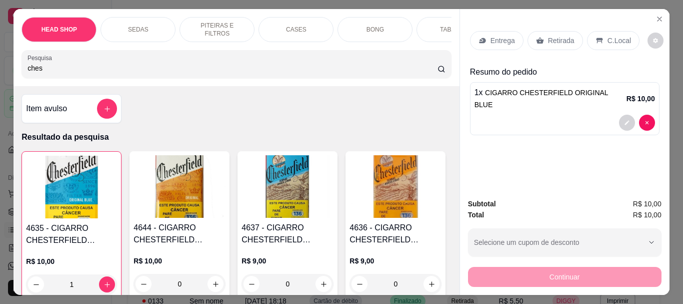
click at [548, 38] on p "Retirada" at bounding box center [561, 41] width 27 height 10
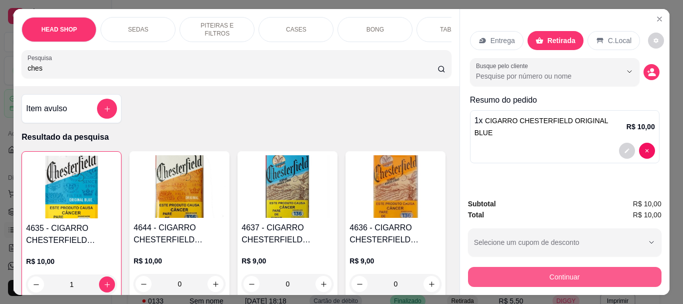
click at [548, 278] on button "Continuar" at bounding box center [565, 277] width 194 height 20
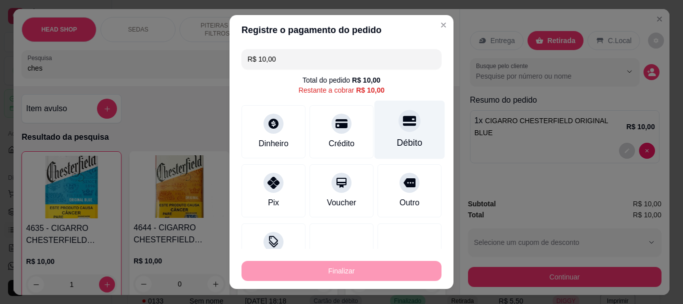
click at [385, 134] on div "Débito" at bounding box center [410, 130] width 71 height 59
type input "R$ 0,00"
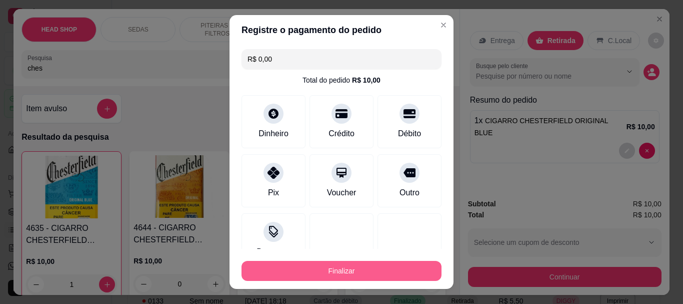
click at [366, 271] on button "Finalizar" at bounding box center [342, 271] width 200 height 20
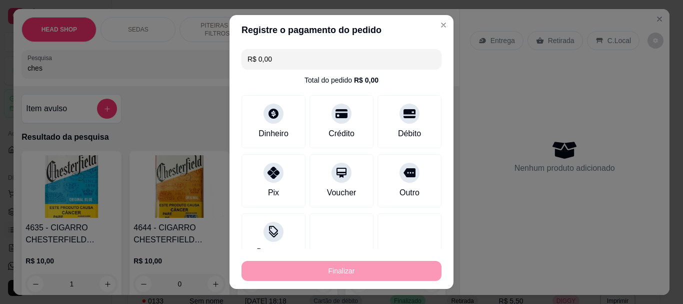
type input "0"
type input "-R$ 10,00"
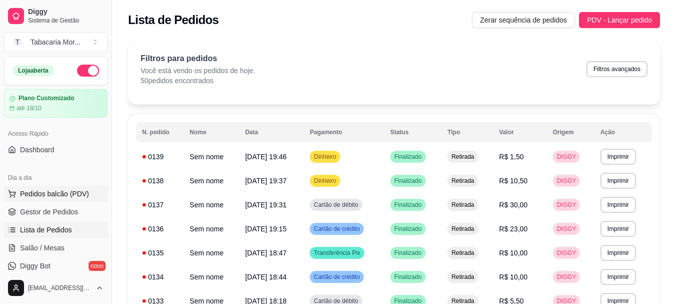
click at [58, 199] on button "Pedidos balcão (PDV)" at bounding box center [56, 194] width 104 height 16
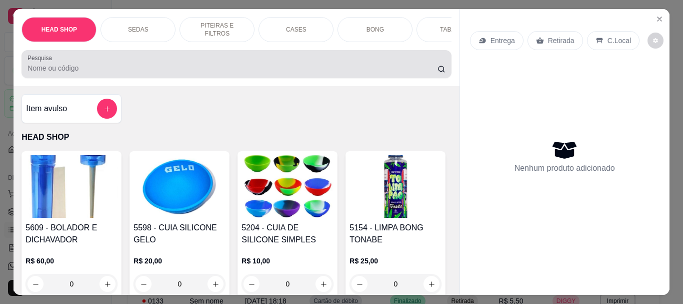
click at [91, 69] on input "Pesquisa" at bounding box center [233, 68] width 410 height 10
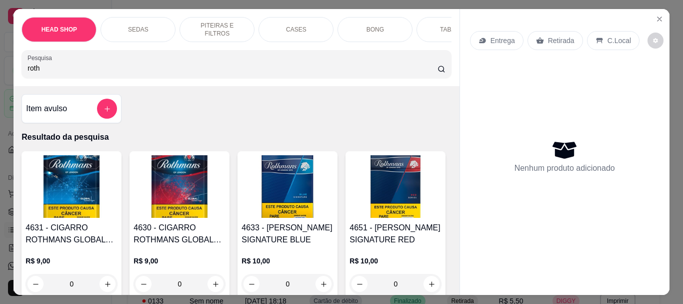
type input "roth"
click at [277, 186] on img at bounding box center [288, 186] width 92 height 63
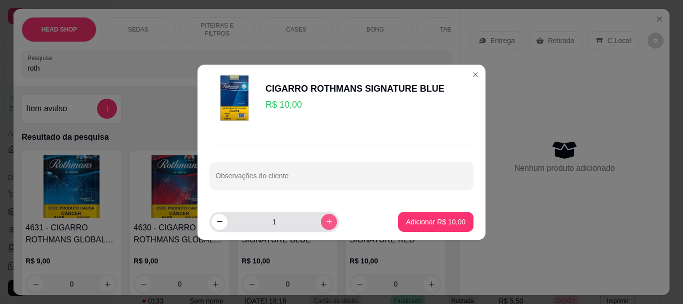
click at [326, 225] on icon "increase-product-quantity" at bounding box center [330, 222] width 8 height 8
type input "2"
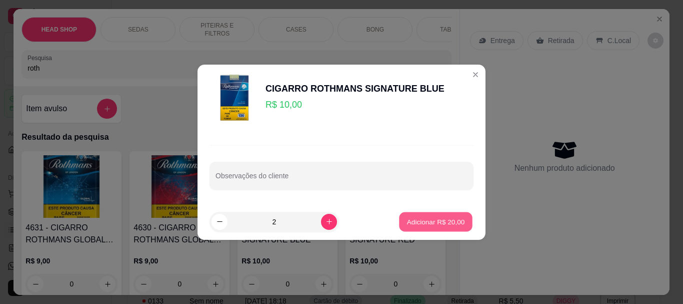
click at [428, 218] on p "Adicionar R$ 20,00" at bounding box center [436, 222] width 58 height 10
type input "2"
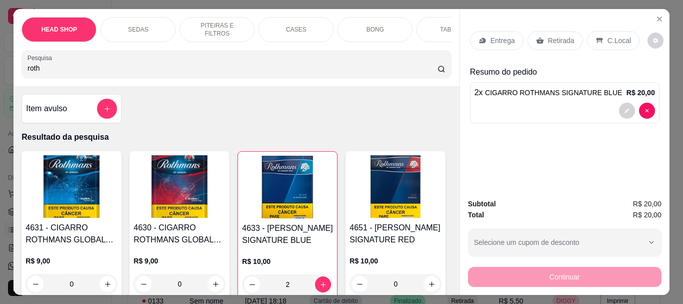
click at [558, 36] on p "Retirada" at bounding box center [561, 41] width 27 height 10
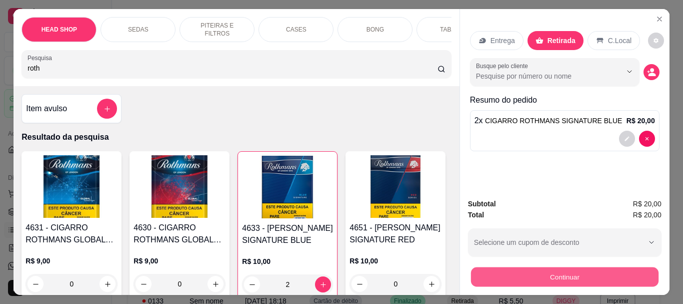
click at [527, 273] on button "Continuar" at bounding box center [565, 277] width 188 height 20
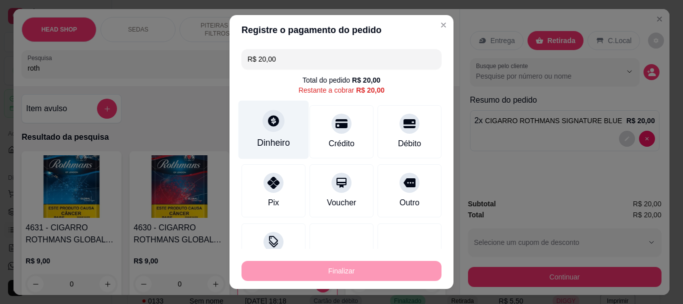
click at [263, 125] on div at bounding box center [274, 121] width 22 height 22
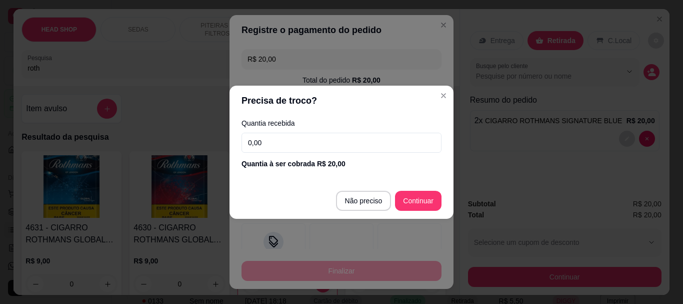
click at [285, 136] on input "0,00" at bounding box center [342, 143] width 200 height 20
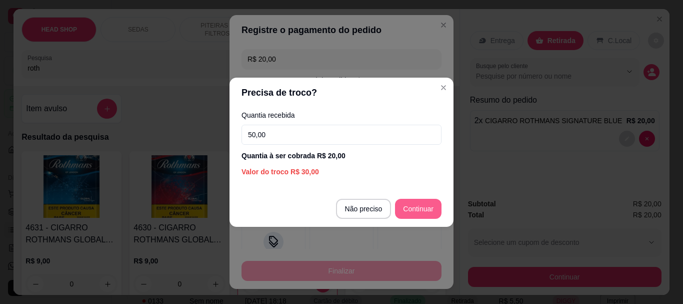
type input "50,00"
type input "R$ 0,00"
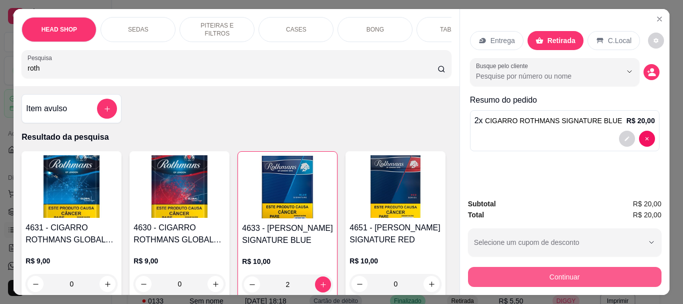
click at [505, 269] on button "Continuar" at bounding box center [565, 277] width 194 height 20
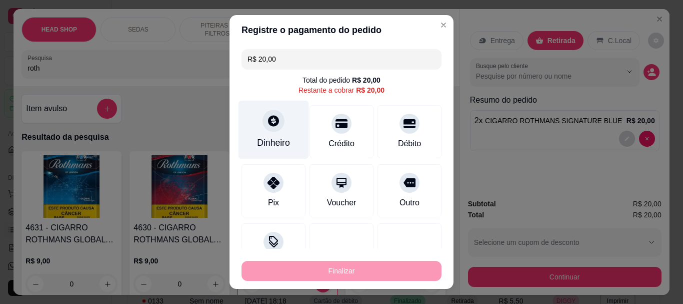
click at [260, 131] on div "Dinheiro" at bounding box center [274, 130] width 71 height 59
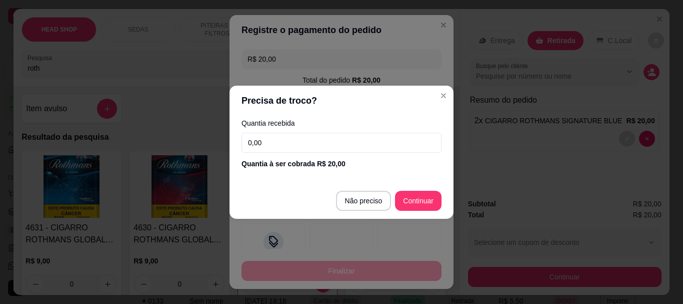
click at [279, 142] on input "0,00" at bounding box center [342, 143] width 200 height 20
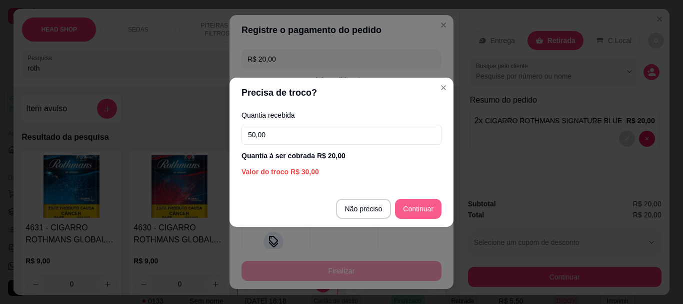
type input "50,00"
type input "R$ 0,00"
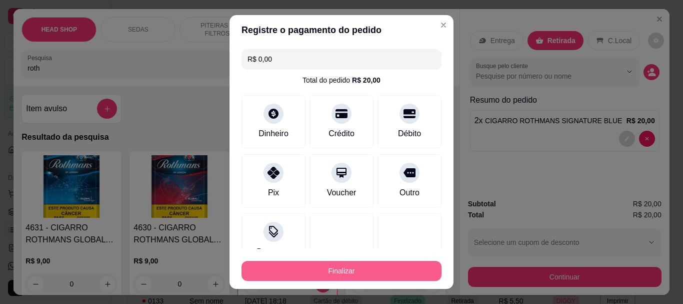
click at [350, 268] on button "Finalizar" at bounding box center [342, 271] width 200 height 20
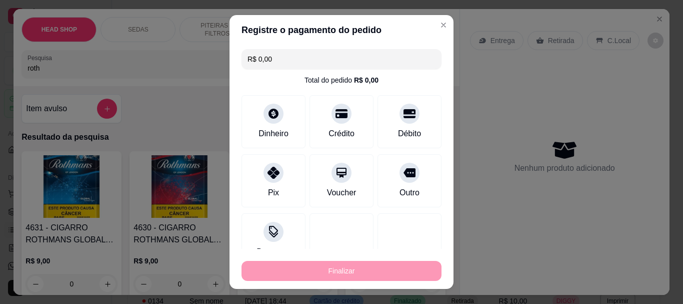
type input "0"
type input "-R$ 20,00"
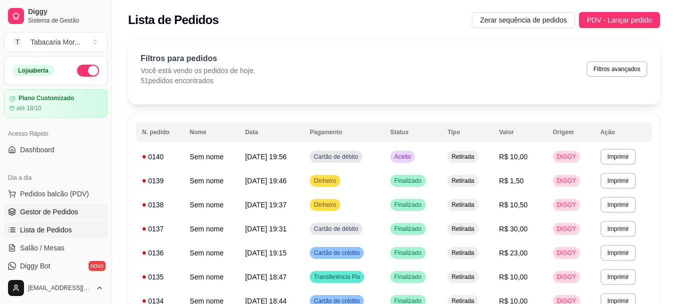
click at [53, 210] on span "Gestor de Pedidos" at bounding box center [49, 212] width 58 height 10
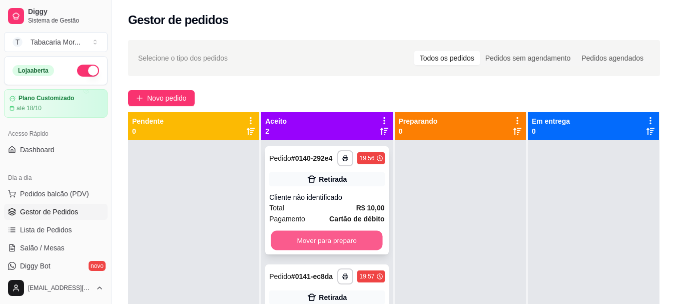
click at [333, 231] on button "Mover para preparo" at bounding box center [327, 241] width 112 height 20
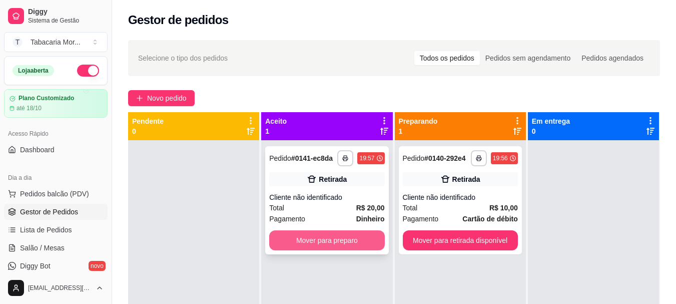
click at [335, 239] on button "Mover para preparo" at bounding box center [326, 240] width 115 height 20
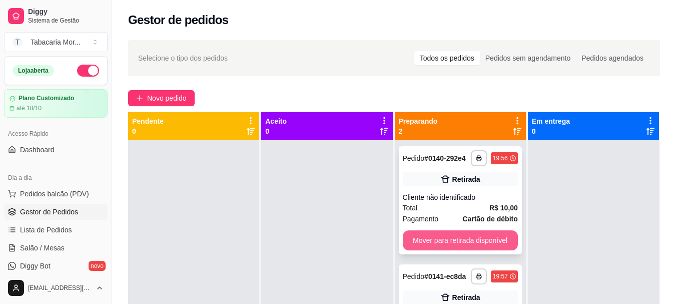
click at [437, 237] on button "Mover para retirada disponível" at bounding box center [460, 240] width 115 height 20
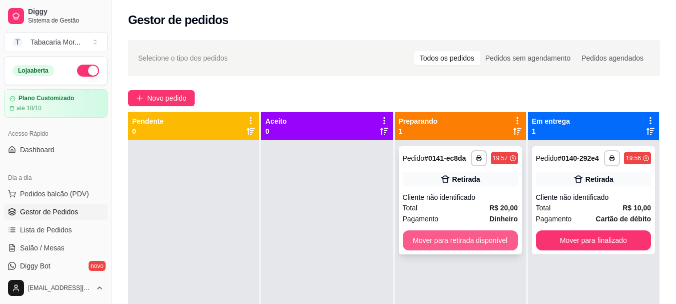
click at [437, 241] on button "Mover para retirada disponível" at bounding box center [460, 240] width 115 height 20
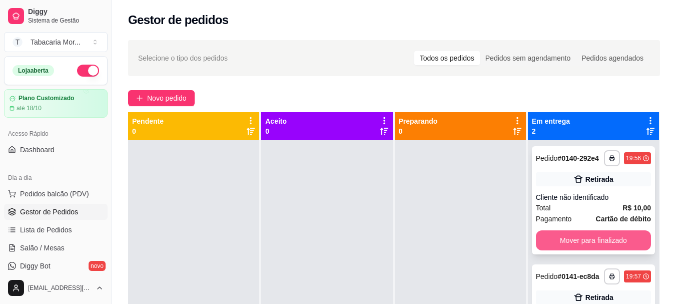
click at [558, 242] on button "Mover para finalizado" at bounding box center [593, 240] width 115 height 20
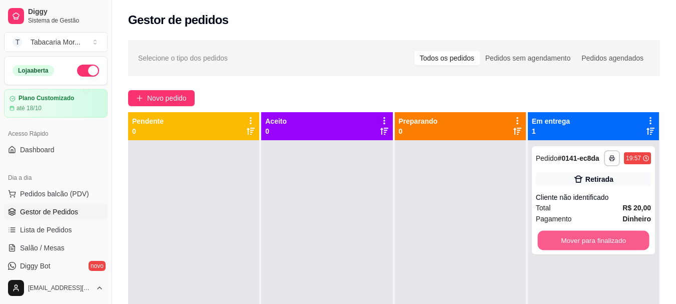
click at [558, 242] on button "Mover para finalizado" at bounding box center [593, 241] width 112 height 20
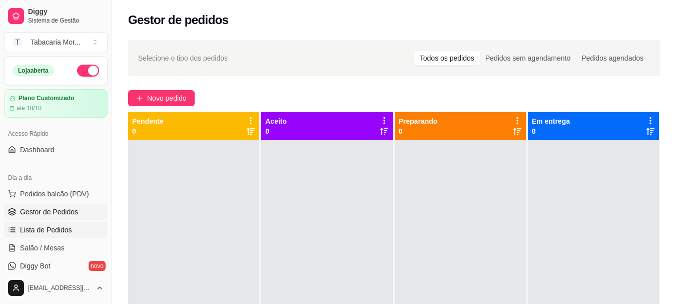
click at [43, 227] on span "Lista de Pedidos" at bounding box center [46, 230] width 52 height 10
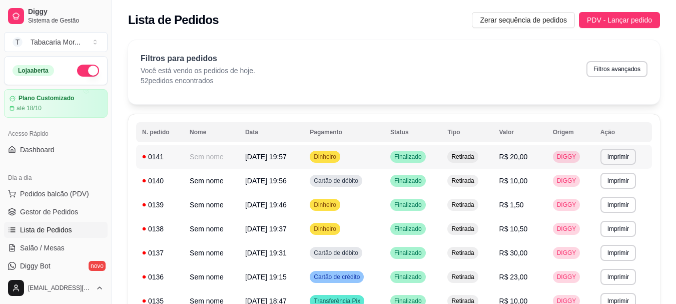
click at [318, 158] on td "Dinheiro" at bounding box center [344, 157] width 81 height 24
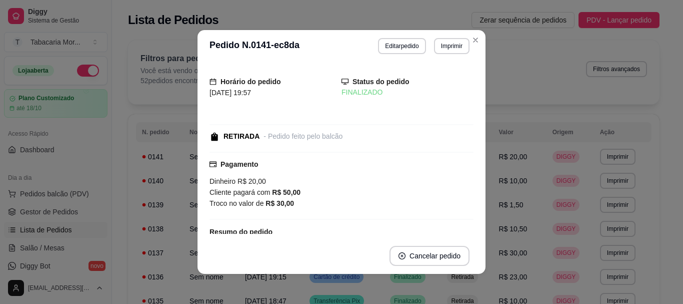
scroll to position [70, 0]
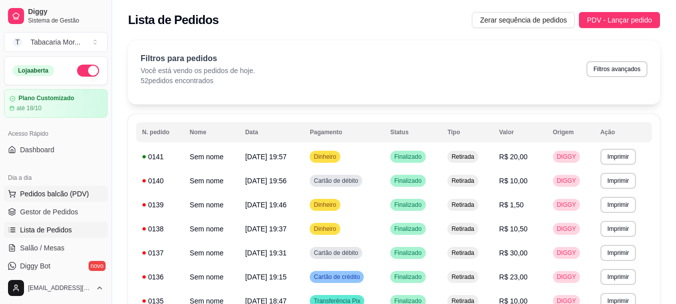
click at [42, 192] on span "Pedidos balcão (PDV)" at bounding box center [54, 194] width 69 height 10
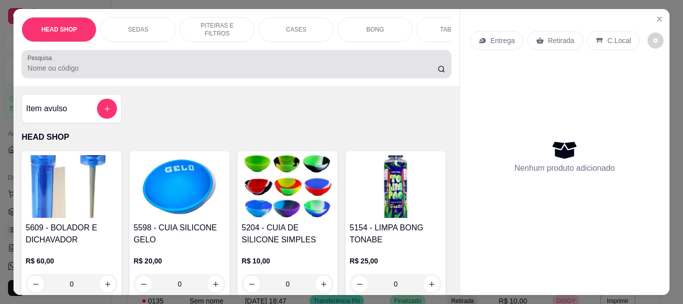
click at [58, 70] on input "Pesquisa" at bounding box center [233, 68] width 410 height 10
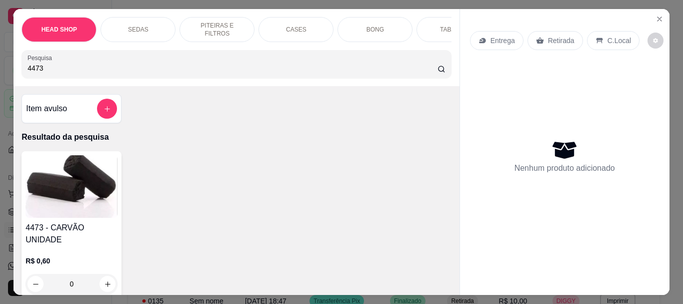
type input "4473"
click at [62, 218] on img at bounding box center [72, 186] width 92 height 63
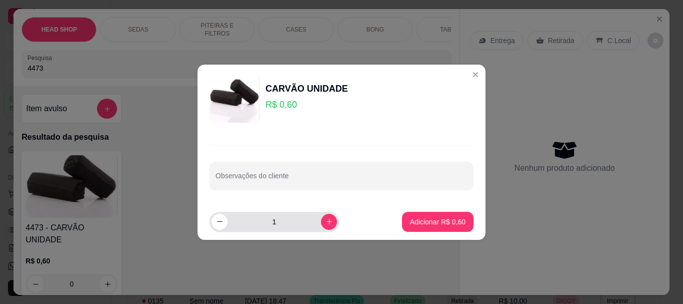
click at [278, 223] on input "1" at bounding box center [275, 222] width 94 height 20
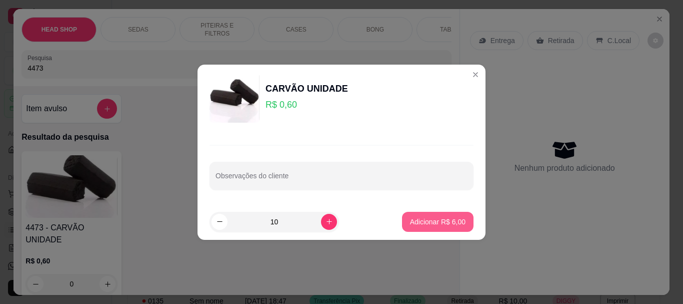
type input "10"
click at [441, 218] on p "Adicionar R$ 6,00" at bounding box center [438, 222] width 56 height 10
type input "10"
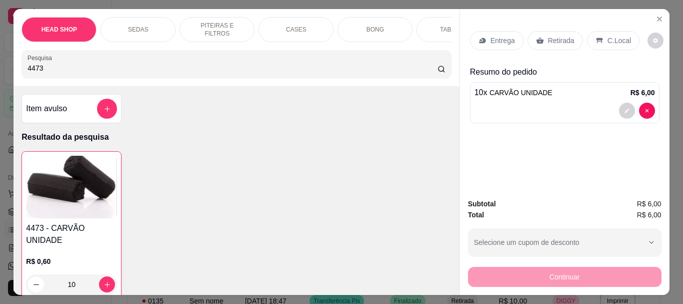
click at [559, 36] on p "Retirada" at bounding box center [561, 41] width 27 height 10
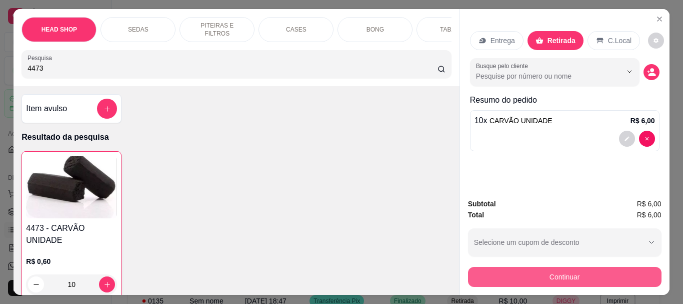
click at [539, 279] on button "Continuar" at bounding box center [565, 277] width 194 height 20
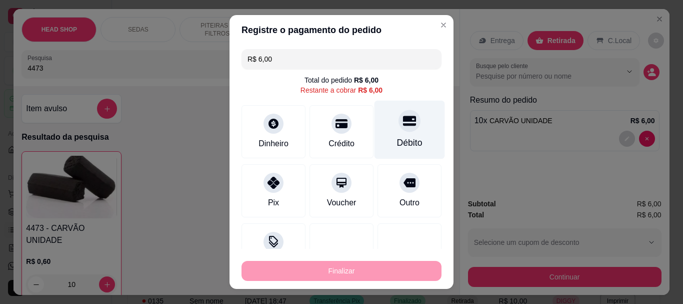
click at [399, 130] on div at bounding box center [410, 121] width 22 height 22
type input "R$ 0,00"
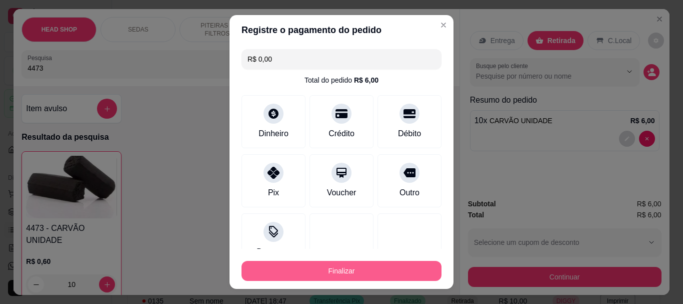
click at [368, 269] on button "Finalizar" at bounding box center [342, 271] width 200 height 20
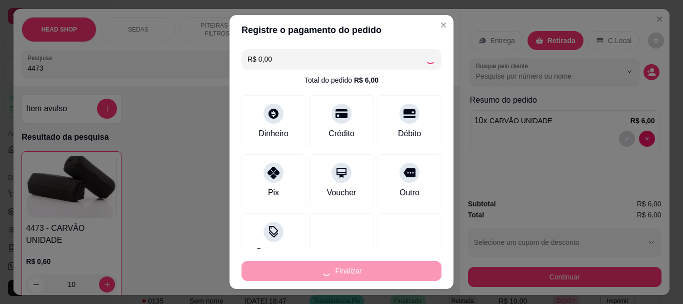
type input "0"
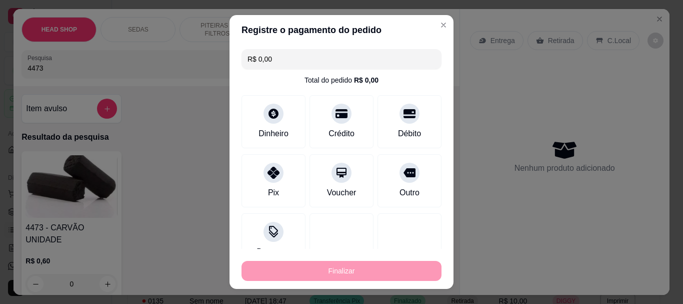
type input "-R$ 6,00"
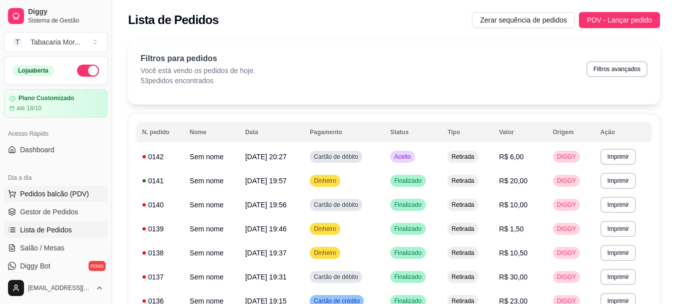
click at [67, 193] on span "Pedidos balcão (PDV)" at bounding box center [54, 194] width 69 height 10
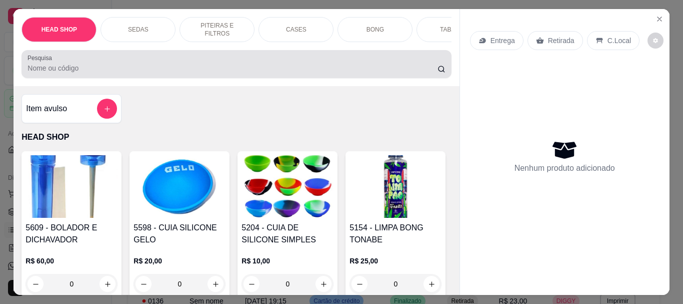
click at [109, 73] on input "Pesquisa" at bounding box center [233, 68] width 410 height 10
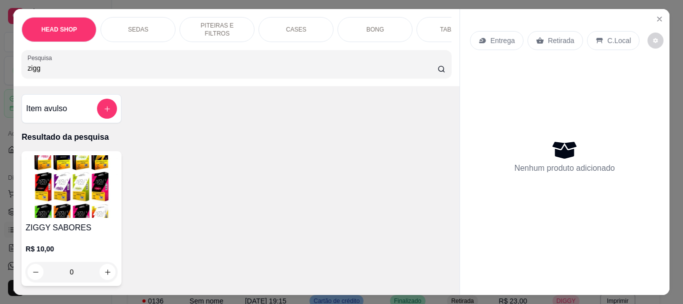
type input "zigg"
click at [95, 166] on img at bounding box center [72, 186] width 92 height 63
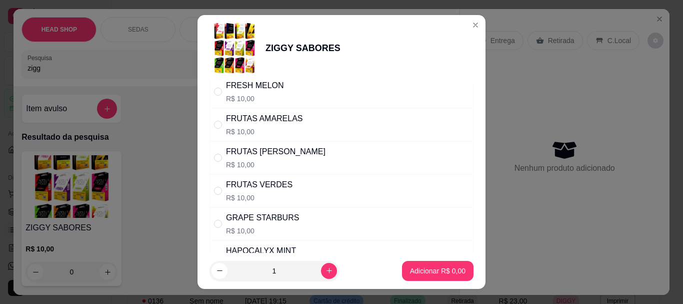
scroll to position [300, 0]
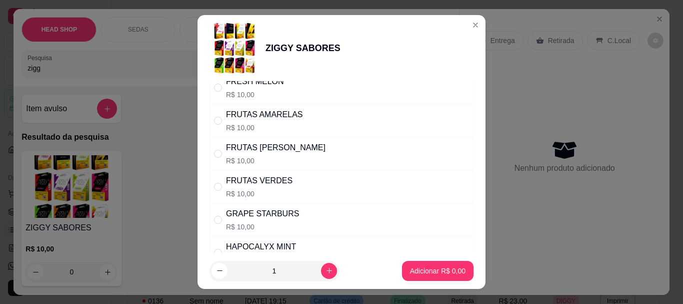
click at [261, 155] on div "FRUTAS ROXAS R$ 10,00" at bounding box center [276, 154] width 100 height 24
radio input "true"
click at [432, 281] on footer "1 Adicionar R$ 10,00" at bounding box center [342, 271] width 288 height 36
click at [424, 273] on p "Adicionar R$ 10,00" at bounding box center [436, 271] width 60 height 10
type input "1"
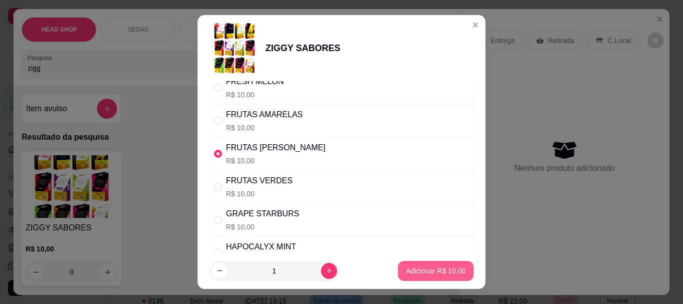
type input "1"
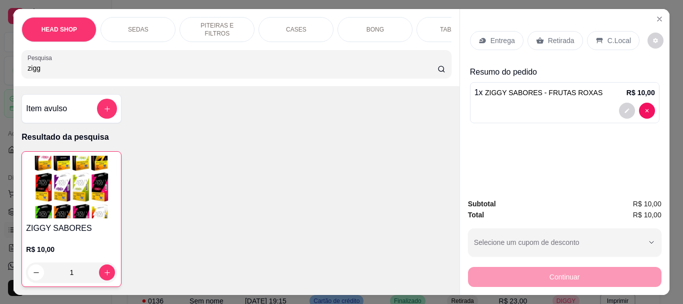
click at [62, 213] on img at bounding box center [71, 187] width 91 height 63
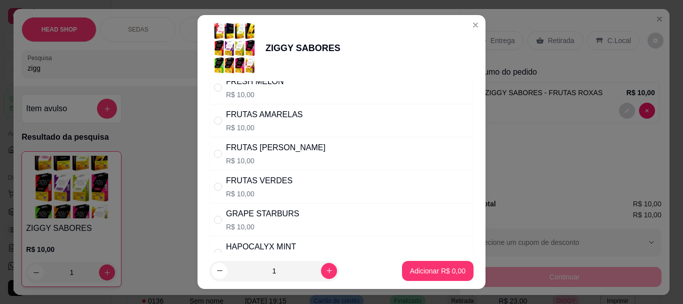
scroll to position [350, 0]
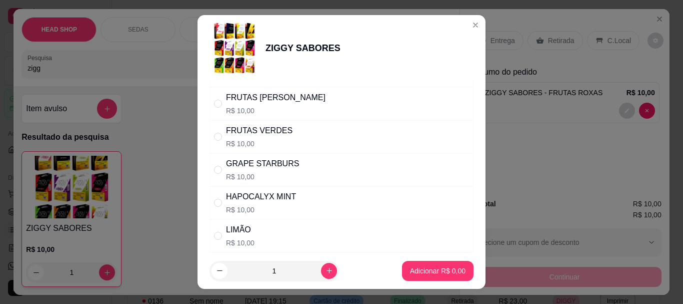
click at [254, 166] on div "GRAPE STARBURS" at bounding box center [262, 164] width 73 height 12
radio input "true"
click at [410, 268] on p "Adicionar R$ 10,00" at bounding box center [436, 271] width 60 height 10
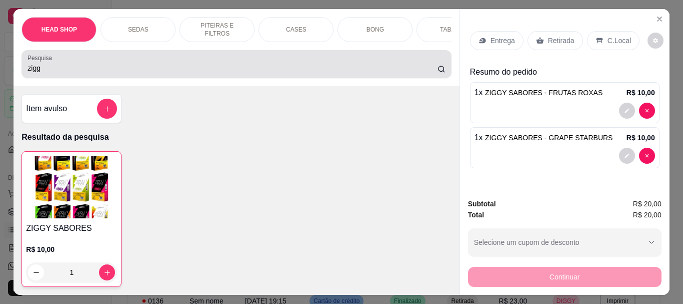
click at [91, 73] on input "zigg" at bounding box center [233, 68] width 410 height 10
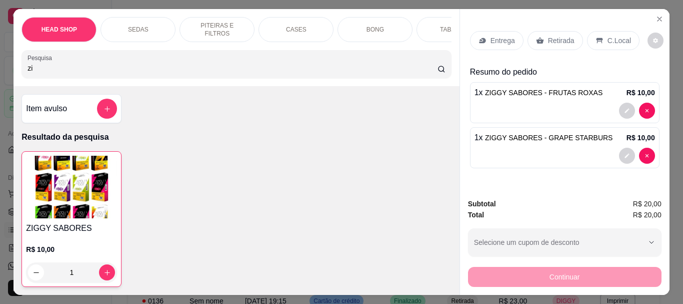
type input "z"
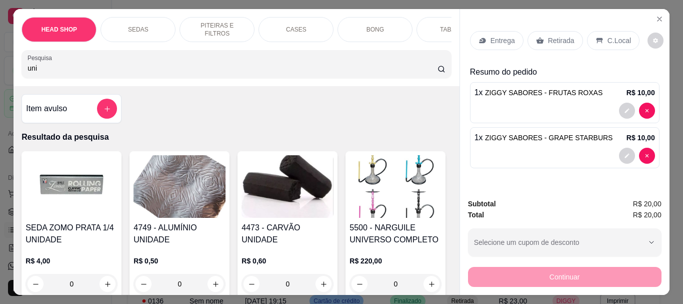
type input "uni"
click at [287, 203] on img at bounding box center [288, 186] width 92 height 63
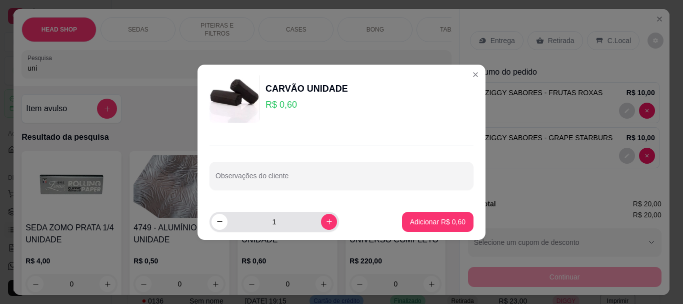
click at [284, 218] on input "1" at bounding box center [275, 222] width 94 height 20
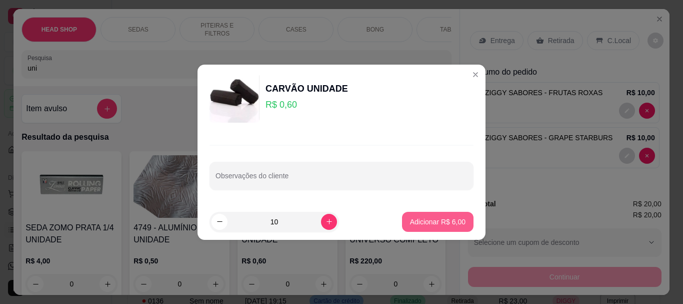
type input "10"
click at [450, 218] on p "Adicionar R$ 6,00" at bounding box center [438, 222] width 54 height 10
type input "10"
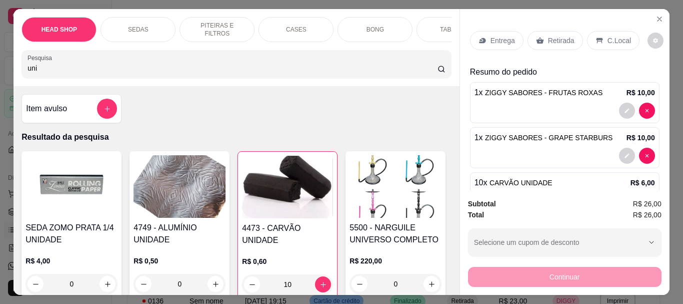
click at [550, 39] on p "Retirada" at bounding box center [561, 41] width 27 height 10
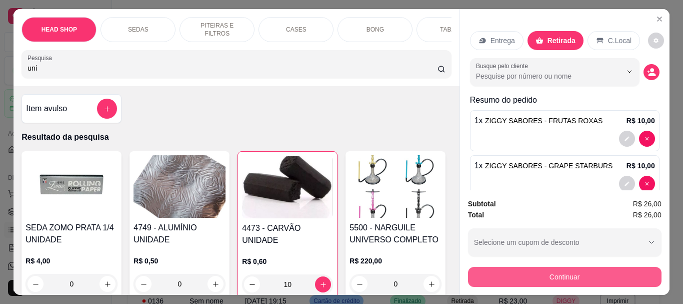
click at [541, 275] on button "Continuar" at bounding box center [565, 277] width 194 height 20
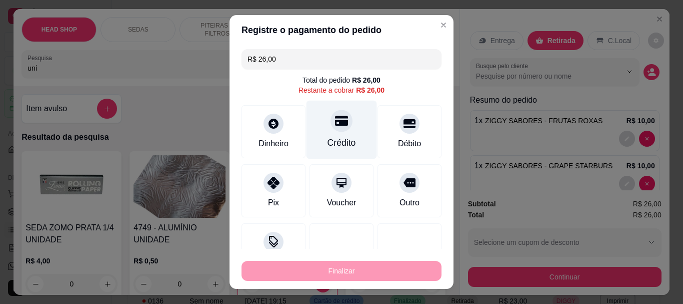
click at [335, 127] on icon at bounding box center [341, 121] width 13 height 13
type input "R$ 0,00"
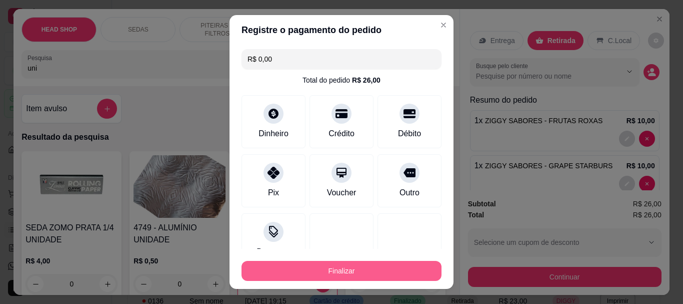
click at [341, 273] on button "Finalizar" at bounding box center [342, 271] width 200 height 20
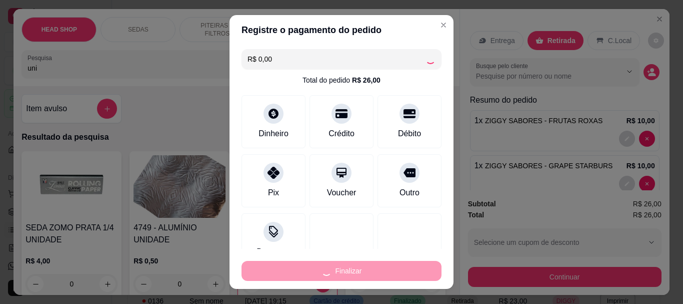
type input "0"
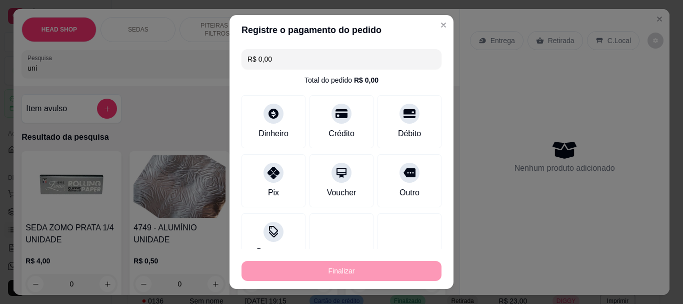
type input "-R$ 26,00"
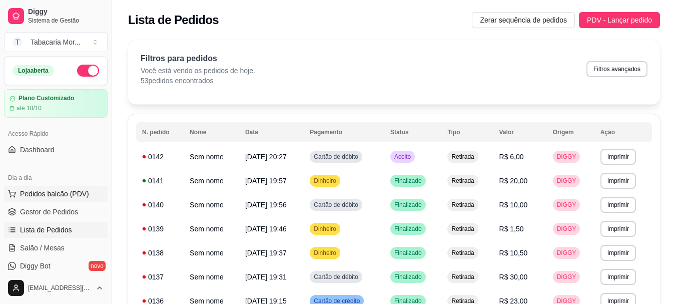
click at [71, 193] on span "Pedidos balcão (PDV)" at bounding box center [54, 194] width 69 height 10
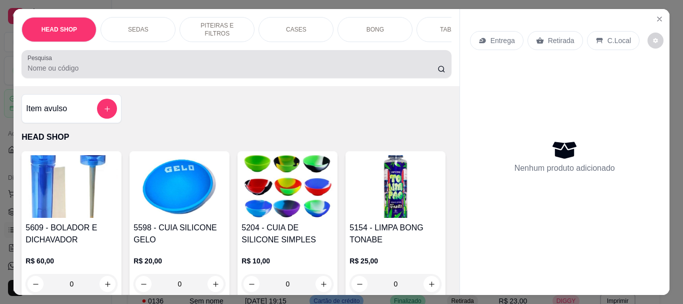
click at [103, 72] on input "Pesquisa" at bounding box center [233, 68] width 410 height 10
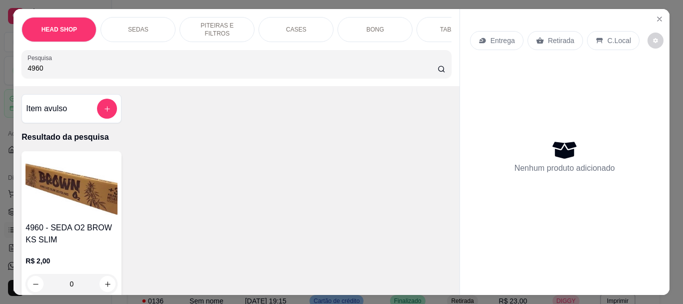
type input "4960"
click at [67, 200] on img at bounding box center [72, 186] width 92 height 63
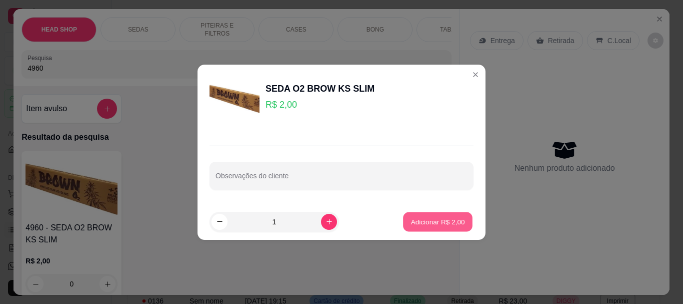
click at [427, 220] on p "Adicionar R$ 2,00" at bounding box center [438, 222] width 54 height 10
type input "1"
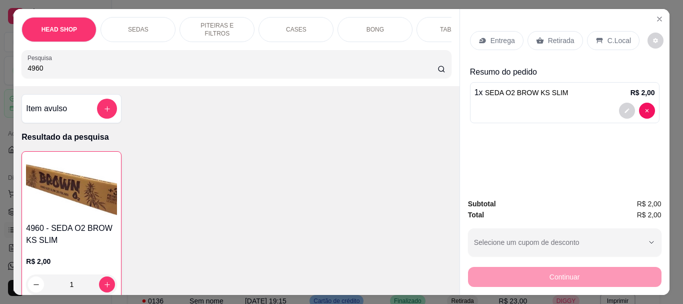
click at [568, 36] on p "Retirada" at bounding box center [561, 41] width 27 height 10
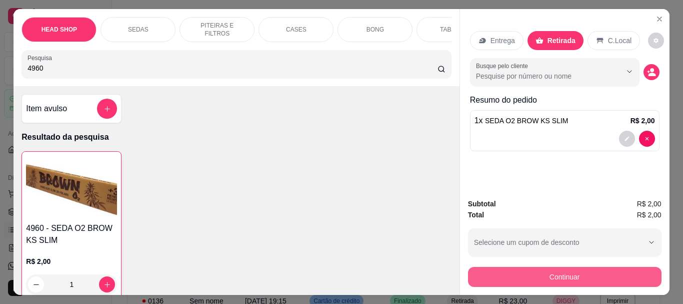
click at [493, 274] on button "Continuar" at bounding box center [565, 277] width 194 height 20
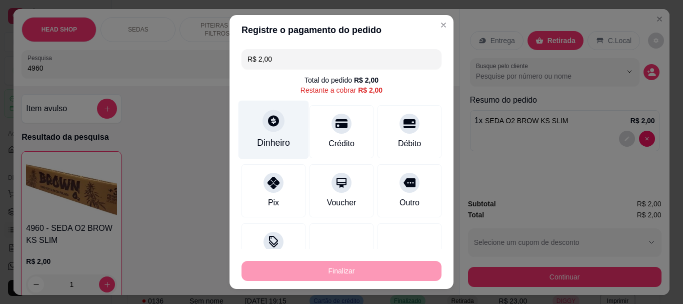
click at [264, 134] on div "Dinheiro" at bounding box center [274, 130] width 71 height 59
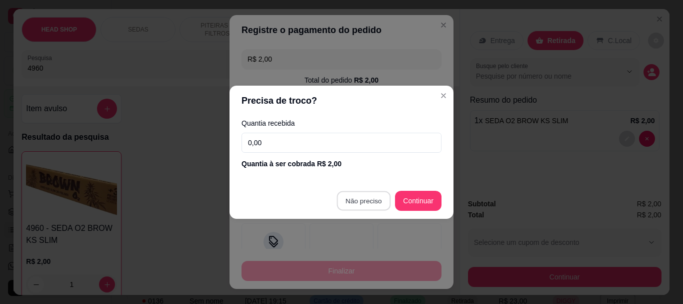
type input "R$ 0,00"
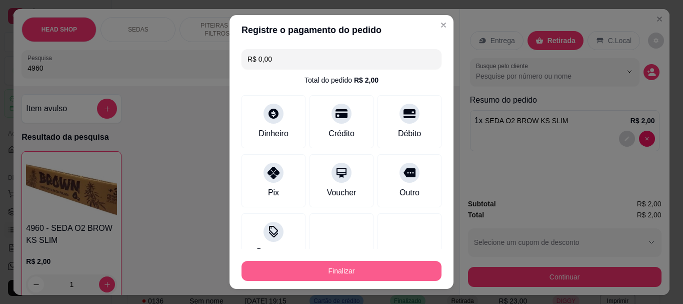
click at [324, 271] on button "Finalizar" at bounding box center [342, 271] width 200 height 20
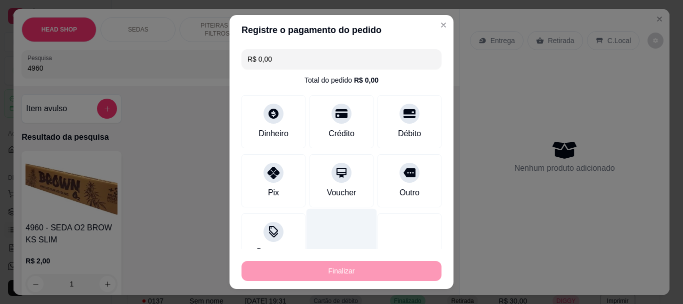
type input "0"
type input "-R$ 2,00"
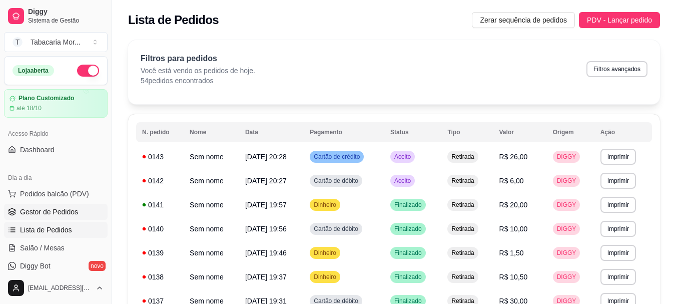
click at [46, 212] on span "Gestor de Pedidos" at bounding box center [49, 212] width 58 height 10
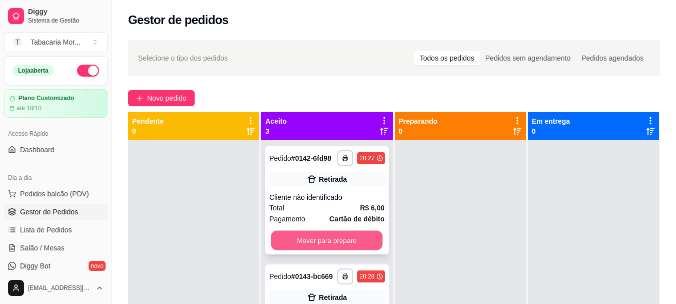
click at [290, 244] on button "Mover para preparo" at bounding box center [327, 241] width 112 height 20
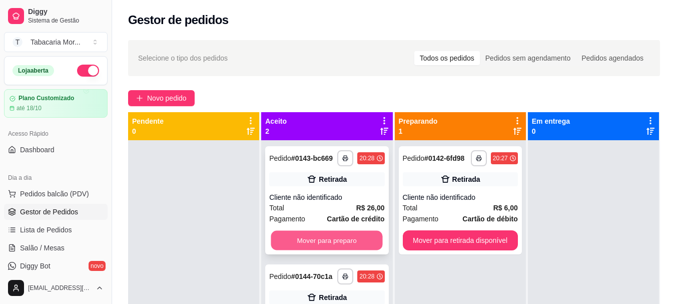
click at [329, 242] on button "Mover para preparo" at bounding box center [327, 241] width 112 height 20
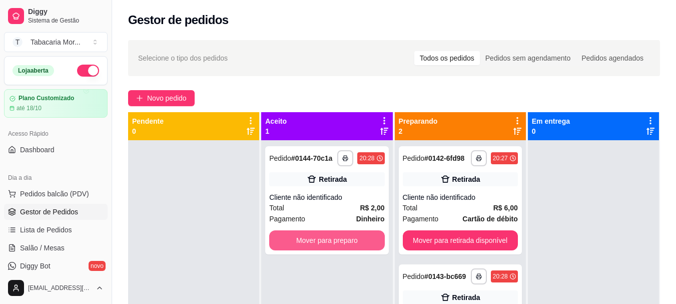
click at [329, 242] on button "Mover para preparo" at bounding box center [326, 240] width 115 height 20
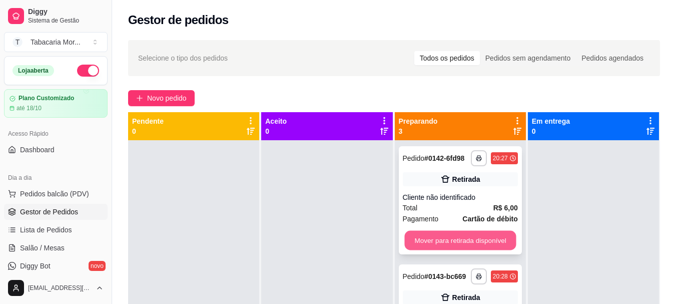
click at [425, 238] on button "Mover para retirada disponível" at bounding box center [460, 241] width 112 height 20
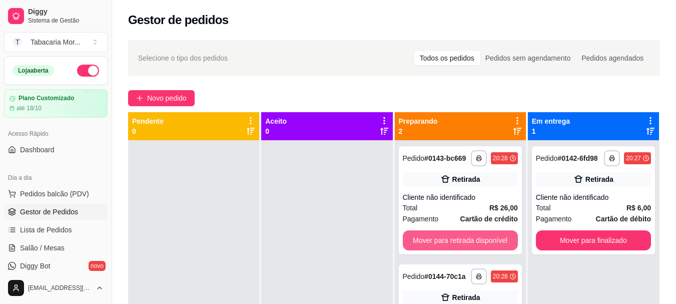
click at [425, 239] on button "Mover para retirada disponível" at bounding box center [460, 240] width 115 height 20
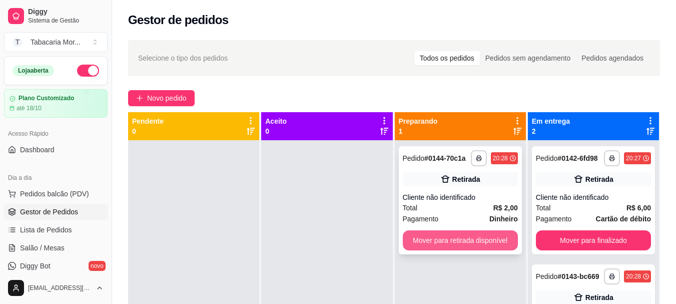
click at [425, 240] on button "Mover para retirada disponível" at bounding box center [460, 240] width 115 height 20
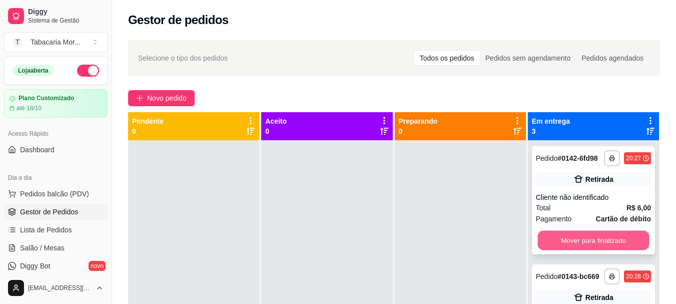
click at [579, 249] on button "Mover para finalizado" at bounding box center [593, 241] width 112 height 20
click at [576, 235] on button "Mover para finalizado" at bounding box center [593, 241] width 112 height 20
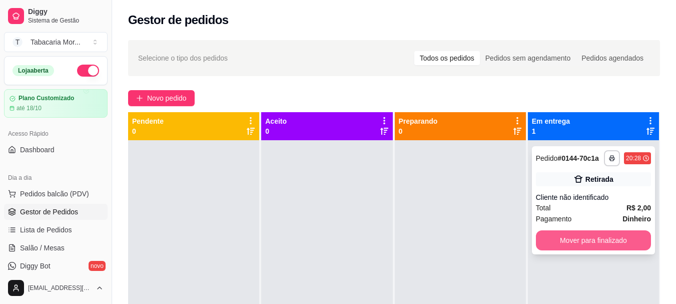
click at [574, 241] on button "Mover para finalizado" at bounding box center [593, 240] width 115 height 20
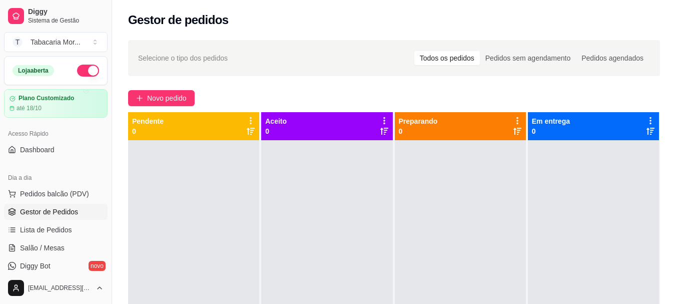
click at [69, 202] on ul "Pedidos balcão (PDV) Gestor de Pedidos Lista de Pedidos Salão / Mesas Diggy Bot…" at bounding box center [56, 239] width 104 height 106
click at [66, 195] on span "Pedidos balcão (PDV)" at bounding box center [54, 194] width 69 height 10
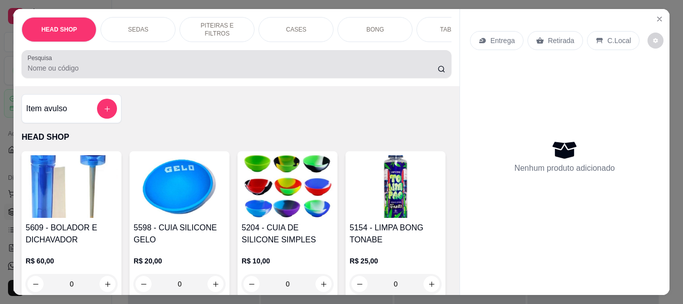
click at [79, 64] on div at bounding box center [237, 64] width 418 height 20
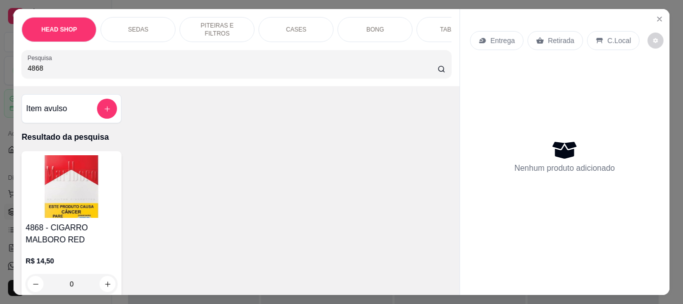
type input "4868"
click at [84, 179] on img at bounding box center [72, 186] width 92 height 63
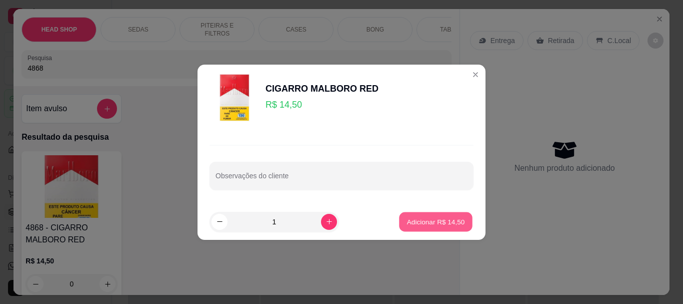
click at [452, 231] on button "Adicionar R$ 14,50" at bounding box center [436, 222] width 74 height 20
type input "1"
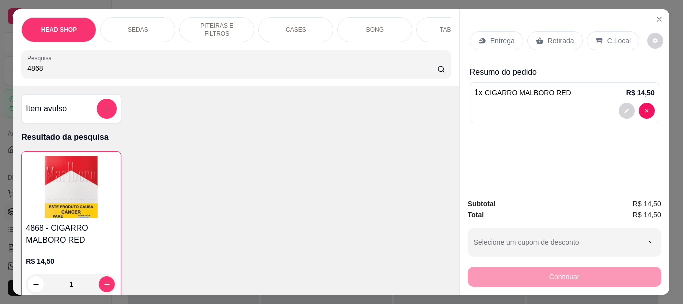
click at [543, 35] on div "Retirada" at bounding box center [556, 40] width 56 height 19
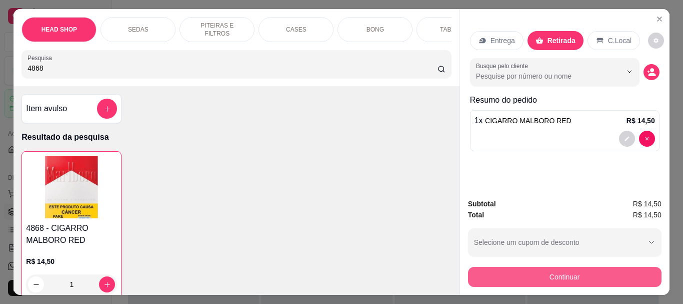
click at [520, 273] on button "Continuar" at bounding box center [565, 277] width 194 height 20
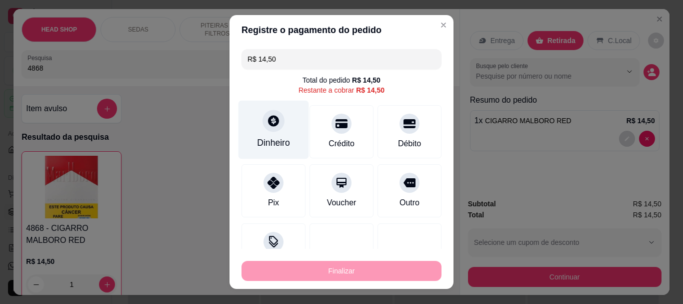
click at [269, 135] on div "Dinheiro" at bounding box center [274, 130] width 71 height 59
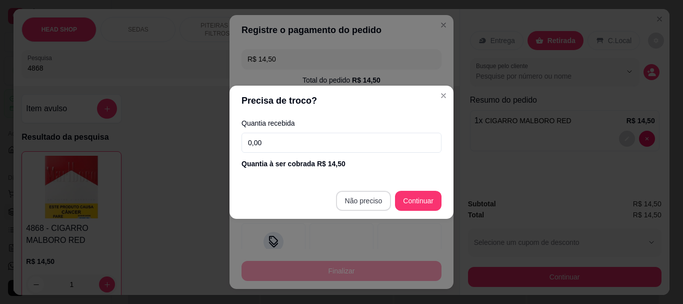
type input "R$ 0,00"
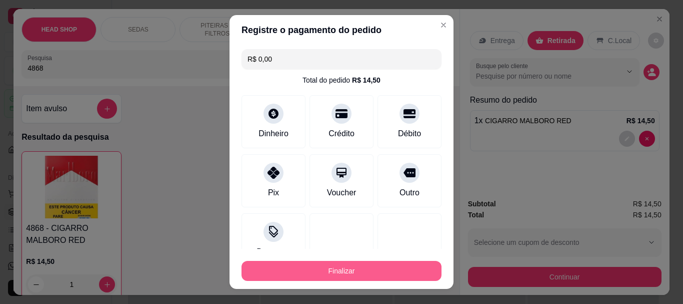
click at [339, 272] on button "Finalizar" at bounding box center [342, 271] width 200 height 20
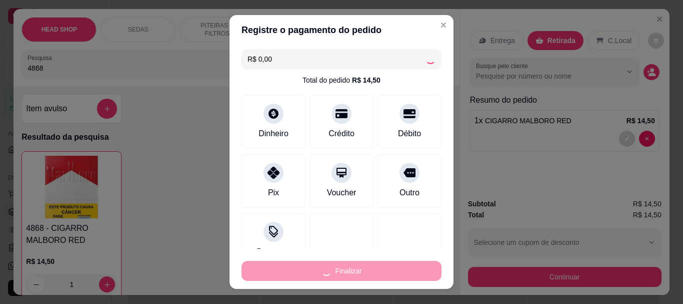
type input "0"
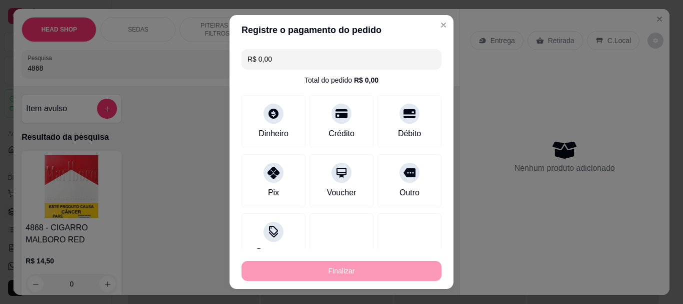
type input "-R$ 14,50"
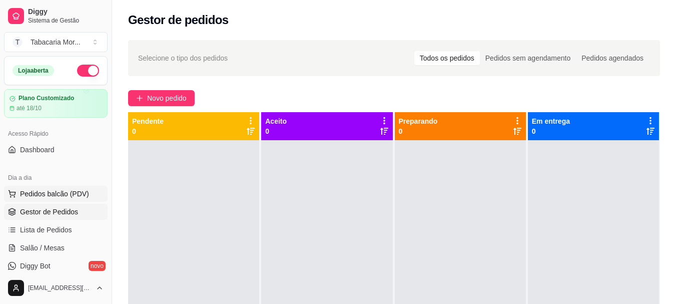
click at [74, 193] on span "Pedidos balcão (PDV)" at bounding box center [54, 194] width 69 height 10
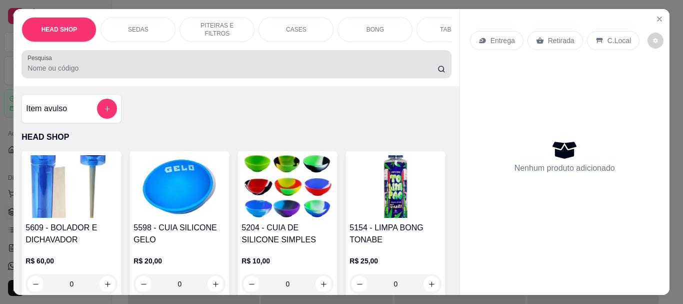
click at [46, 73] on input "Pesquisa" at bounding box center [233, 68] width 410 height 10
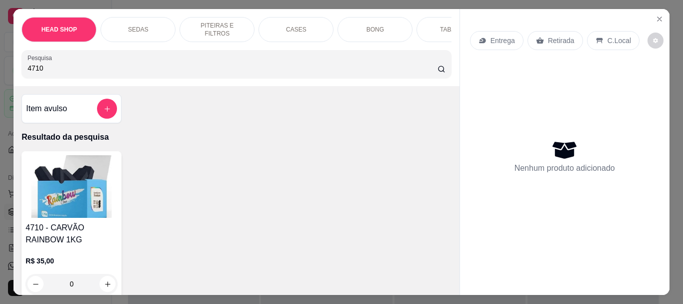
type input "4710"
click at [56, 197] on img at bounding box center [72, 186] width 92 height 63
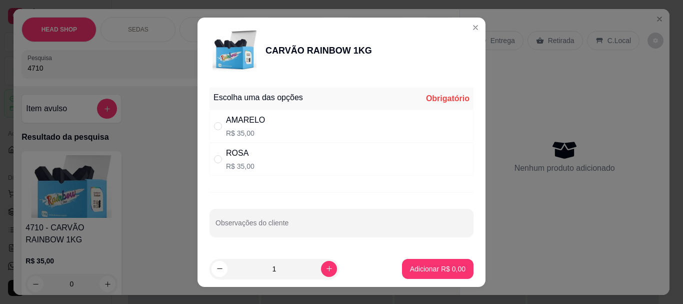
click at [229, 155] on div "ROSA" at bounding box center [240, 153] width 29 height 12
radio input "true"
click at [326, 271] on icon "increase-product-quantity" at bounding box center [330, 269] width 8 height 8
type input "2"
click at [437, 265] on p "Adicionar R$ 70,00" at bounding box center [436, 269] width 60 height 10
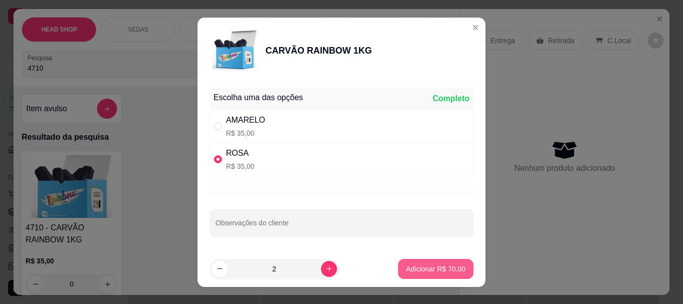
type input "2"
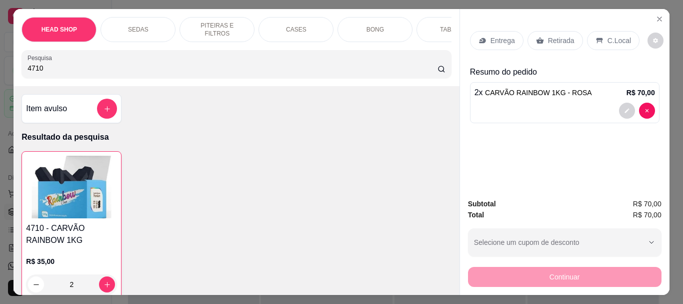
click at [548, 36] on p "Retirada" at bounding box center [561, 41] width 27 height 10
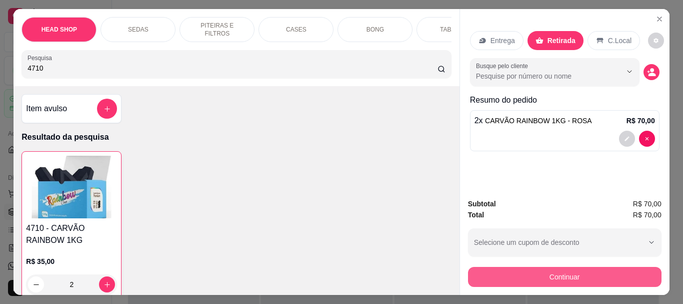
click at [536, 271] on button "Continuar" at bounding box center [565, 277] width 194 height 20
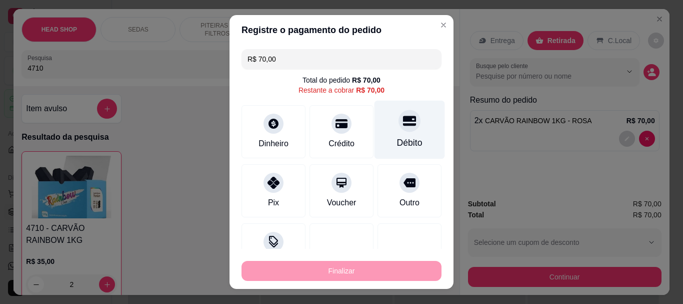
click at [403, 126] on icon at bounding box center [409, 121] width 13 height 10
type input "R$ 0,00"
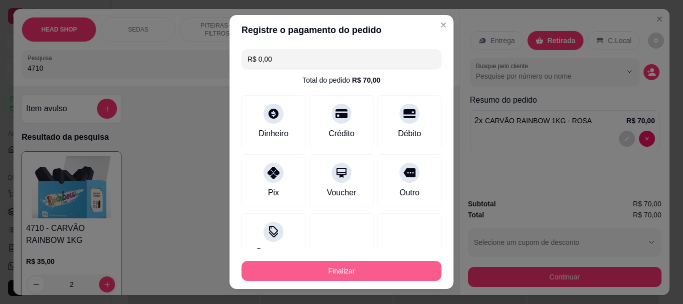
click at [381, 270] on button "Finalizar" at bounding box center [342, 271] width 200 height 20
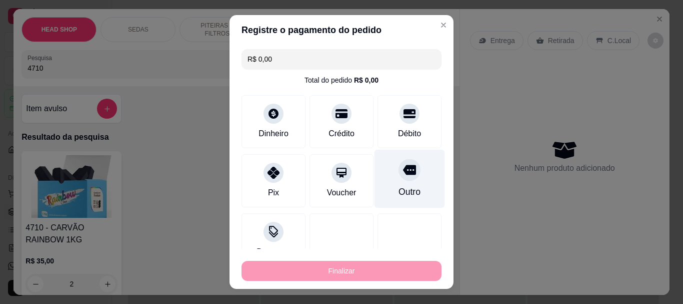
type input "0"
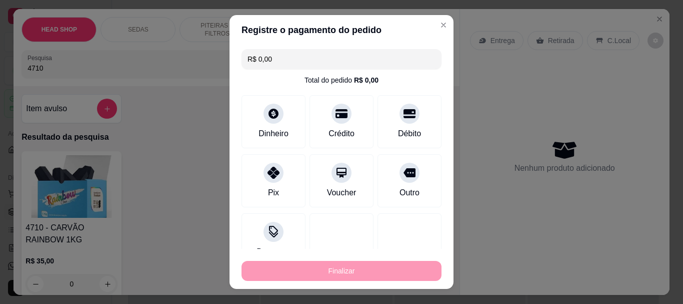
type input "-R$ 70,00"
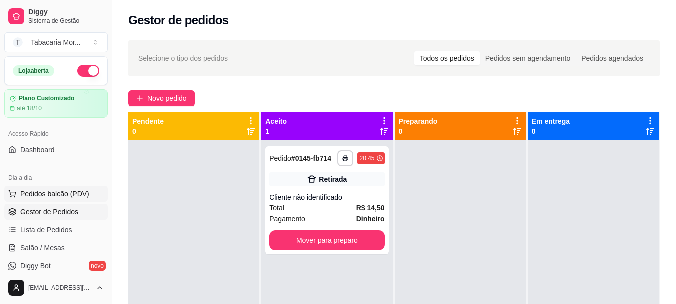
click at [68, 197] on span "Pedidos balcão (PDV)" at bounding box center [54, 194] width 69 height 10
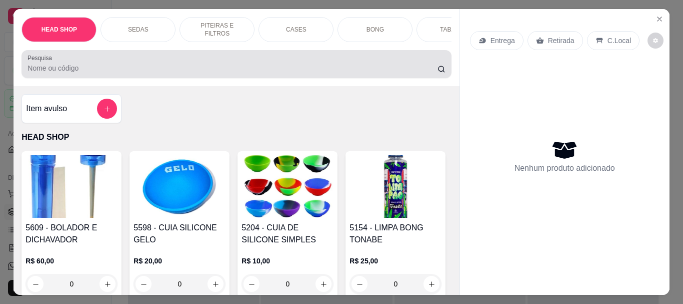
click at [49, 72] on input "Pesquisa" at bounding box center [233, 68] width 410 height 10
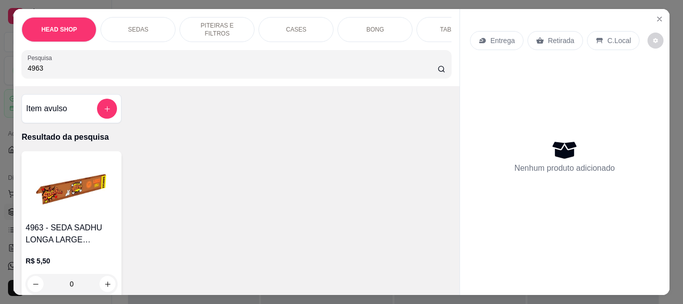
type input "4963"
click at [61, 223] on div "4963 - SEDA SADHU LONGA LARGE MARROM R$ 5,50 0" at bounding box center [72, 224] width 100 height 147
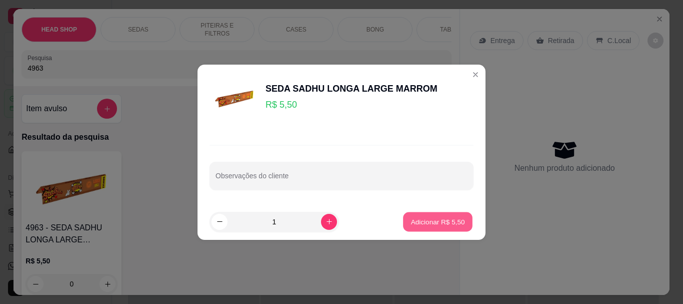
click at [433, 214] on button "Adicionar R$ 5,50" at bounding box center [438, 222] width 70 height 20
type input "1"
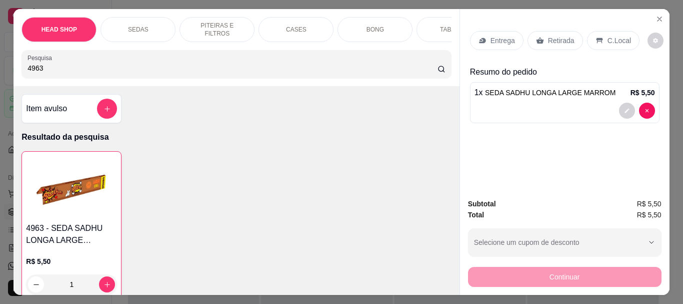
click at [550, 36] on p "Retirada" at bounding box center [561, 41] width 27 height 10
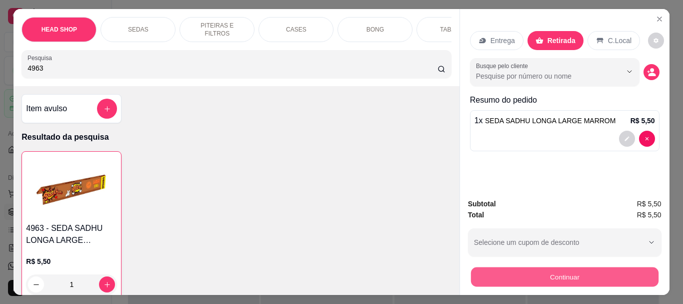
click at [528, 281] on button "Continuar" at bounding box center [565, 277] width 188 height 20
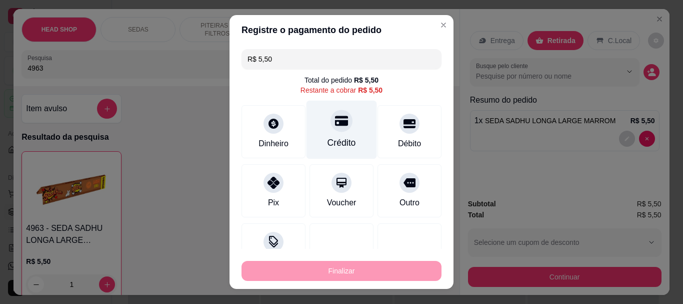
click at [331, 137] on div "Crédito" at bounding box center [342, 143] width 29 height 13
type input "R$ 0,00"
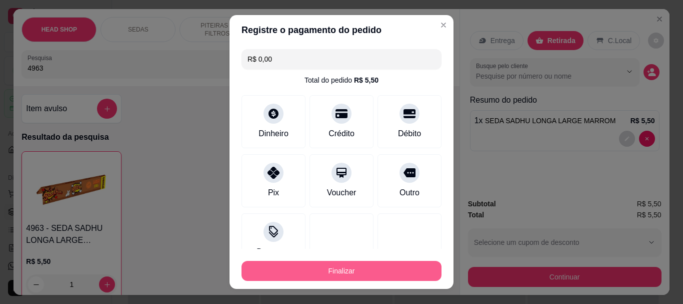
click at [338, 263] on button "Finalizar" at bounding box center [342, 271] width 200 height 20
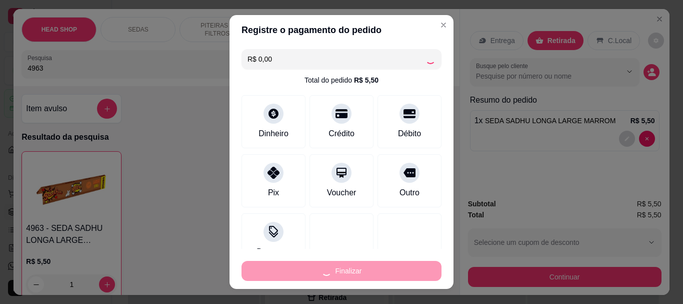
type input "0"
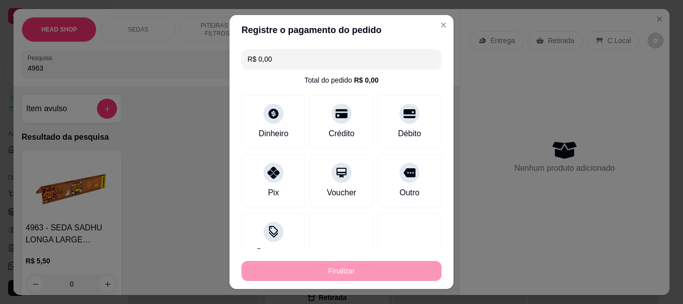
type input "-R$ 5,50"
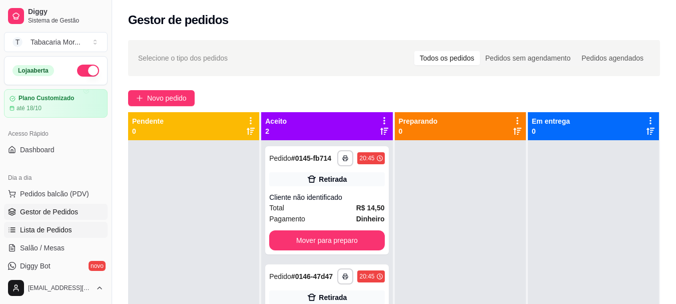
click at [33, 224] on link "Lista de Pedidos" at bounding box center [56, 230] width 104 height 16
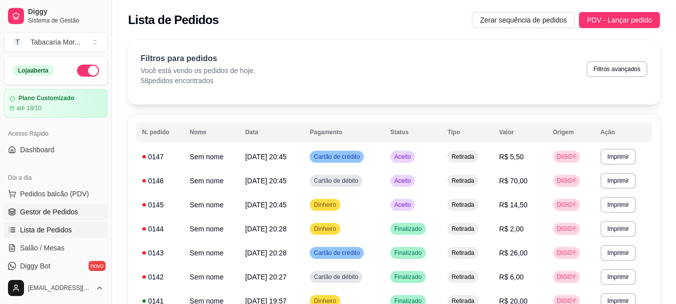
click at [66, 215] on span "Gestor de Pedidos" at bounding box center [49, 212] width 58 height 10
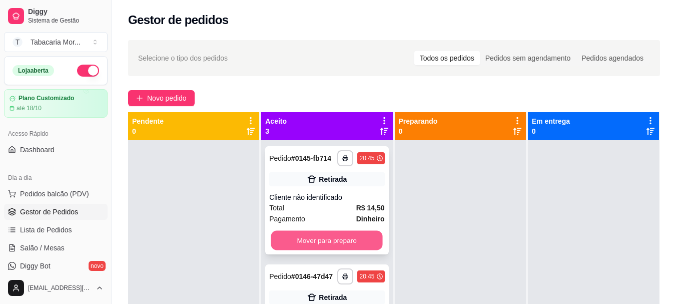
click at [350, 242] on button "Mover para preparo" at bounding box center [327, 241] width 112 height 20
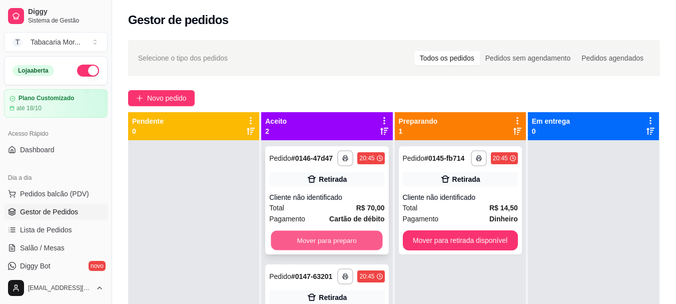
click at [348, 240] on button "Mover para preparo" at bounding box center [327, 241] width 112 height 20
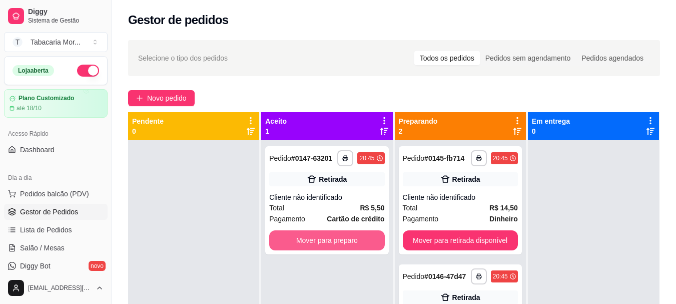
click at [346, 240] on button "Mover para preparo" at bounding box center [326, 240] width 115 height 20
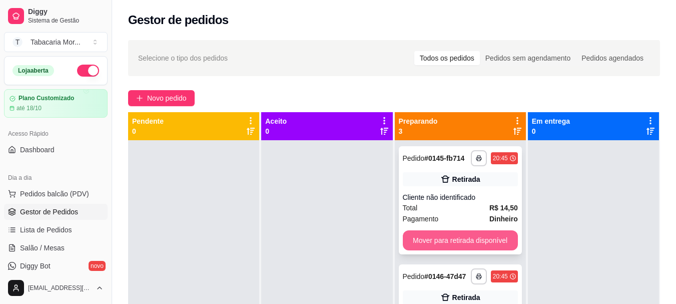
click at [455, 237] on button "Mover para retirada disponível" at bounding box center [460, 240] width 115 height 20
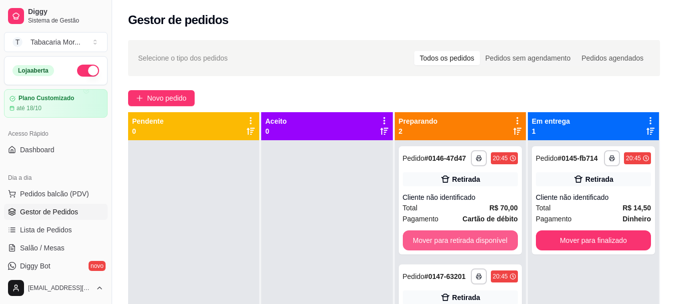
click at [451, 238] on button "Mover para retirada disponível" at bounding box center [460, 240] width 115 height 20
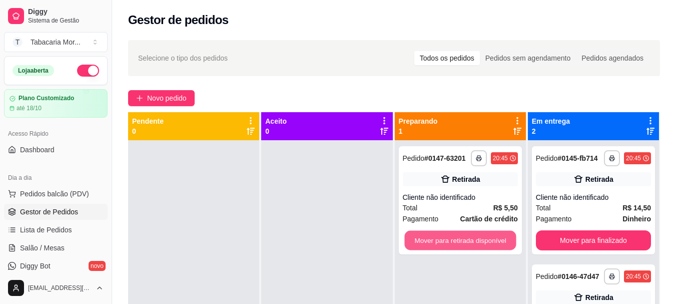
click at [450, 238] on button "Mover para retirada disponível" at bounding box center [460, 241] width 112 height 20
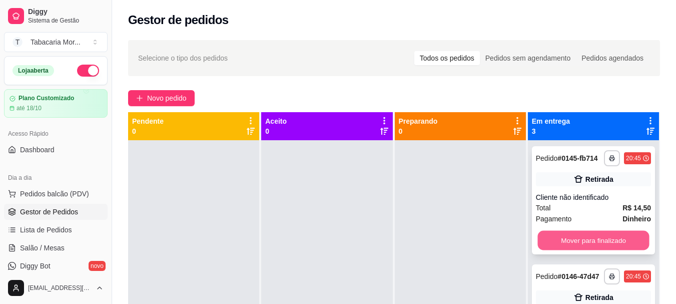
click at [563, 250] on button "Mover para finalizado" at bounding box center [593, 241] width 112 height 20
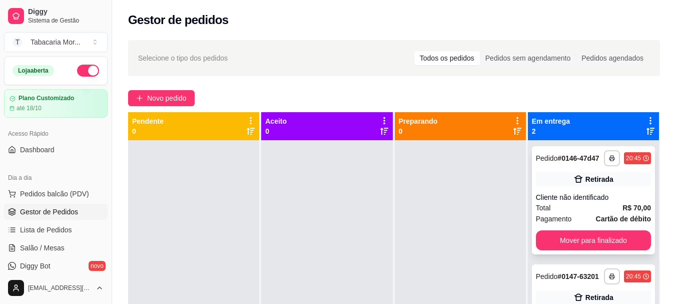
click at [561, 250] on div "**********" at bounding box center [593, 200] width 123 height 108
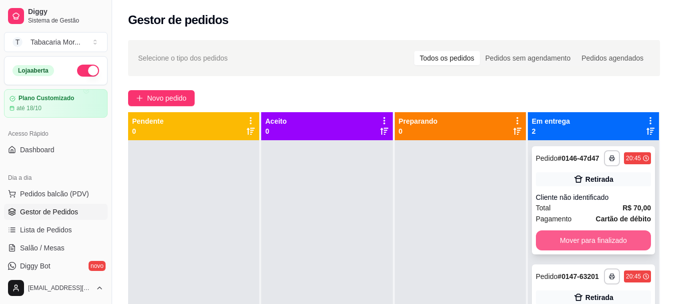
click at [544, 244] on button "Mover para finalizado" at bounding box center [593, 240] width 115 height 20
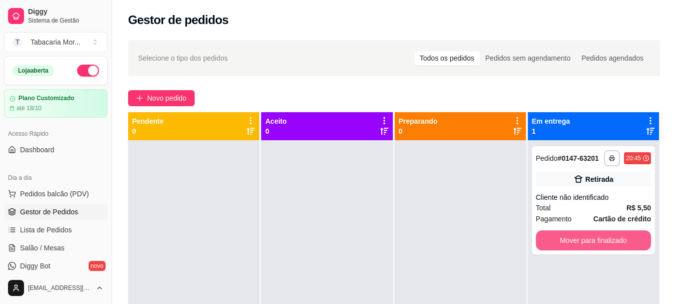
click at [542, 244] on button "Mover para finalizado" at bounding box center [593, 240] width 115 height 20
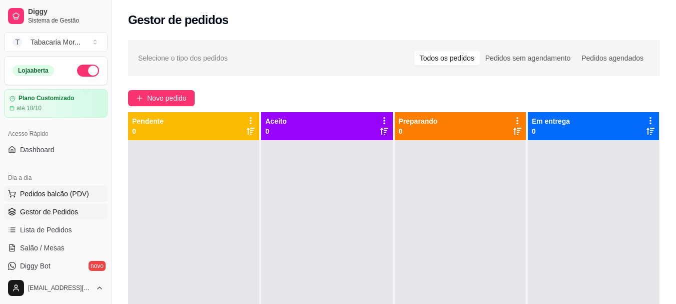
click at [53, 193] on span "Pedidos balcão (PDV)" at bounding box center [54, 194] width 69 height 10
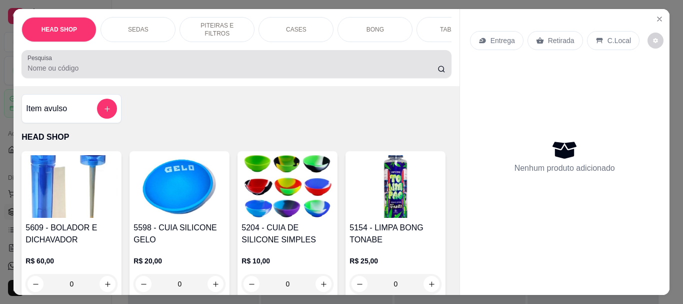
click at [75, 78] on div "Pesquisa" at bounding box center [237, 64] width 430 height 28
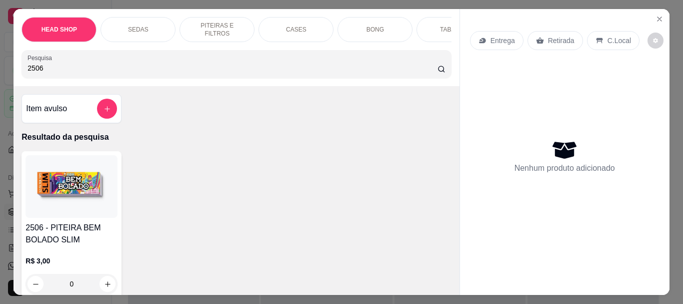
type input "2506"
click at [91, 180] on img at bounding box center [72, 186] width 92 height 63
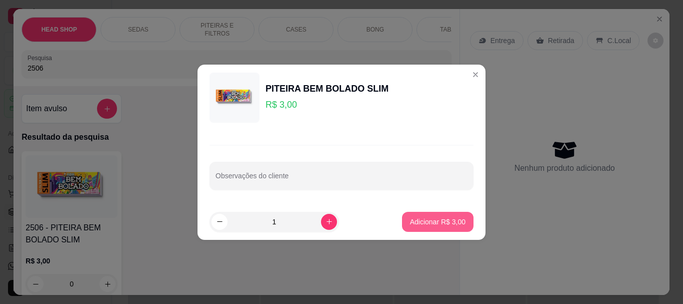
click at [451, 222] on p "Adicionar R$ 3,00" at bounding box center [438, 222] width 56 height 10
type input "1"
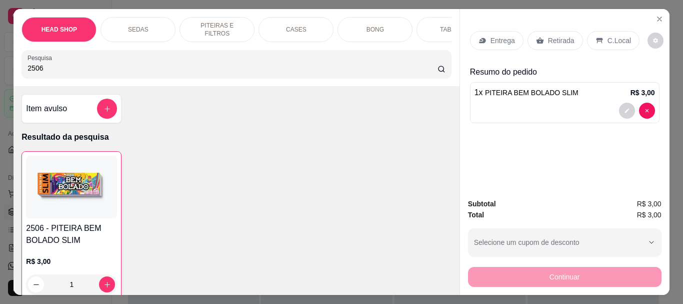
click at [548, 36] on p "Retirada" at bounding box center [561, 41] width 27 height 10
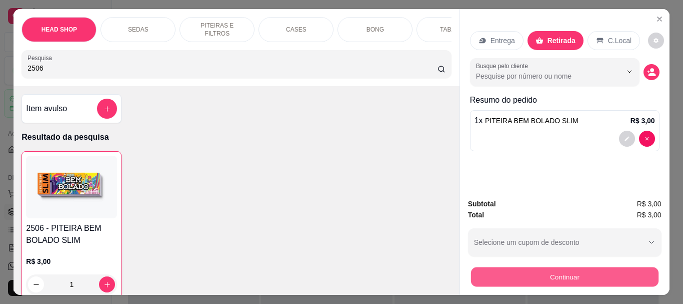
click at [525, 276] on button "Continuar" at bounding box center [565, 277] width 188 height 20
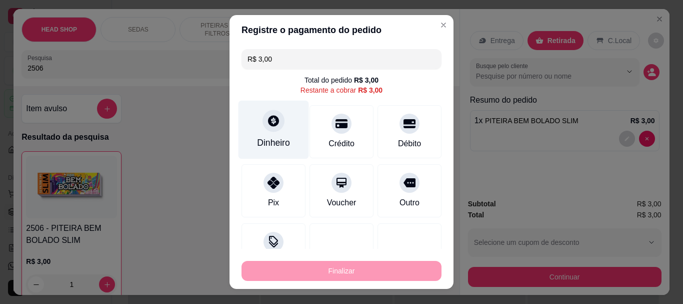
click at [274, 133] on div "Dinheiro" at bounding box center [274, 130] width 71 height 59
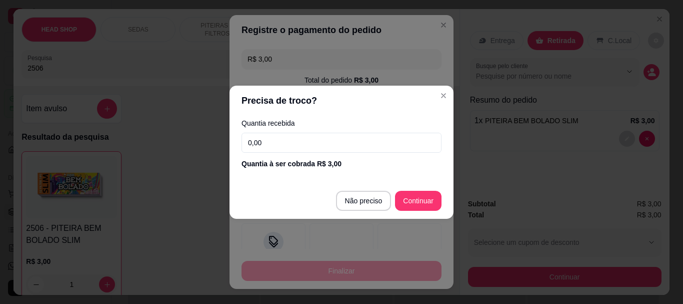
click at [293, 133] on input "0,00" at bounding box center [342, 143] width 200 height 20
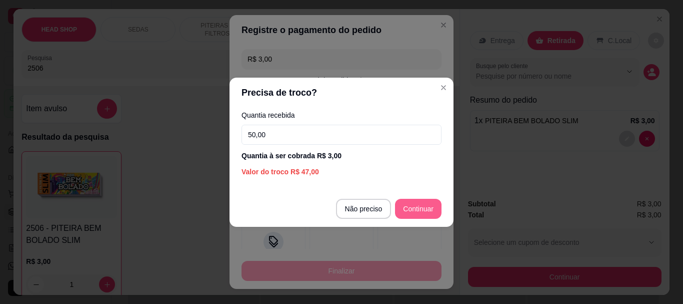
type input "50,00"
type input "R$ 0,00"
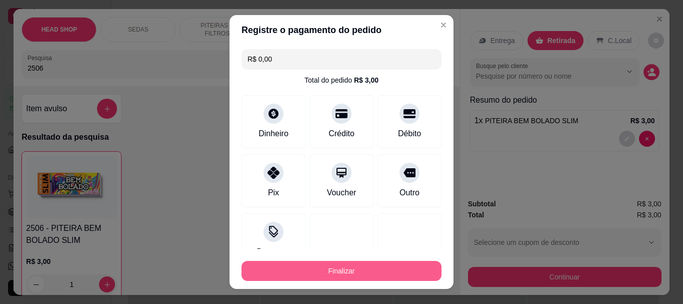
click at [389, 277] on button "Finalizar" at bounding box center [342, 271] width 200 height 20
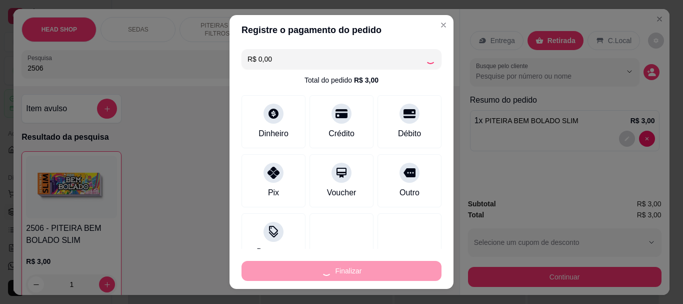
type input "0"
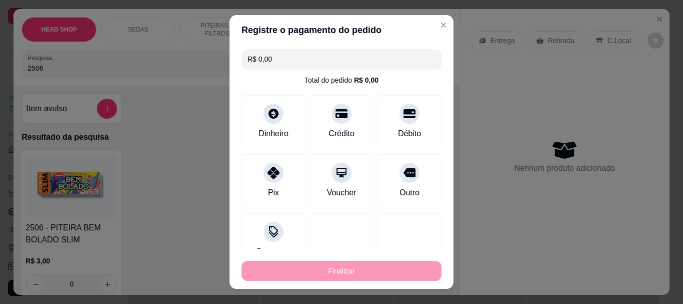
type input "-R$ 3,00"
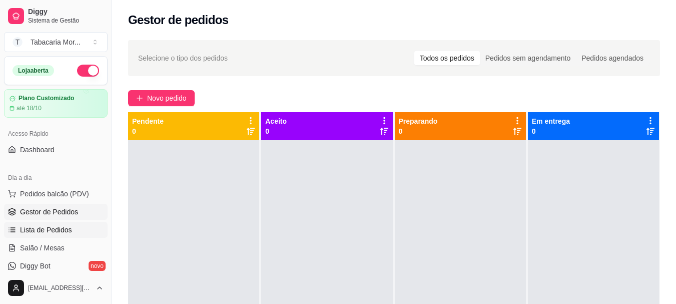
click at [50, 230] on span "Lista de Pedidos" at bounding box center [46, 230] width 52 height 10
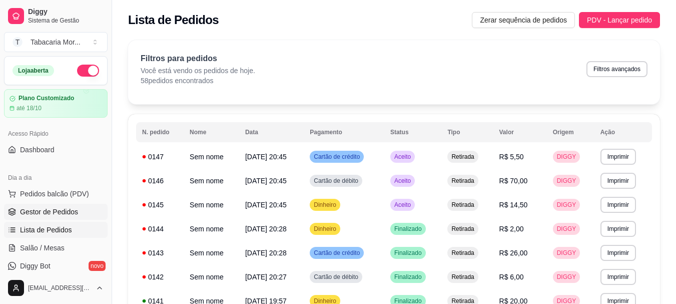
click at [58, 214] on span "Gestor de Pedidos" at bounding box center [49, 212] width 58 height 10
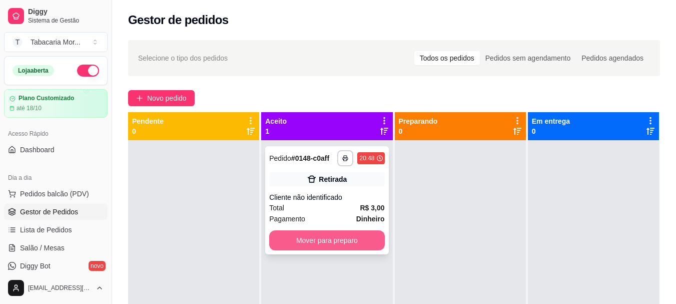
click at [347, 237] on button "Mover para preparo" at bounding box center [326, 240] width 115 height 20
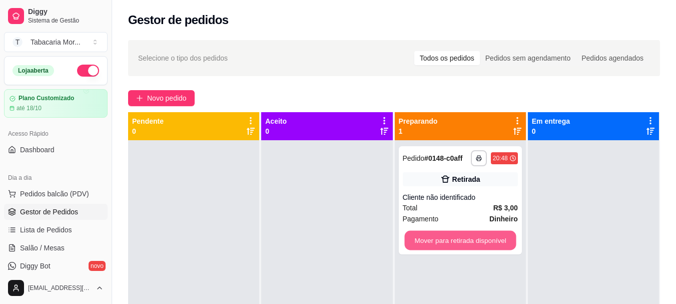
click at [438, 242] on button "Mover para retirada disponível" at bounding box center [460, 241] width 112 height 20
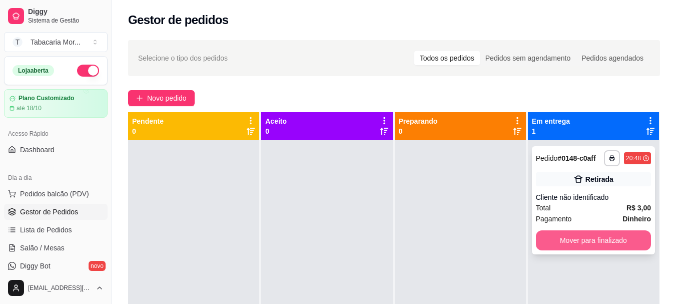
click at [570, 244] on button "Mover para finalizado" at bounding box center [593, 240] width 115 height 20
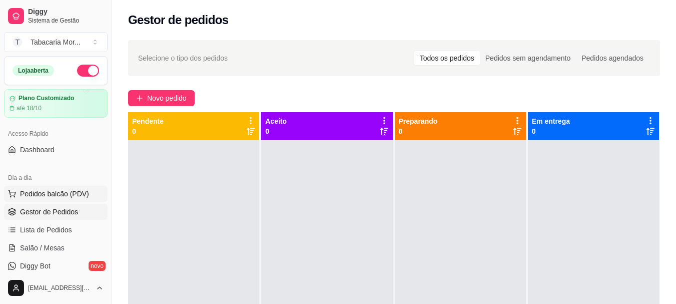
click at [52, 192] on span "Pedidos balcão (PDV)" at bounding box center [54, 194] width 69 height 10
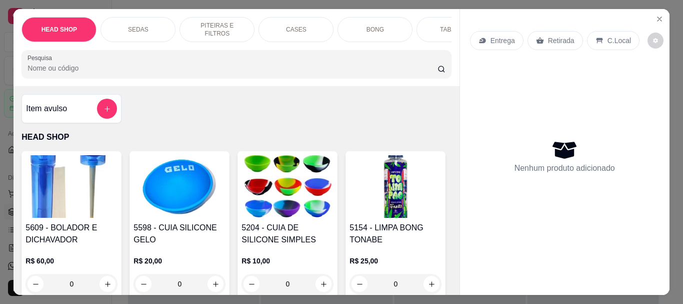
click at [73, 70] on input "Pesquisa" at bounding box center [233, 68] width 410 height 10
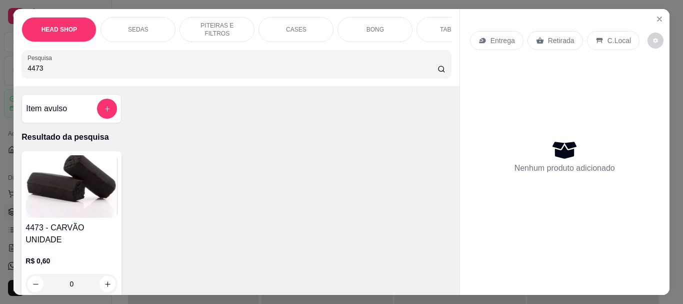
type input "4473"
click at [71, 198] on img at bounding box center [72, 186] width 92 height 63
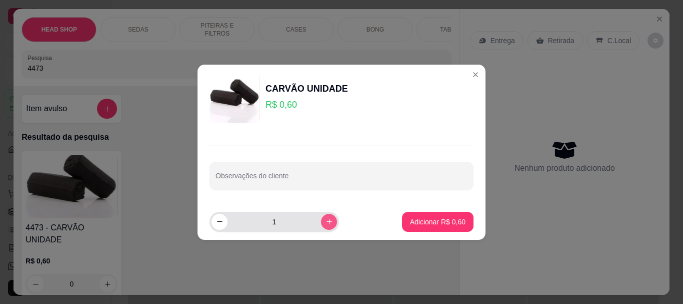
click at [326, 223] on icon "increase-product-quantity" at bounding box center [330, 222] width 8 height 8
type input "2"
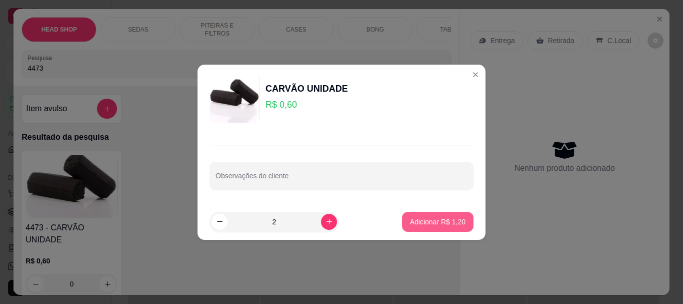
click at [439, 227] on button "Adicionar R$ 1,20" at bounding box center [438, 222] width 72 height 20
type input "2"
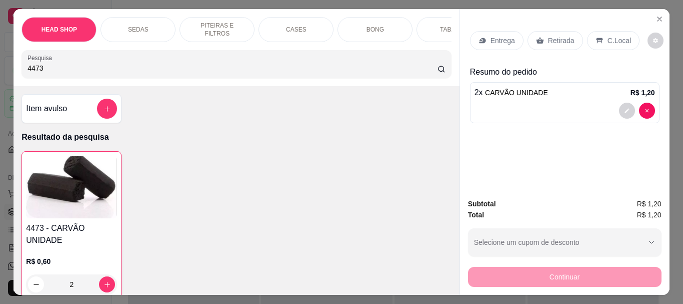
click at [555, 40] on p "Retirada" at bounding box center [561, 41] width 27 height 10
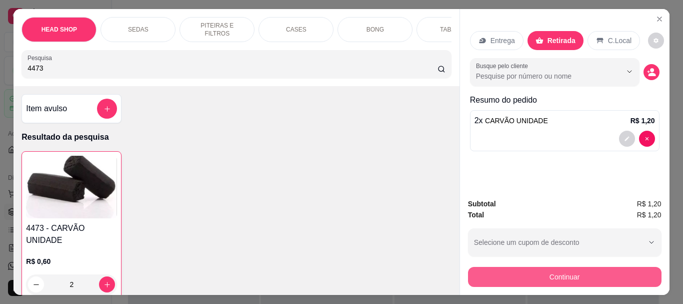
click at [539, 267] on button "Continuar" at bounding box center [565, 277] width 194 height 20
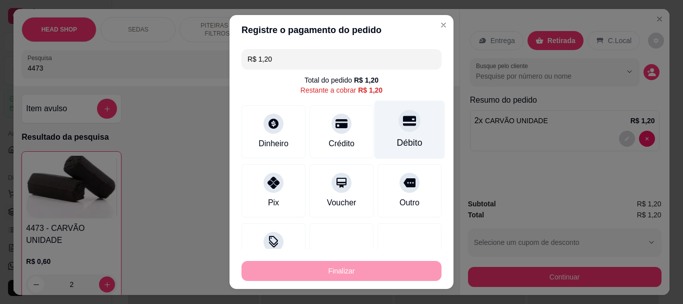
click at [403, 127] on icon at bounding box center [409, 121] width 13 height 13
type input "R$ 0,00"
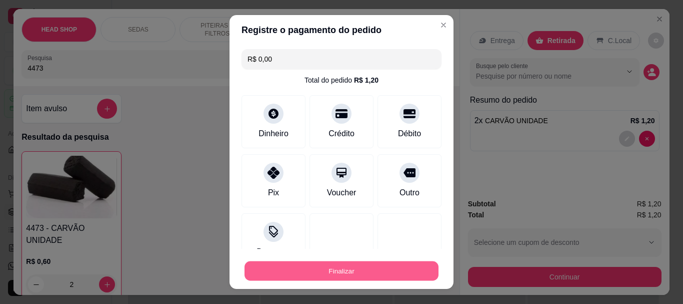
click at [383, 268] on button "Finalizar" at bounding box center [342, 271] width 194 height 20
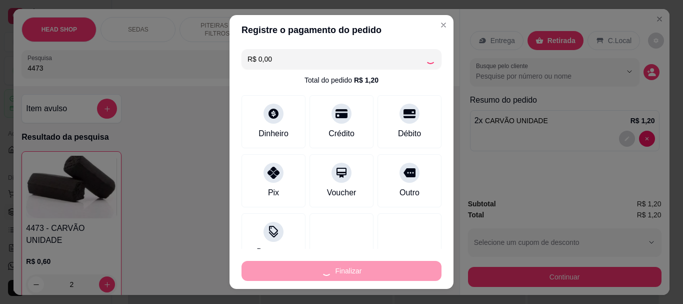
type input "0"
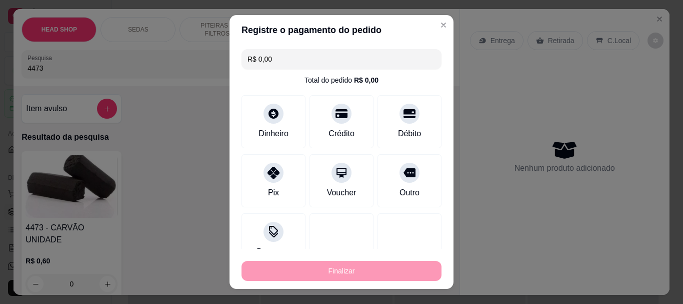
type input "-R$ 1,20"
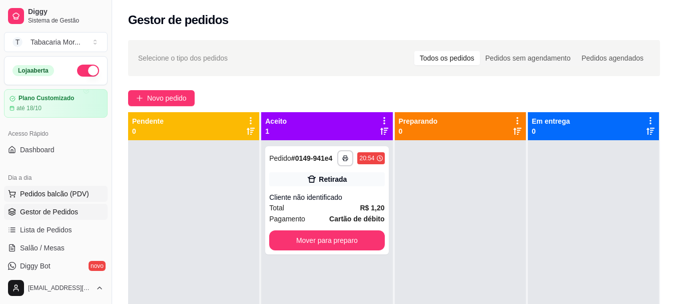
click at [44, 192] on span "Pedidos balcão (PDV)" at bounding box center [54, 194] width 69 height 10
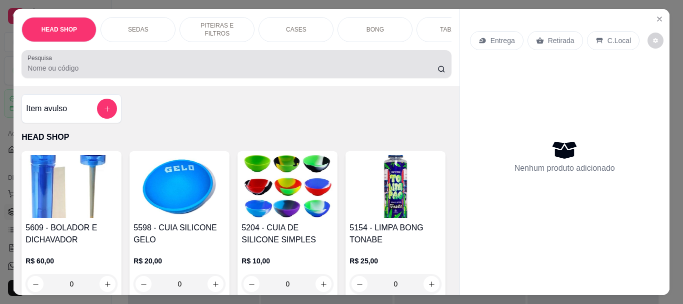
click at [57, 70] on input "Pesquisa" at bounding box center [233, 68] width 410 height 10
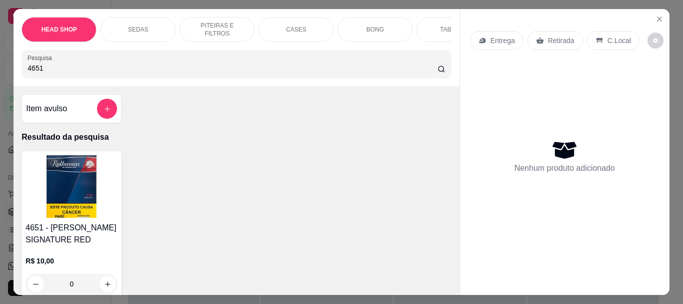
type input "4651"
click at [44, 230] on h4 "4651 - [PERSON_NAME] SIGNATURE RED" at bounding box center [72, 234] width 92 height 24
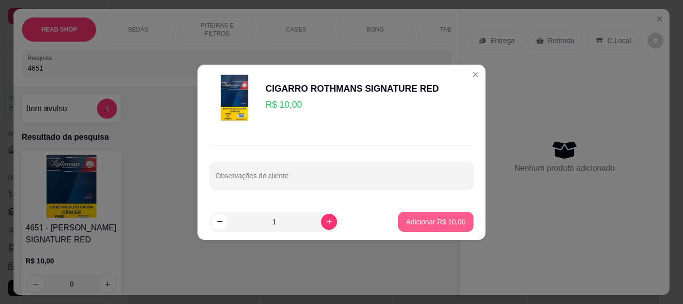
click at [405, 212] on button "Adicionar R$ 10,00" at bounding box center [436, 222] width 76 height 20
type input "1"
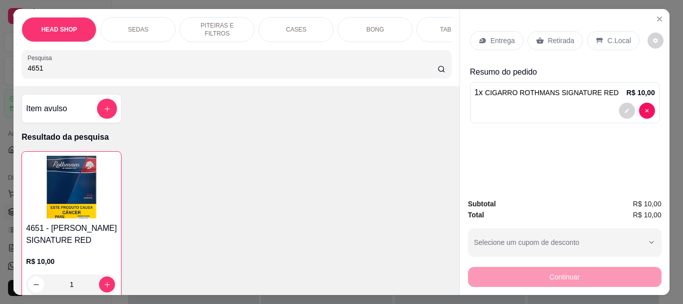
click at [555, 36] on p "Retirada" at bounding box center [561, 41] width 27 height 10
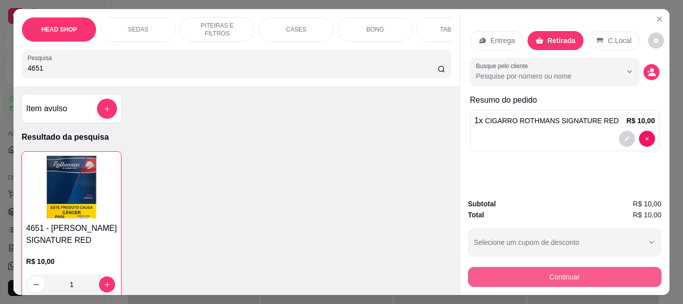
click at [524, 274] on button "Continuar" at bounding box center [565, 277] width 194 height 20
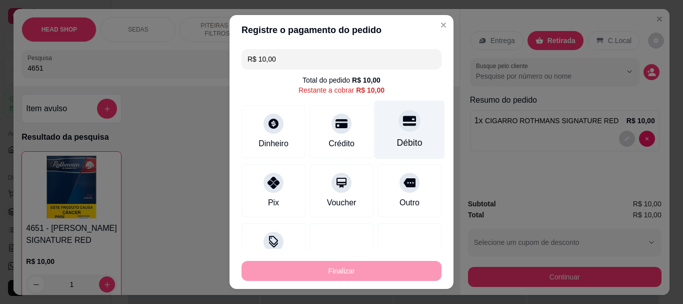
click at [397, 137] on div "Débito" at bounding box center [410, 143] width 26 height 13
type input "R$ 0,00"
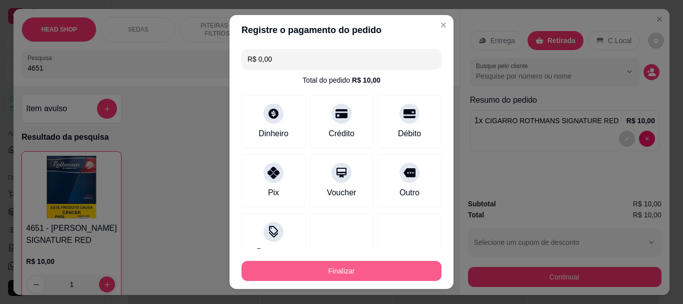
click at [407, 268] on button "Finalizar" at bounding box center [342, 271] width 200 height 20
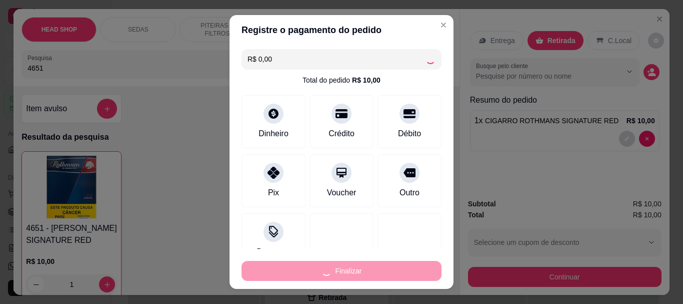
type input "0"
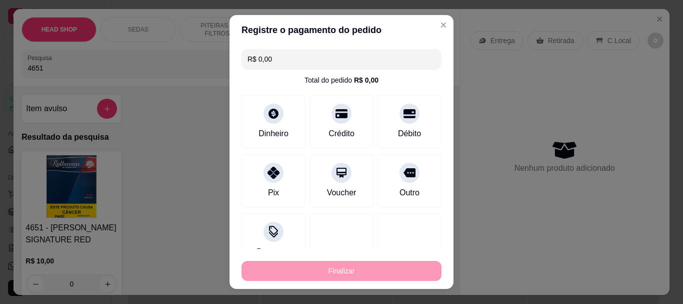
type input "-R$ 10,00"
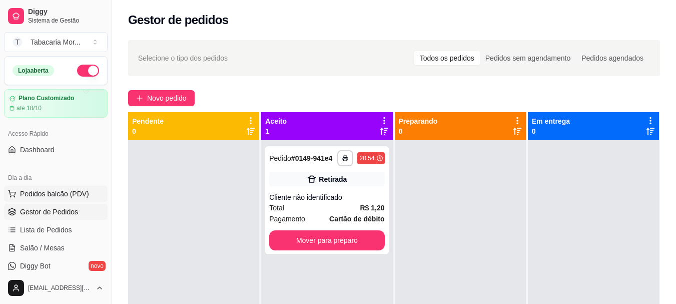
click at [75, 187] on button "Pedidos balcão (PDV)" at bounding box center [56, 194] width 104 height 16
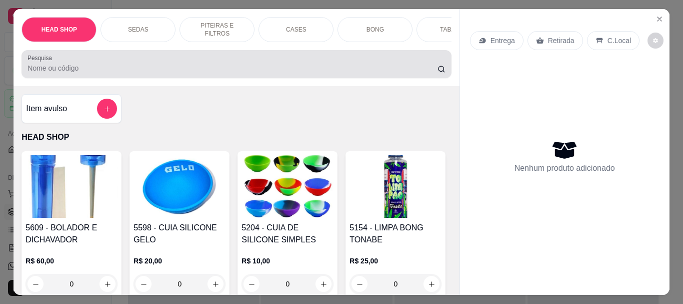
click at [47, 69] on input "Pesquisa" at bounding box center [233, 68] width 410 height 10
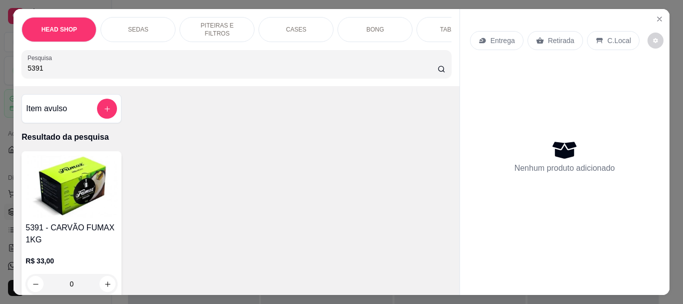
type input "5391"
click at [89, 196] on img at bounding box center [72, 186] width 92 height 63
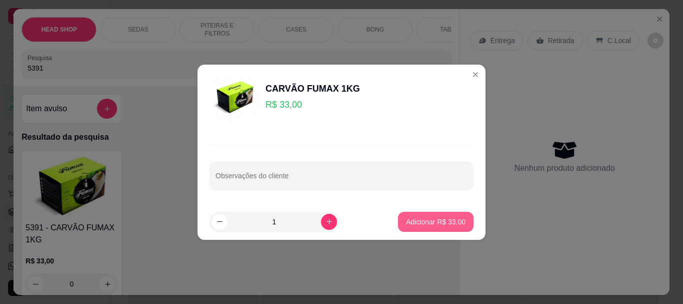
click at [412, 224] on p "Adicionar R$ 33,00" at bounding box center [436, 222] width 60 height 10
type input "1"
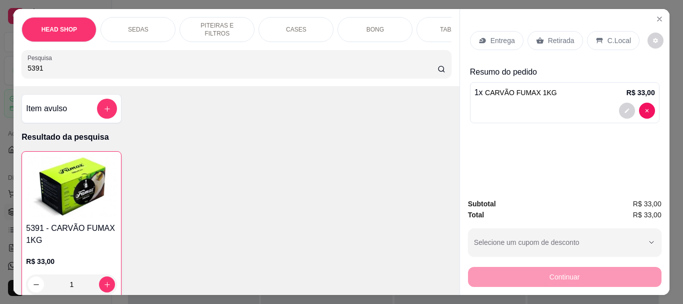
click at [124, 73] on input "5391" at bounding box center [233, 68] width 410 height 10
type input "5"
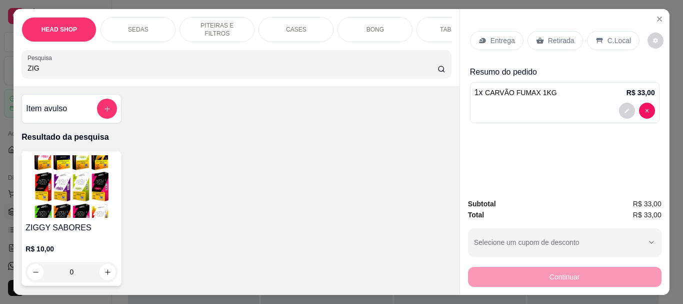
type input "ZIG"
click at [99, 192] on img at bounding box center [72, 186] width 92 height 63
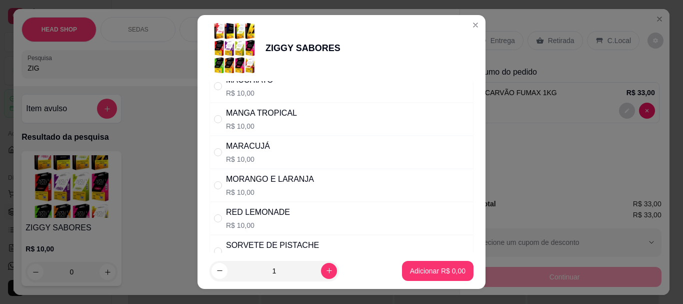
scroll to position [550, 0]
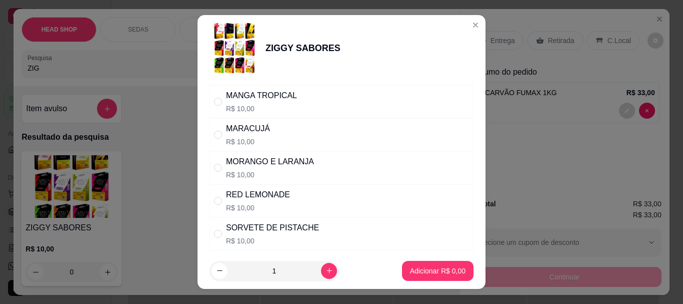
click at [252, 164] on div "MORANGO E LARANJA" at bounding box center [270, 162] width 88 height 12
radio input "true"
click at [386, 269] on footer "1 Adicionar R$ 10,00" at bounding box center [342, 271] width 288 height 36
click at [407, 270] on p "Adicionar R$ 10,00" at bounding box center [436, 271] width 58 height 10
type input "1"
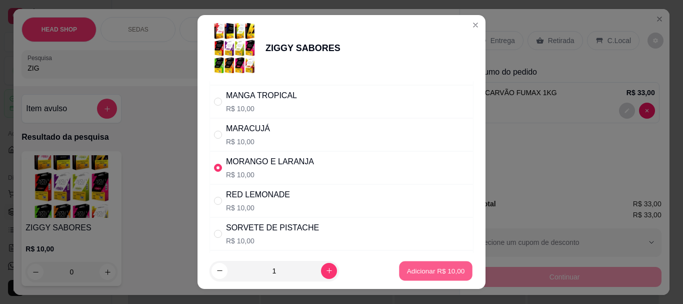
type input "1"
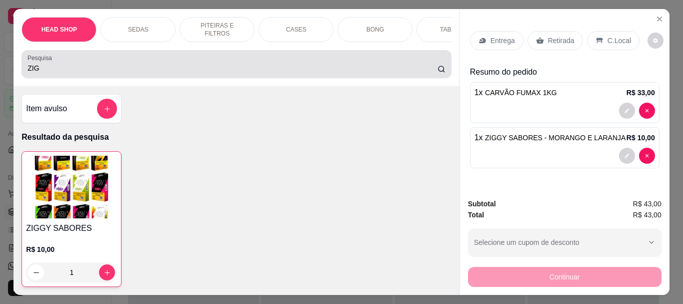
click at [39, 68] on input "ZIG" at bounding box center [233, 68] width 410 height 10
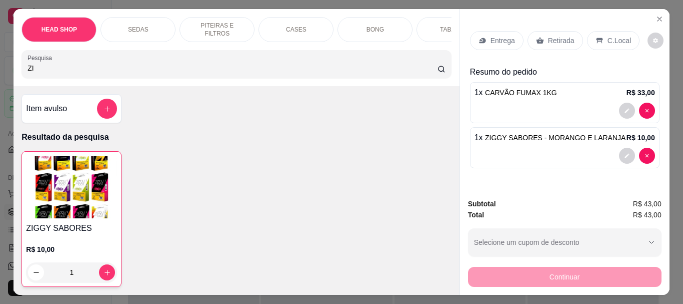
type input "Z"
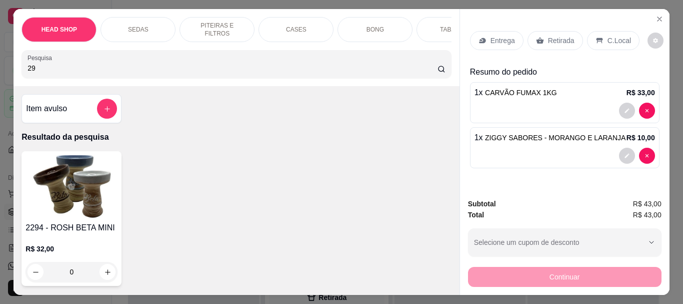
type input "2"
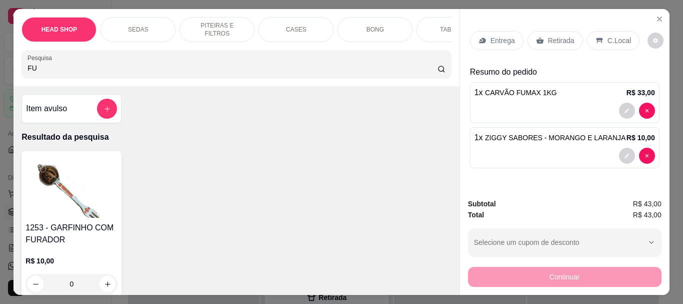
type input "F"
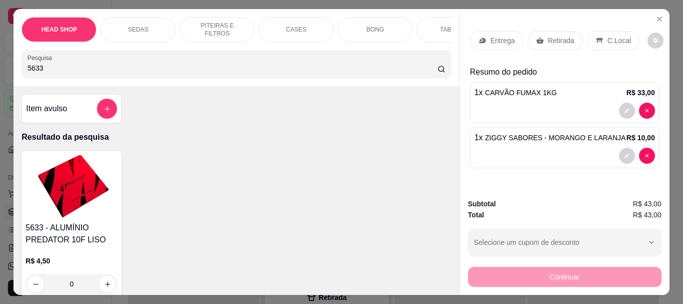
type input "5633"
click at [65, 192] on img at bounding box center [72, 186] width 92 height 63
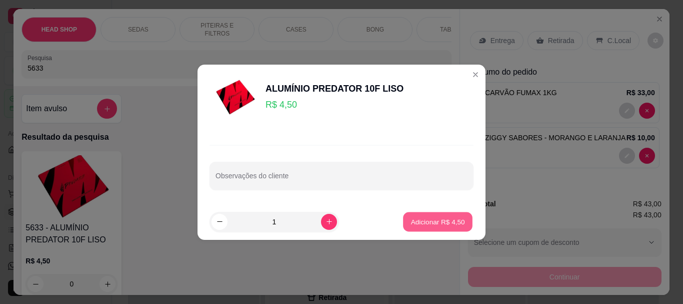
click at [433, 227] on button "Adicionar R$ 4,50" at bounding box center [438, 222] width 70 height 20
type input "1"
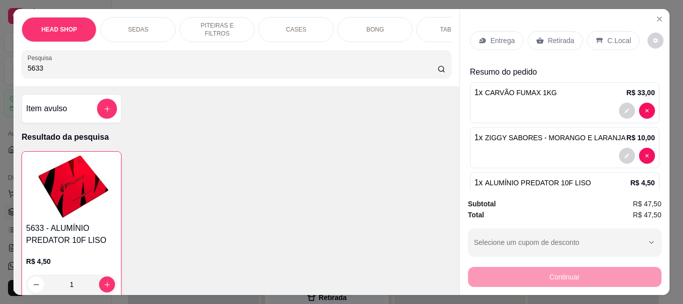
click at [551, 38] on p "Retirada" at bounding box center [561, 41] width 27 height 10
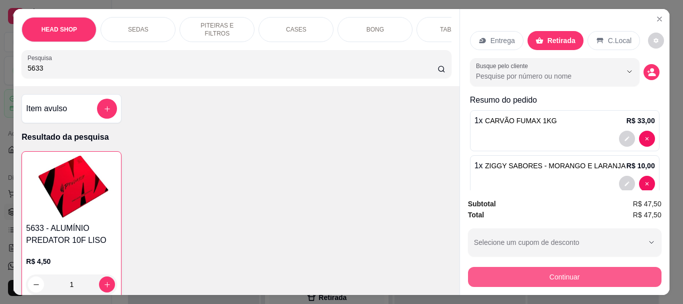
click at [566, 276] on button "Continuar" at bounding box center [565, 277] width 194 height 20
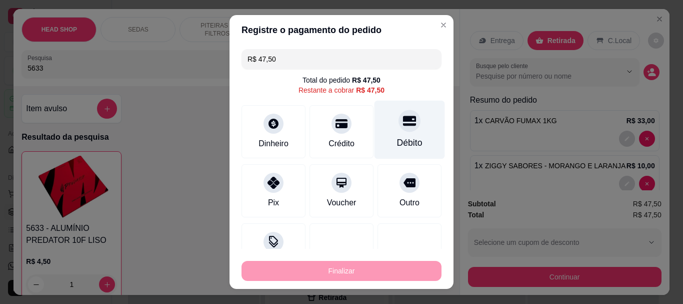
drag, startPoint x: 387, startPoint y: 126, endPoint x: 387, endPoint y: 133, distance: 6.5
click at [403, 127] on icon at bounding box center [409, 121] width 13 height 13
type input "R$ 0,00"
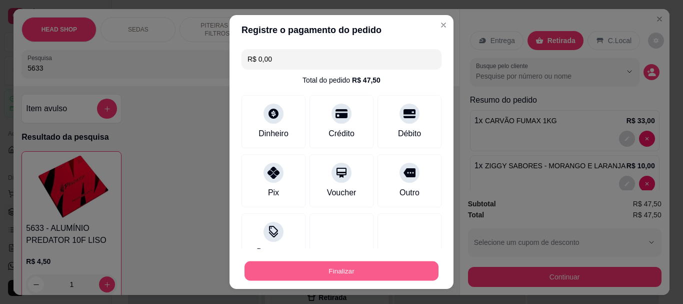
click at [383, 275] on button "Finalizar" at bounding box center [342, 271] width 194 height 20
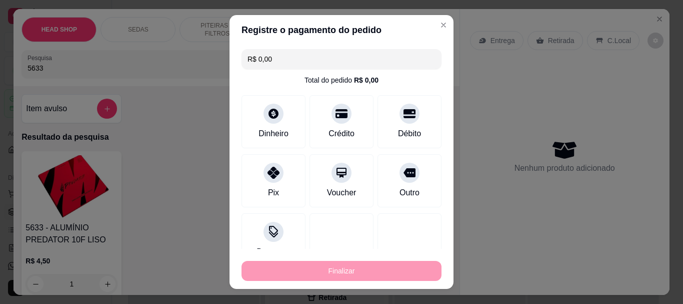
type input "0"
type input "-R$ 47,50"
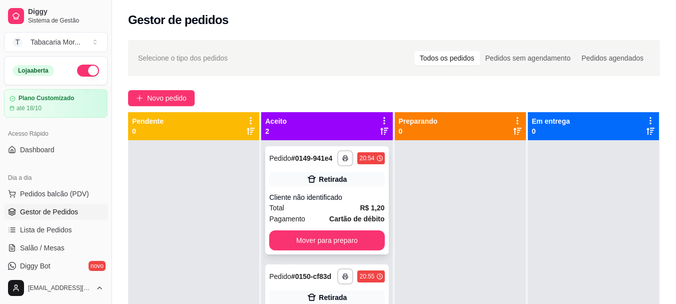
click at [304, 251] on div "**********" at bounding box center [326, 200] width 123 height 108
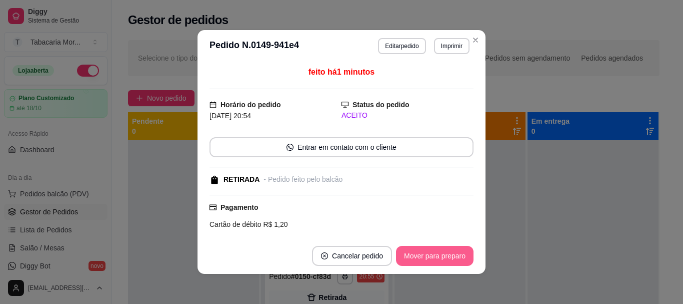
click at [420, 256] on button "Mover para preparo" at bounding box center [435, 256] width 78 height 20
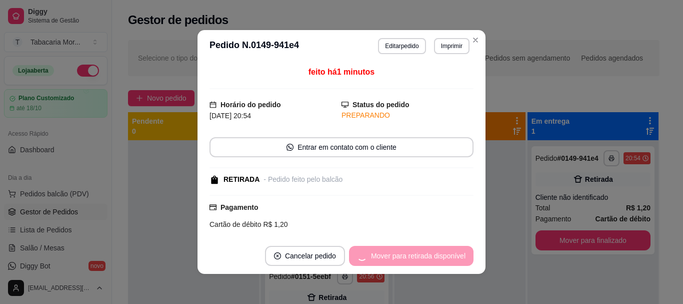
click at [420, 256] on div "Mover para retirada disponível" at bounding box center [411, 256] width 125 height 20
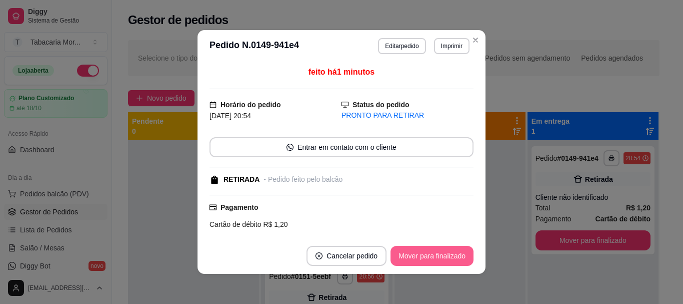
click at [420, 256] on button "Mover para finalizado" at bounding box center [432, 256] width 83 height 20
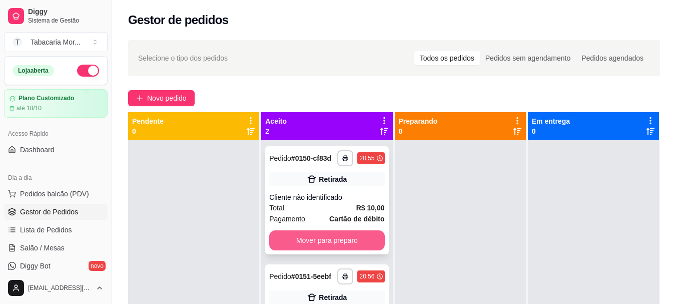
click at [369, 241] on button "Mover para preparo" at bounding box center [326, 240] width 115 height 20
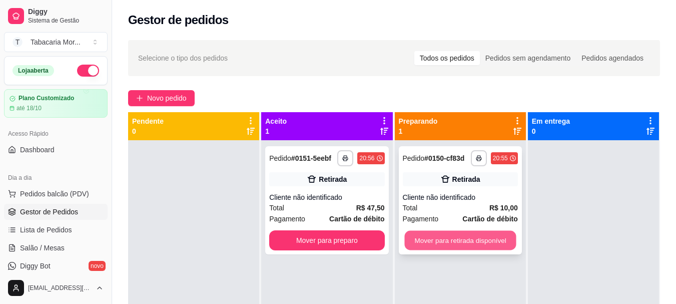
click at [417, 241] on button "Mover para retirada disponível" at bounding box center [460, 241] width 112 height 20
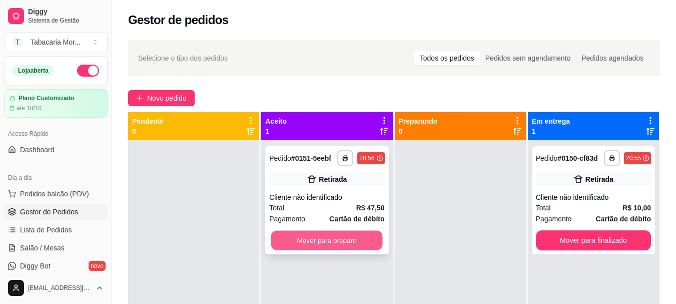
click at [314, 239] on button "Mover para preparo" at bounding box center [327, 241] width 112 height 20
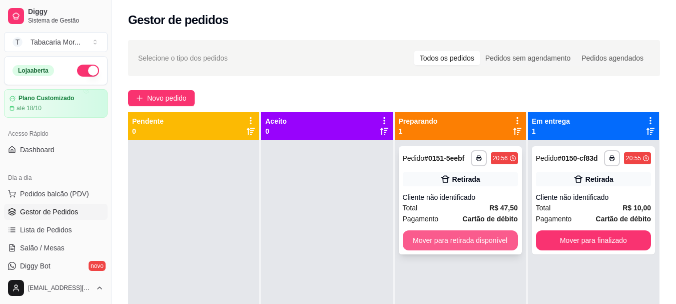
click at [410, 237] on button "Mover para retirada disponível" at bounding box center [460, 240] width 115 height 20
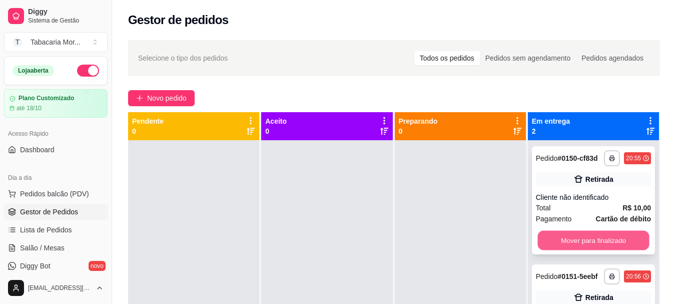
click at [573, 243] on button "Mover para finalizado" at bounding box center [593, 241] width 112 height 20
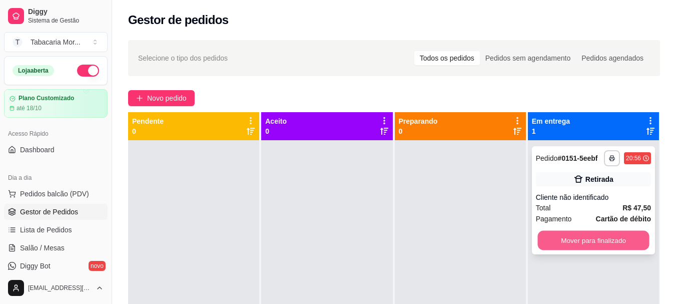
click at [566, 243] on button "Mover para finalizado" at bounding box center [593, 241] width 112 height 20
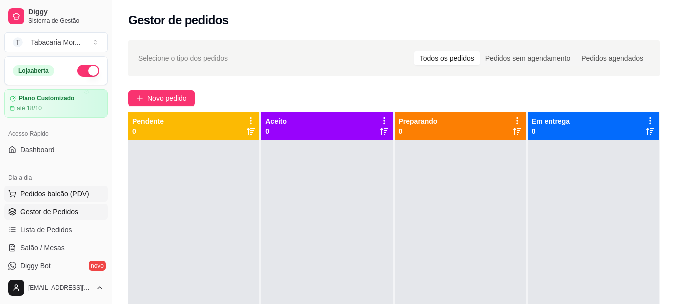
click at [73, 192] on span "Pedidos balcão (PDV)" at bounding box center [54, 194] width 69 height 10
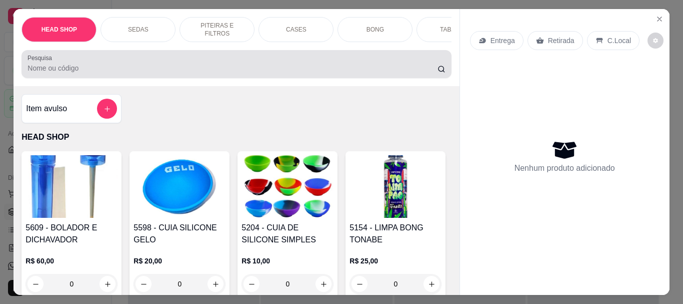
click at [75, 73] on input "Pesquisa" at bounding box center [233, 68] width 410 height 10
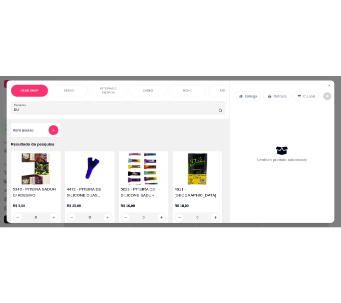
scroll to position [150, 0]
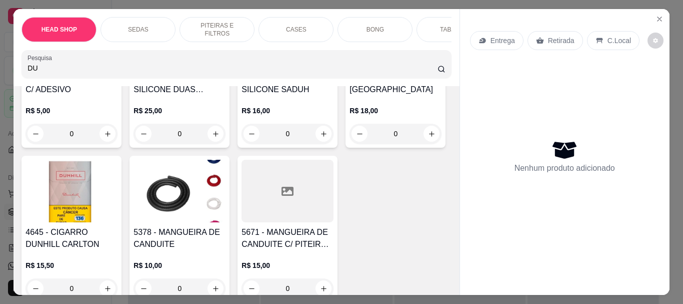
type input "DU"
click at [118, 204] on img at bounding box center [72, 191] width 92 height 63
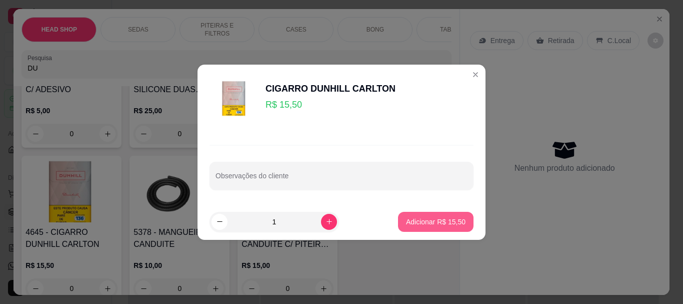
click at [422, 222] on p "Adicionar R$ 15,50" at bounding box center [436, 222] width 60 height 10
type input "1"
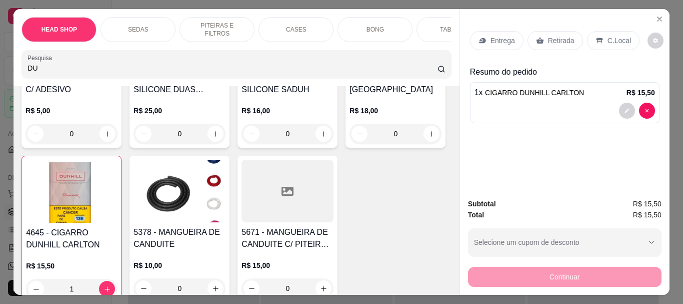
click at [548, 38] on p "Retirada" at bounding box center [561, 41] width 27 height 10
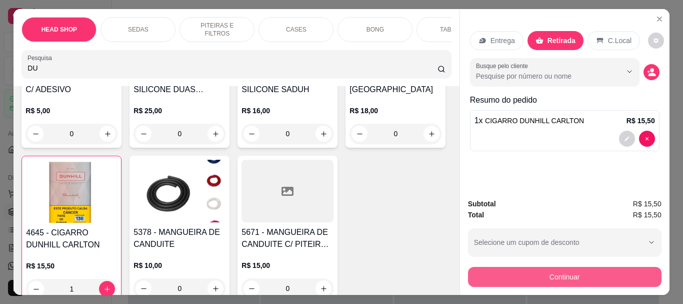
click at [543, 273] on button "Continuar" at bounding box center [565, 277] width 194 height 20
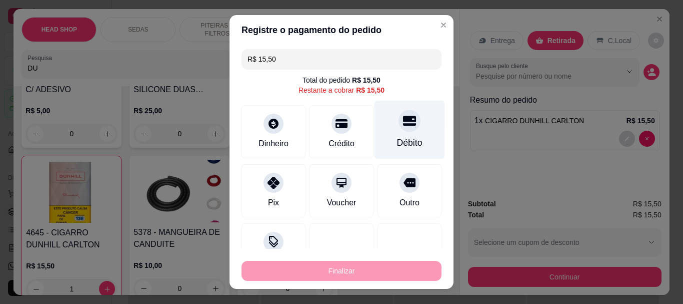
click at [403, 125] on icon at bounding box center [409, 121] width 13 height 10
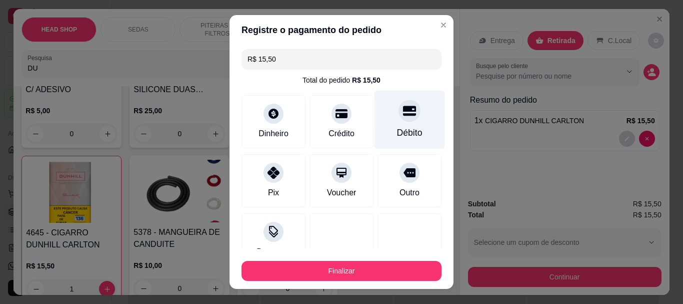
type input "R$ 0,00"
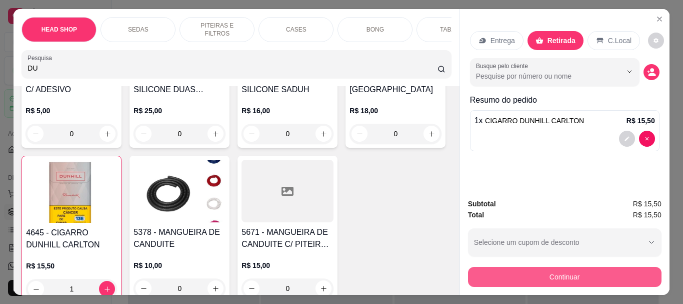
click at [512, 276] on button "Continuar" at bounding box center [565, 277] width 194 height 20
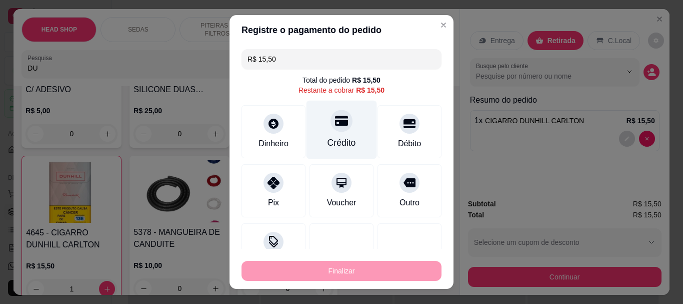
click at [335, 122] on icon at bounding box center [341, 121] width 13 height 10
type input "R$ 0,00"
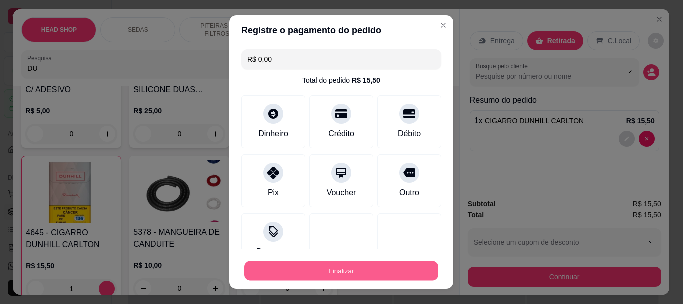
click at [330, 267] on button "Finalizar" at bounding box center [342, 271] width 194 height 20
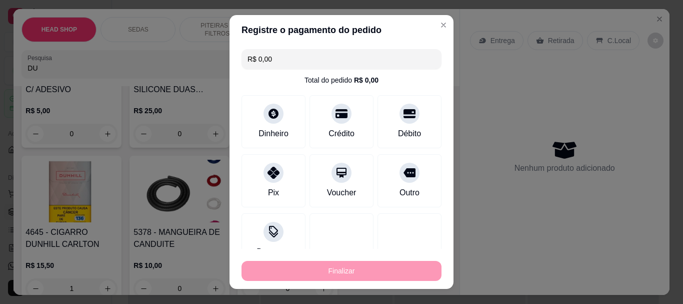
type input "0"
type input "-R$ 15,50"
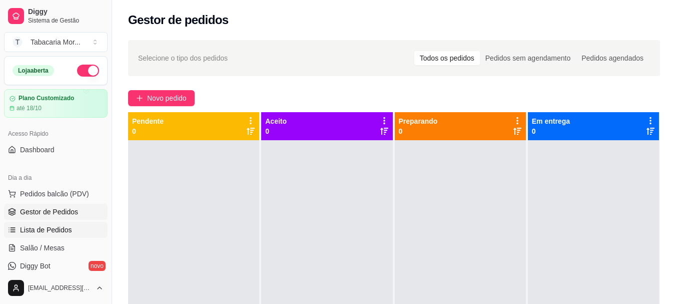
click at [43, 225] on span "Lista de Pedidos" at bounding box center [46, 230] width 52 height 10
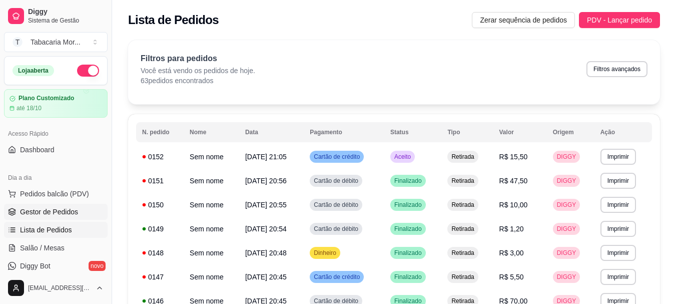
click at [63, 211] on span "Gestor de Pedidos" at bounding box center [49, 212] width 58 height 10
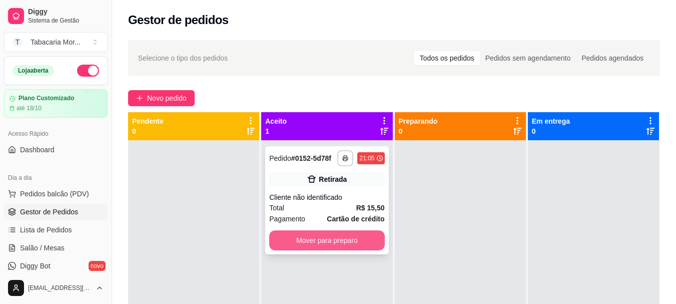
click at [329, 235] on button "Mover para preparo" at bounding box center [326, 240] width 115 height 20
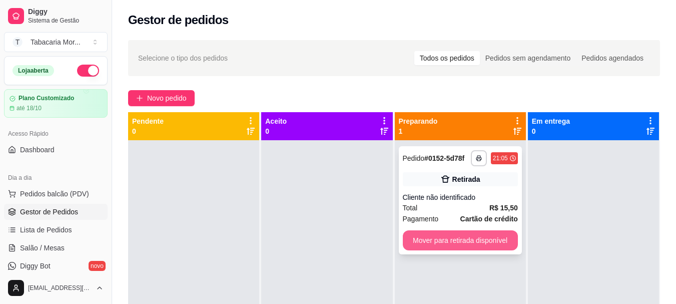
click at [432, 236] on button "Mover para retirada disponível" at bounding box center [460, 240] width 115 height 20
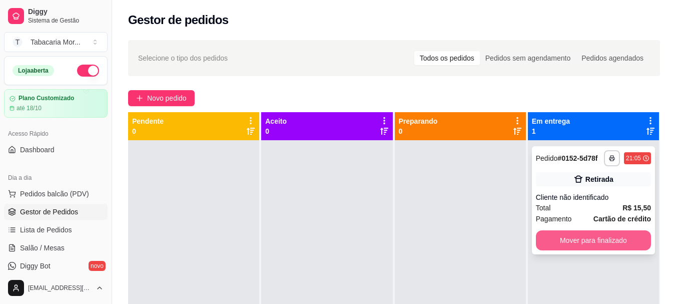
click at [563, 235] on button "Mover para finalizado" at bounding box center [593, 240] width 115 height 20
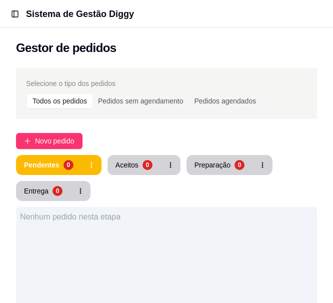
click at [119, 56] on div "Gestor de pedidos" at bounding box center [166, 45] width 333 height 34
click at [115, 76] on div "Selecione o tipo dos pedidos Todos os pedidos Pedidos sem agendamento Pedidos a…" at bounding box center [166, 93] width 301 height 51
click at [11, 14] on button "Toggle Sidebar" at bounding box center [15, 14] width 14 height 14
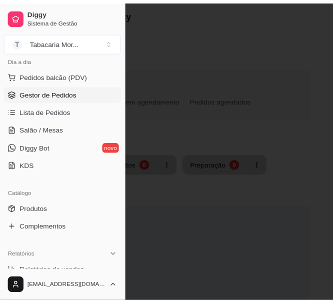
scroll to position [150, 0]
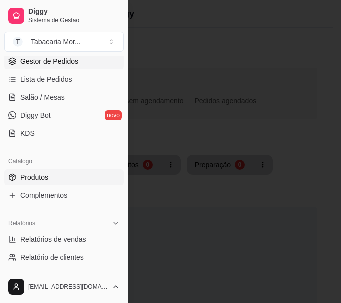
click at [43, 178] on span "Produtos" at bounding box center [34, 178] width 28 height 10
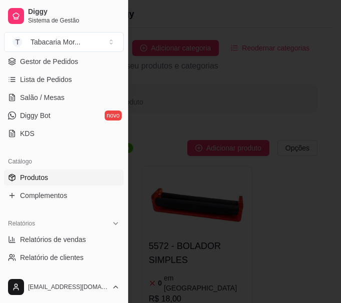
click at [161, 134] on div at bounding box center [170, 151] width 341 height 303
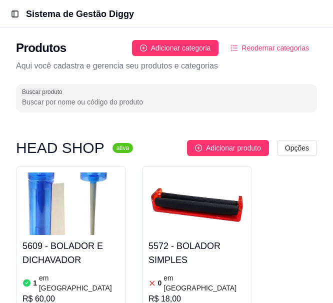
click at [127, 100] on input "Buscar produto" at bounding box center [166, 102] width 289 height 10
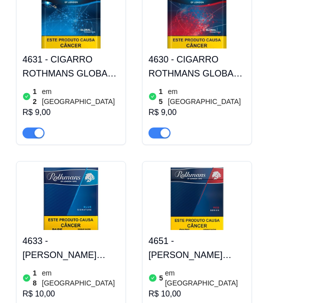
scroll to position [350, 0]
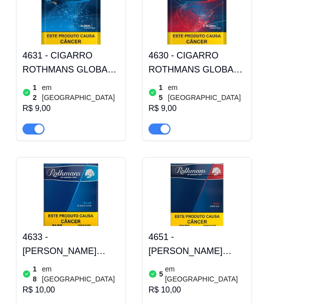
click at [53, 210] on img at bounding box center [71, 195] width 97 height 63
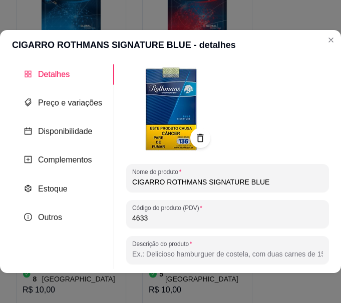
click at [104, 85] on div "Detalhes" at bounding box center [63, 74] width 102 height 21
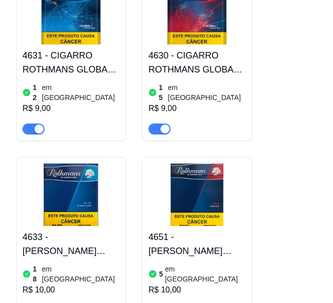
click at [128, 154] on div "5239 - CIGARRO ROTHMANS CLICK SENSE R$ 10,00 4634 - CIGARRO ROTHMANS DOUBLE CLI…" at bounding box center [166, 69] width 301 height 507
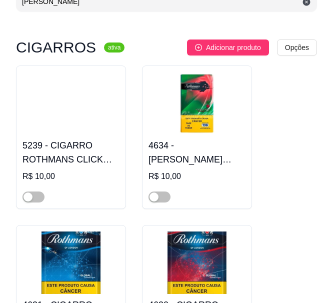
scroll to position [100, 0]
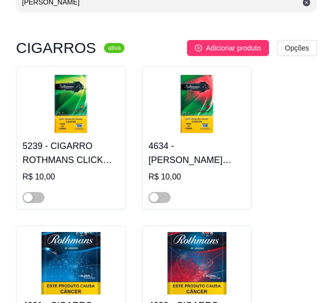
click at [112, 111] on img at bounding box center [71, 104] width 97 height 63
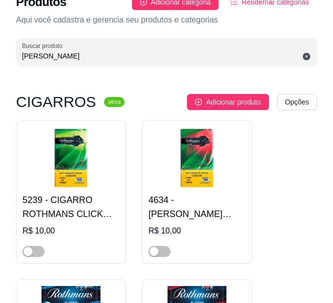
scroll to position [0, 0]
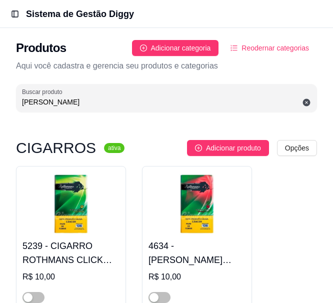
click at [58, 100] on input "ROTH" at bounding box center [166, 102] width 289 height 10
type input "R"
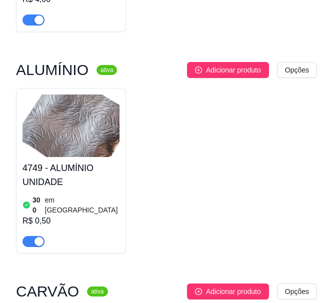
scroll to position [300, 0]
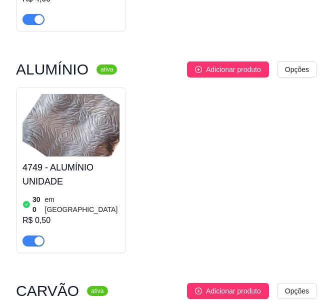
type input "UNI"
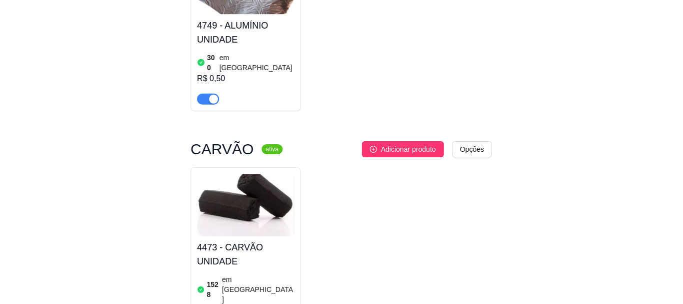
scroll to position [500, 0]
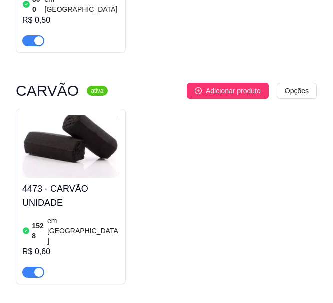
click at [95, 182] on h4 "4473 - CARVÃO UNIDADE" at bounding box center [71, 196] width 97 height 28
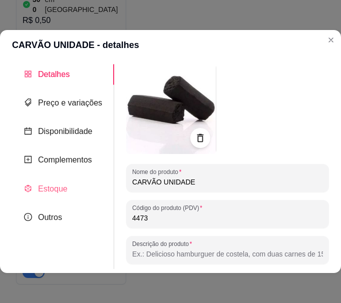
click at [39, 198] on div "Estoque" at bounding box center [63, 189] width 102 height 21
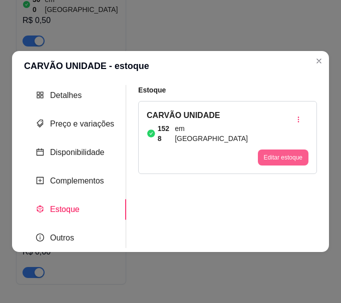
click at [298, 156] on button "Editar estoque" at bounding box center [283, 158] width 51 height 16
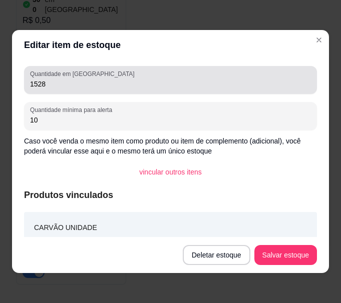
click at [53, 80] on input "1528" at bounding box center [170, 84] width 281 height 10
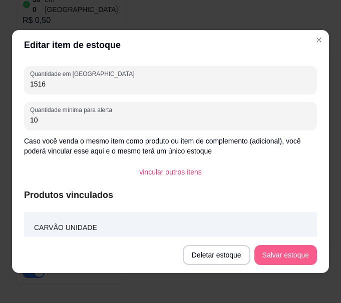
type input "1516"
click at [275, 251] on button "Salvar estoque" at bounding box center [285, 255] width 63 height 20
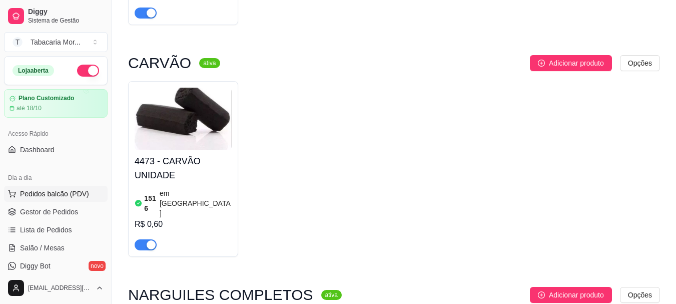
click at [28, 194] on span "Pedidos balcão (PDV)" at bounding box center [54, 194] width 69 height 10
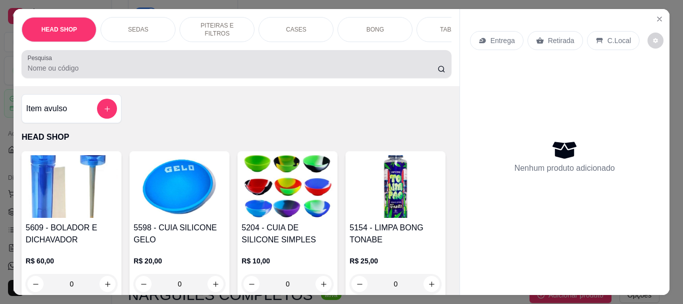
click at [43, 73] on input "Pesquisa" at bounding box center [233, 68] width 410 height 10
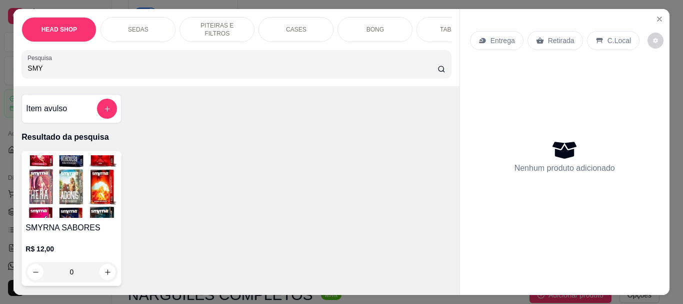
type input "SMY"
click at [69, 214] on img at bounding box center [72, 186] width 92 height 63
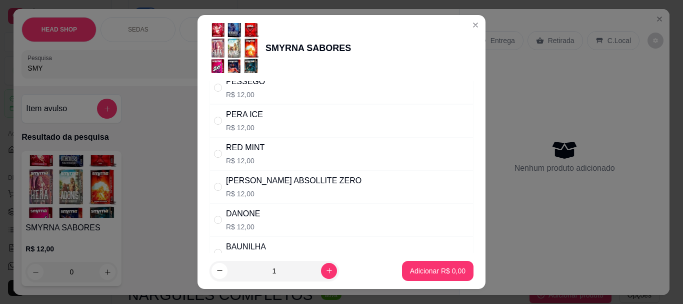
scroll to position [392, 0]
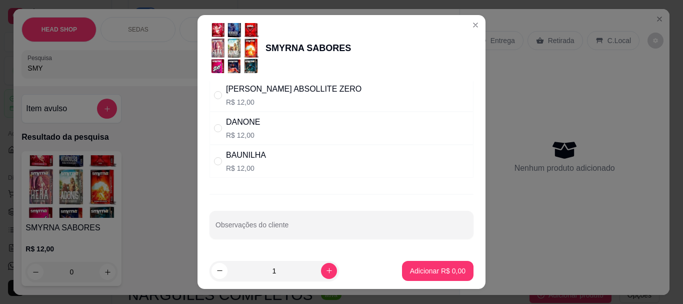
click at [229, 164] on p "R$ 12,00" at bounding box center [246, 168] width 40 height 10
click at [242, 158] on div "BAUNILHA" at bounding box center [246, 155] width 40 height 12
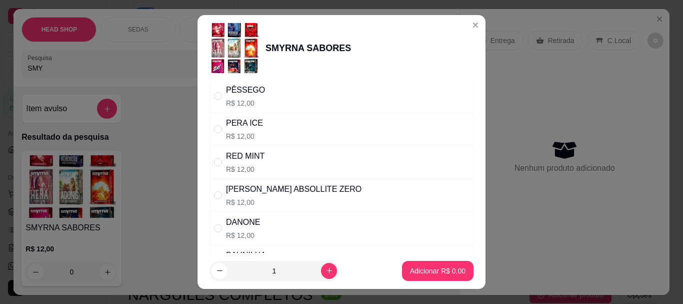
scroll to position [342, 0]
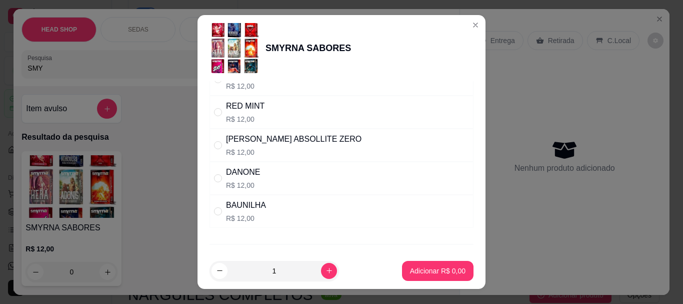
click at [244, 201] on div "BAUNILHA" at bounding box center [246, 205] width 40 height 12
radio input "true"
click at [437, 268] on p "Adicionar R$ 12,00" at bounding box center [436, 271] width 60 height 10
type input "1"
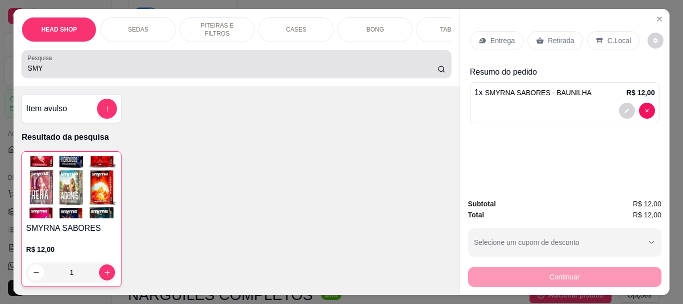
click at [66, 73] on input "SMY" at bounding box center [233, 68] width 410 height 10
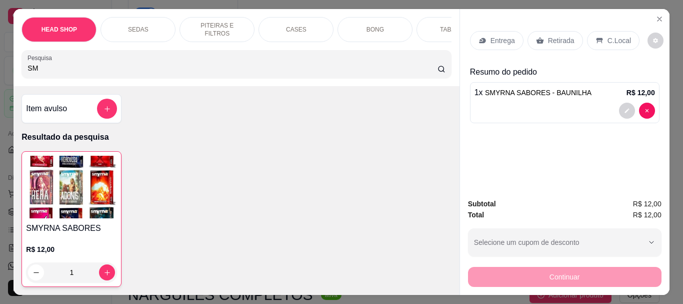
type input "S"
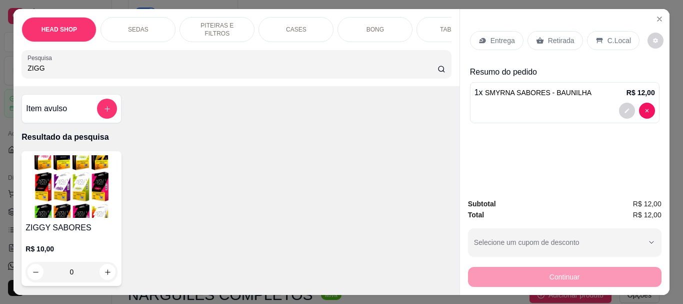
type input "ZIGG"
click at [95, 179] on img at bounding box center [72, 186] width 92 height 63
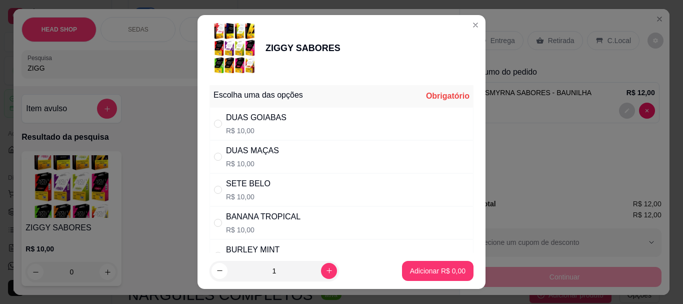
click at [260, 219] on div "BANANA TROPICAL" at bounding box center [263, 217] width 75 height 12
radio input "true"
click at [435, 270] on p "Adicionar R$ 10,00" at bounding box center [436, 271] width 60 height 10
type input "1"
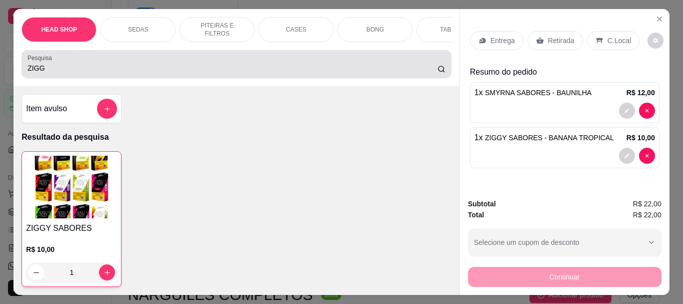
click at [72, 71] on input "ZIGG" at bounding box center [233, 68] width 410 height 10
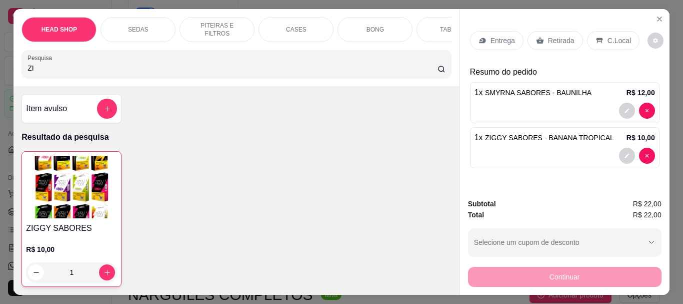
type input "Z"
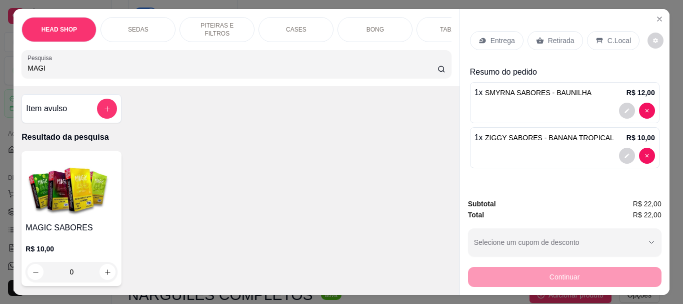
type input "MAGI"
click at [73, 191] on img at bounding box center [72, 186] width 92 height 63
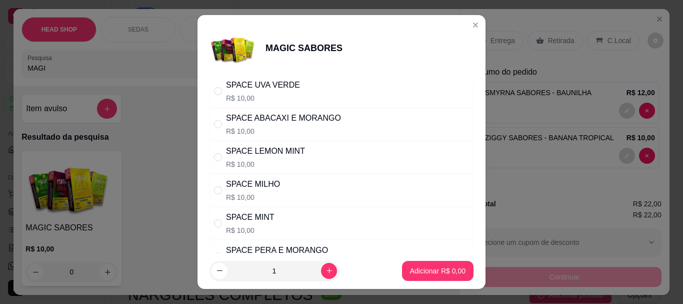
scroll to position [50, 0]
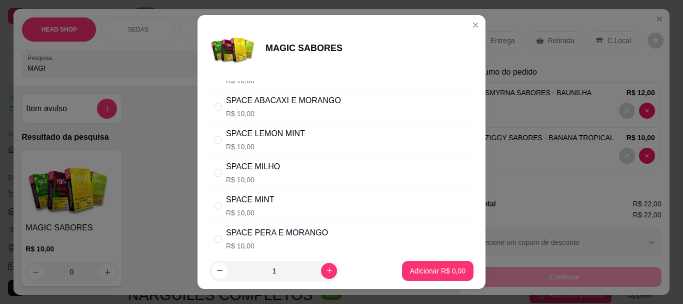
click at [248, 206] on div "SPACE MINT" at bounding box center [250, 200] width 49 height 12
radio input "true"
click at [410, 267] on p "Adicionar R$ 10,00" at bounding box center [436, 271] width 60 height 10
type input "1"
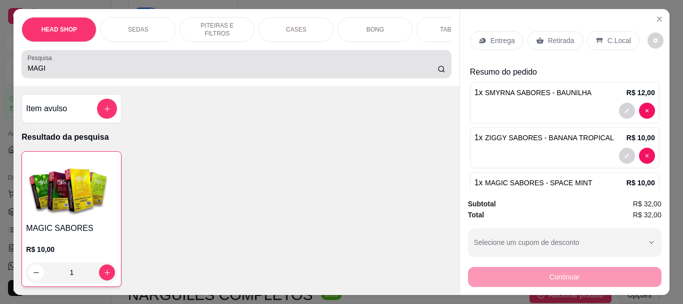
click at [57, 70] on input "MAGI" at bounding box center [233, 68] width 410 height 10
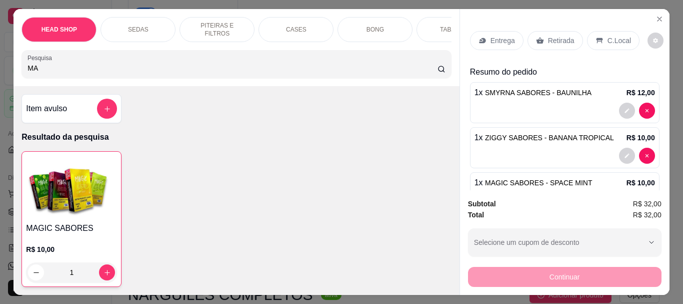
type input "M"
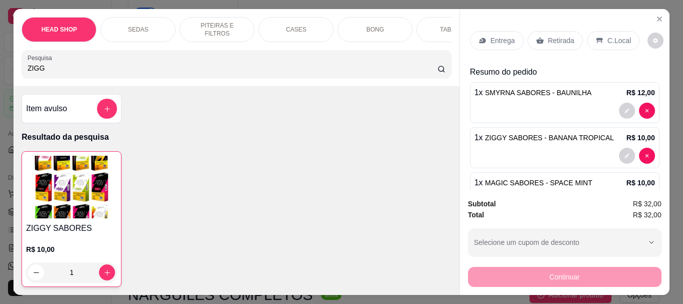
type input "ZIGG"
click at [91, 218] on img at bounding box center [71, 187] width 91 height 63
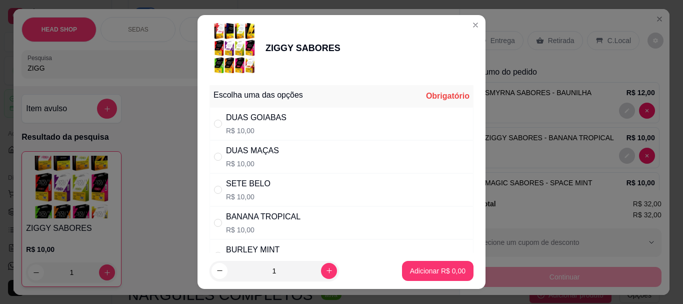
click at [246, 188] on div "SETE BELO" at bounding box center [248, 184] width 45 height 12
radio input "true"
click at [415, 273] on p "Adicionar R$ 10,00" at bounding box center [436, 271] width 58 height 10
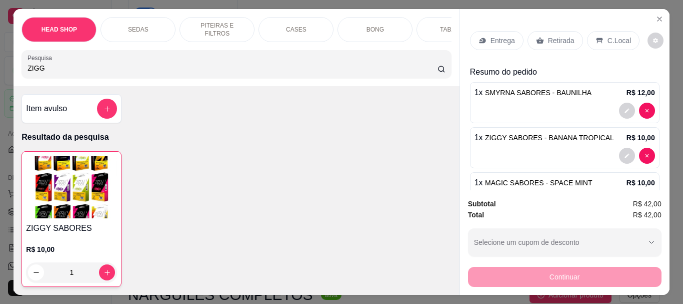
click at [556, 36] on p "Retirada" at bounding box center [561, 41] width 27 height 10
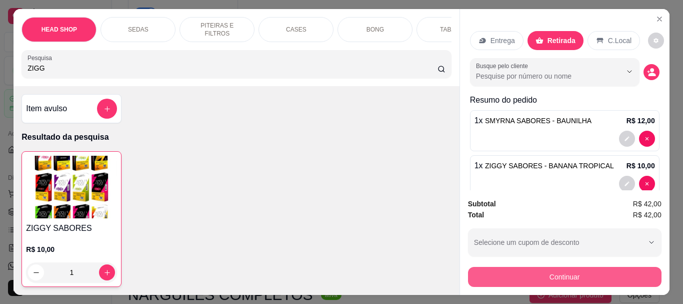
click at [599, 268] on button "Continuar" at bounding box center [565, 277] width 194 height 20
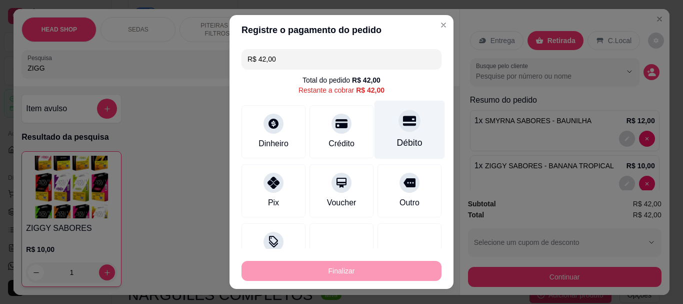
click at [403, 124] on icon at bounding box center [409, 121] width 13 height 10
type input "R$ 0,00"
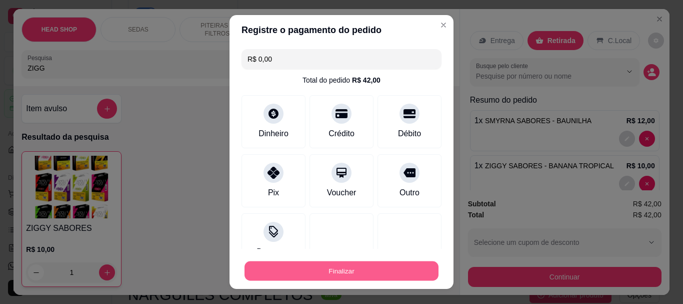
click at [367, 267] on button "Finalizar" at bounding box center [342, 271] width 194 height 20
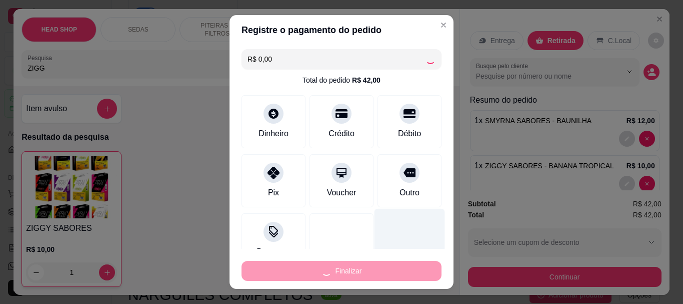
type input "0"
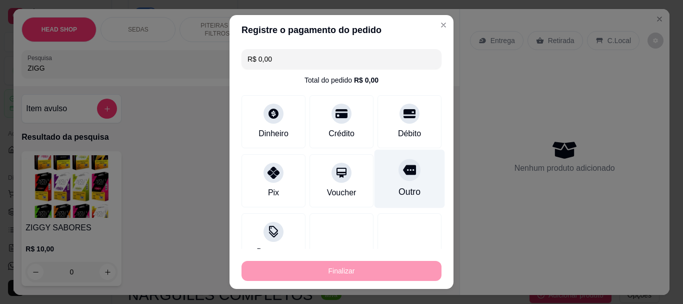
type input "-R$ 42,00"
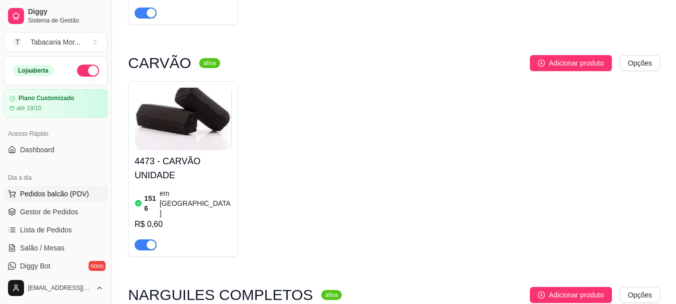
click at [25, 188] on button "Pedidos balcão (PDV)" at bounding box center [56, 194] width 104 height 16
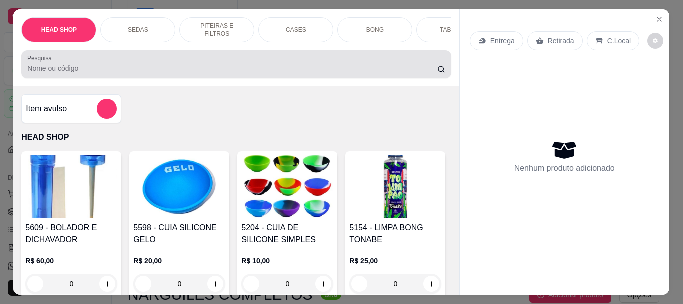
click at [70, 74] on div at bounding box center [237, 64] width 418 height 20
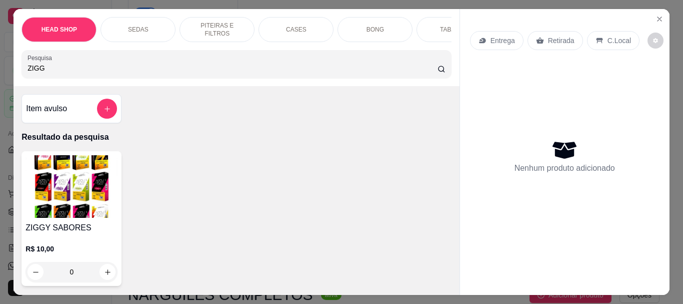
type input "ZIGG"
click at [68, 191] on img at bounding box center [72, 186] width 92 height 63
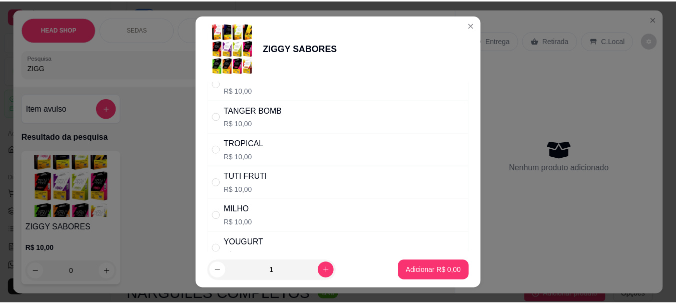
scroll to position [750, 0]
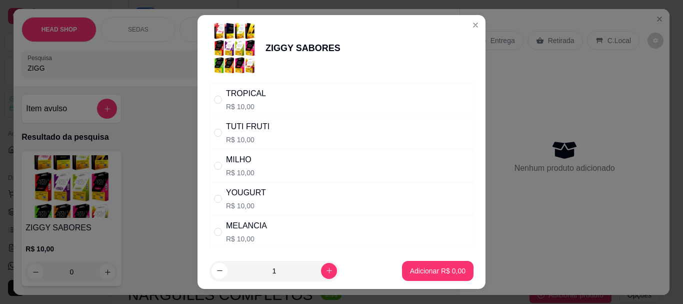
click at [247, 138] on p "R$ 10,00" at bounding box center [248, 140] width 44 height 10
radio input "true"
click at [321, 266] on button "increase-product-quantity" at bounding box center [329, 271] width 16 height 16
type input "2"
click at [453, 273] on p "Adicionar R$ 20,00" at bounding box center [436, 271] width 60 height 10
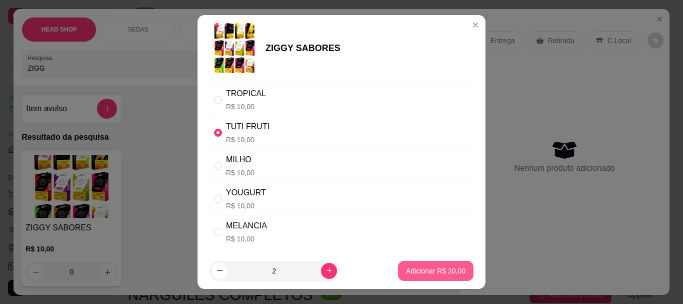
type input "2"
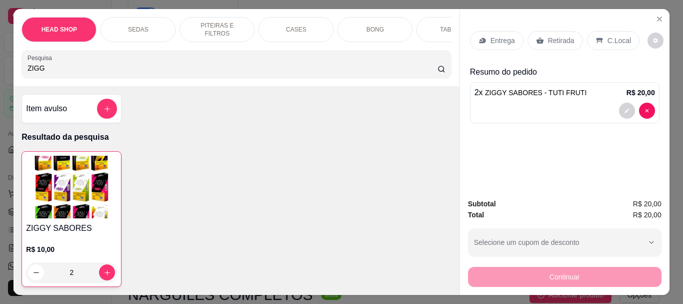
click at [542, 35] on div "Retirada" at bounding box center [556, 40] width 56 height 19
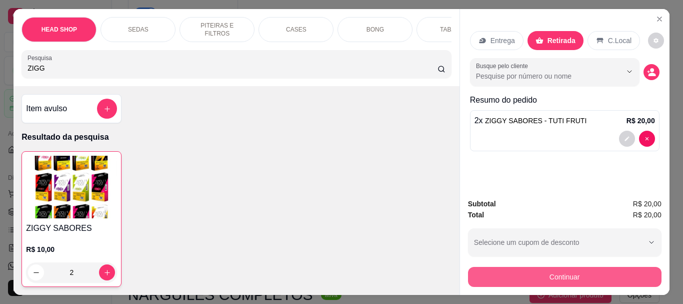
click at [541, 281] on button "Continuar" at bounding box center [565, 277] width 194 height 20
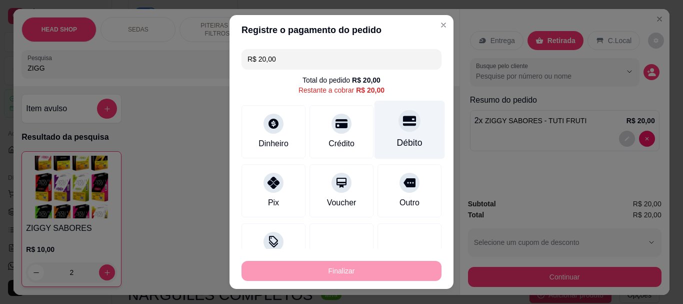
click at [403, 122] on icon at bounding box center [409, 121] width 13 height 13
type input "R$ 0,00"
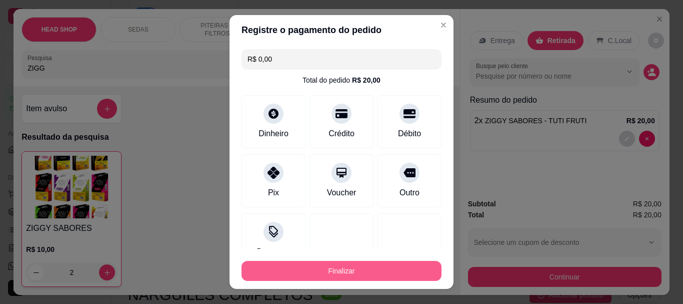
click at [400, 267] on button "Finalizar" at bounding box center [342, 271] width 200 height 20
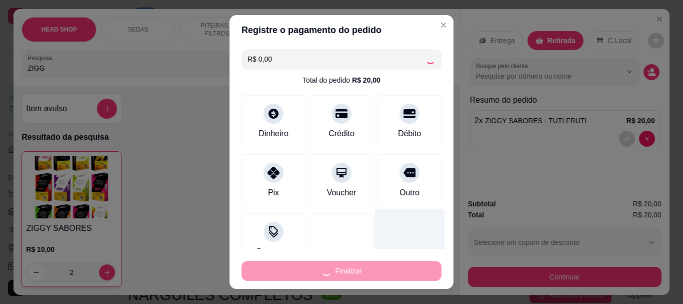
type input "0"
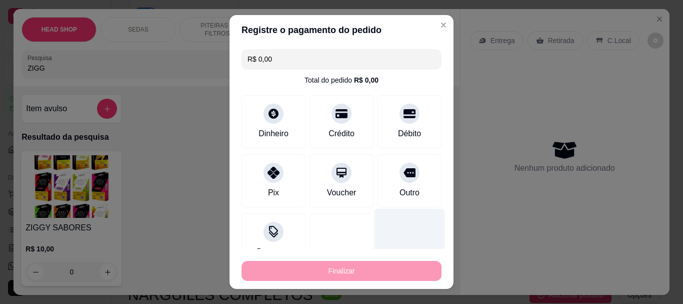
type input "-R$ 20,00"
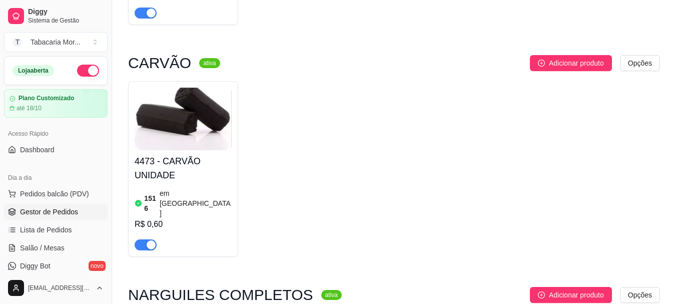
click at [63, 208] on span "Gestor de Pedidos" at bounding box center [49, 212] width 58 height 10
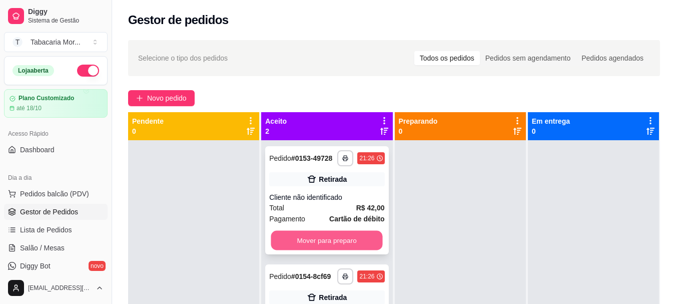
click at [327, 246] on button "Mover para preparo" at bounding box center [327, 241] width 112 height 20
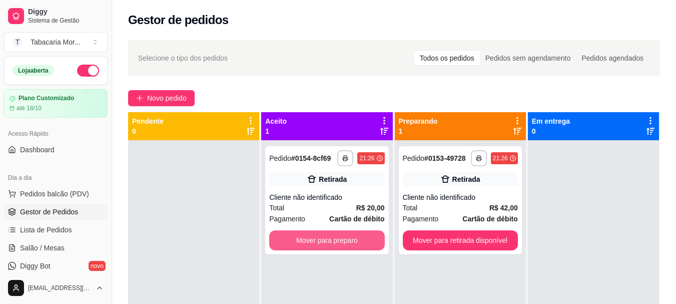
click at [337, 240] on button "Mover para preparo" at bounding box center [326, 240] width 115 height 20
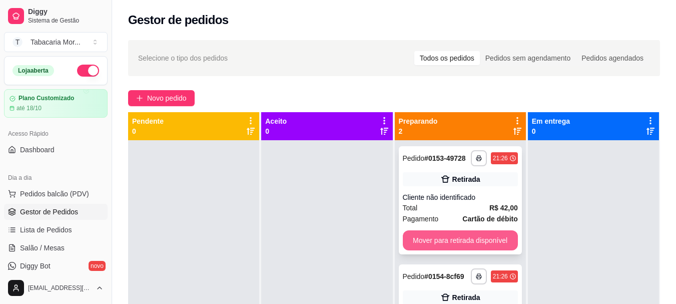
click at [461, 237] on button "Mover para retirada disponível" at bounding box center [460, 240] width 115 height 20
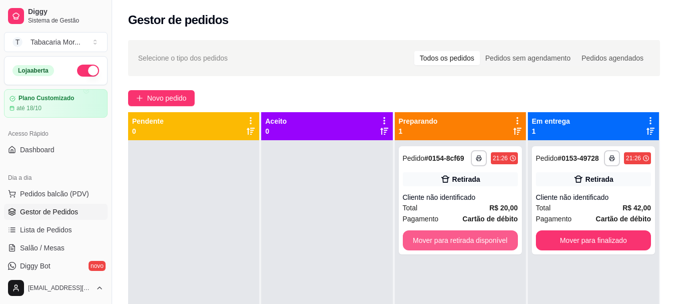
click at [461, 237] on button "Mover para retirada disponível" at bounding box center [460, 240] width 115 height 20
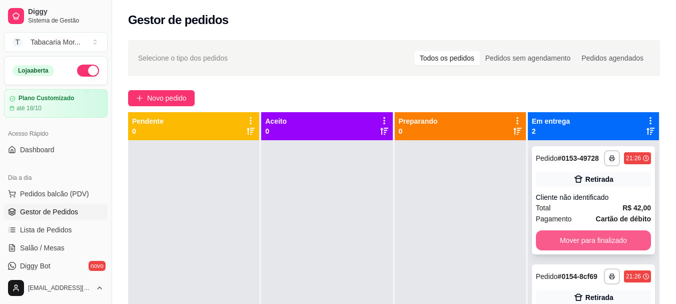
click at [553, 238] on button "Mover para finalizado" at bounding box center [593, 240] width 115 height 20
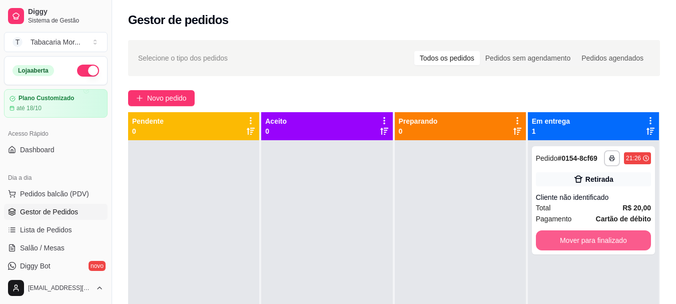
click at [553, 238] on button "Mover para finalizado" at bounding box center [593, 240] width 115 height 20
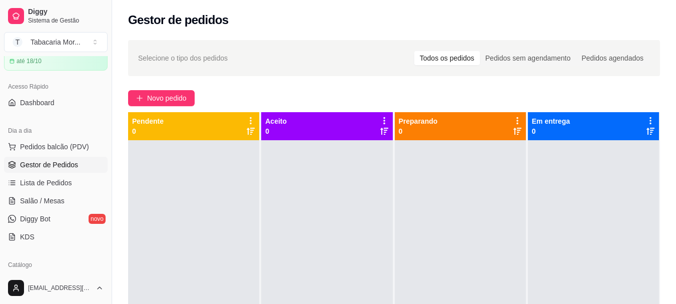
scroll to position [100, 0]
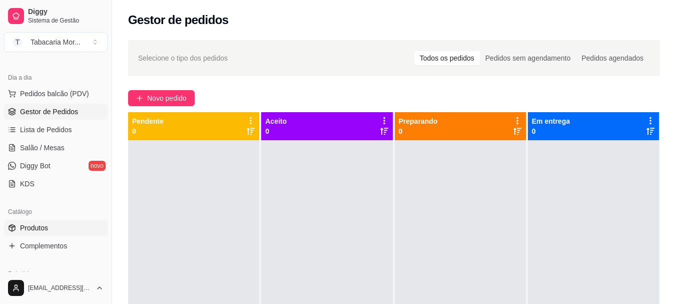
click at [40, 232] on span "Produtos" at bounding box center [34, 228] width 28 height 10
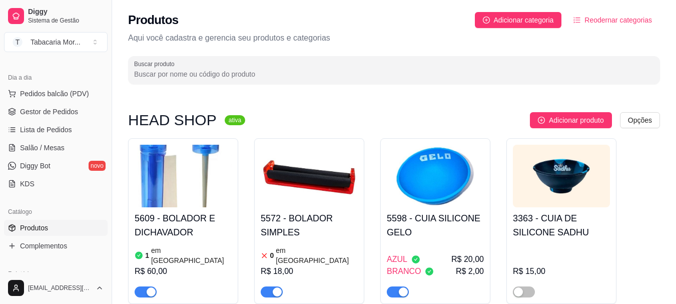
click at [166, 75] on input "Buscar produto" at bounding box center [394, 74] width 520 height 10
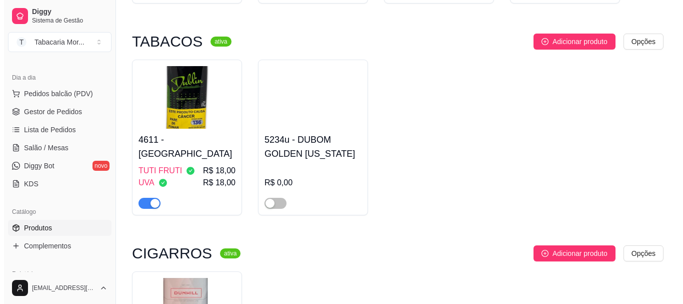
scroll to position [400, 0]
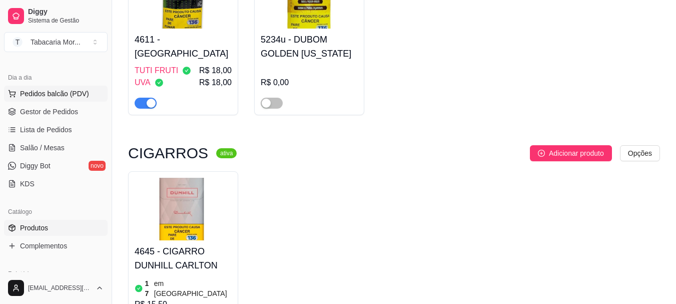
type input "DU"
click at [30, 95] on span "Pedidos balcão (PDV)" at bounding box center [54, 94] width 69 height 10
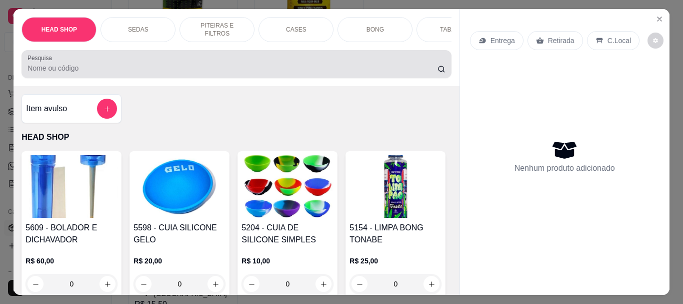
click at [129, 65] on div at bounding box center [237, 64] width 418 height 20
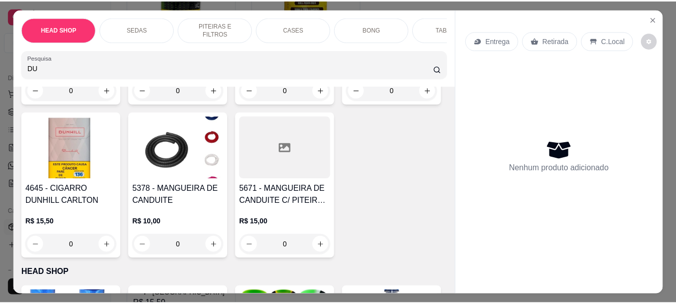
scroll to position [250, 0]
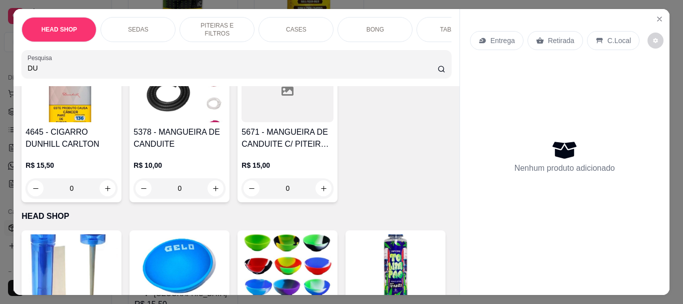
type input "DU"
click at [118, 143] on h4 "4645 - CIGARRO DUNHILL CARLTON" at bounding box center [72, 138] width 92 height 24
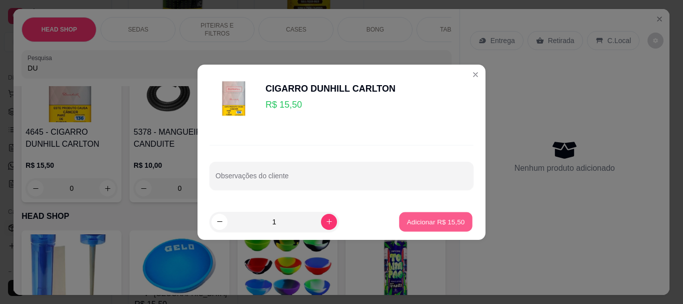
click at [419, 223] on p "Adicionar R$ 15,50" at bounding box center [436, 222] width 58 height 10
type input "1"
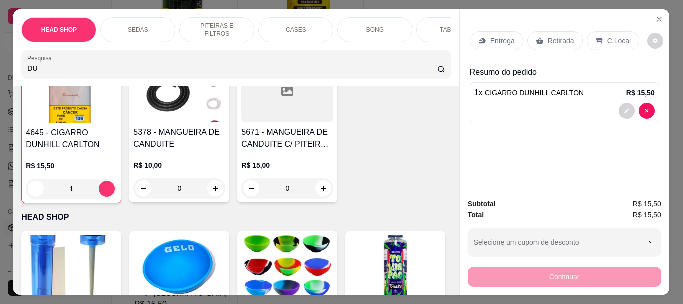
click at [565, 38] on p "Retirada" at bounding box center [561, 41] width 27 height 10
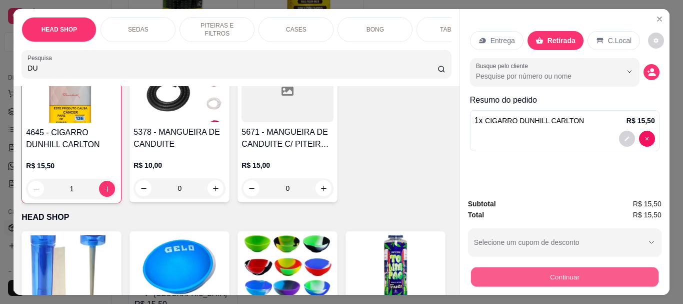
click at [507, 269] on button "Continuar" at bounding box center [565, 277] width 188 height 20
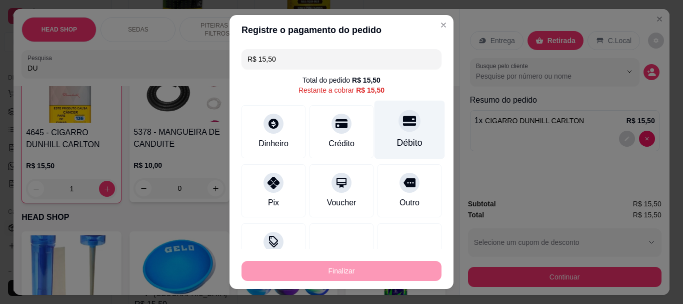
click at [397, 134] on div "Débito" at bounding box center [410, 130] width 71 height 59
type input "R$ 0,00"
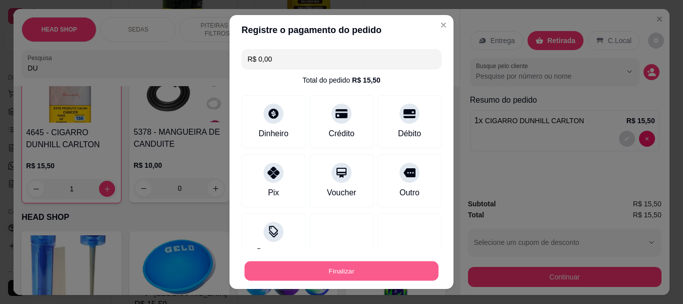
click at [367, 268] on button "Finalizar" at bounding box center [342, 271] width 194 height 20
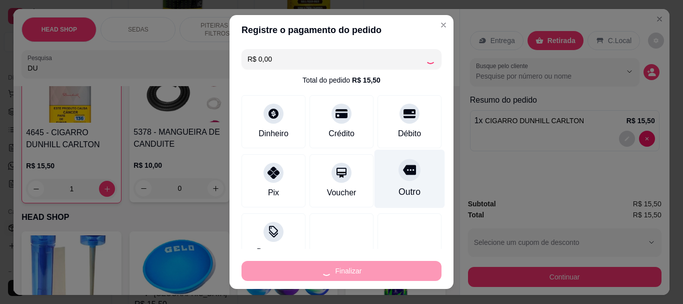
type input "0"
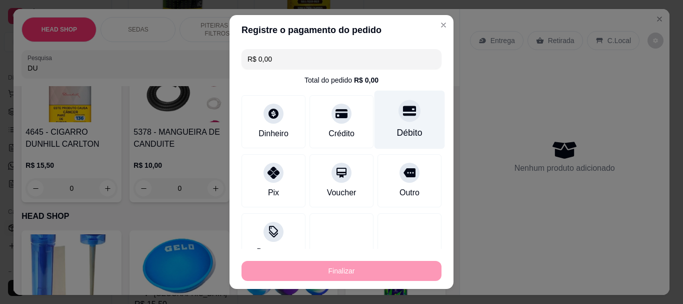
type input "-R$ 15,50"
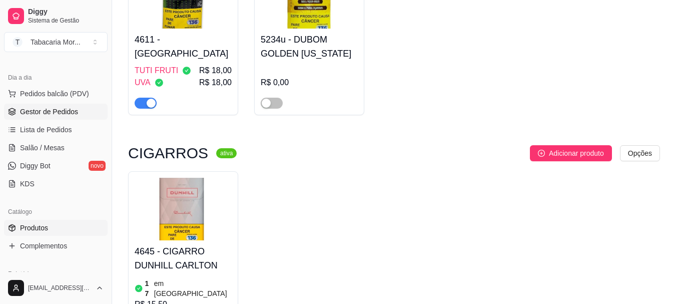
click at [19, 114] on link "Gestor de Pedidos" at bounding box center [56, 112] width 104 height 16
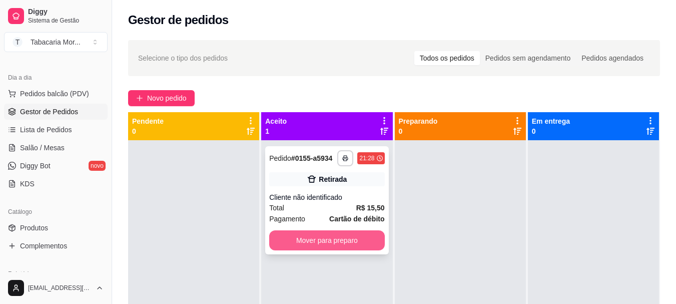
click at [337, 236] on button "Mover para preparo" at bounding box center [326, 240] width 115 height 20
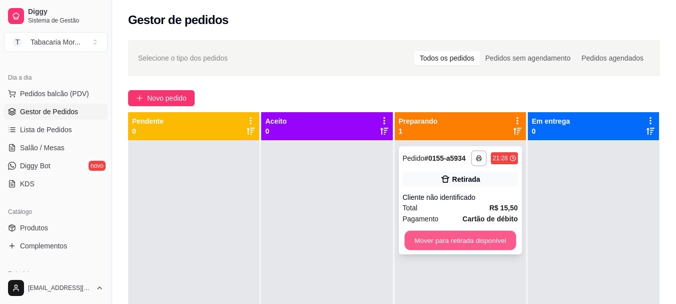
click at [436, 244] on button "Mover para retirada disponível" at bounding box center [460, 241] width 112 height 20
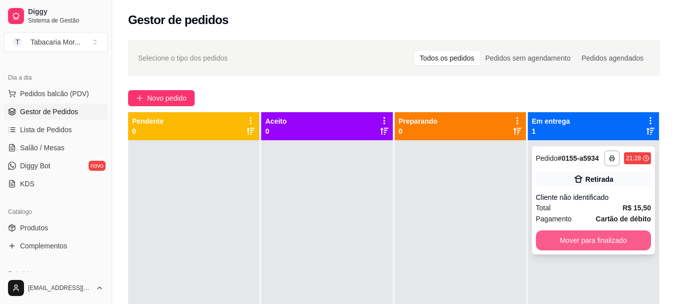
click at [548, 238] on button "Mover para finalizado" at bounding box center [593, 240] width 115 height 20
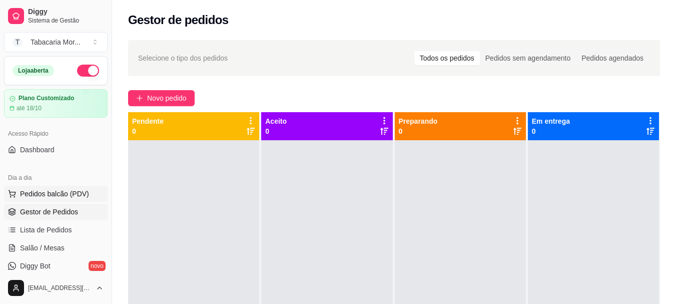
click at [75, 193] on span "Pedidos balcão (PDV)" at bounding box center [54, 194] width 69 height 10
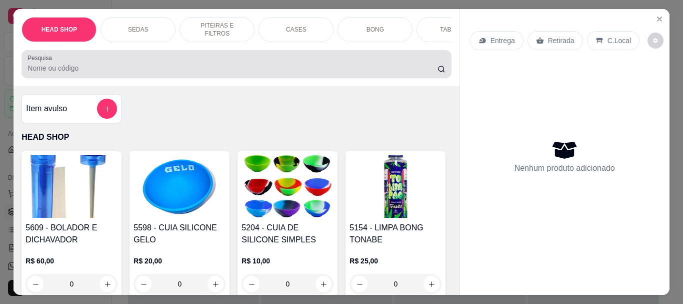
click at [70, 74] on div at bounding box center [237, 64] width 418 height 20
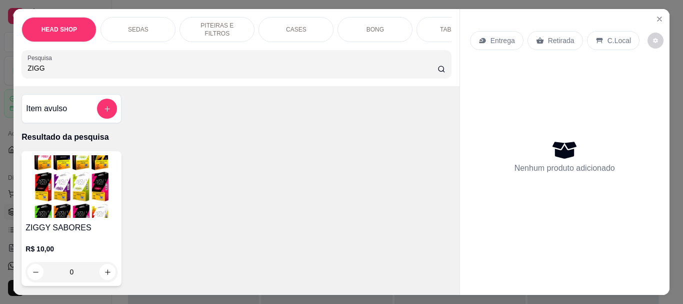
type input "ZIGG"
click at [47, 201] on img at bounding box center [72, 186] width 92 height 63
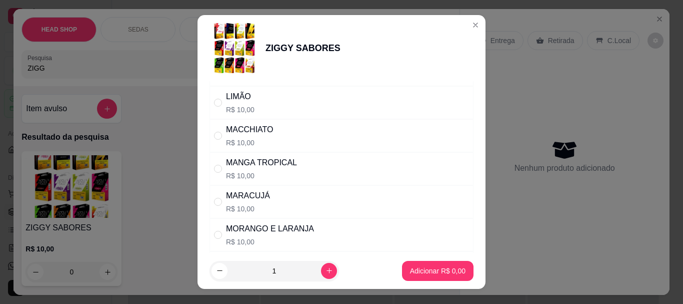
scroll to position [500, 0]
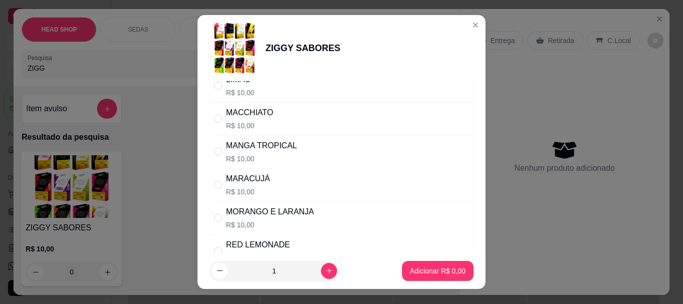
click at [269, 214] on div "MORANGO E LARANJA" at bounding box center [270, 212] width 88 height 12
radio input "true"
click at [429, 268] on p "Adicionar R$ 10,00" at bounding box center [436, 271] width 58 height 10
type input "1"
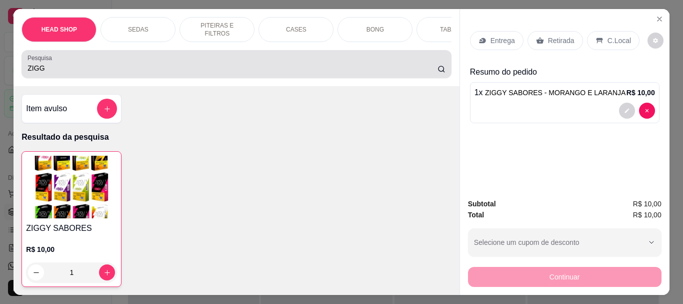
click at [89, 73] on input "ZIGG" at bounding box center [233, 68] width 410 height 10
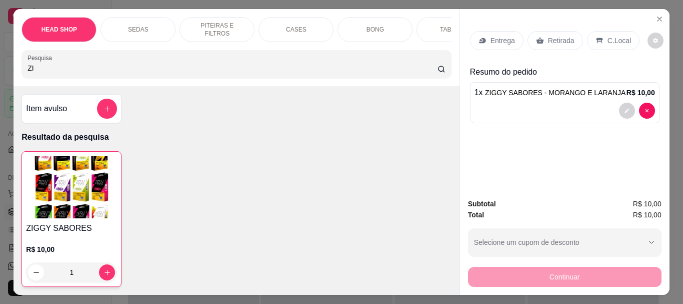
type input "Z"
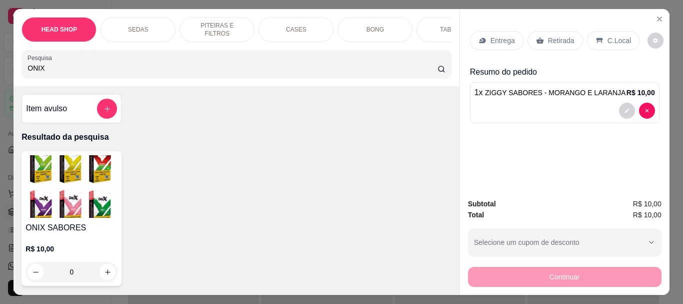
type input "ONIX"
click at [37, 193] on img at bounding box center [72, 186] width 92 height 63
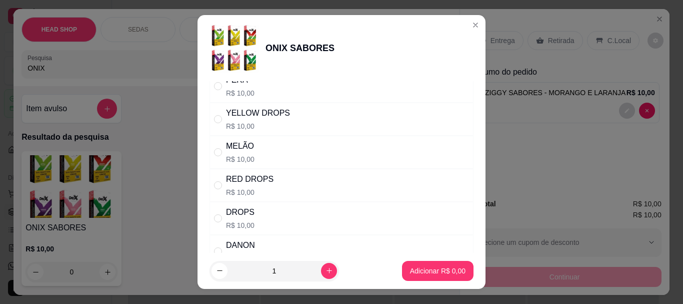
scroll to position [550, 0]
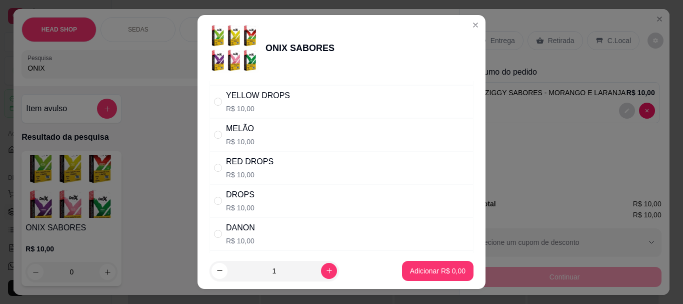
click at [228, 168] on div "RED DROPS R$ 10,00" at bounding box center [250, 168] width 48 height 24
radio input "true"
click at [428, 266] on p "Adicionar R$ 10,00" at bounding box center [436, 271] width 60 height 10
type input "1"
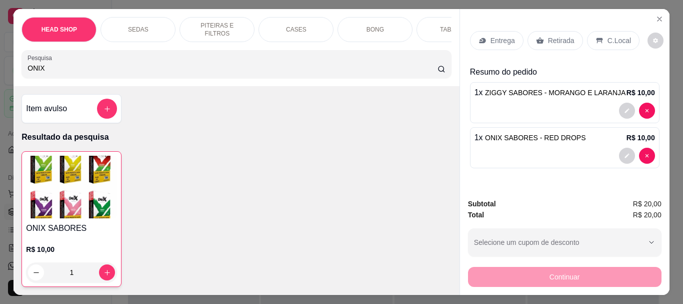
click at [539, 37] on icon at bounding box center [540, 41] width 8 height 8
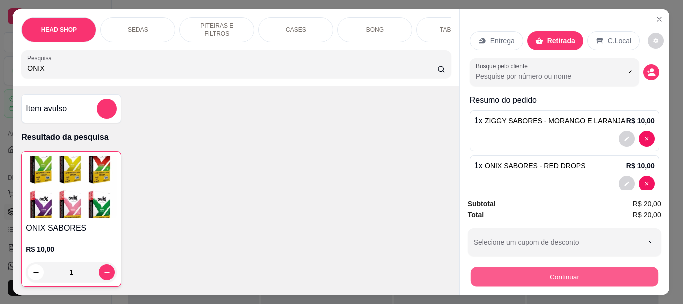
click at [539, 272] on button "Continuar" at bounding box center [565, 277] width 188 height 20
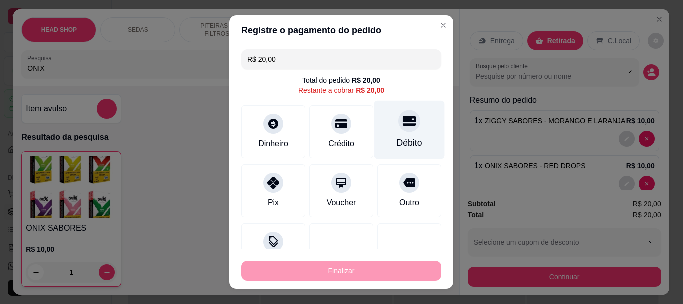
click at [405, 127] on div "Débito" at bounding box center [410, 130] width 71 height 59
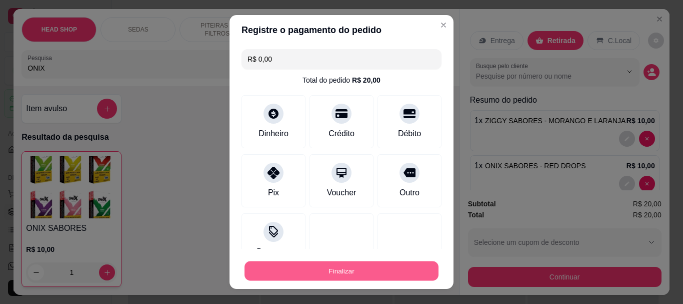
click at [385, 268] on button "Finalizar" at bounding box center [342, 271] width 194 height 20
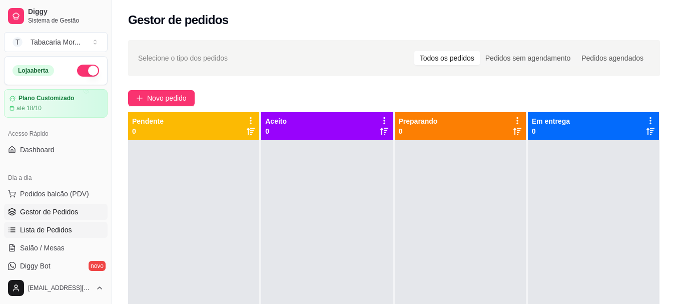
click at [41, 234] on span "Lista de Pedidos" at bounding box center [46, 230] width 52 height 10
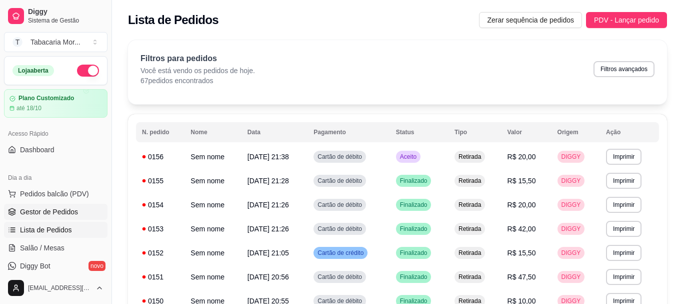
click at [48, 209] on span "Gestor de Pedidos" at bounding box center [49, 212] width 58 height 10
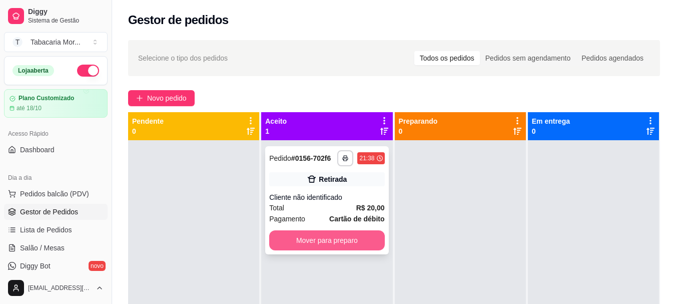
click at [338, 244] on button "Mover para preparo" at bounding box center [326, 240] width 115 height 20
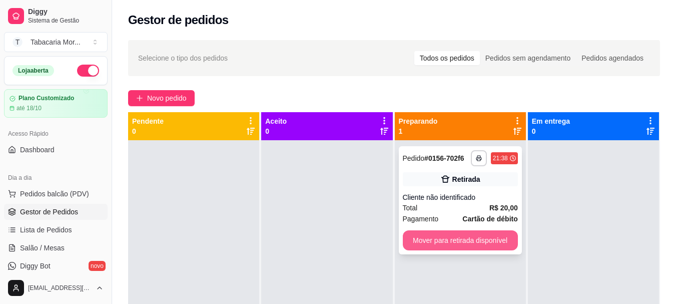
click at [446, 244] on button "Mover para retirada disponível" at bounding box center [460, 240] width 115 height 20
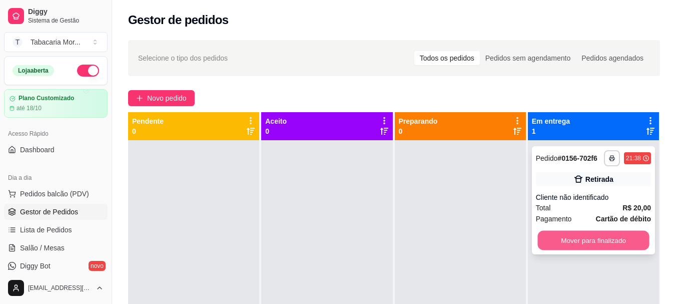
click at [571, 233] on button "Mover para finalizado" at bounding box center [593, 241] width 112 height 20
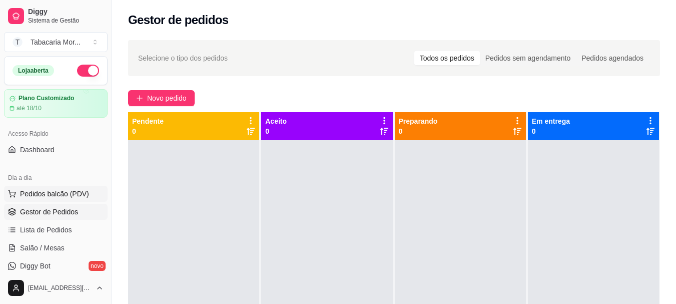
click at [48, 192] on span "Pedidos balcão (PDV)" at bounding box center [54, 194] width 69 height 10
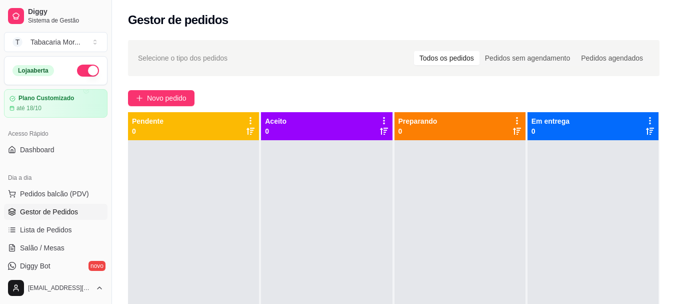
click at [80, 71] on input "Pesquisa" at bounding box center [233, 68] width 410 height 10
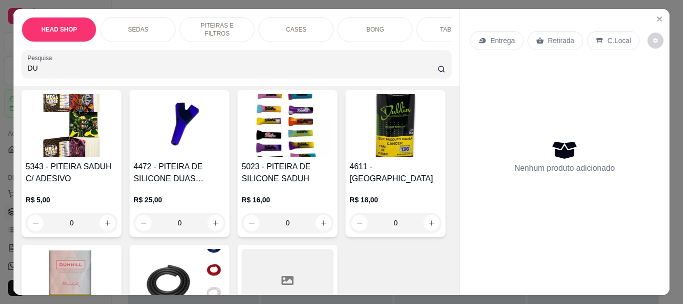
scroll to position [150, 0]
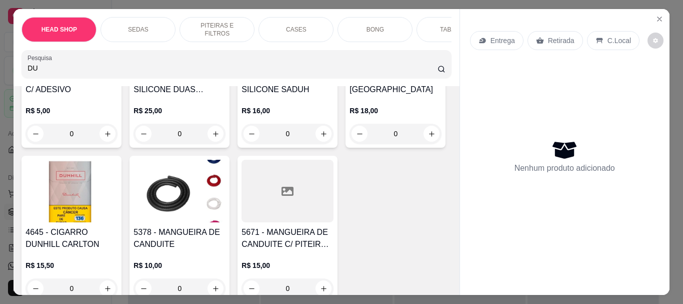
click at [122, 226] on div "4645 - CIGARRO DUNHILL CARLTON R$ 15,50 0" at bounding box center [72, 229] width 100 height 147
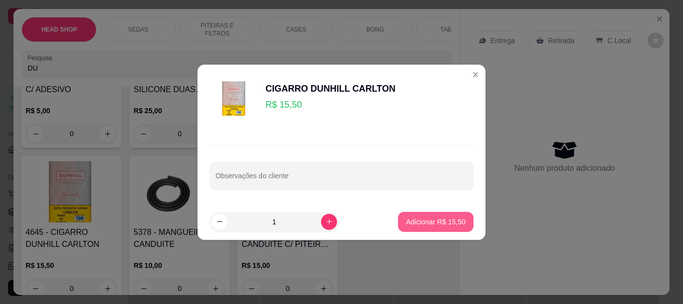
click at [432, 214] on button "Adicionar R$ 15,50" at bounding box center [436, 222] width 76 height 20
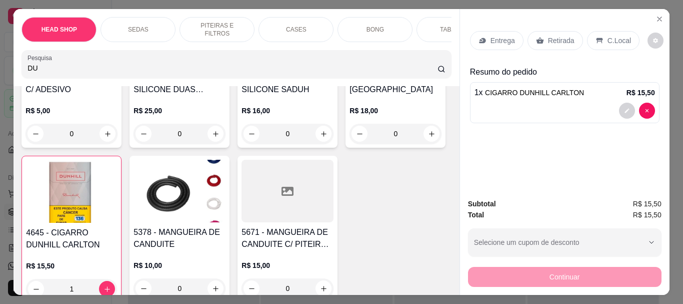
click at [548, 36] on p "Retirada" at bounding box center [561, 41] width 27 height 10
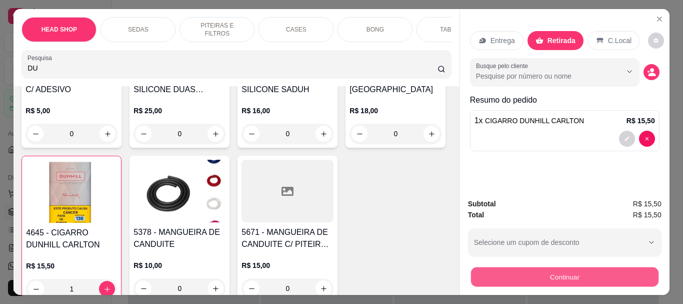
click at [496, 269] on button "Continuar" at bounding box center [565, 277] width 188 height 20
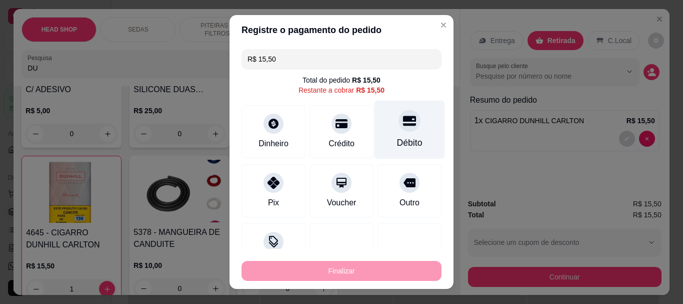
click at [399, 123] on div at bounding box center [410, 121] width 22 height 22
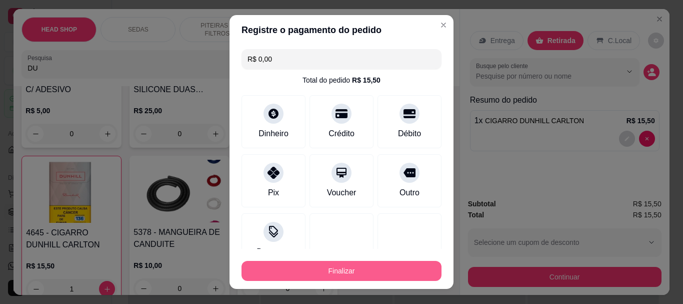
click at [355, 274] on button "Finalizar" at bounding box center [342, 271] width 200 height 20
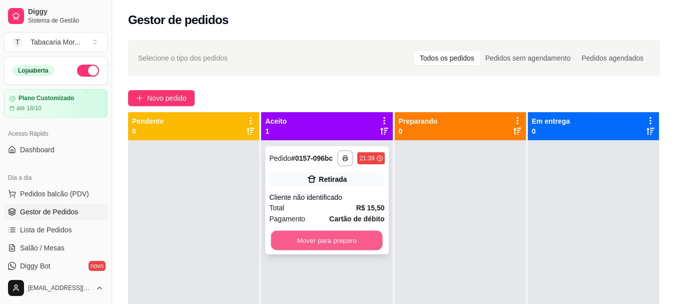
click at [347, 243] on button "Mover para preparo" at bounding box center [327, 241] width 112 height 20
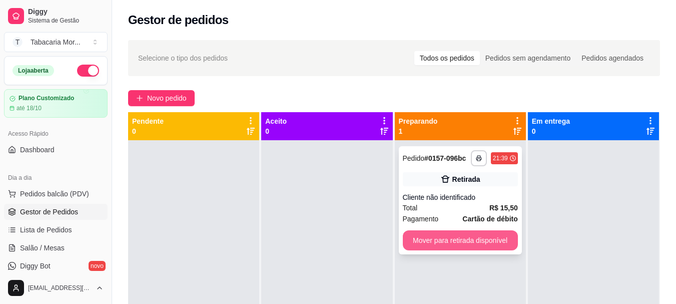
click at [456, 238] on button "Mover para retirada disponível" at bounding box center [460, 240] width 115 height 20
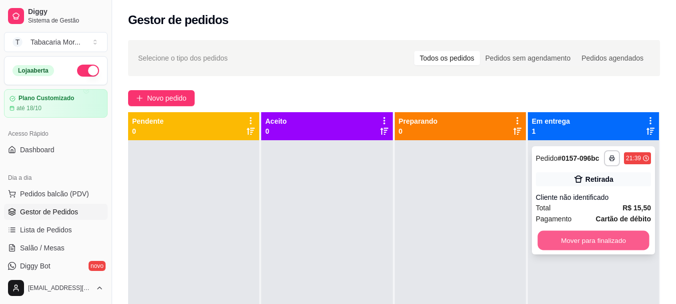
click at [558, 244] on button "Mover para finalizado" at bounding box center [593, 241] width 112 height 20
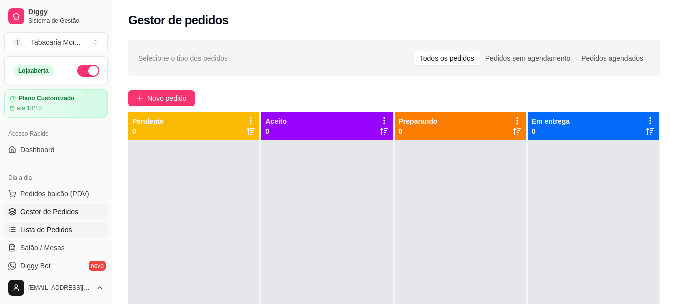
click at [59, 231] on span "Lista de Pedidos" at bounding box center [46, 230] width 52 height 10
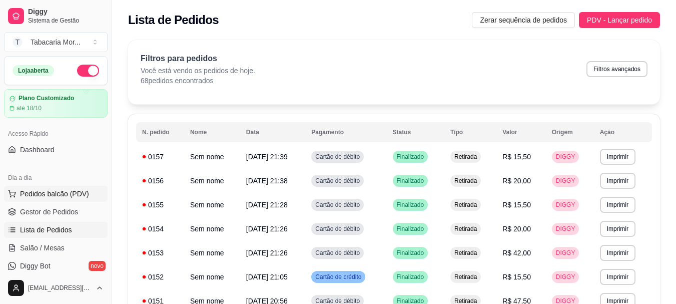
click at [42, 192] on span "Pedidos balcão (PDV)" at bounding box center [54, 194] width 69 height 10
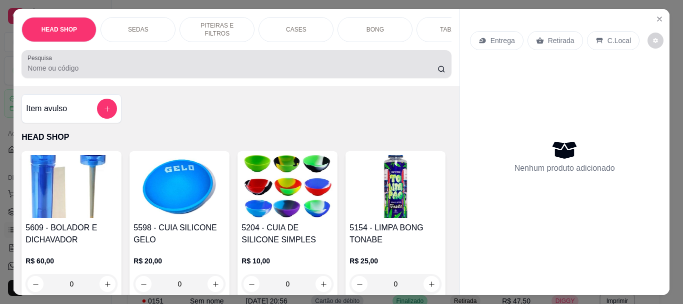
click at [55, 60] on div at bounding box center [237, 64] width 418 height 20
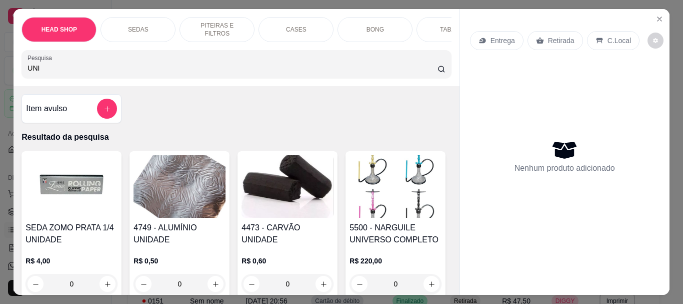
click at [298, 201] on img at bounding box center [288, 186] width 92 height 63
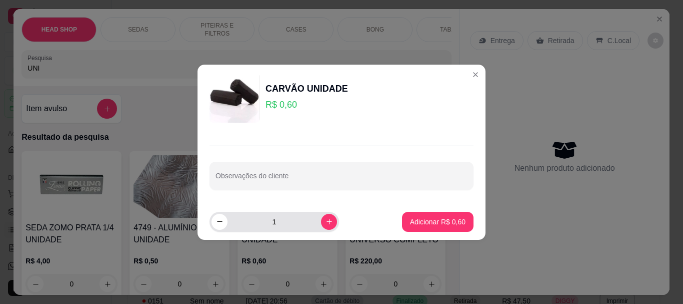
click at [298, 221] on input "1" at bounding box center [275, 222] width 94 height 20
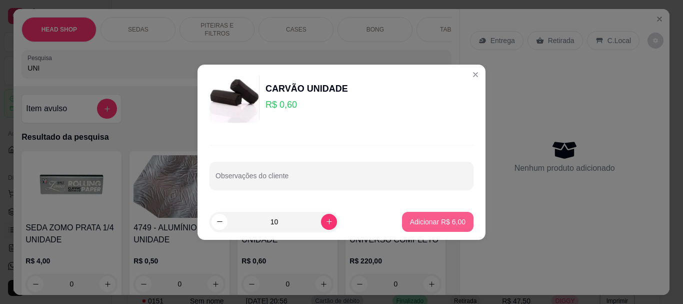
click at [435, 215] on button "Adicionar R$ 6,00" at bounding box center [438, 222] width 72 height 20
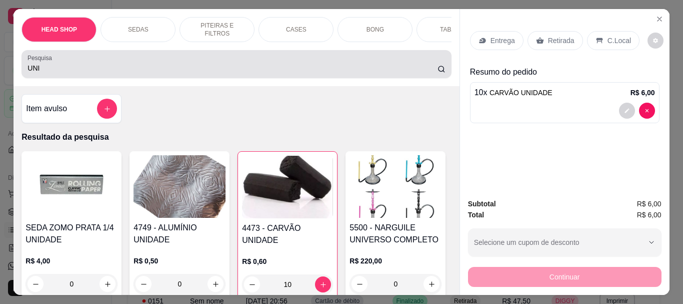
click at [77, 72] on input "UNI" at bounding box center [233, 68] width 410 height 10
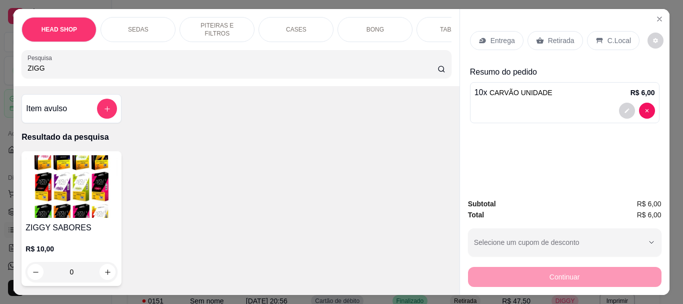
click at [73, 212] on img at bounding box center [72, 186] width 92 height 63
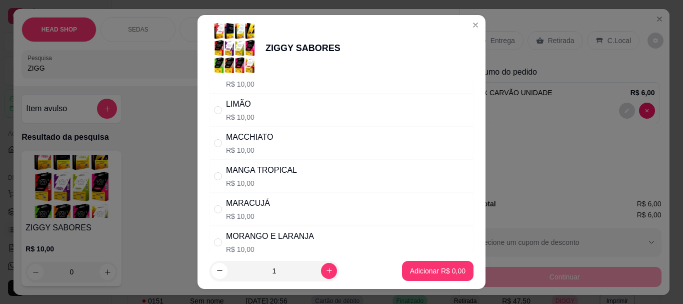
scroll to position [500, 0]
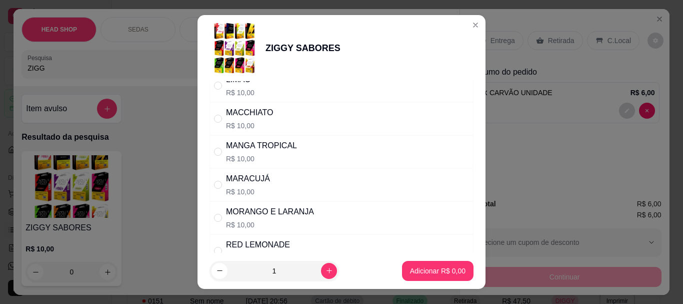
click at [258, 156] on p "R$ 10,00" at bounding box center [261, 159] width 71 height 10
click at [412, 273] on p "Adicionar R$ 10,00" at bounding box center [436, 271] width 60 height 10
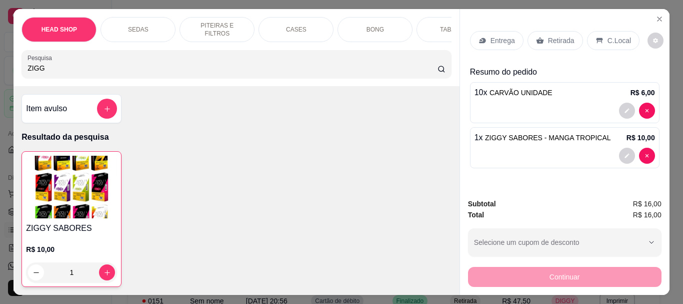
click at [73, 190] on img at bounding box center [71, 187] width 91 height 63
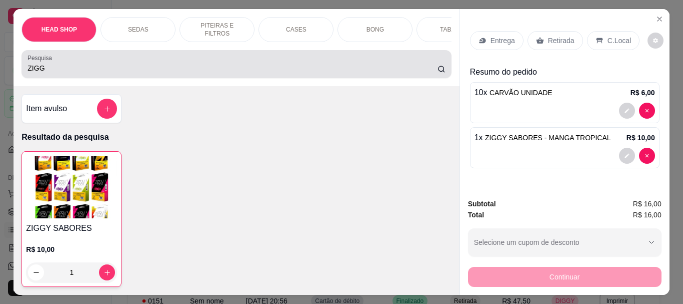
click at [68, 67] on input "ZIGG" at bounding box center [233, 68] width 410 height 10
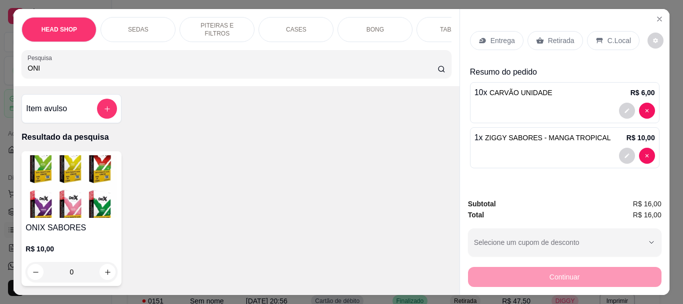
click at [88, 187] on img at bounding box center [72, 186] width 92 height 63
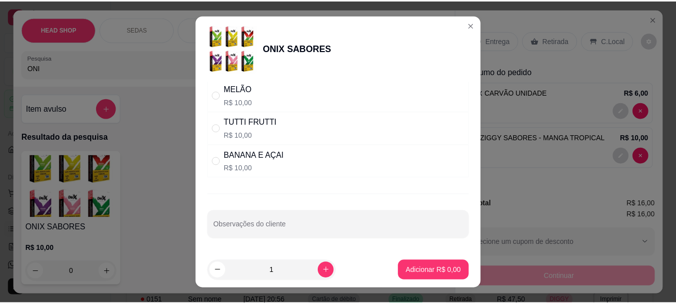
scroll to position [605, 0]
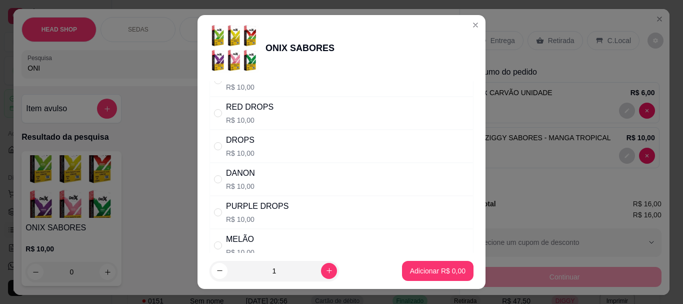
click at [260, 200] on div "PURPLE DROPS" at bounding box center [257, 206] width 63 height 12
click at [432, 268] on p "Adicionar R$ 10,00" at bounding box center [436, 271] width 60 height 10
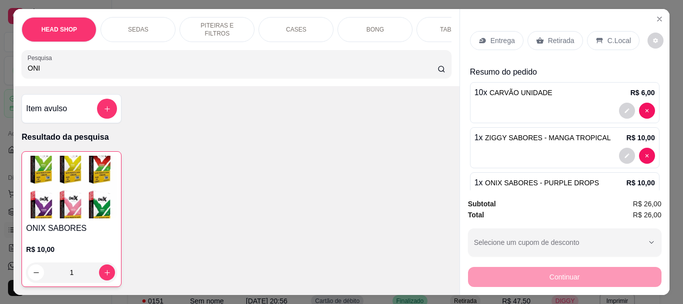
click at [562, 37] on p "Retirada" at bounding box center [561, 41] width 27 height 10
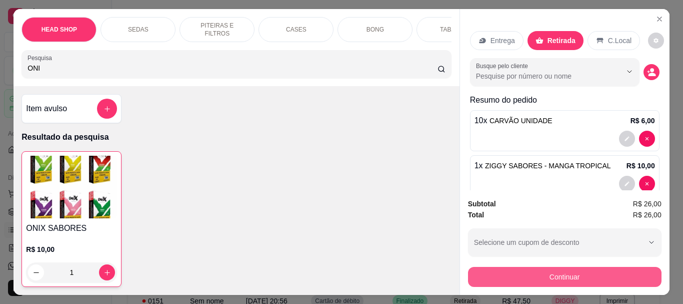
click at [536, 270] on button "Continuar" at bounding box center [565, 277] width 194 height 20
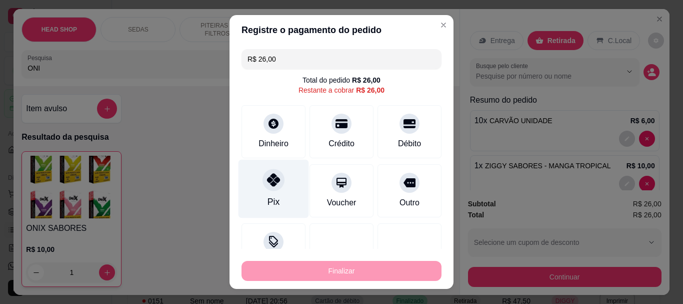
click at [266, 189] on div at bounding box center [274, 180] width 22 height 22
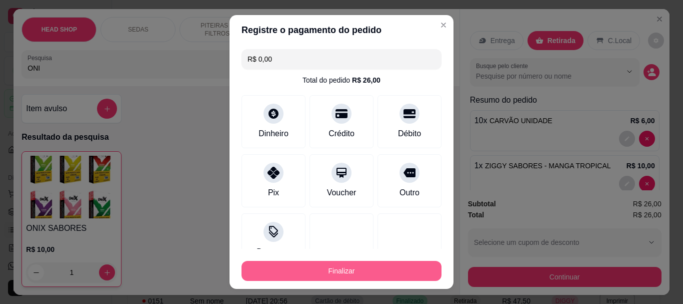
click at [307, 275] on button "Finalizar" at bounding box center [342, 271] width 200 height 20
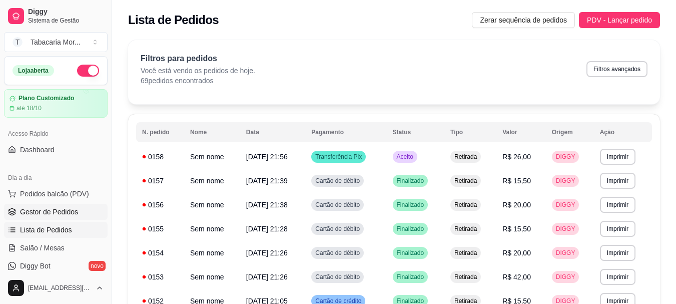
click at [47, 212] on span "Gestor de Pedidos" at bounding box center [49, 212] width 58 height 10
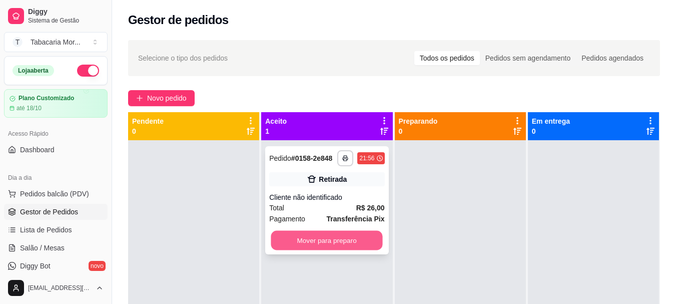
click at [343, 236] on button "Mover para preparo" at bounding box center [327, 241] width 112 height 20
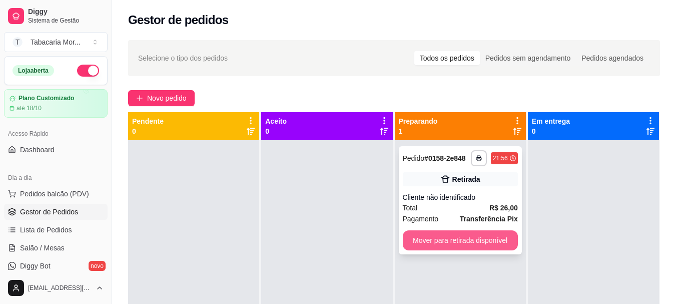
click at [446, 242] on button "Mover para retirada disponível" at bounding box center [460, 240] width 115 height 20
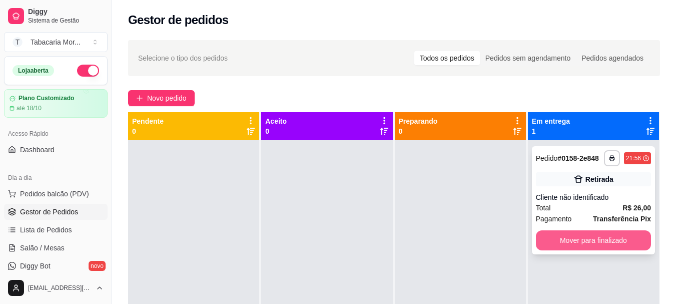
click at [576, 242] on button "Mover para finalizado" at bounding box center [593, 240] width 115 height 20
